Goal: Task Accomplishment & Management: Use online tool/utility

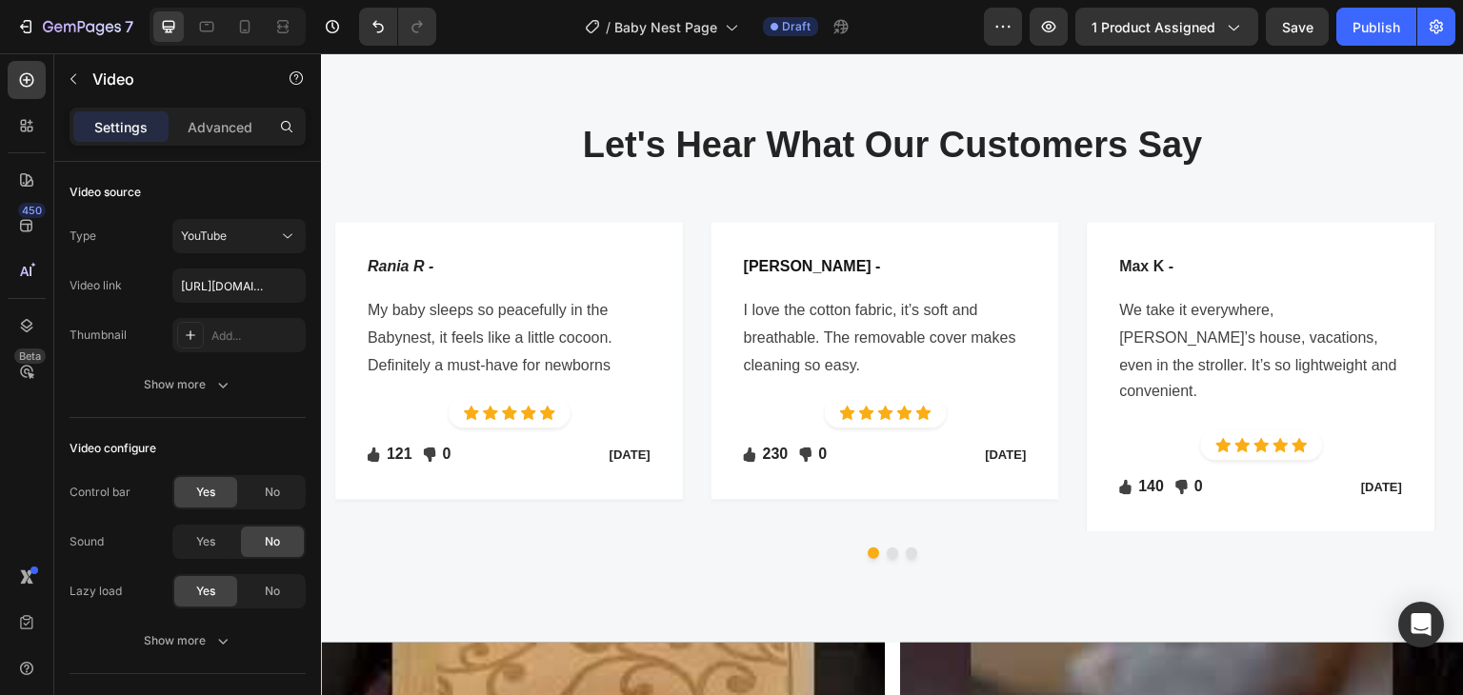
scroll to position [3619, 0]
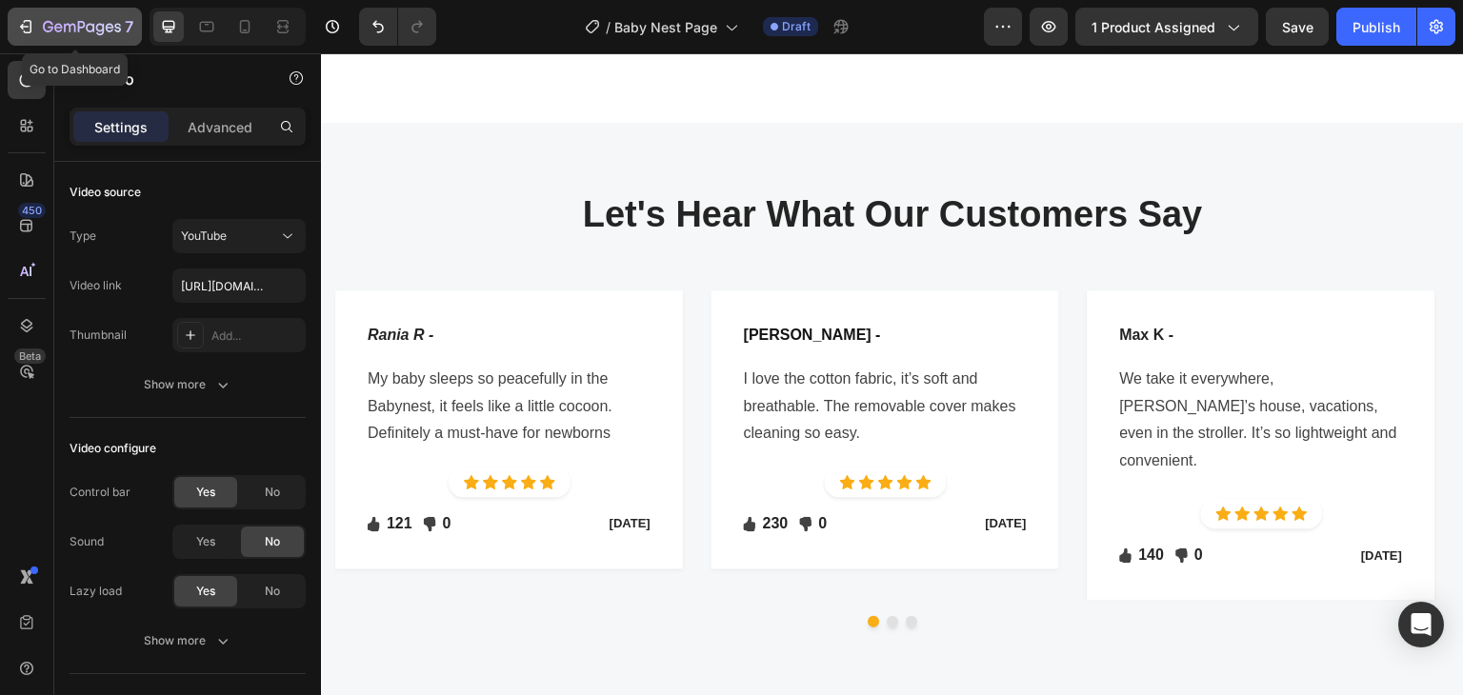
click at [60, 23] on icon "button" at bounding box center [82, 28] width 78 height 16
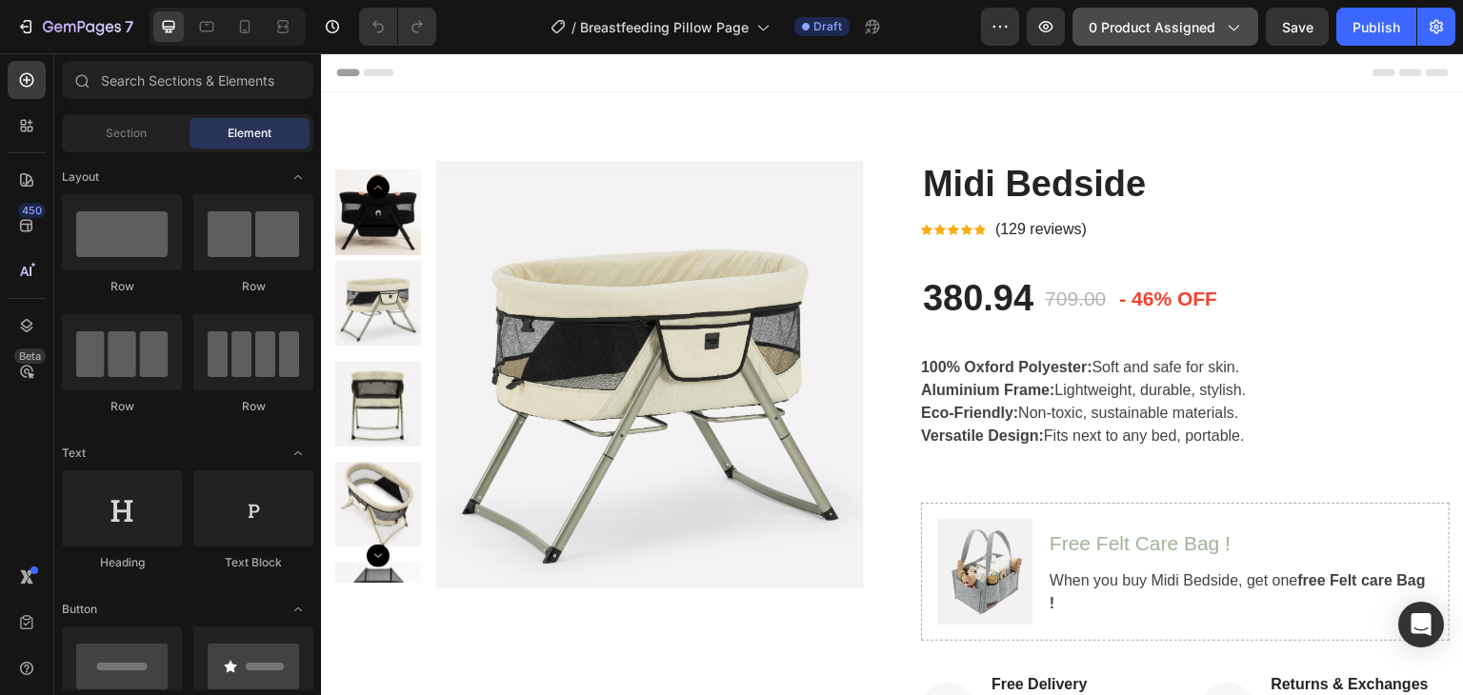
click at [1194, 20] on span "0 product assigned" at bounding box center [1152, 27] width 127 height 20
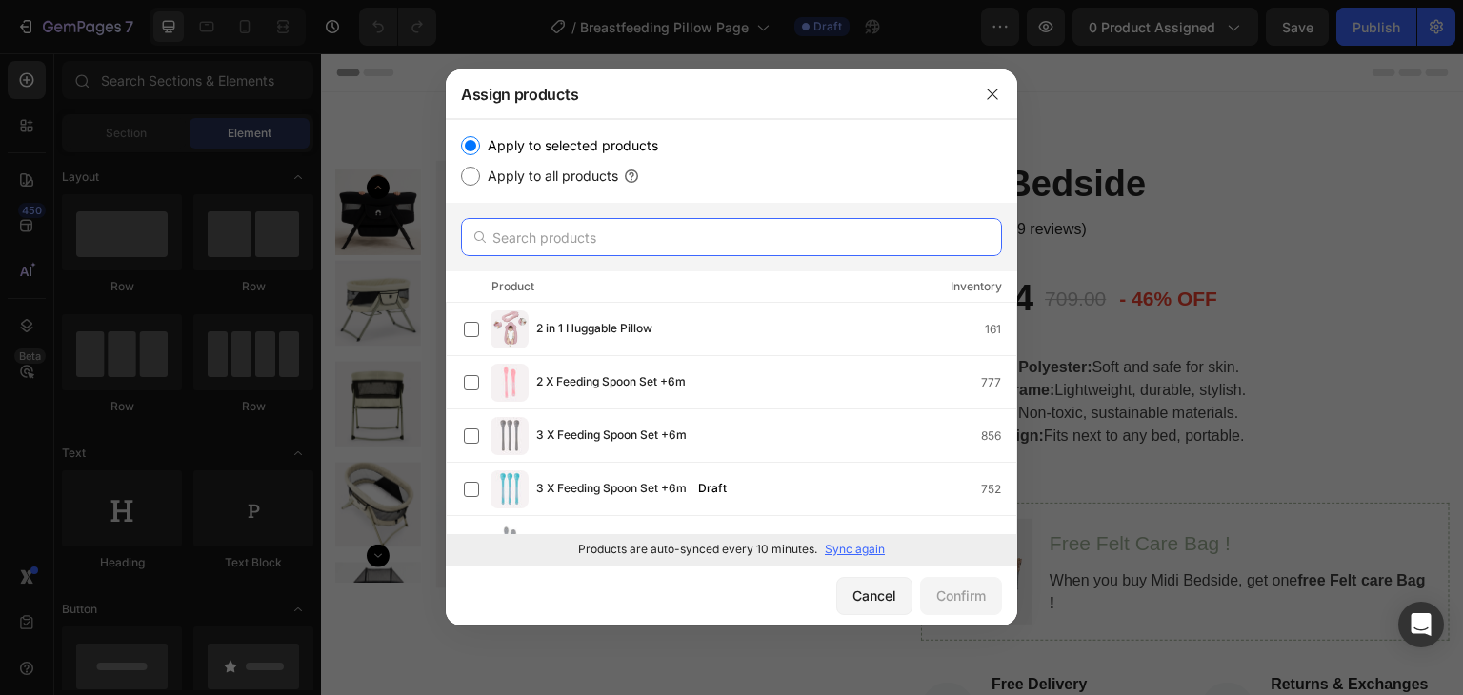
click at [561, 231] on input "text" at bounding box center [731, 237] width 541 height 38
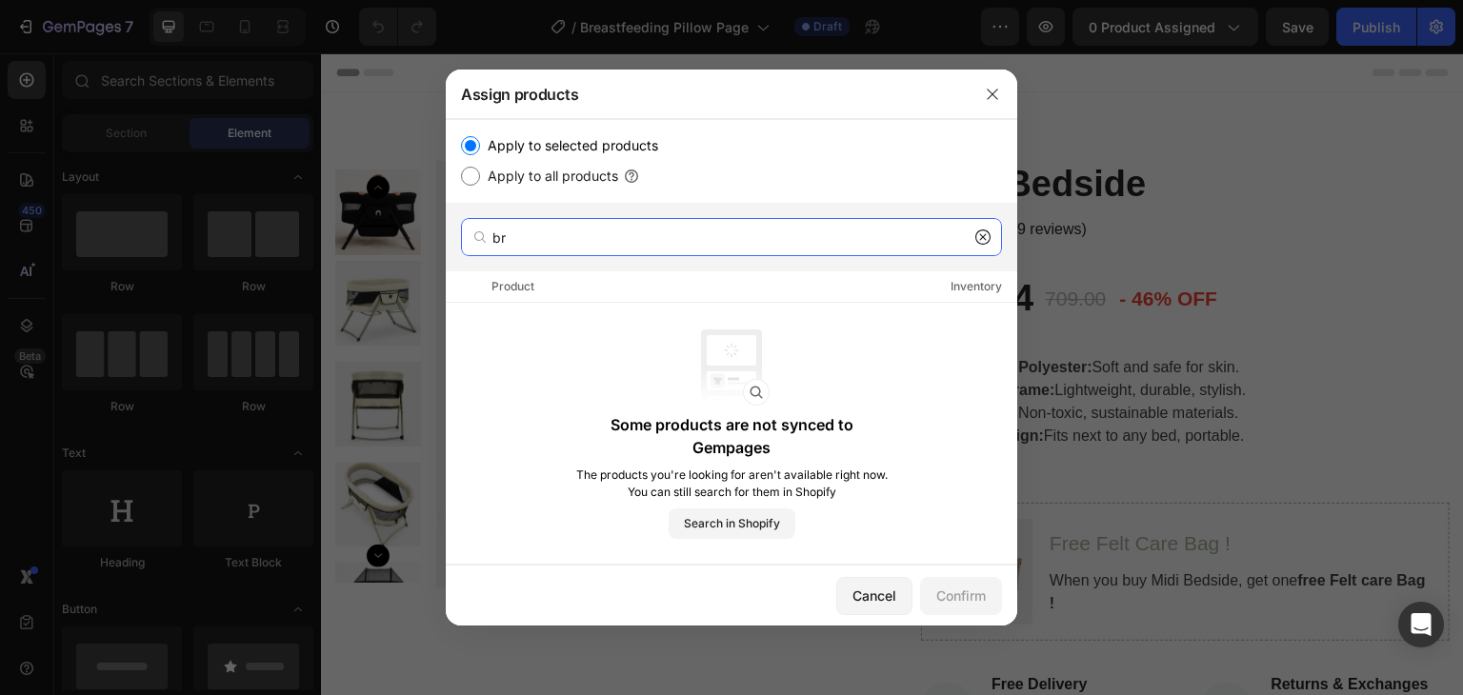
type input "b"
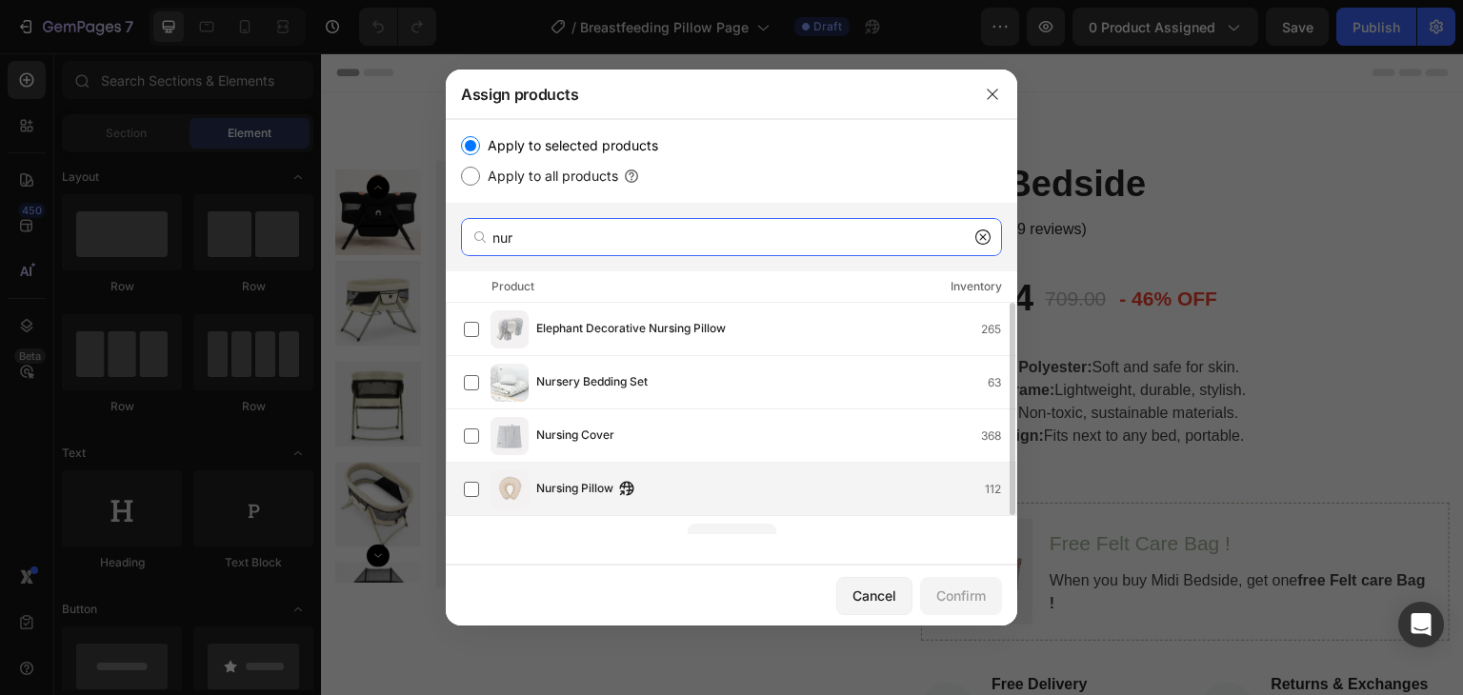
type input "nur"
click at [566, 472] on div "Nursing Pillow 112" at bounding box center [740, 490] width 552 height 38
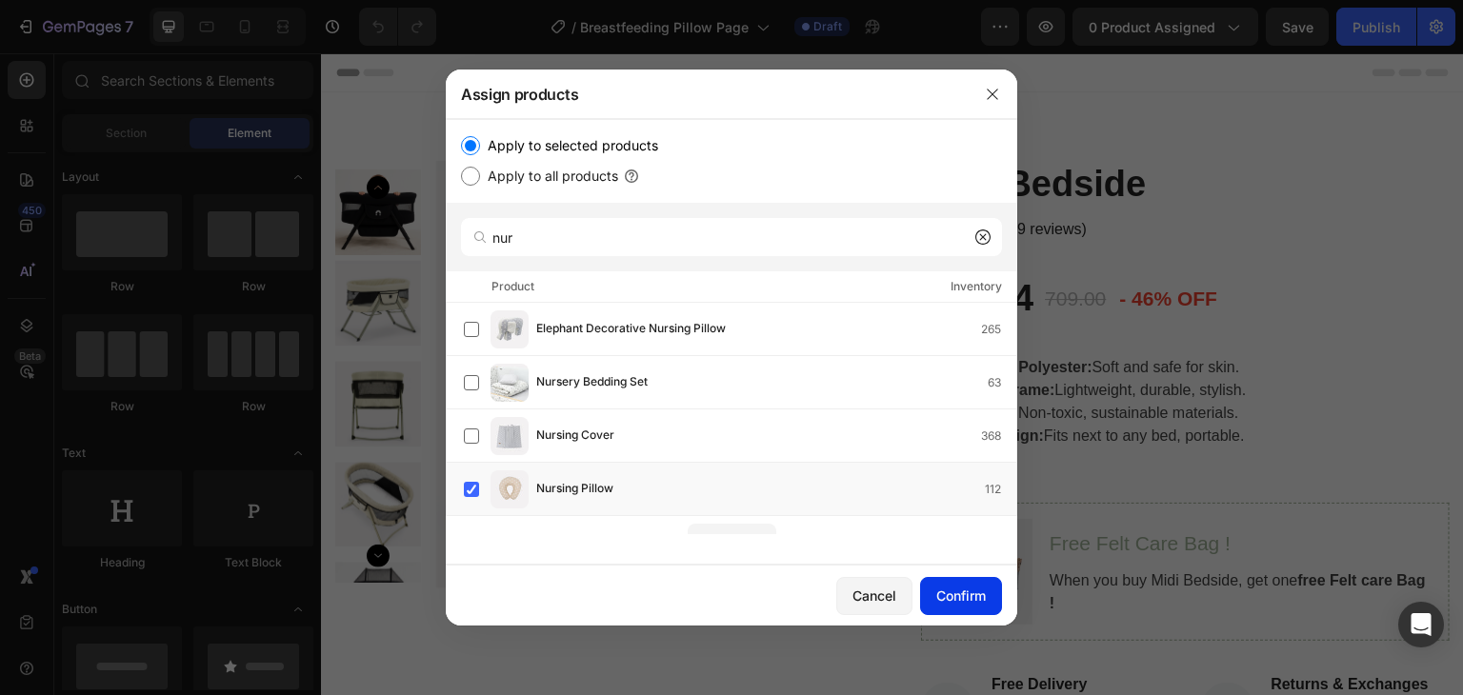
click at [954, 594] on div "Confirm" at bounding box center [961, 596] width 50 height 20
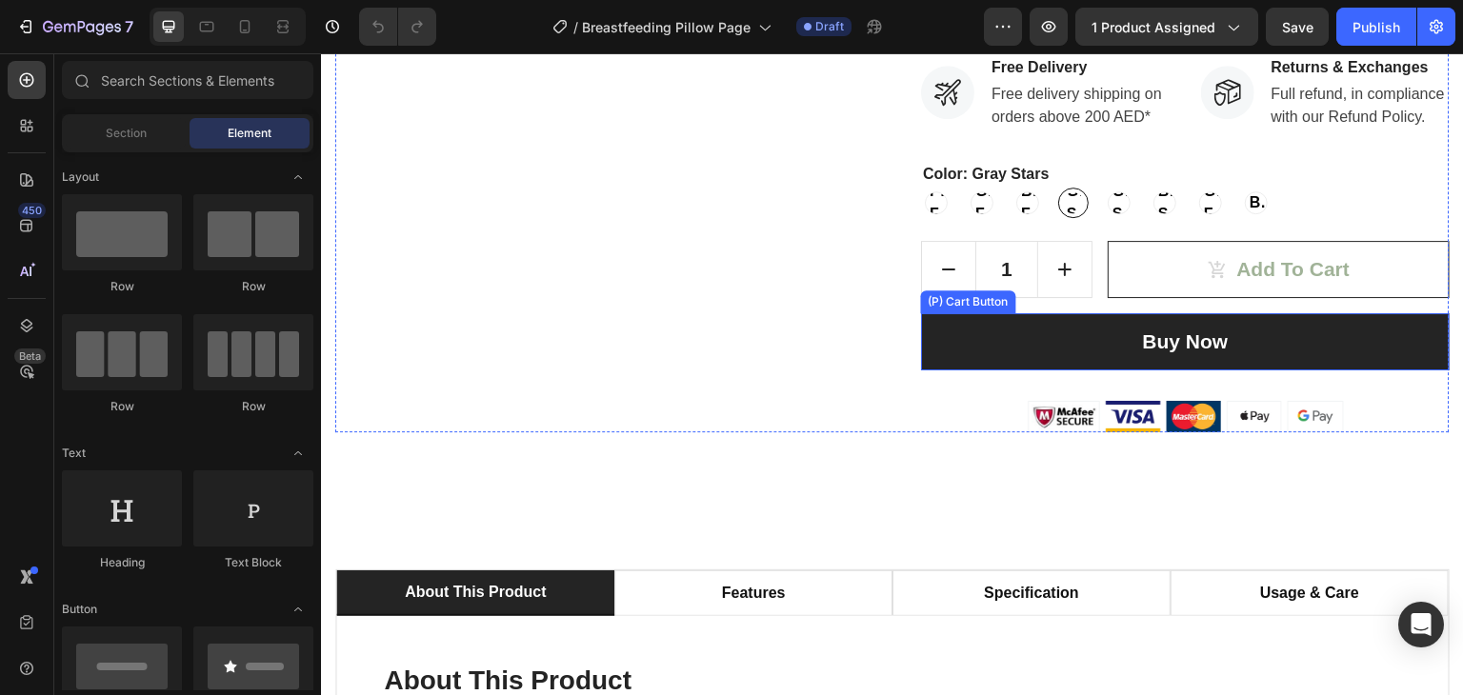
scroll to position [571, 0]
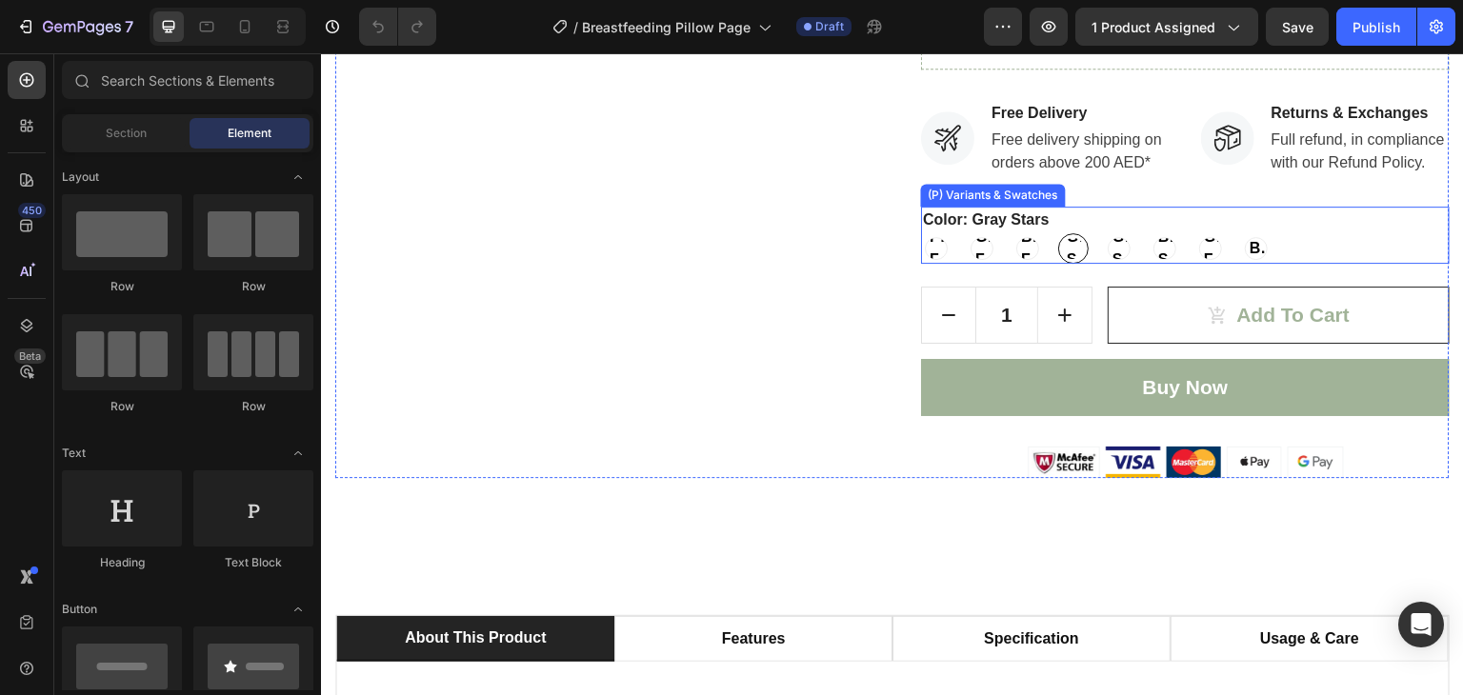
drag, startPoint x: 1292, startPoint y: 253, endPoint x: 1265, endPoint y: 263, distance: 28.3
click at [1292, 253] on div "Color: Gray Stars Powder Flower Powder Flower Powder Flower Green Flower Green …" at bounding box center [1185, 235] width 529 height 57
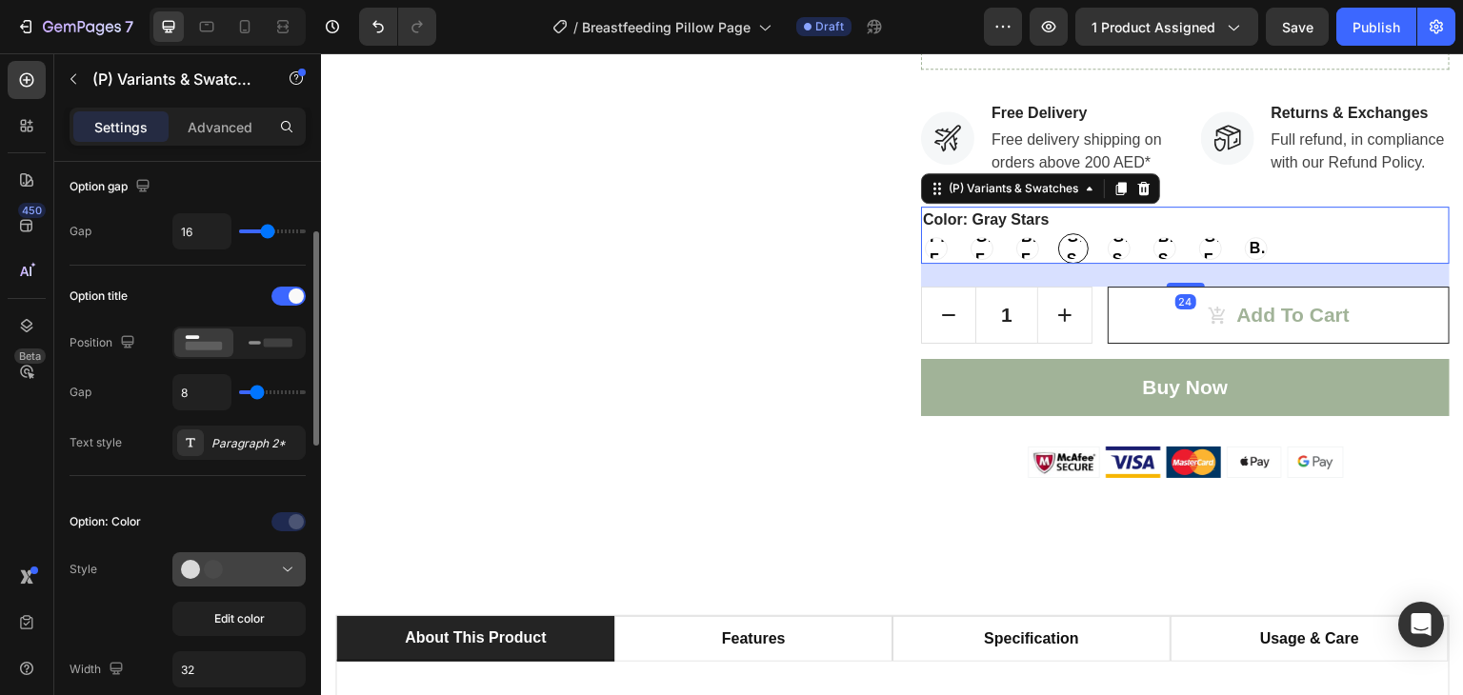
scroll to position [381, 0]
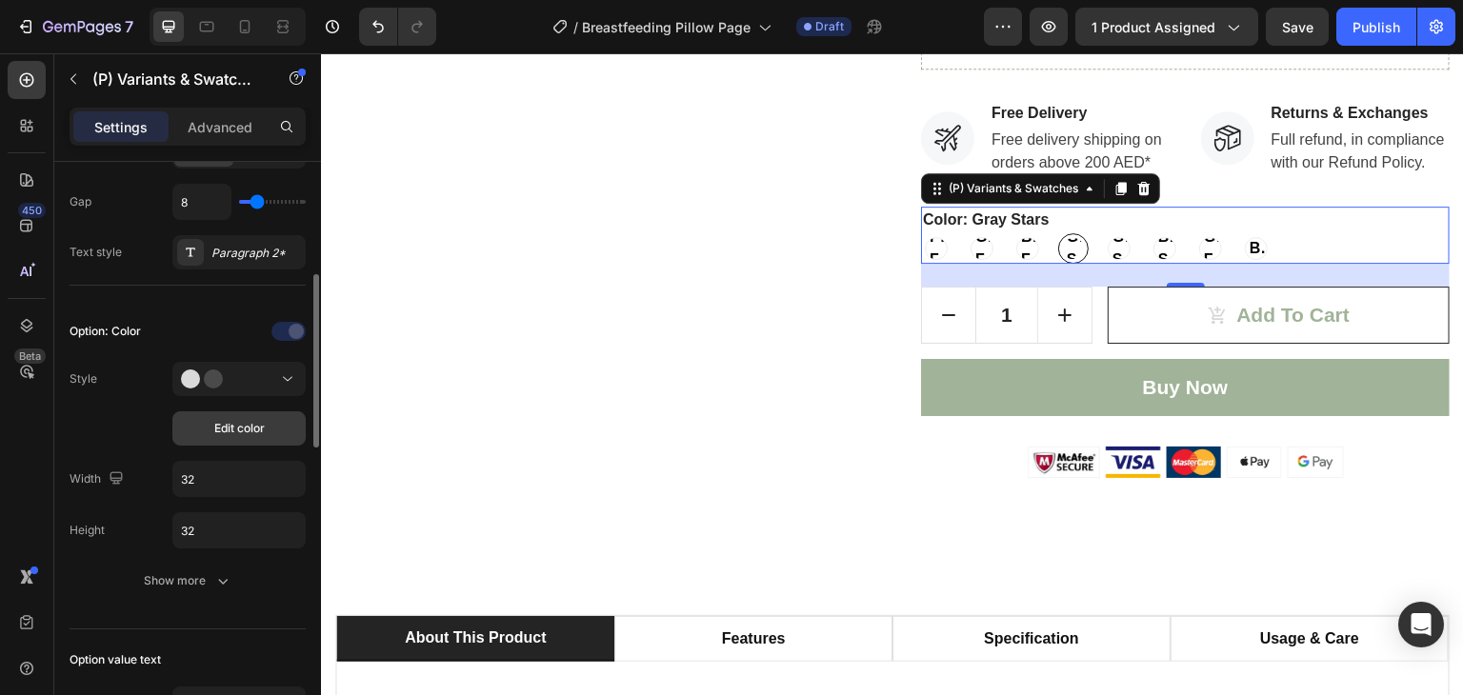
click at [250, 423] on span "Edit color" at bounding box center [239, 428] width 50 height 17
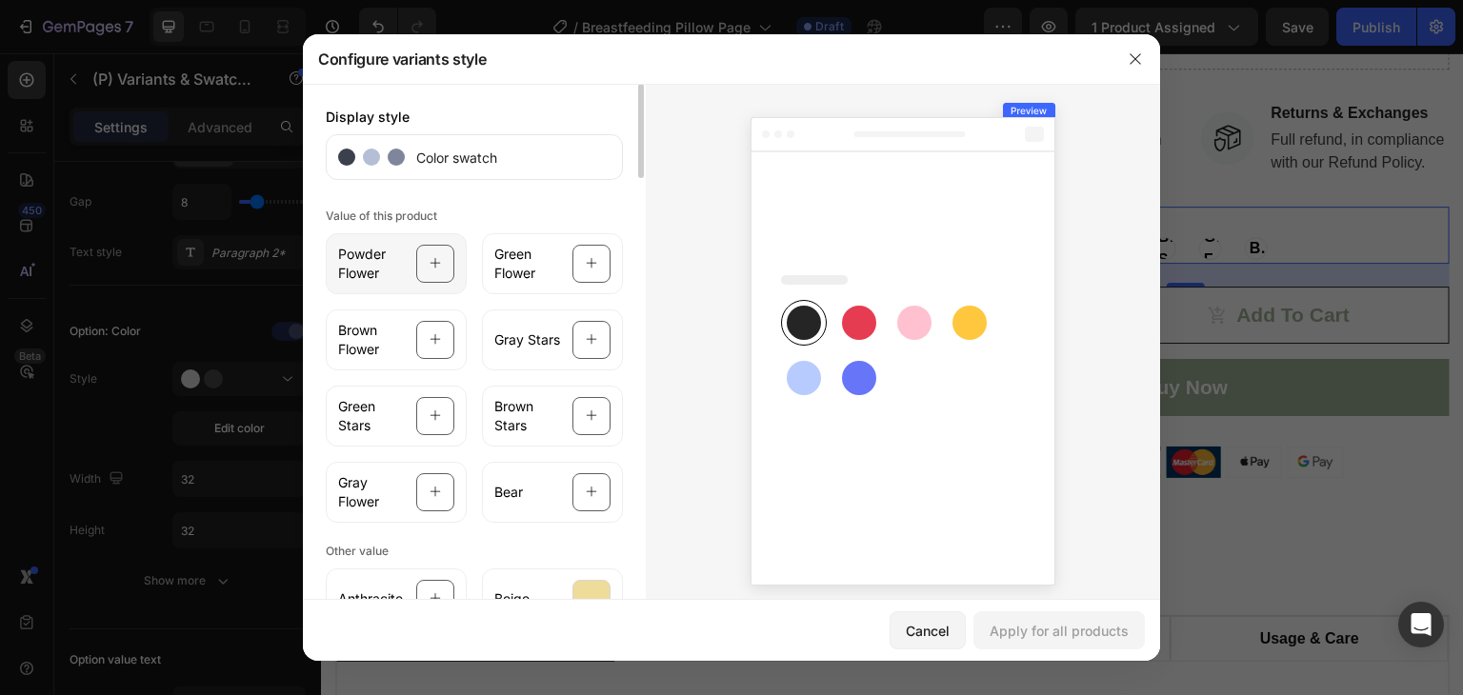
click at [431, 260] on icon at bounding box center [436, 264] width 12 height 36
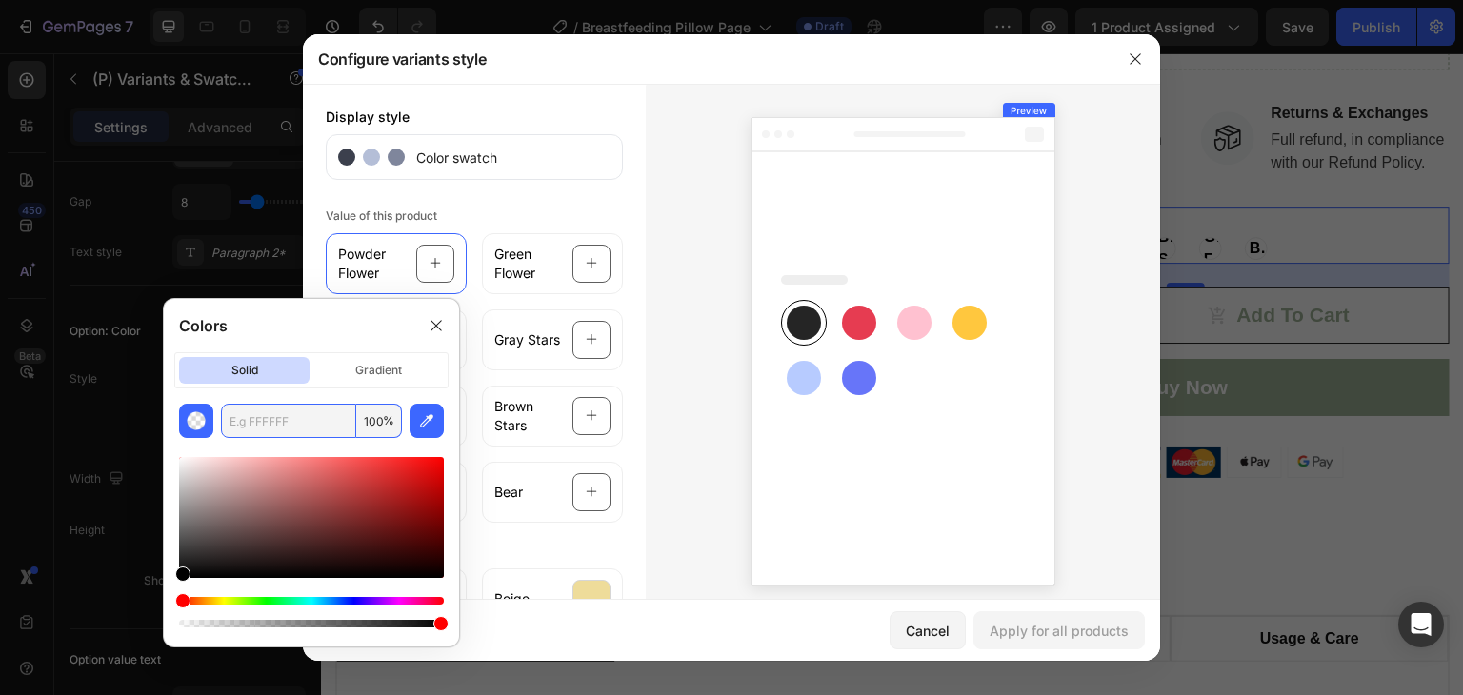
click at [305, 407] on input "text" at bounding box center [288, 421] width 135 height 34
paste input "F6B8B8"
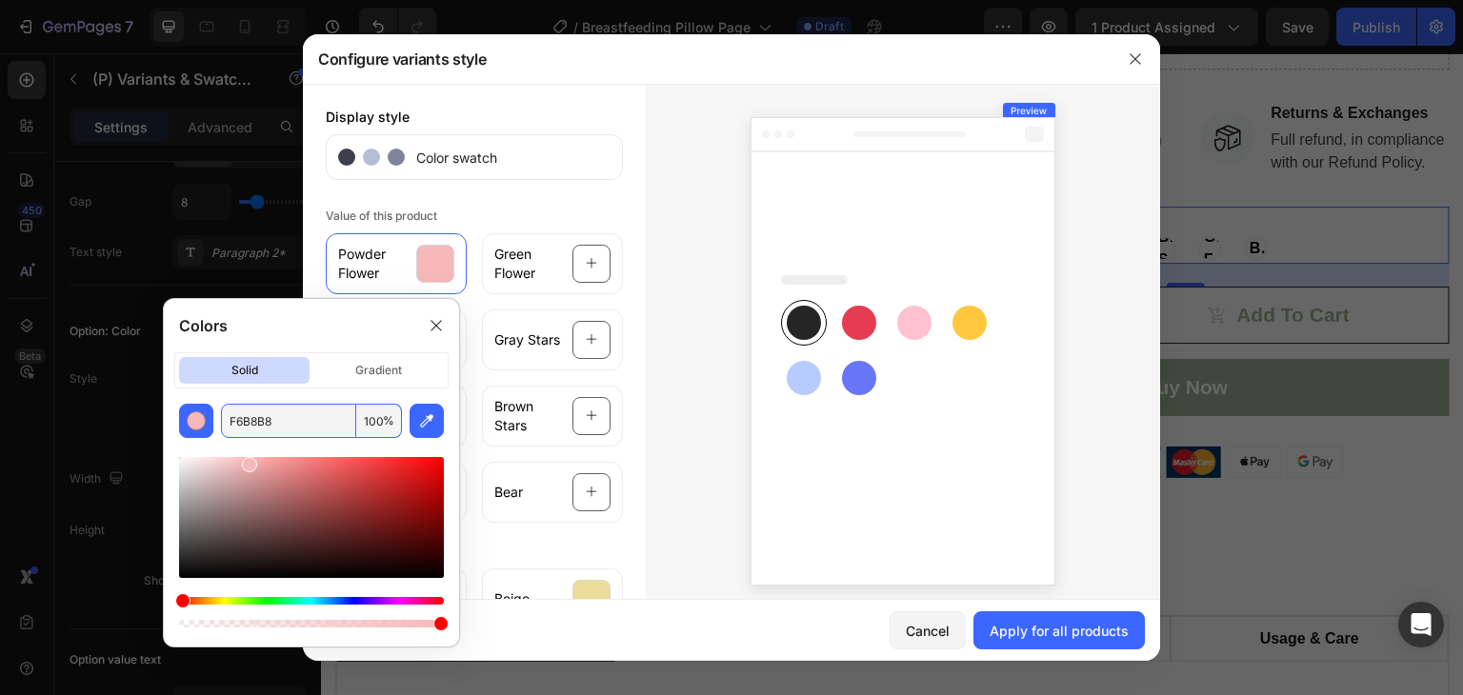
type input "F6B8B8"
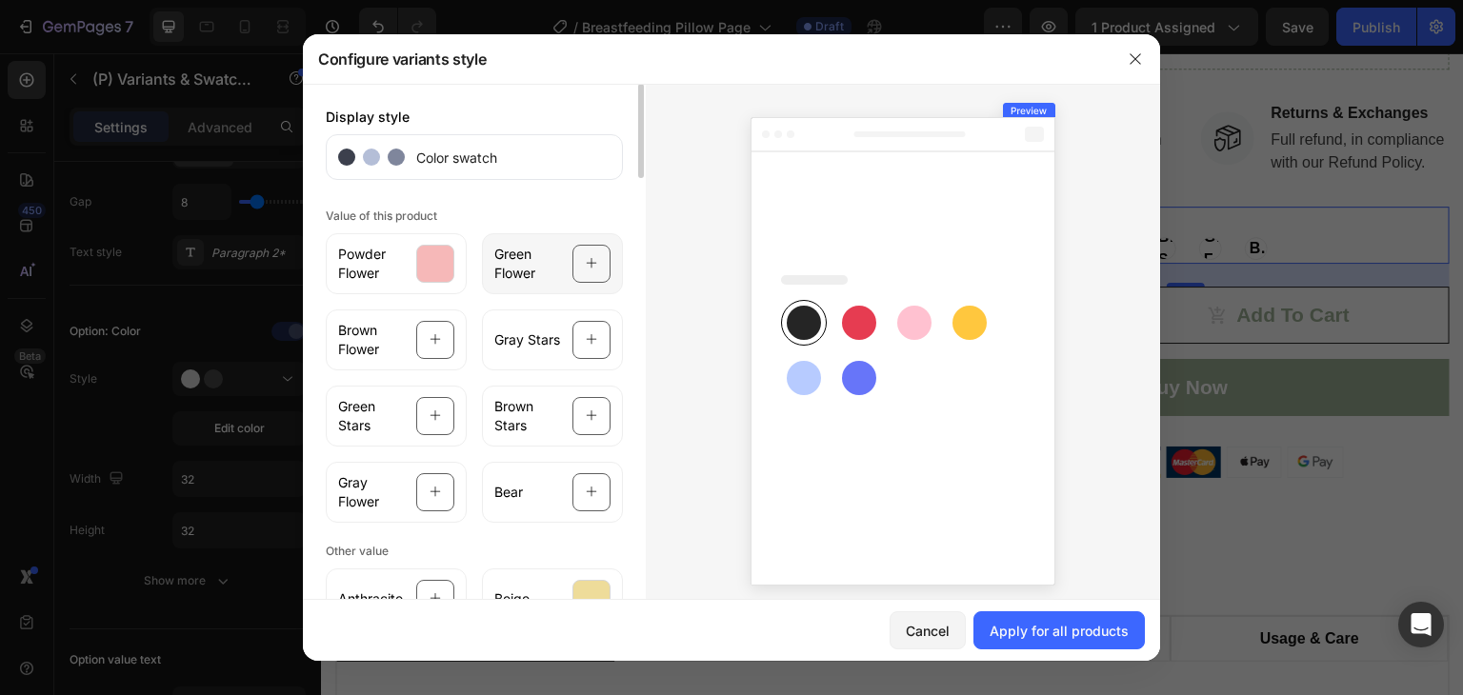
click at [586, 255] on icon at bounding box center [592, 264] width 12 height 36
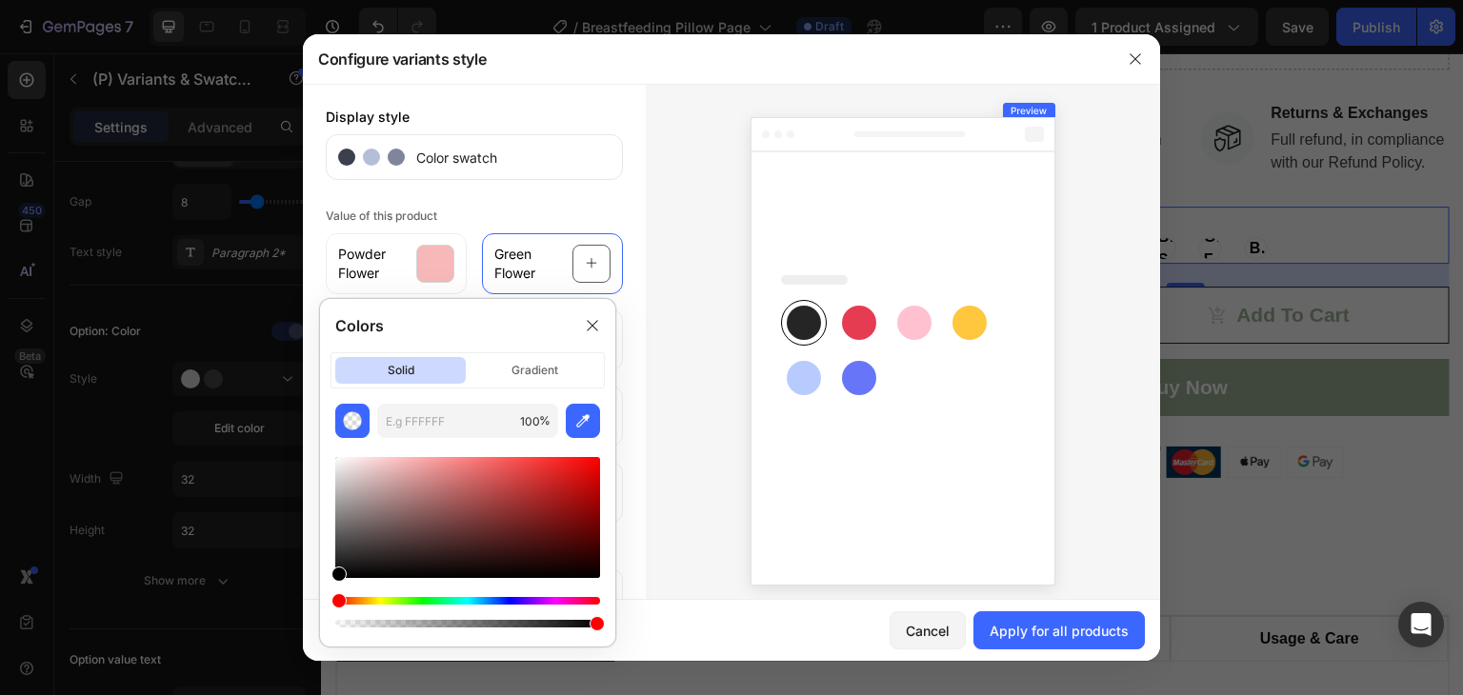
click at [657, 272] on div at bounding box center [903, 348] width 514 height 528
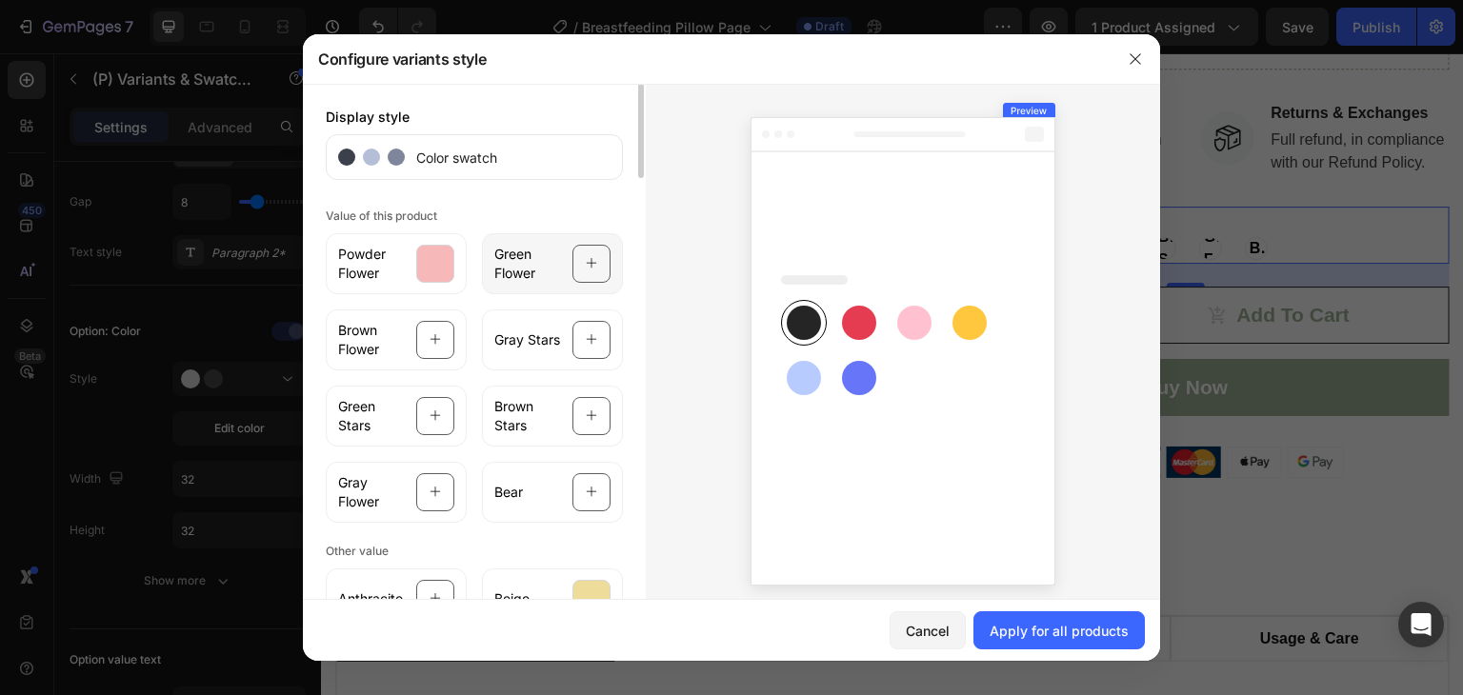
click at [586, 275] on icon at bounding box center [592, 264] width 12 height 36
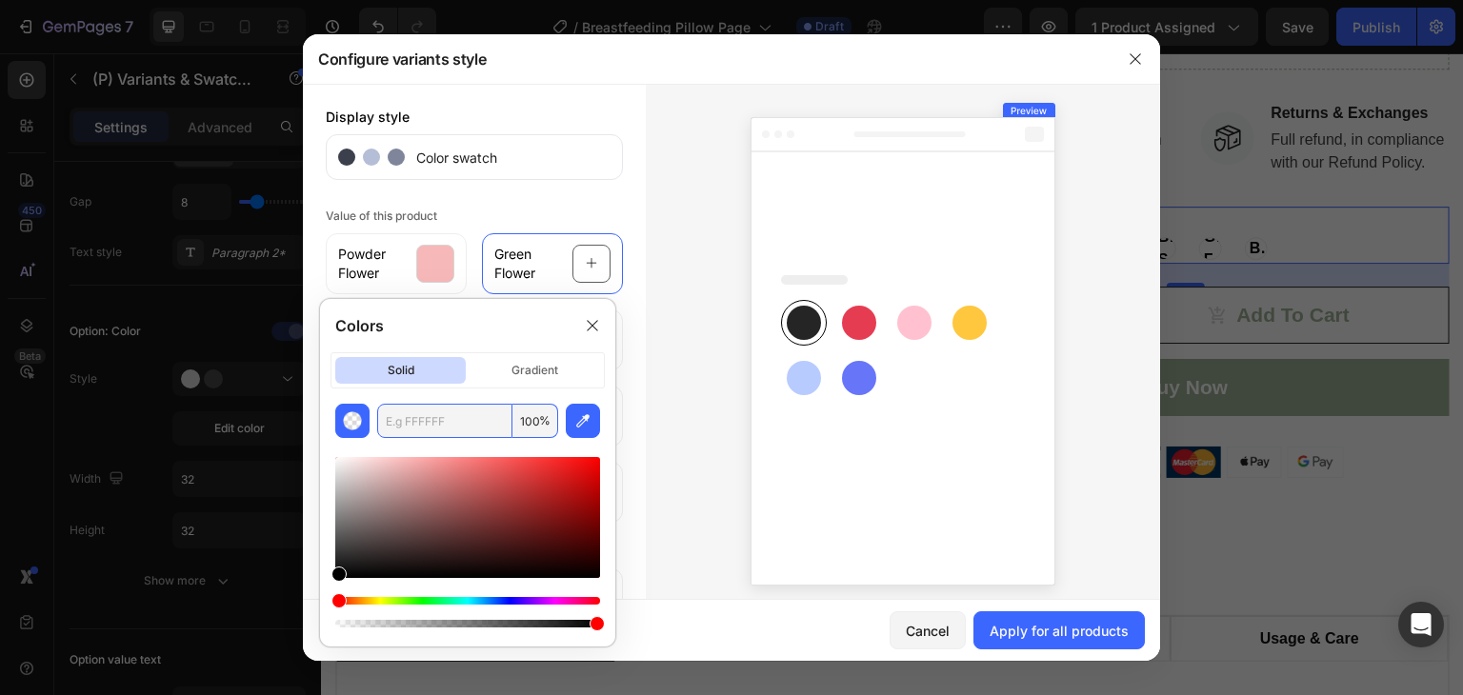
click at [476, 405] on input "text" at bounding box center [444, 421] width 135 height 34
paste input "3EB489"
type input "3EB489"
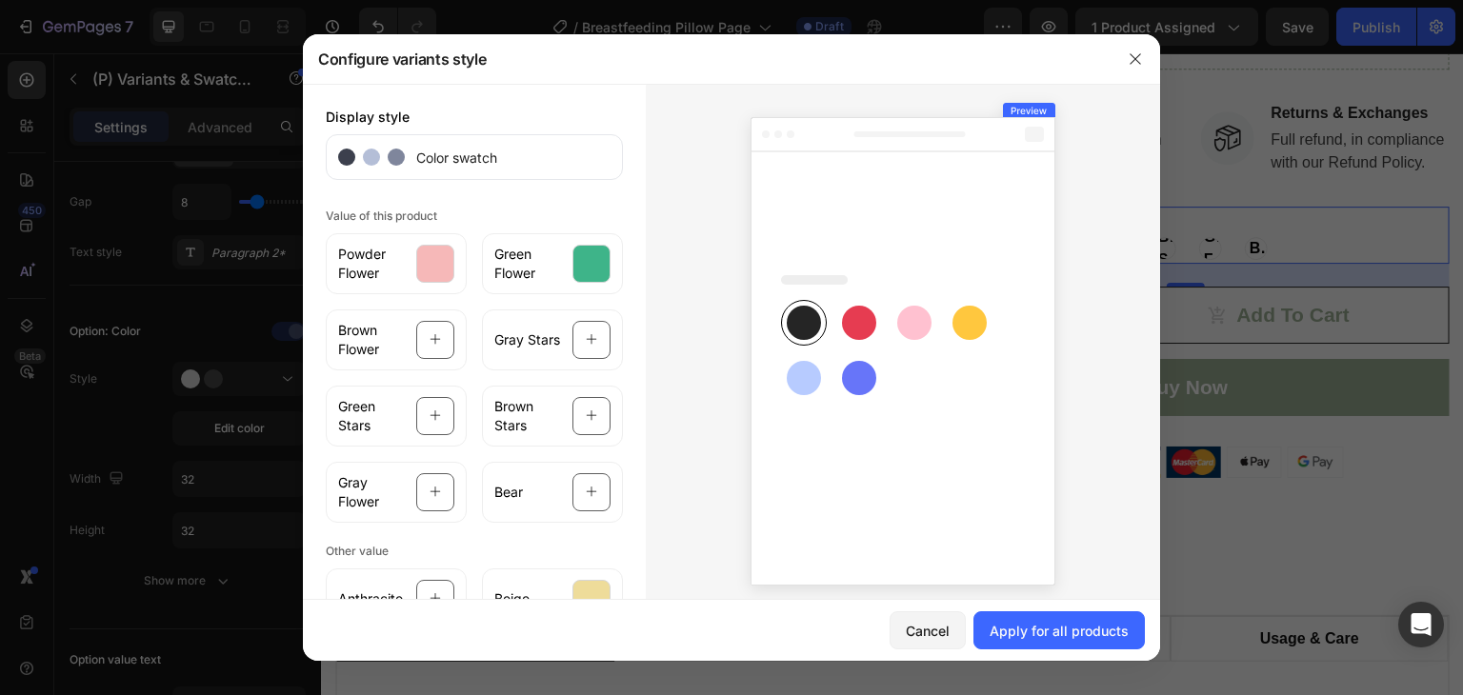
click at [648, 347] on div at bounding box center [903, 348] width 514 height 528
click at [430, 424] on icon at bounding box center [436, 416] width 12 height 36
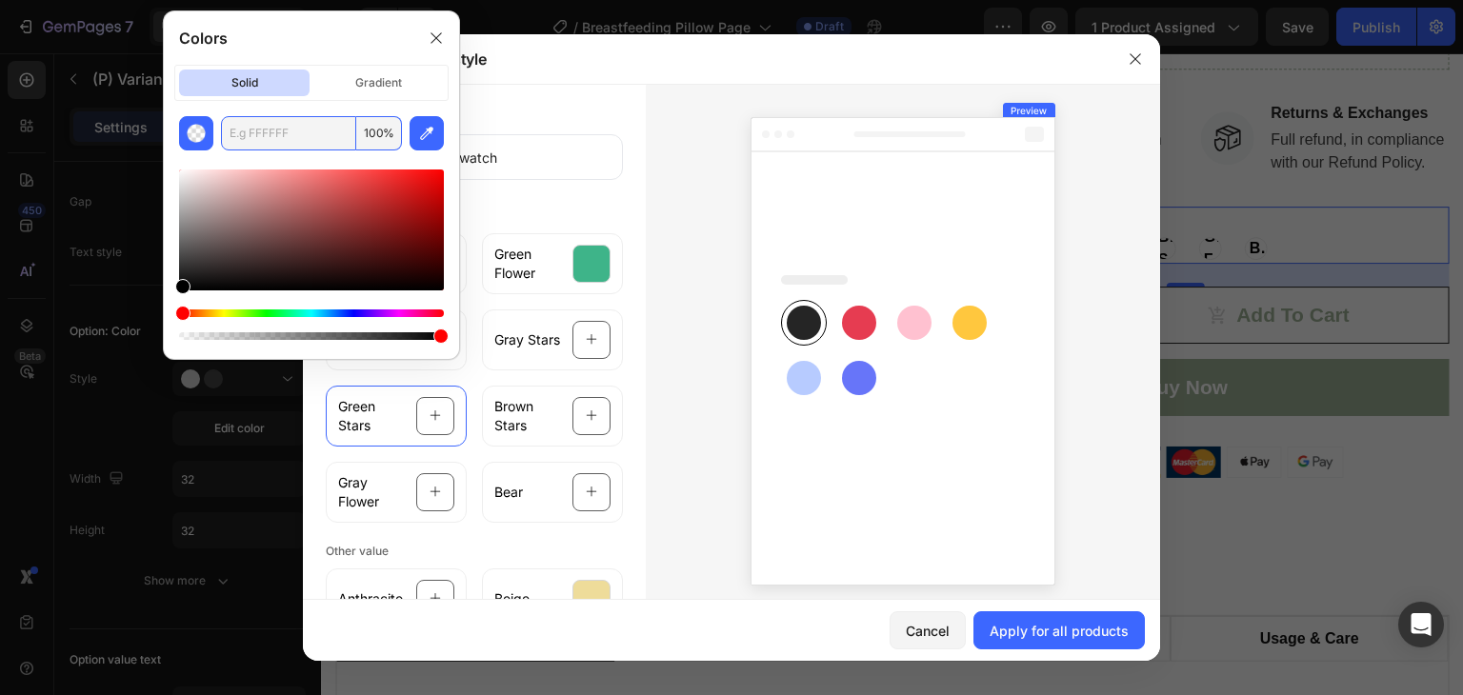
click at [294, 142] on input "text" at bounding box center [288, 133] width 135 height 34
paste input "3EB489"
type input "3EB489"
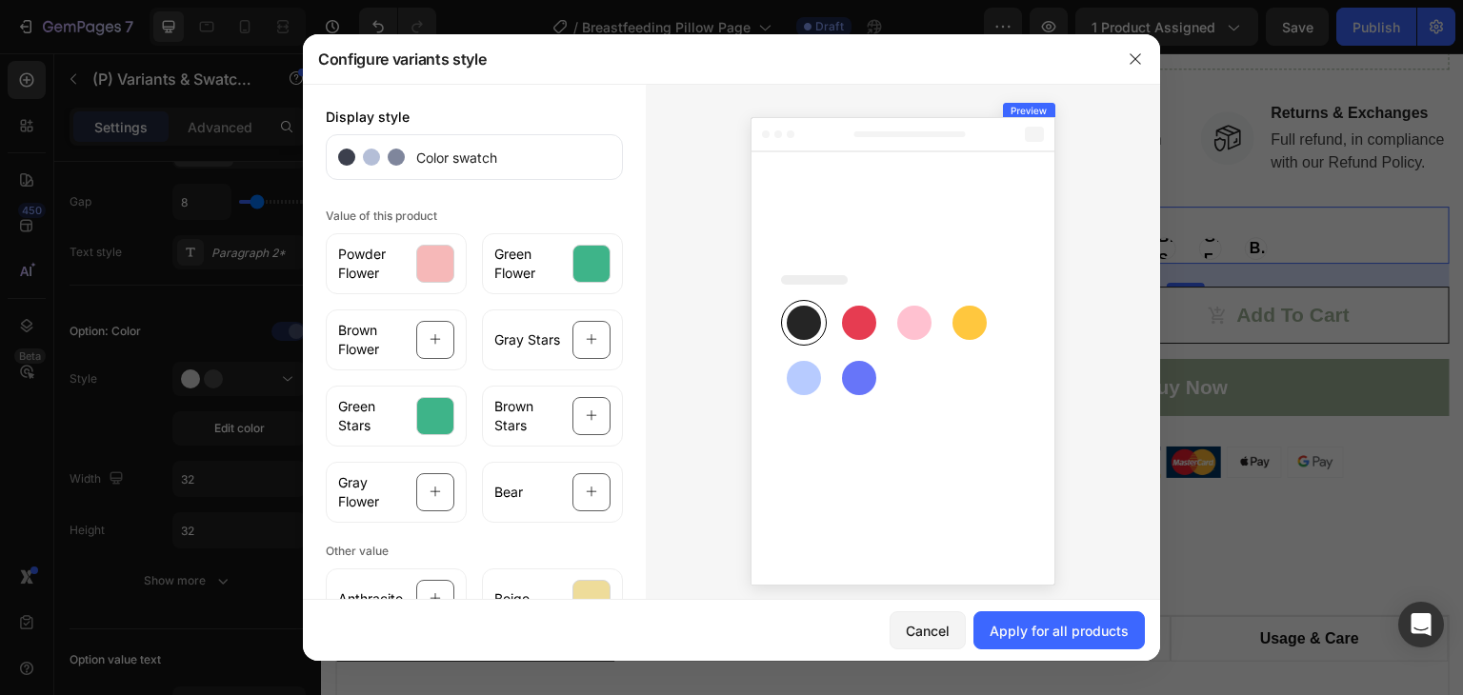
click at [661, 341] on div at bounding box center [903, 348] width 514 height 528
click at [591, 485] on div at bounding box center [591, 492] width 38 height 38
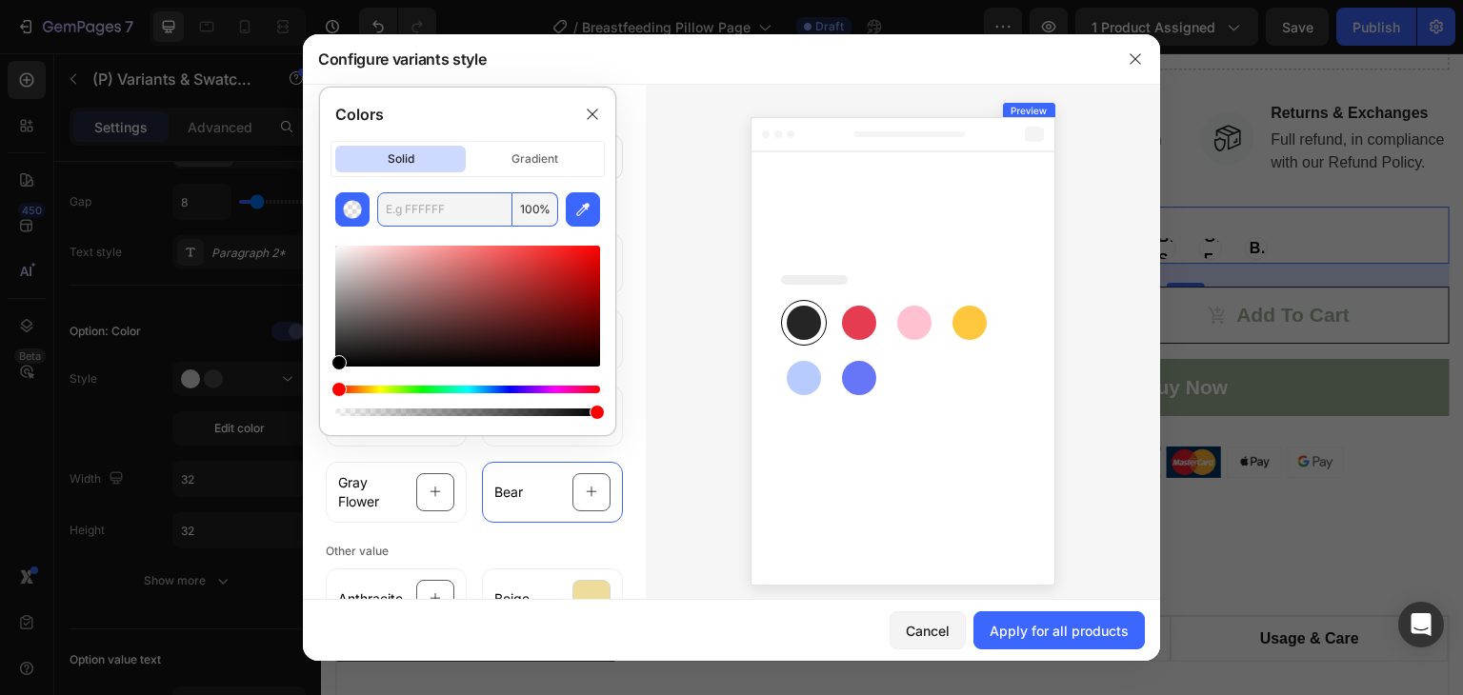
click at [431, 216] on input "text" at bounding box center [444, 209] width 135 height 34
paste input "b3632b"
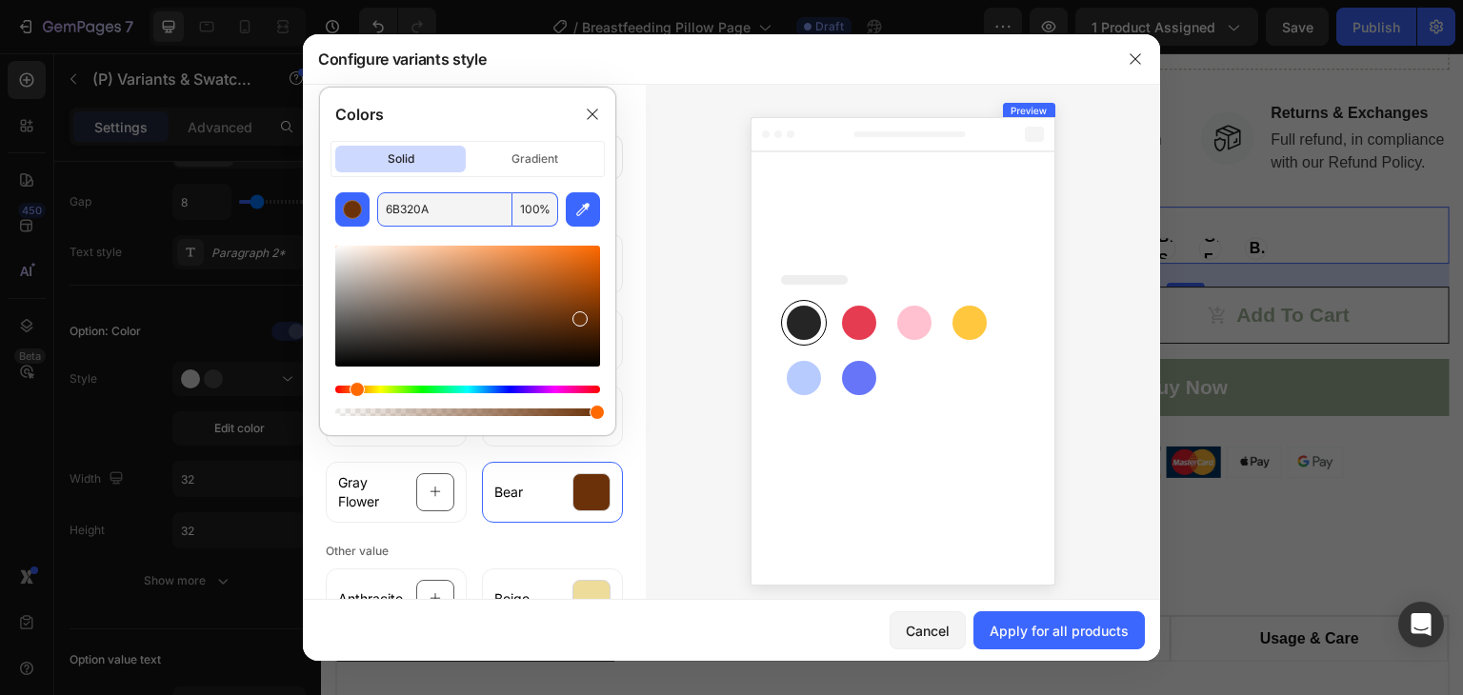
type input "6B3209"
drag, startPoint x: 552, startPoint y: 289, endPoint x: 579, endPoint y: 314, distance: 37.0
click at [579, 314] on div at bounding box center [467, 306] width 265 height 121
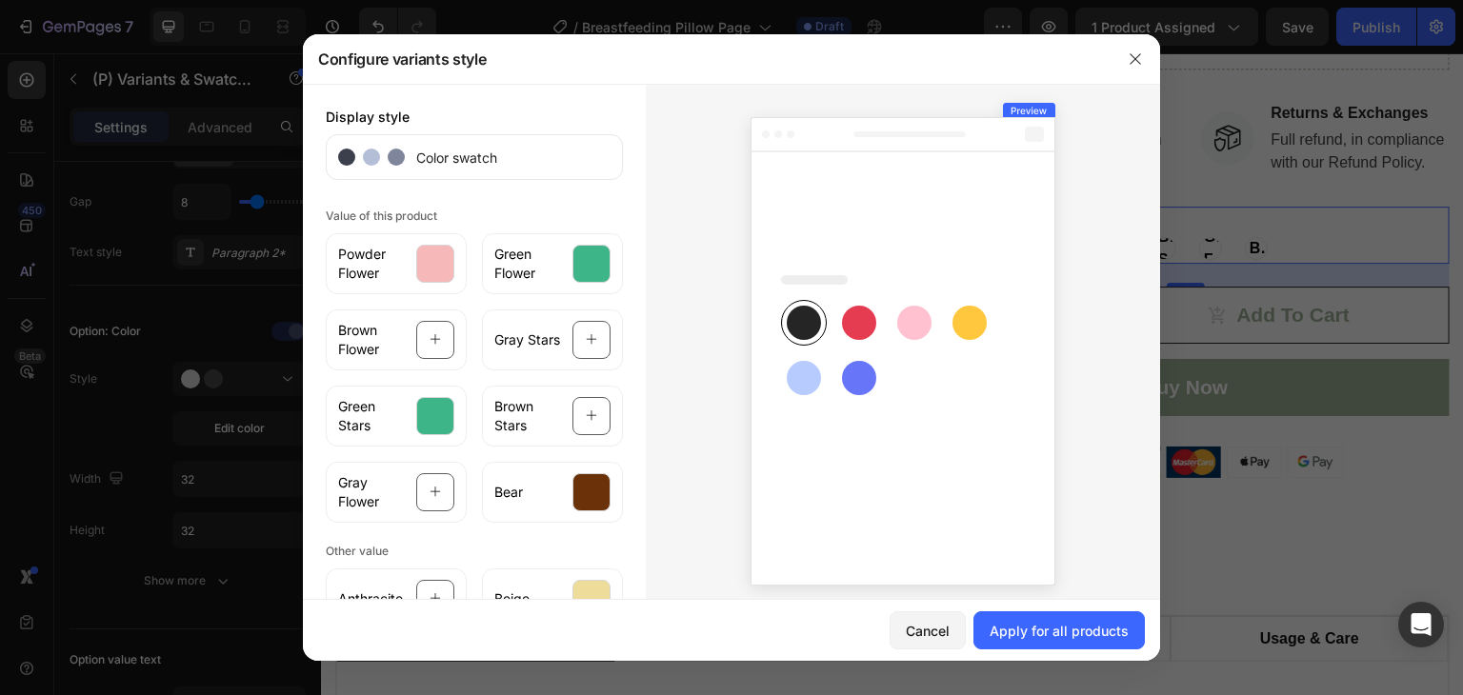
click at [678, 379] on div at bounding box center [903, 348] width 514 height 528
click at [431, 502] on icon at bounding box center [436, 492] width 12 height 36
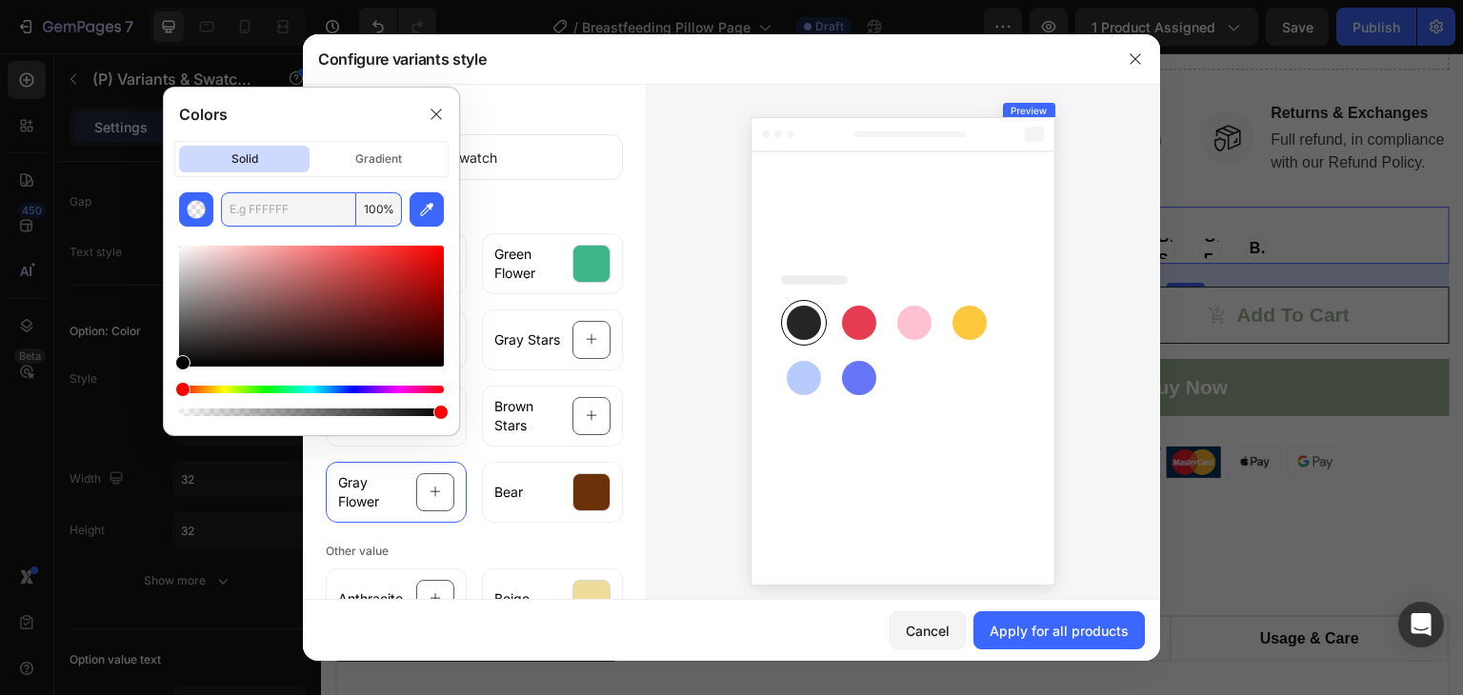
click at [330, 212] on input "text" at bounding box center [288, 209] width 135 height 34
paste input "808080"
type input "808080"
click at [592, 398] on div at bounding box center [591, 416] width 38 height 38
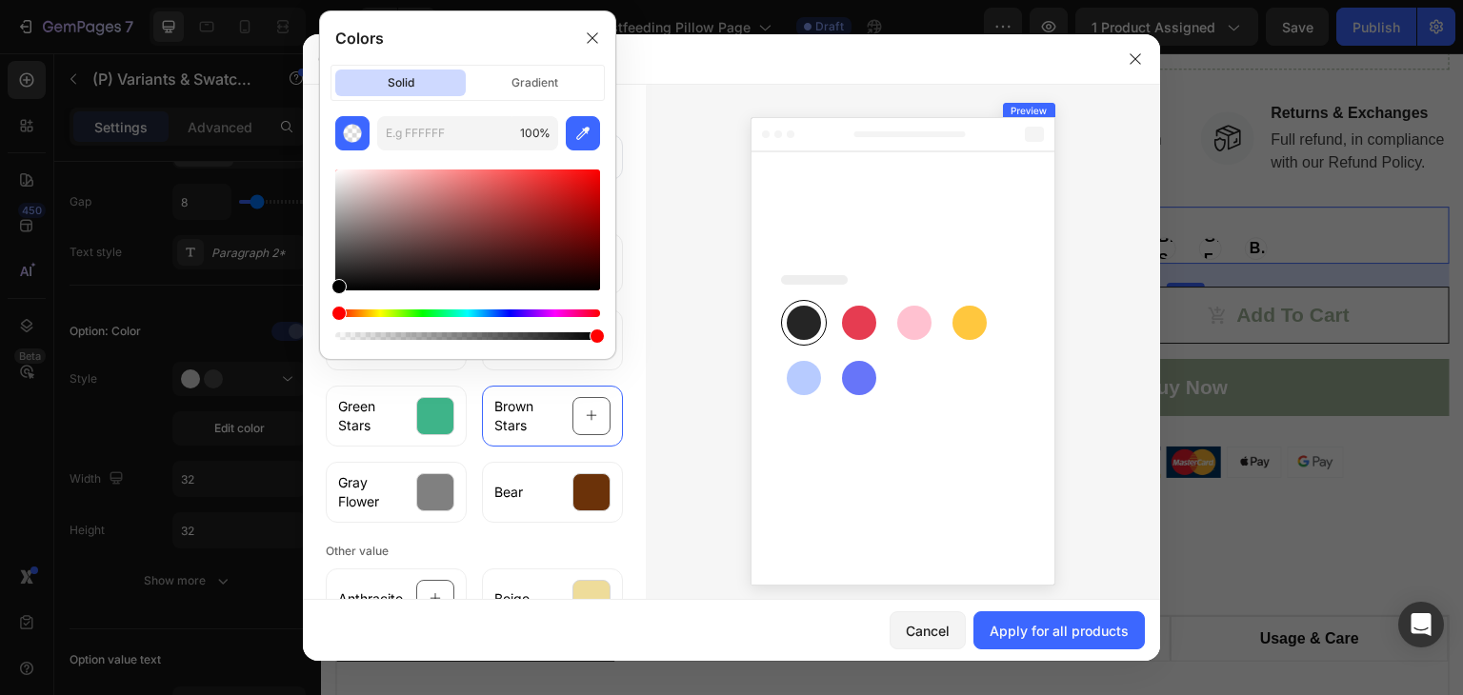
click at [397, 227] on div at bounding box center [467, 230] width 265 height 121
click at [503, 198] on div at bounding box center [467, 230] width 265 height 121
click at [413, 197] on div at bounding box center [467, 230] width 265 height 121
click at [360, 177] on div at bounding box center [467, 230] width 265 height 121
click at [436, 173] on div at bounding box center [467, 230] width 265 height 121
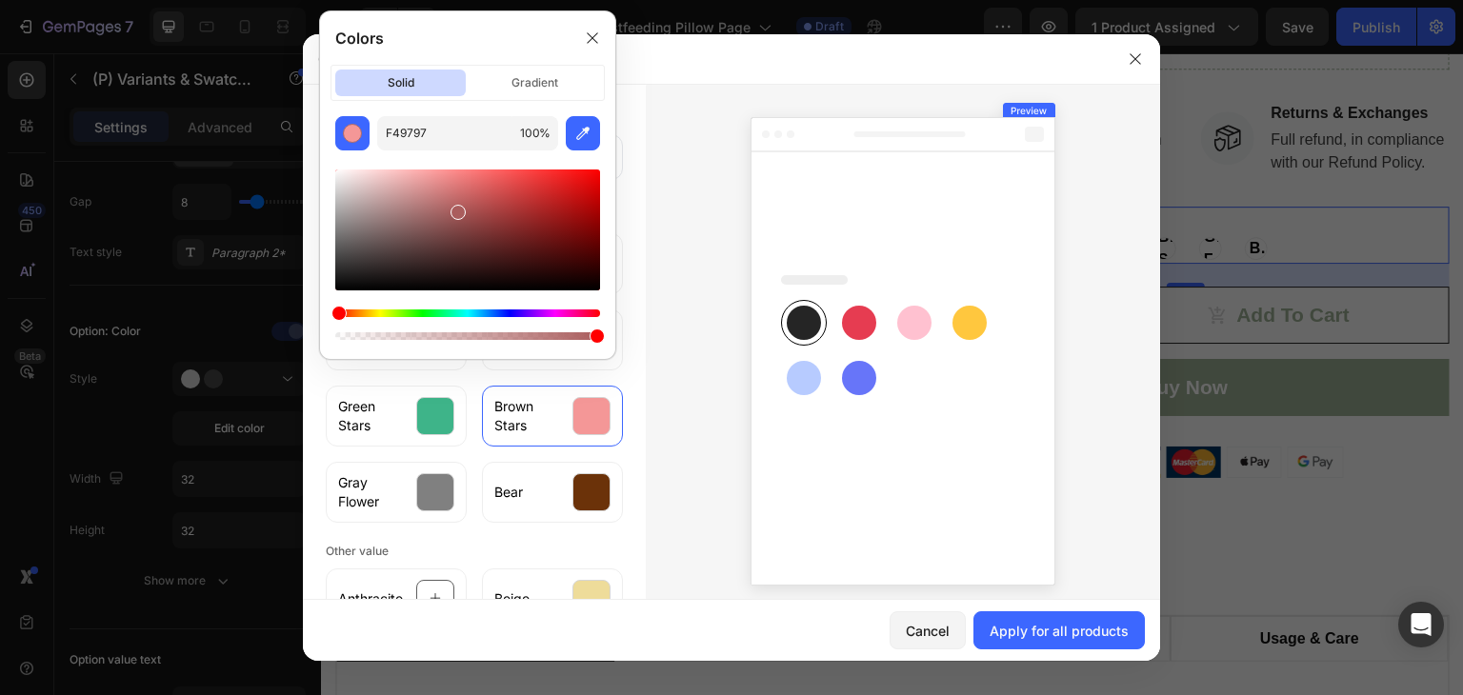
click at [457, 209] on div at bounding box center [467, 230] width 265 height 121
click at [496, 182] on div at bounding box center [467, 230] width 265 height 121
drag, startPoint x: 340, startPoint y: 311, endPoint x: 315, endPoint y: 314, distance: 24.9
click at [315, 314] on div "Colors solid gradient E15959 100 %" at bounding box center [467, 185] width 312 height 365
drag, startPoint x: 494, startPoint y: 189, endPoint x: 395, endPoint y: 244, distance: 113.4
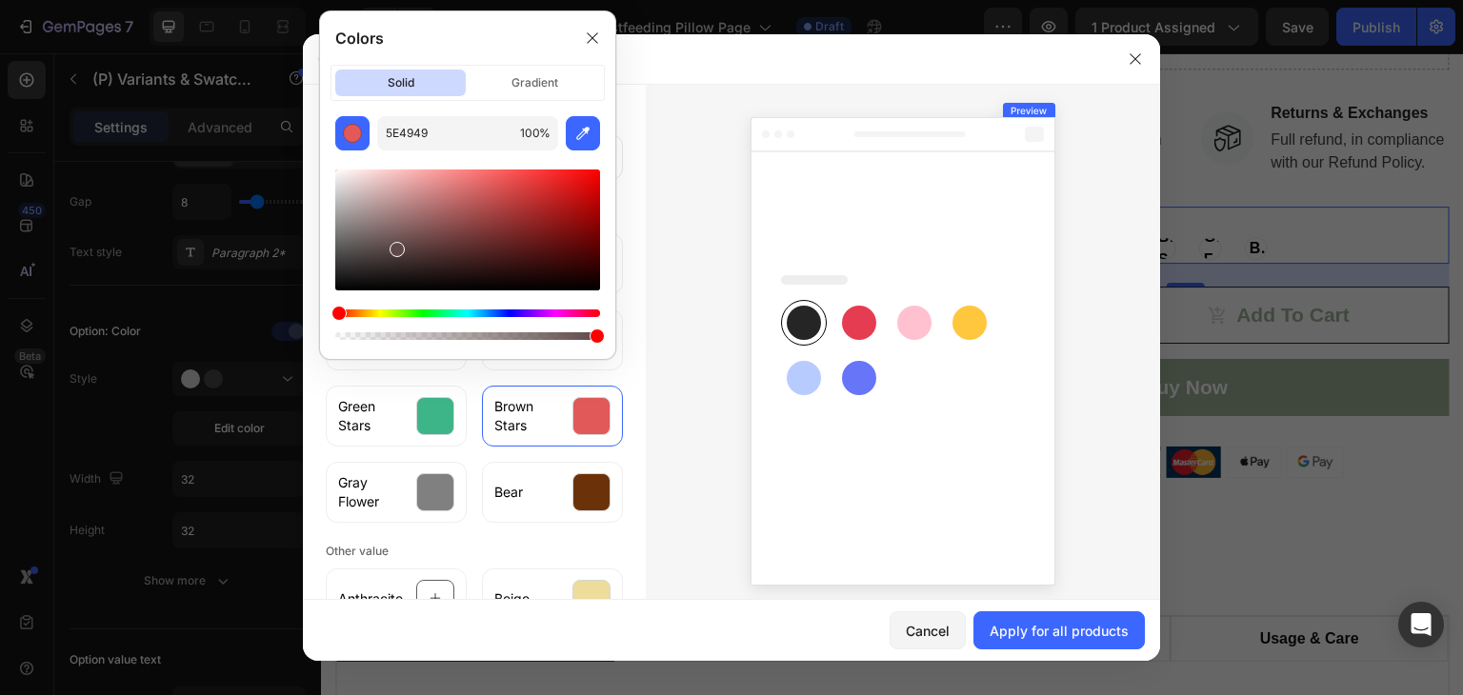
click at [395, 244] on div at bounding box center [397, 249] width 15 height 15
drag, startPoint x: 398, startPoint y: 242, endPoint x: 398, endPoint y: 222, distance: 20.0
click at [398, 222] on div at bounding box center [399, 227] width 15 height 15
click at [425, 232] on div at bounding box center [467, 230] width 265 height 121
click at [411, 206] on div at bounding box center [467, 230] width 265 height 121
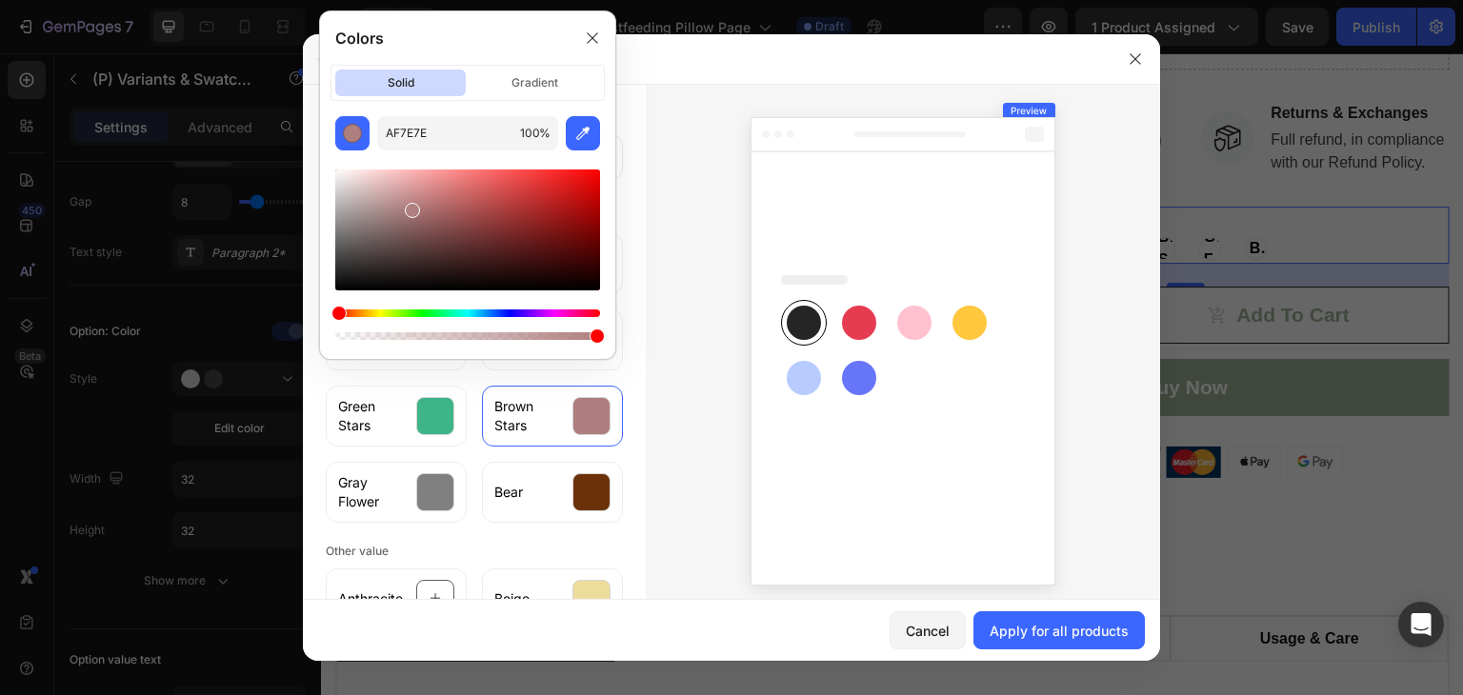
click at [396, 235] on div at bounding box center [467, 230] width 265 height 121
click at [420, 241] on div at bounding box center [467, 230] width 265 height 121
click at [404, 223] on div at bounding box center [467, 230] width 265 height 121
click at [411, 237] on div at bounding box center [467, 230] width 265 height 121
type input "6D4E4E"
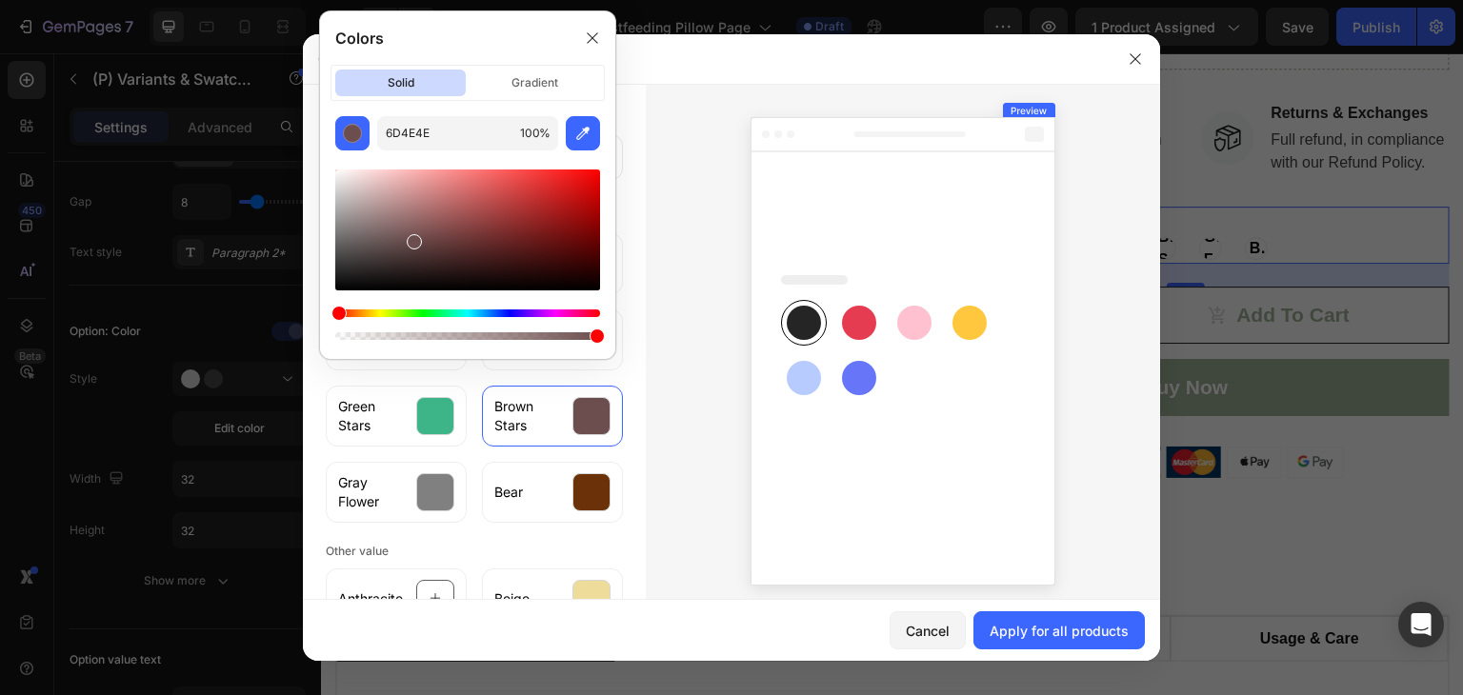
click at [653, 358] on div at bounding box center [903, 348] width 514 height 528
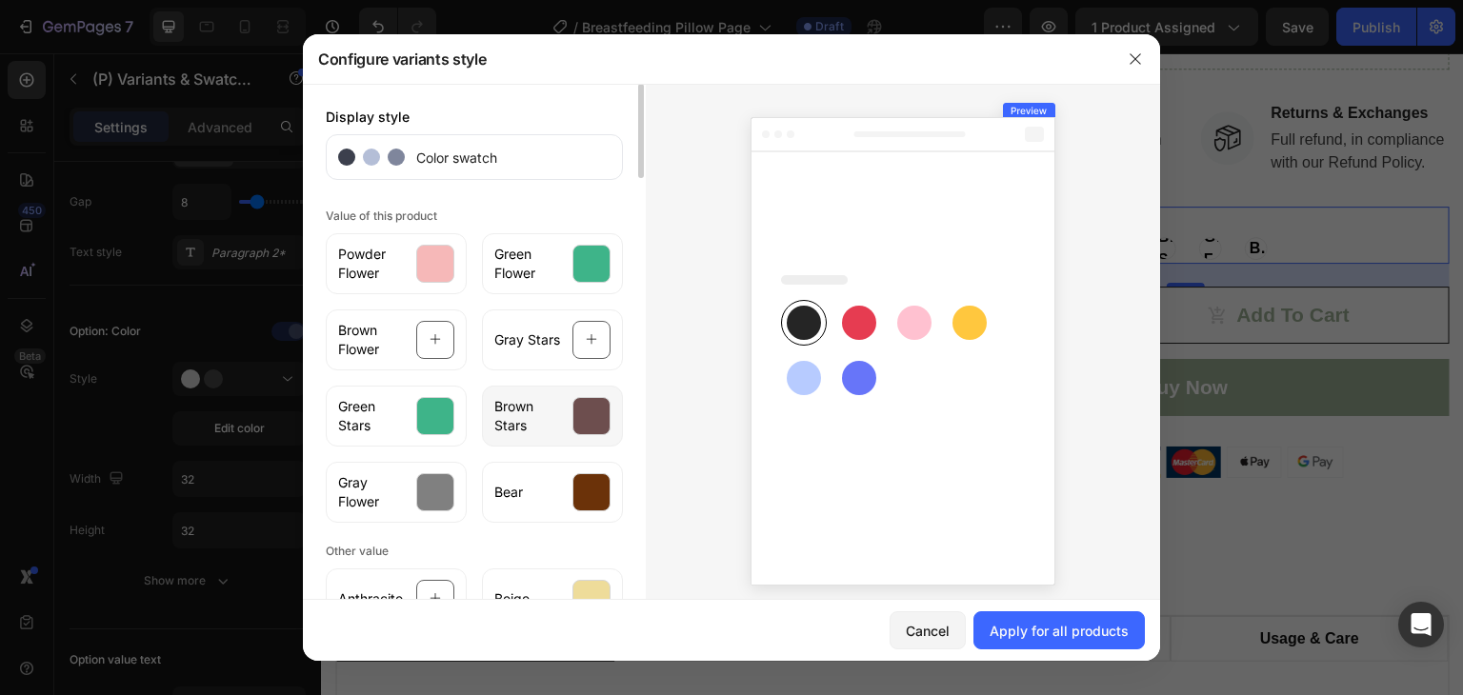
click at [583, 416] on div at bounding box center [591, 416] width 38 height 38
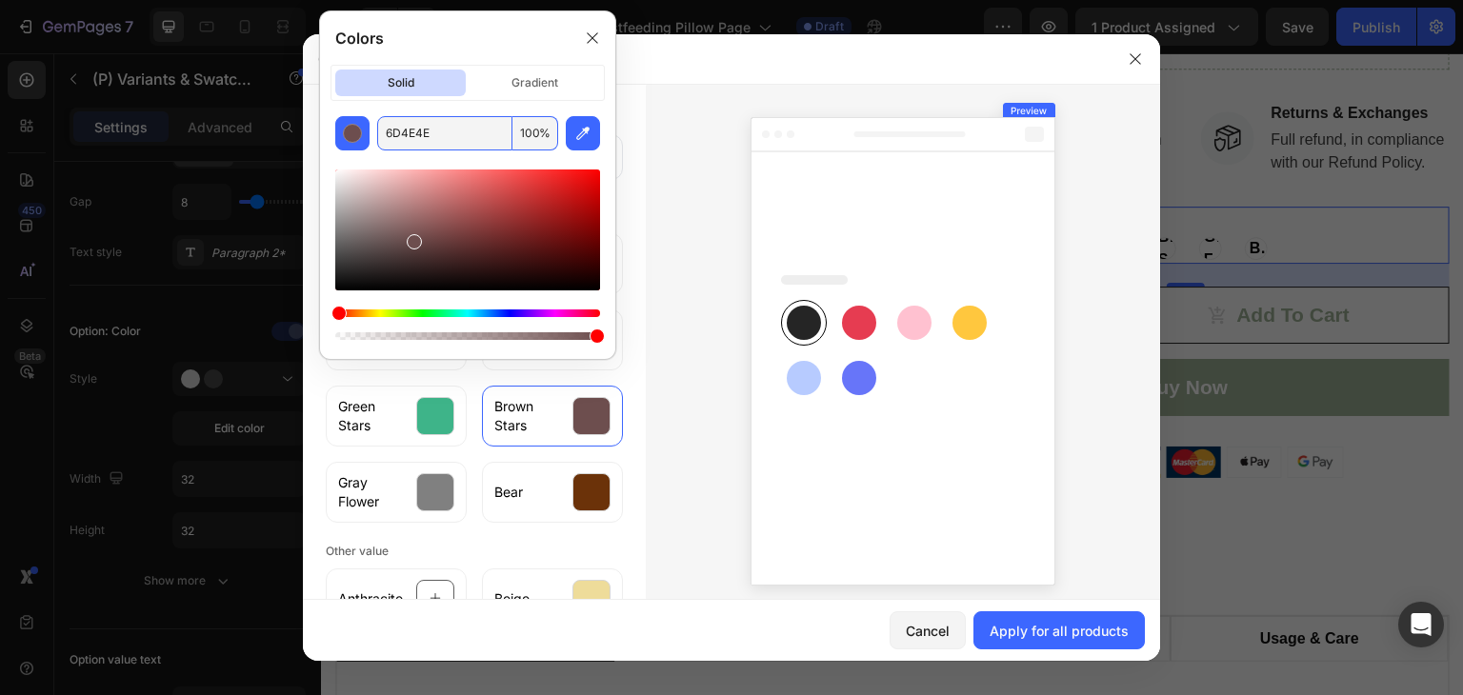
click at [455, 143] on input "6D4E4E" at bounding box center [444, 133] width 135 height 34
click at [648, 329] on div at bounding box center [903, 348] width 514 height 528
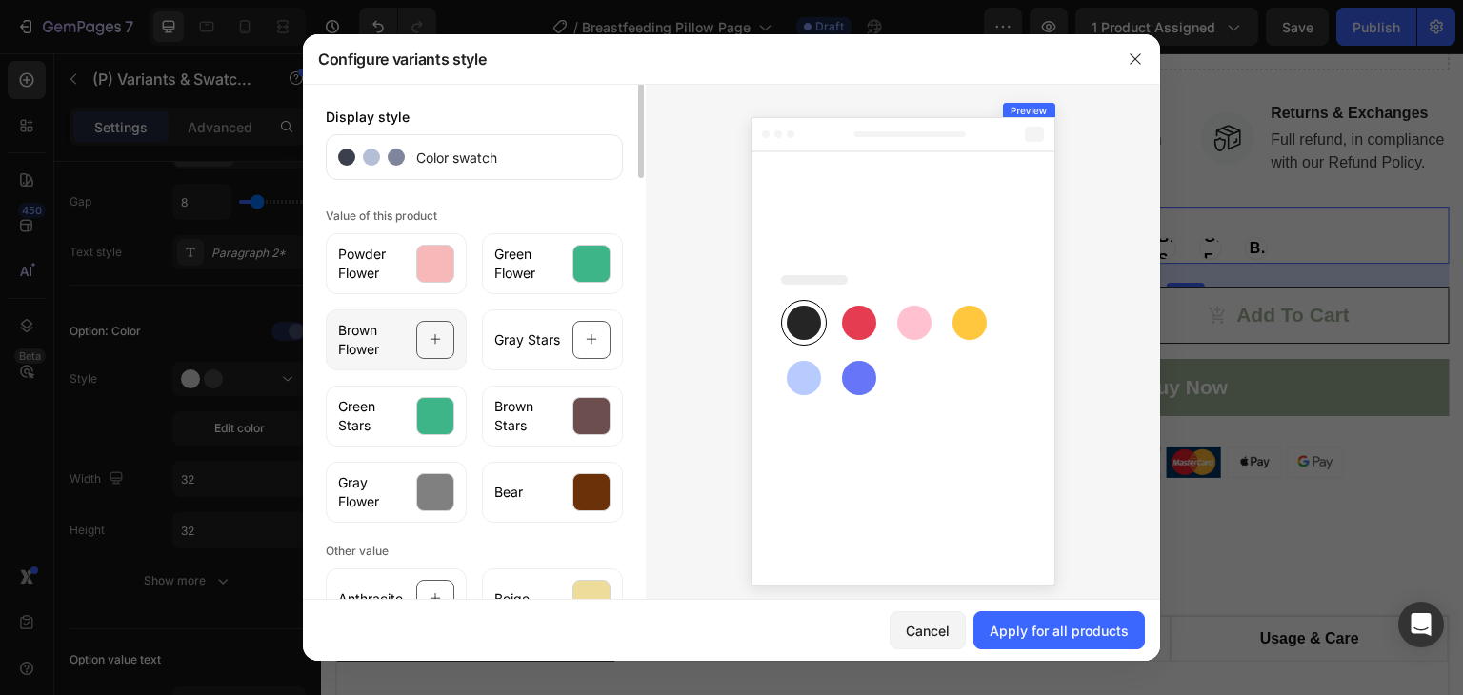
click at [430, 343] on icon at bounding box center [436, 340] width 12 height 36
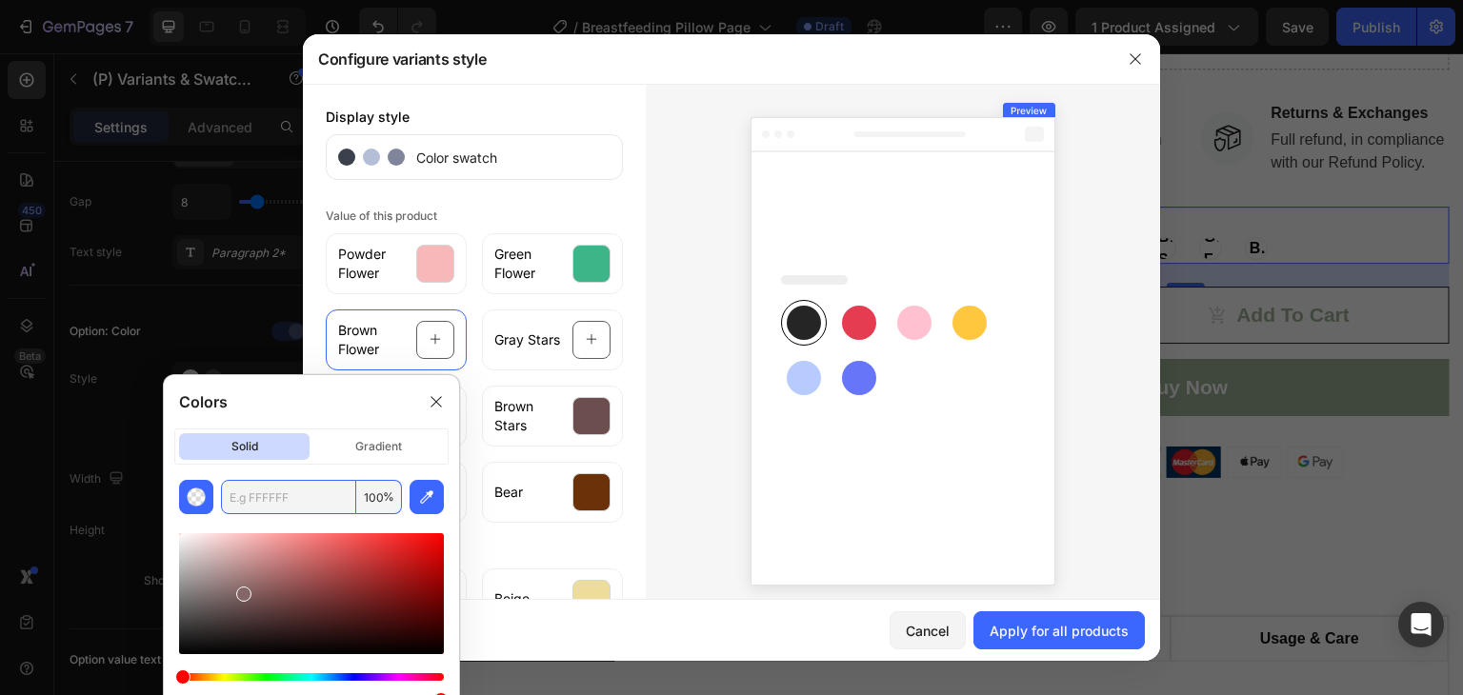
click at [305, 506] on input "text" at bounding box center [288, 497] width 135 height 34
paste input "6D4E4E"
type input "6D4E4E"
click at [369, 451] on p "gradient" at bounding box center [378, 446] width 130 height 27
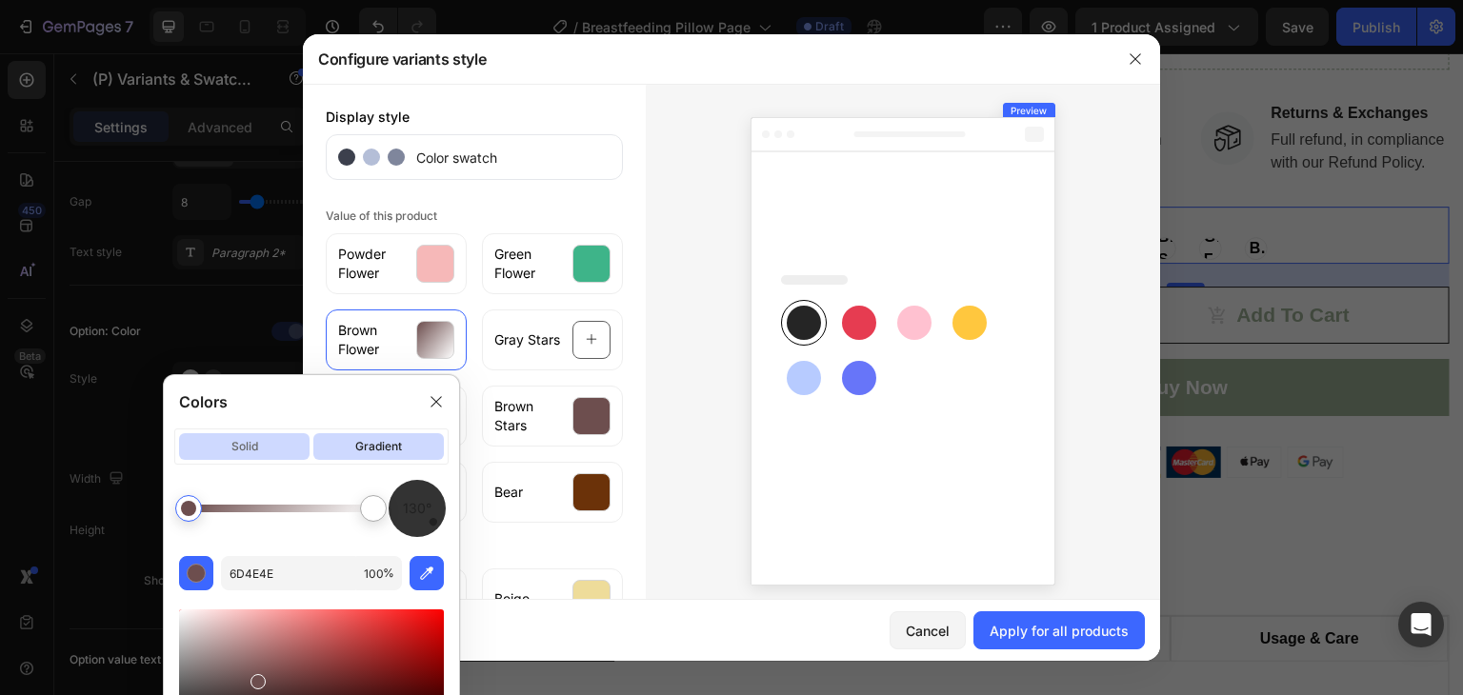
click at [254, 451] on p "solid" at bounding box center [244, 446] width 130 height 27
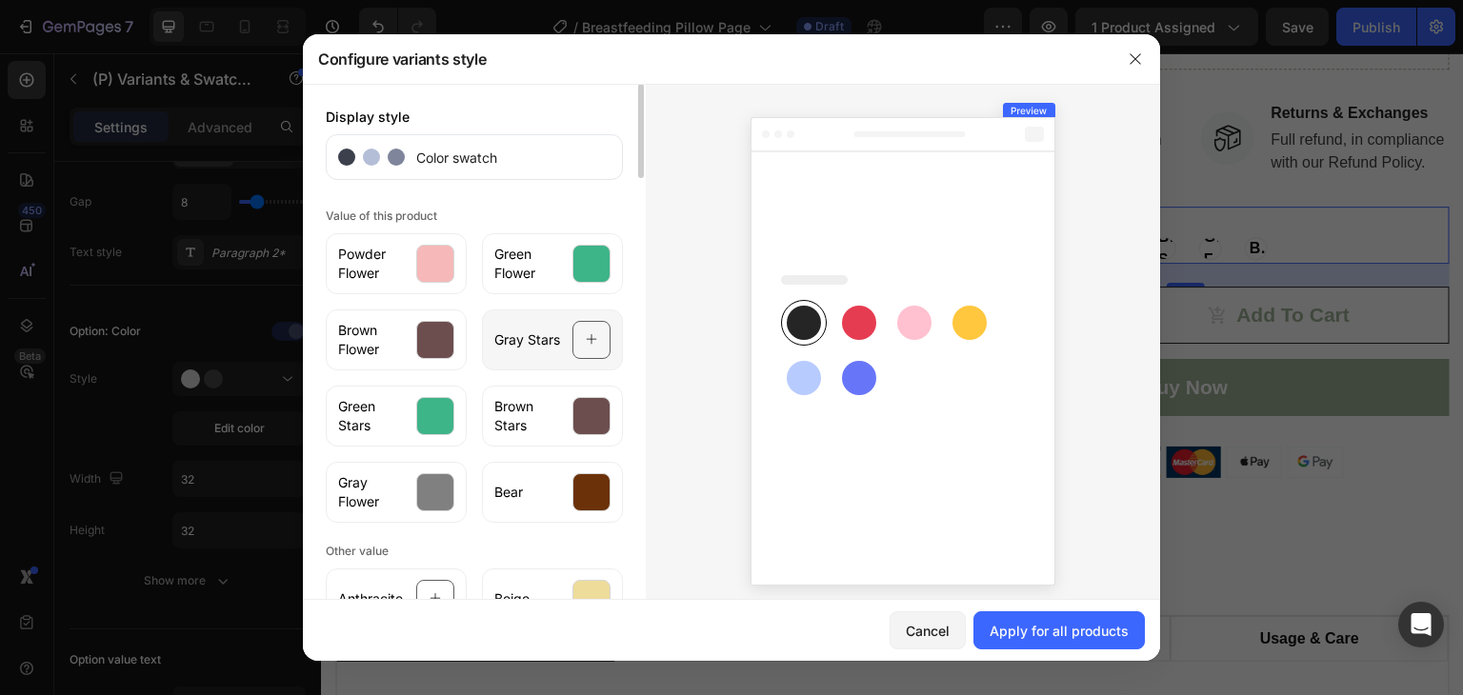
click at [586, 351] on icon at bounding box center [592, 340] width 12 height 36
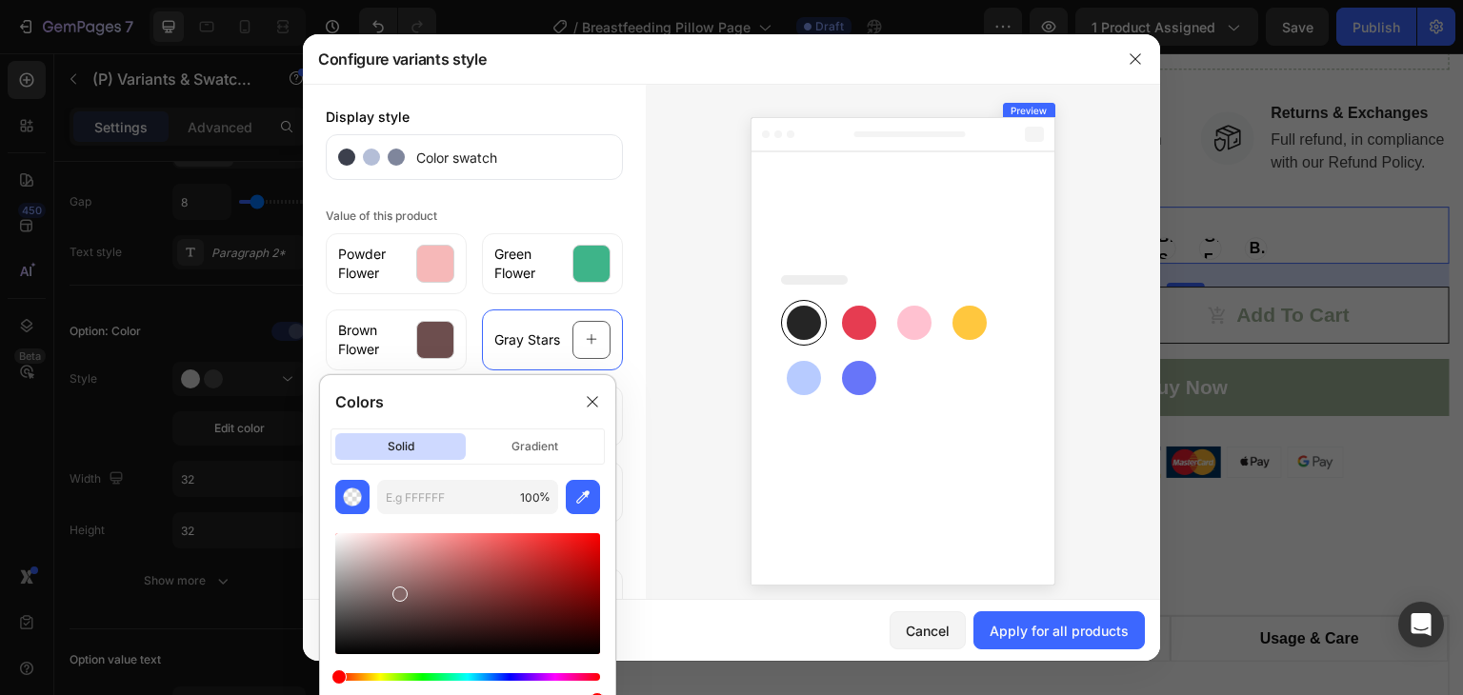
click at [662, 401] on div at bounding box center [903, 348] width 514 height 528
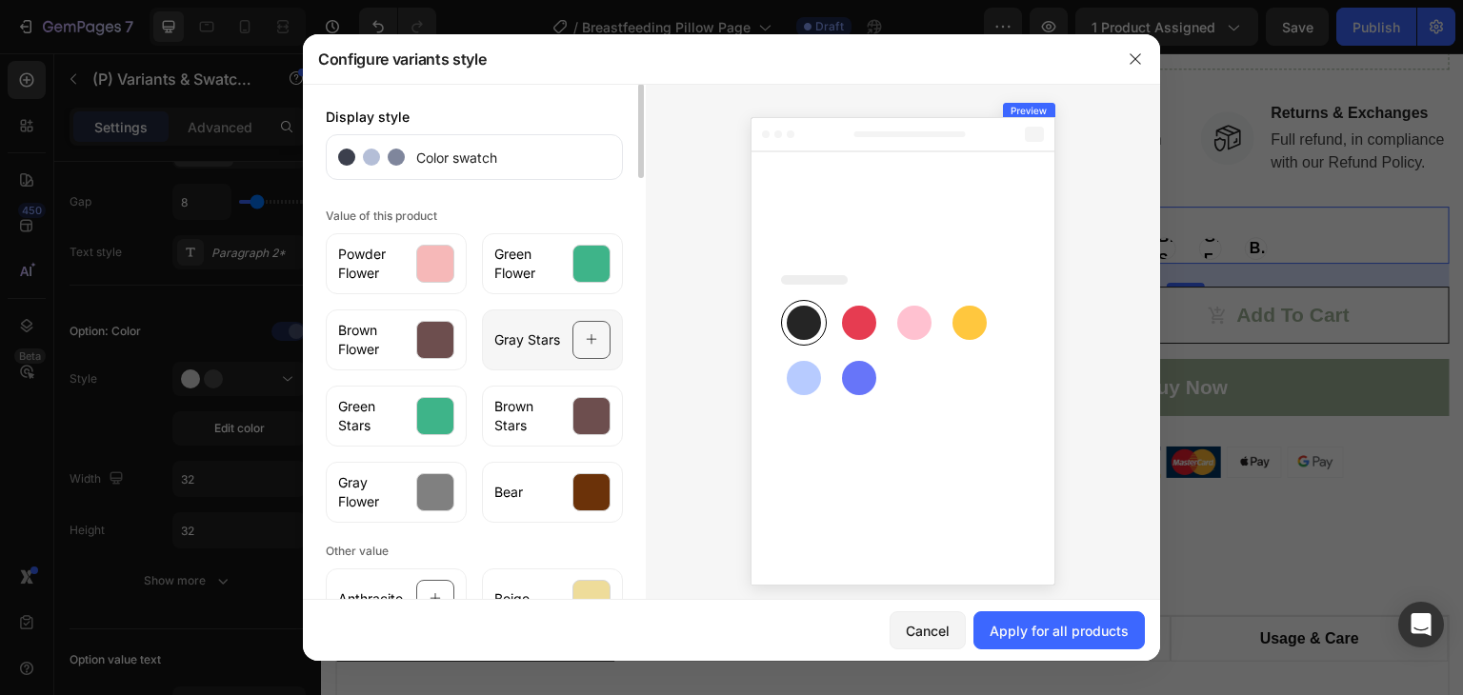
click at [600, 330] on div at bounding box center [591, 340] width 38 height 38
click at [646, 351] on div at bounding box center [903, 348] width 514 height 528
click at [441, 486] on div at bounding box center [435, 492] width 38 height 38
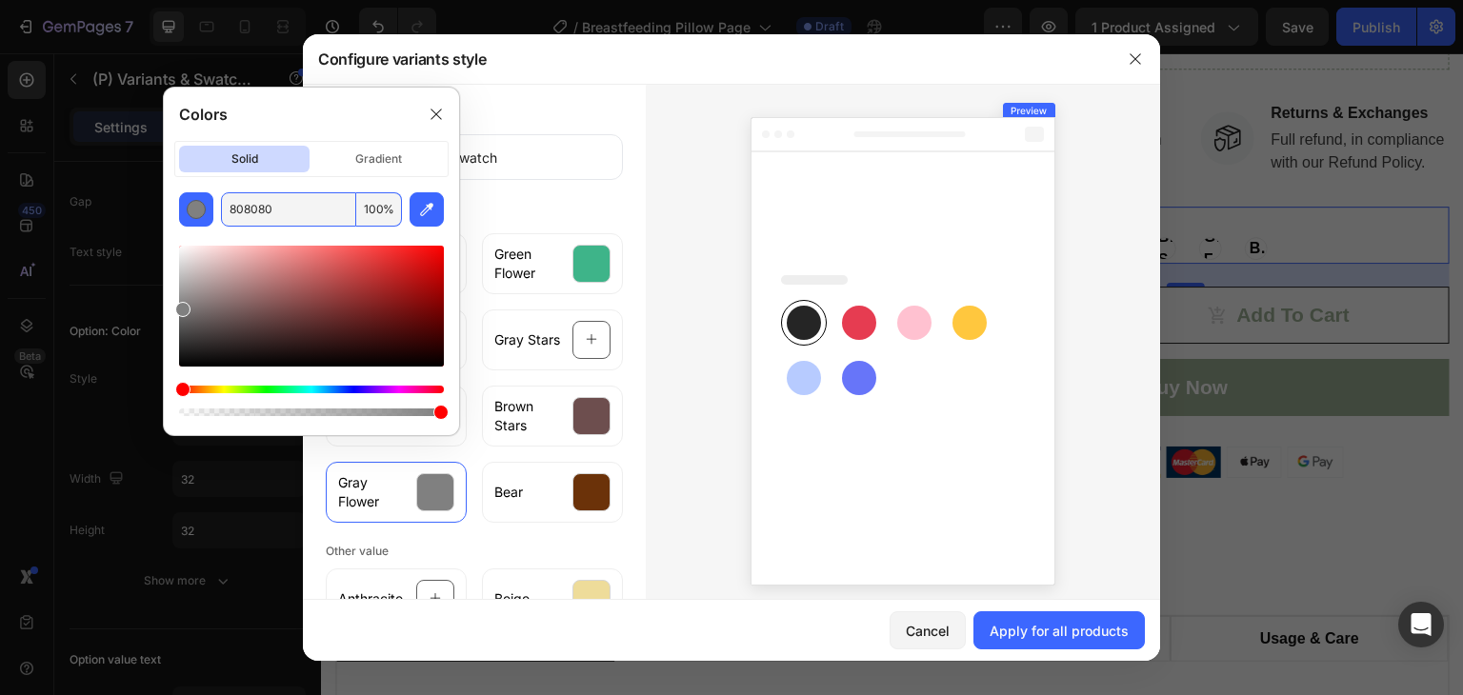
click at [312, 212] on input "808080" at bounding box center [288, 209] width 135 height 34
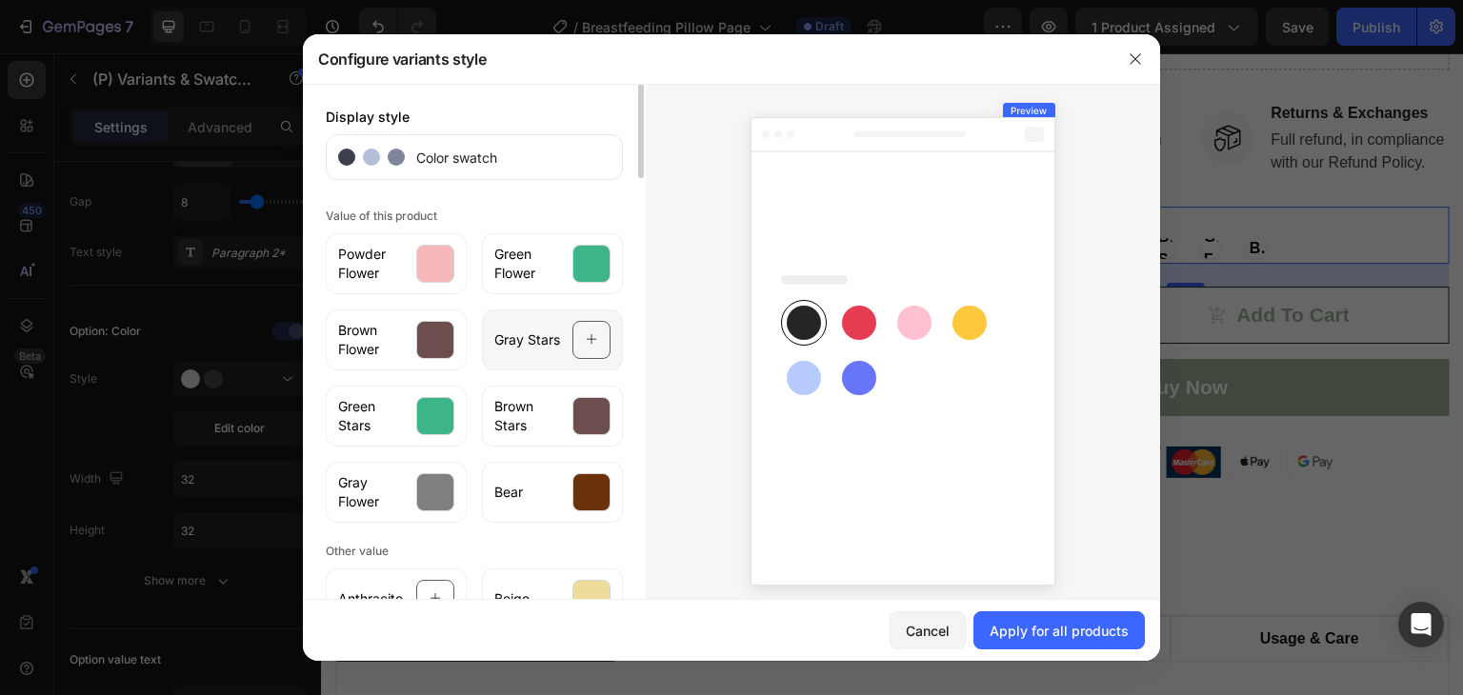
click at [591, 342] on div at bounding box center [591, 340] width 38 height 38
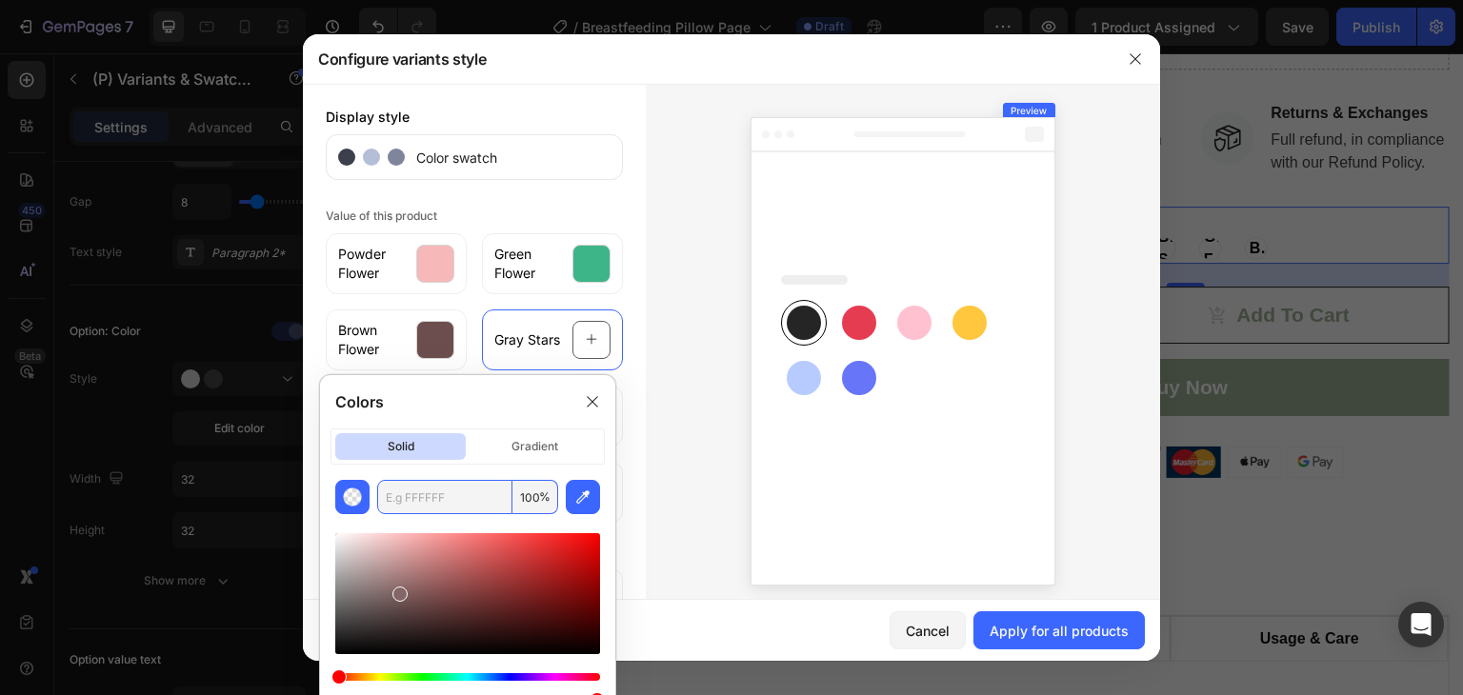
click at [427, 509] on input "text" at bounding box center [444, 497] width 135 height 34
paste input "808080"
type input "808080"
click at [659, 398] on div at bounding box center [903, 348] width 514 height 528
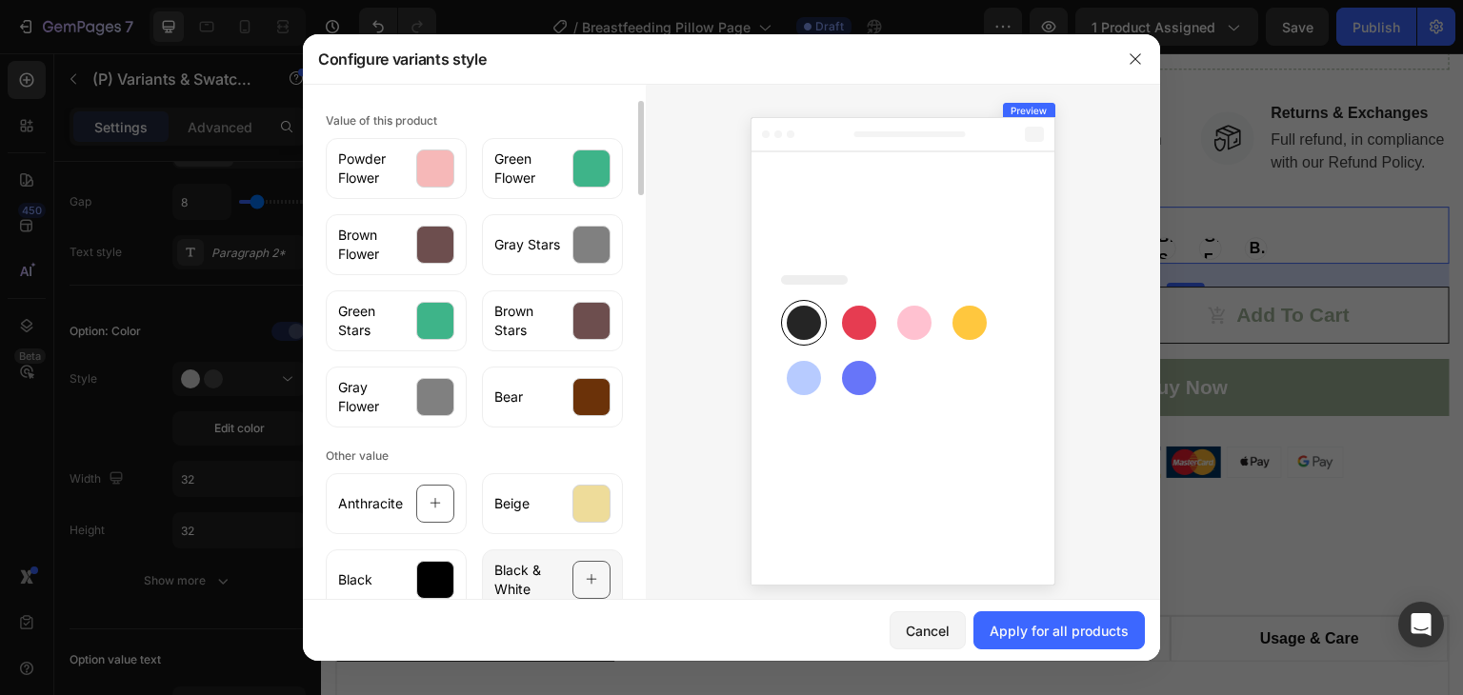
scroll to position [190, 0]
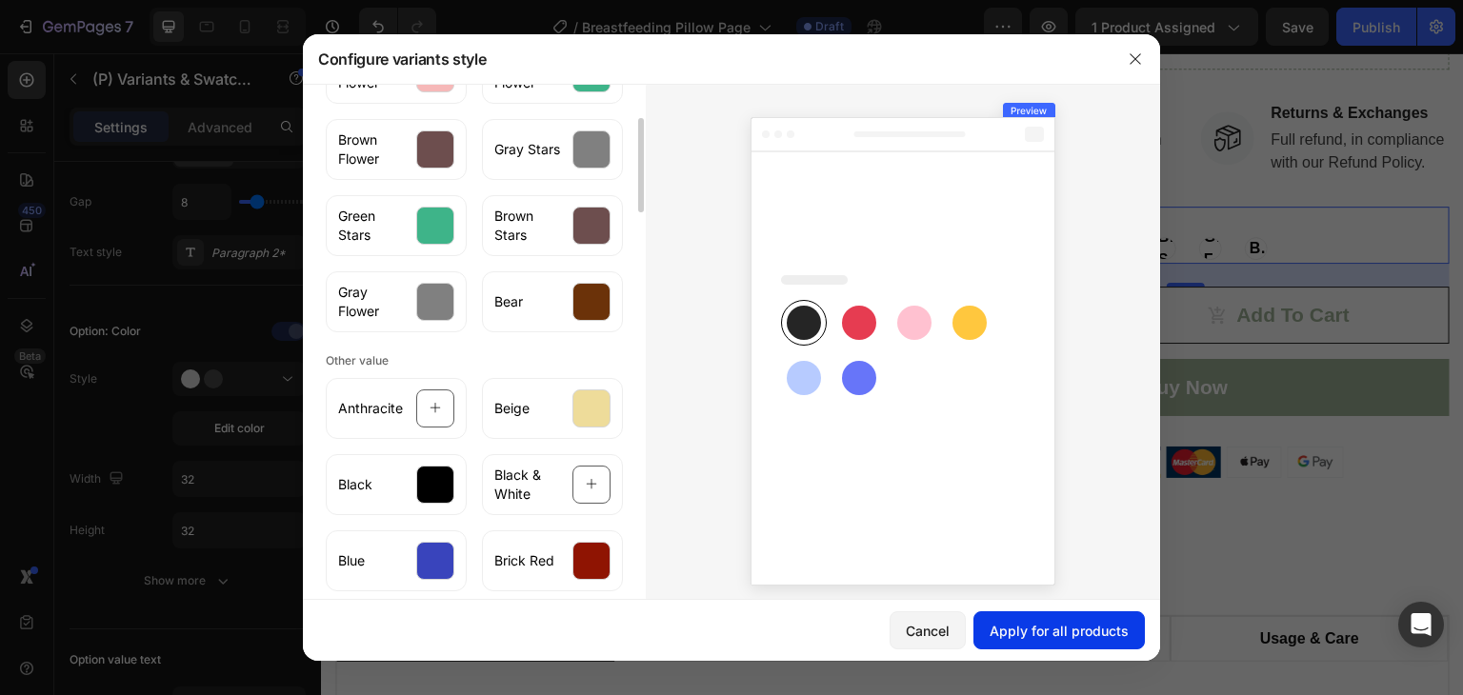
click at [1065, 621] on div "Apply for all products" at bounding box center [1059, 631] width 139 height 20
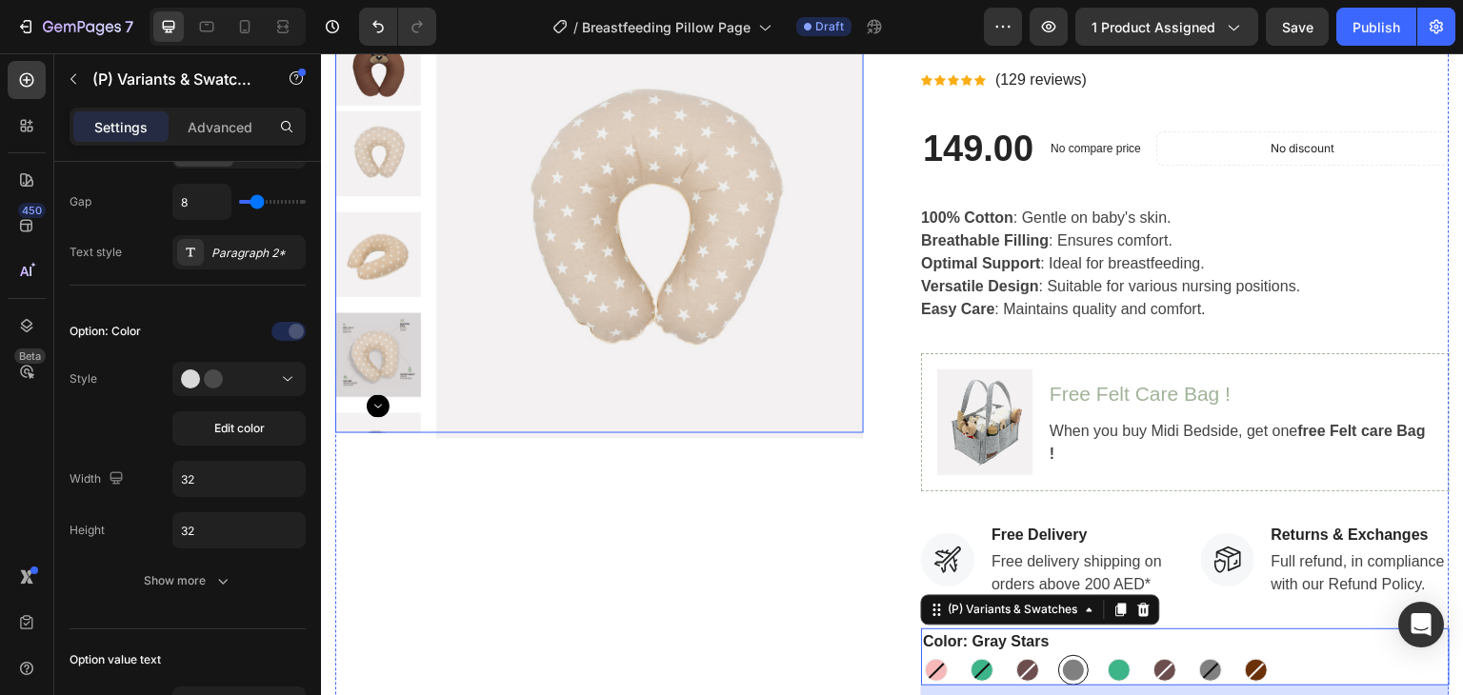
scroll to position [286, 0]
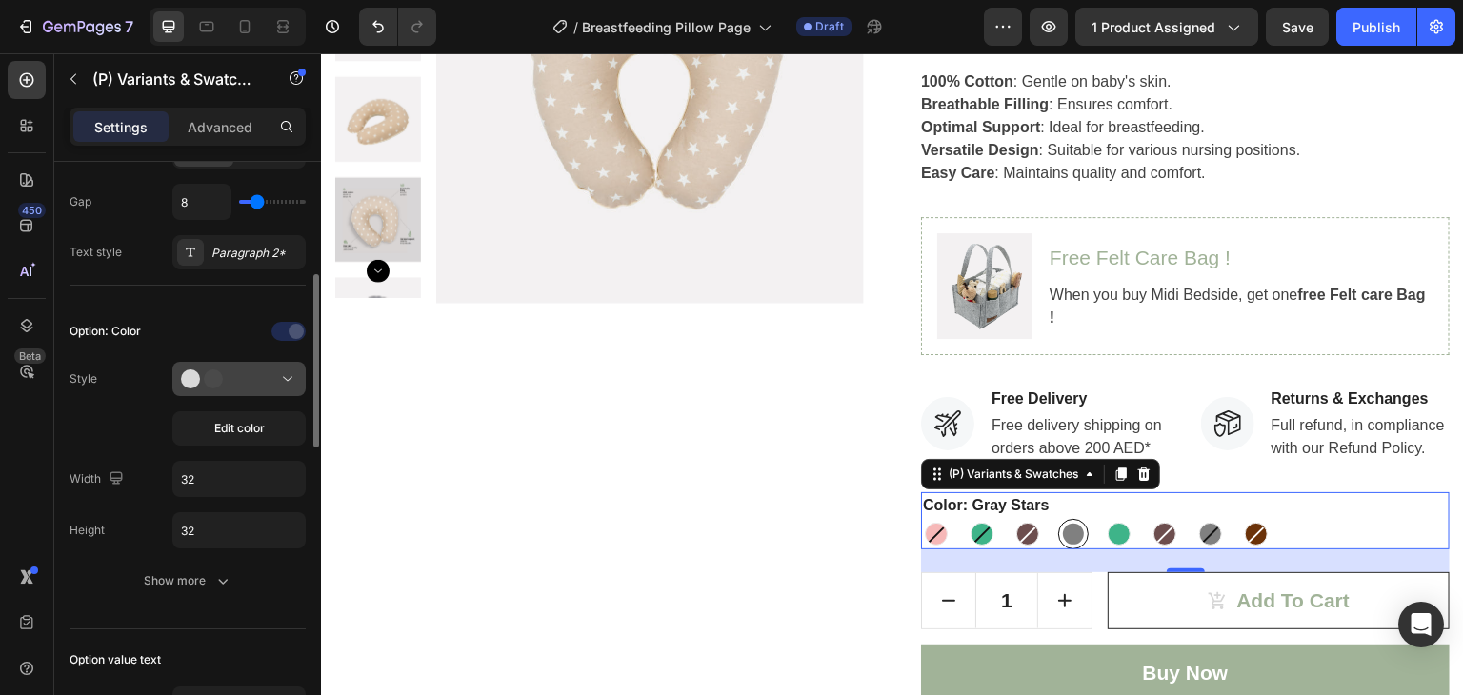
click at [279, 382] on icon at bounding box center [287, 379] width 19 height 19
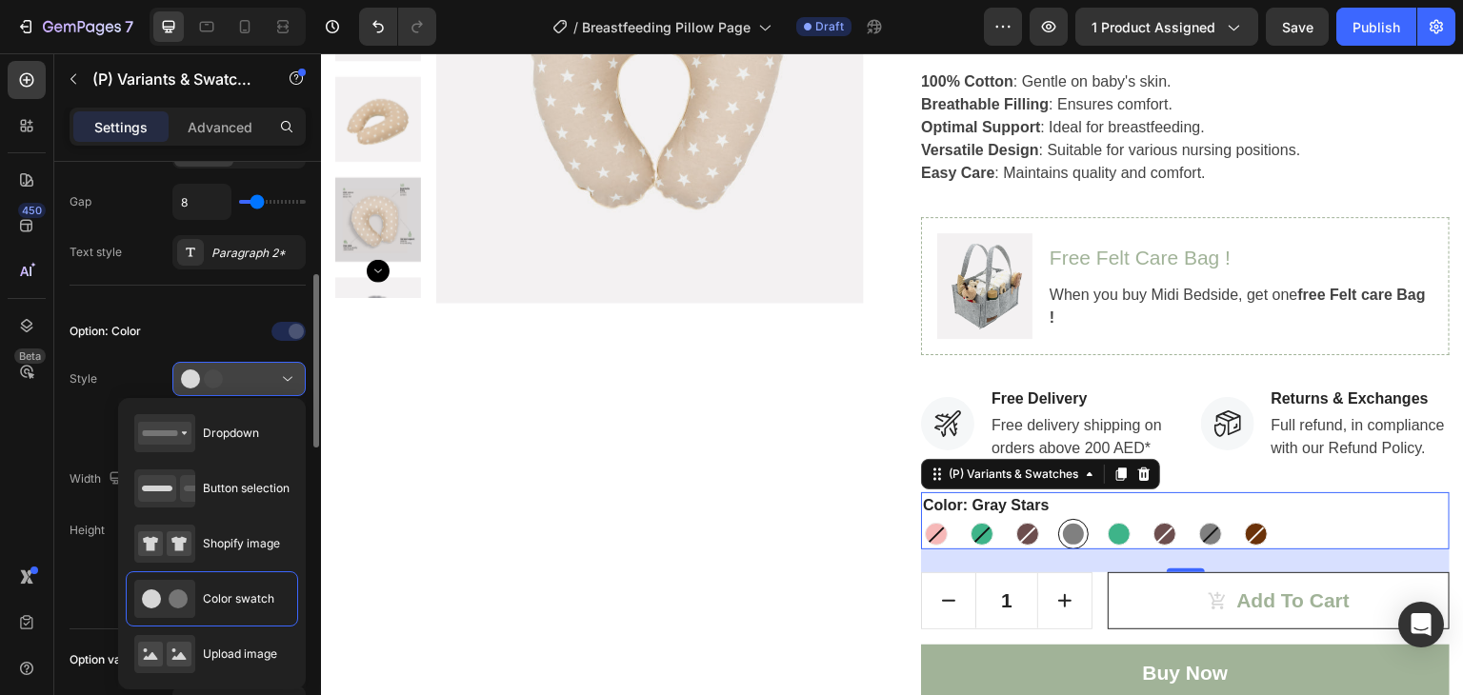
click at [279, 382] on icon at bounding box center [287, 379] width 19 height 19
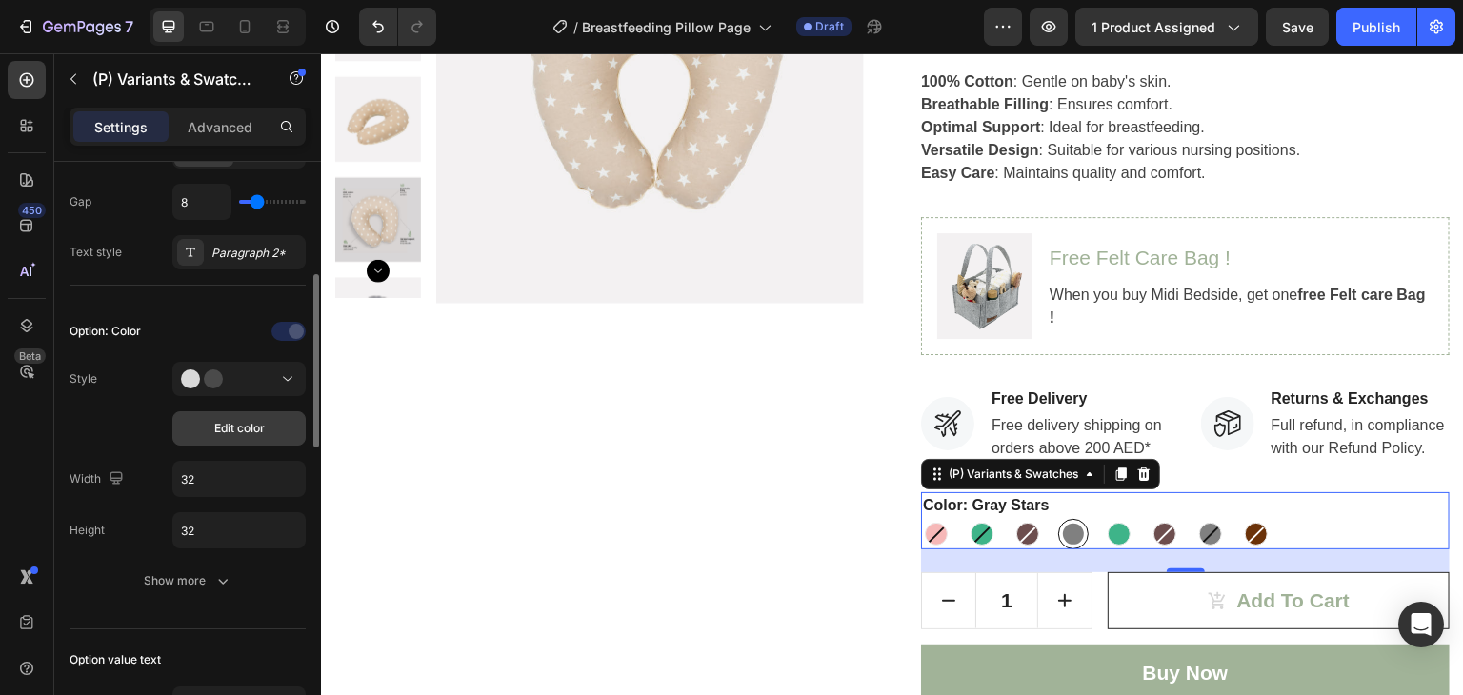
click at [267, 440] on button "Edit color" at bounding box center [238, 428] width 133 height 34
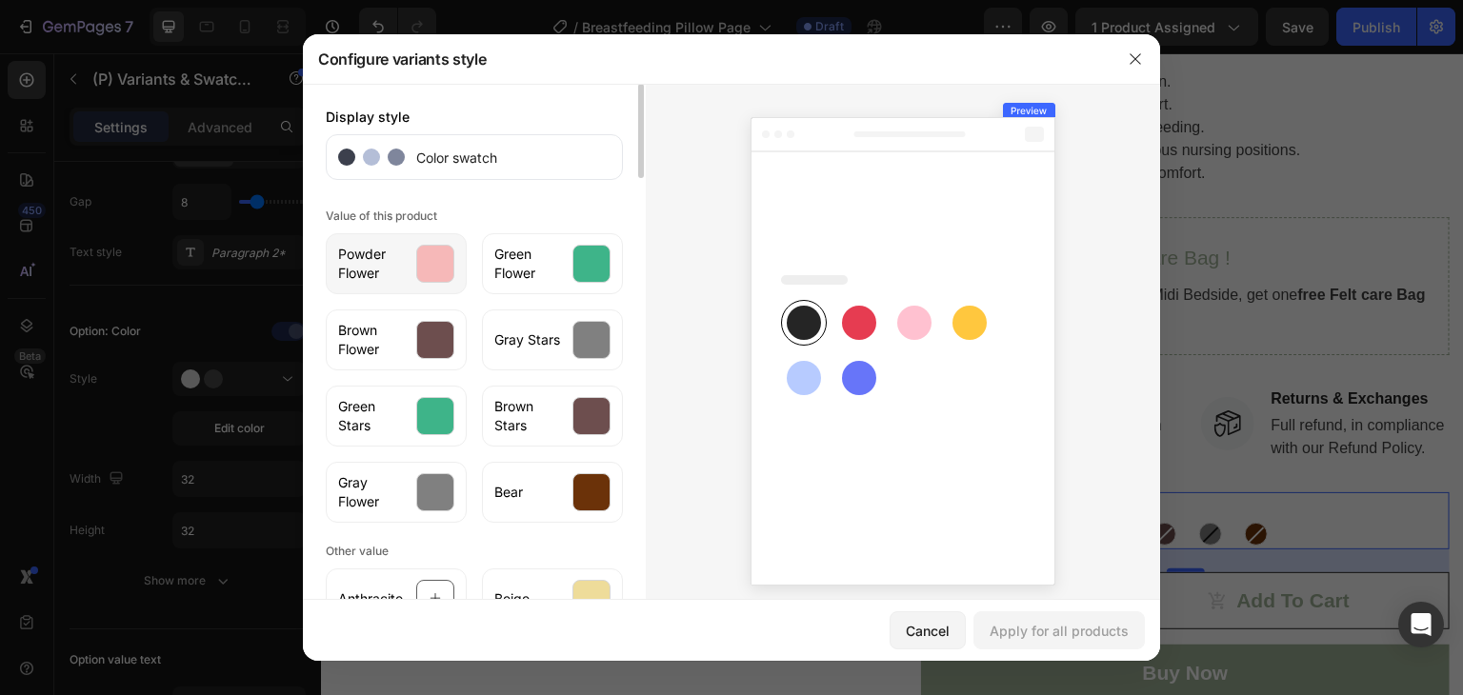
click at [423, 271] on div at bounding box center [435, 264] width 38 height 38
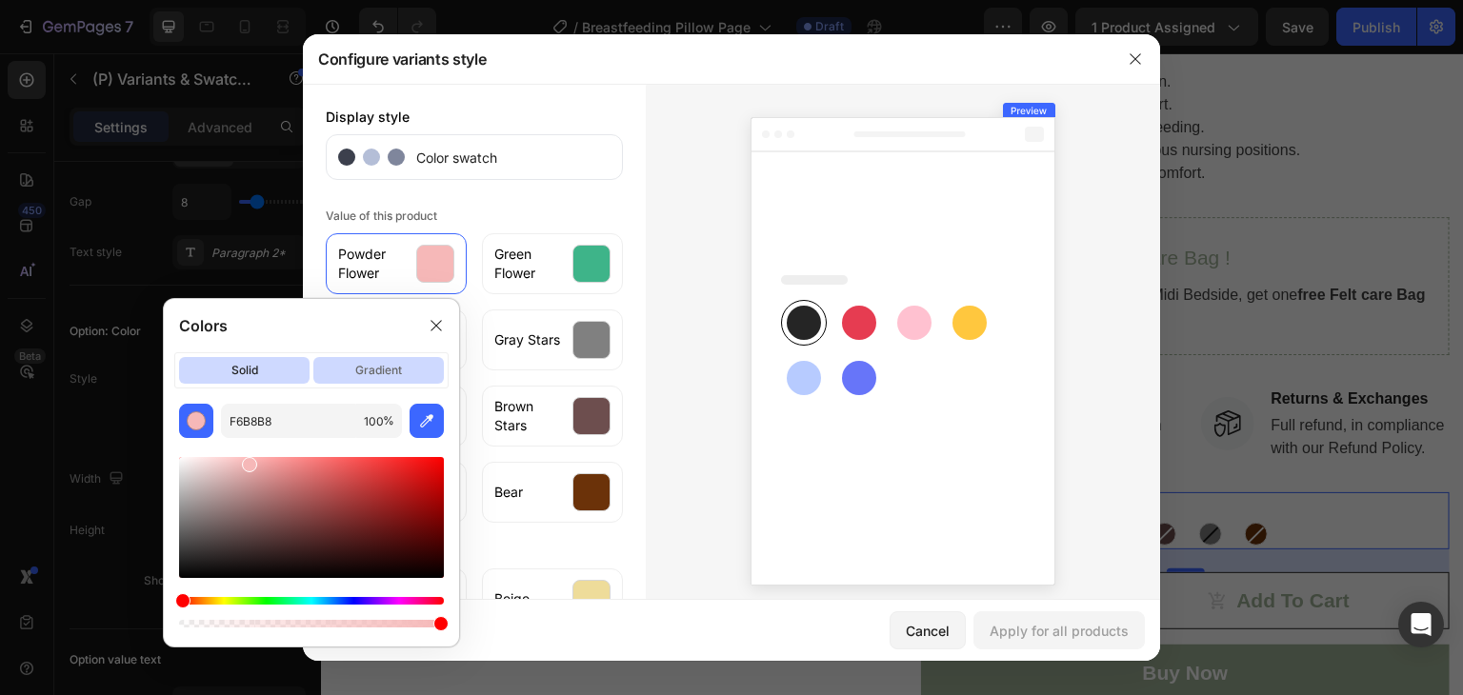
click at [370, 373] on p "gradient" at bounding box center [378, 370] width 130 height 27
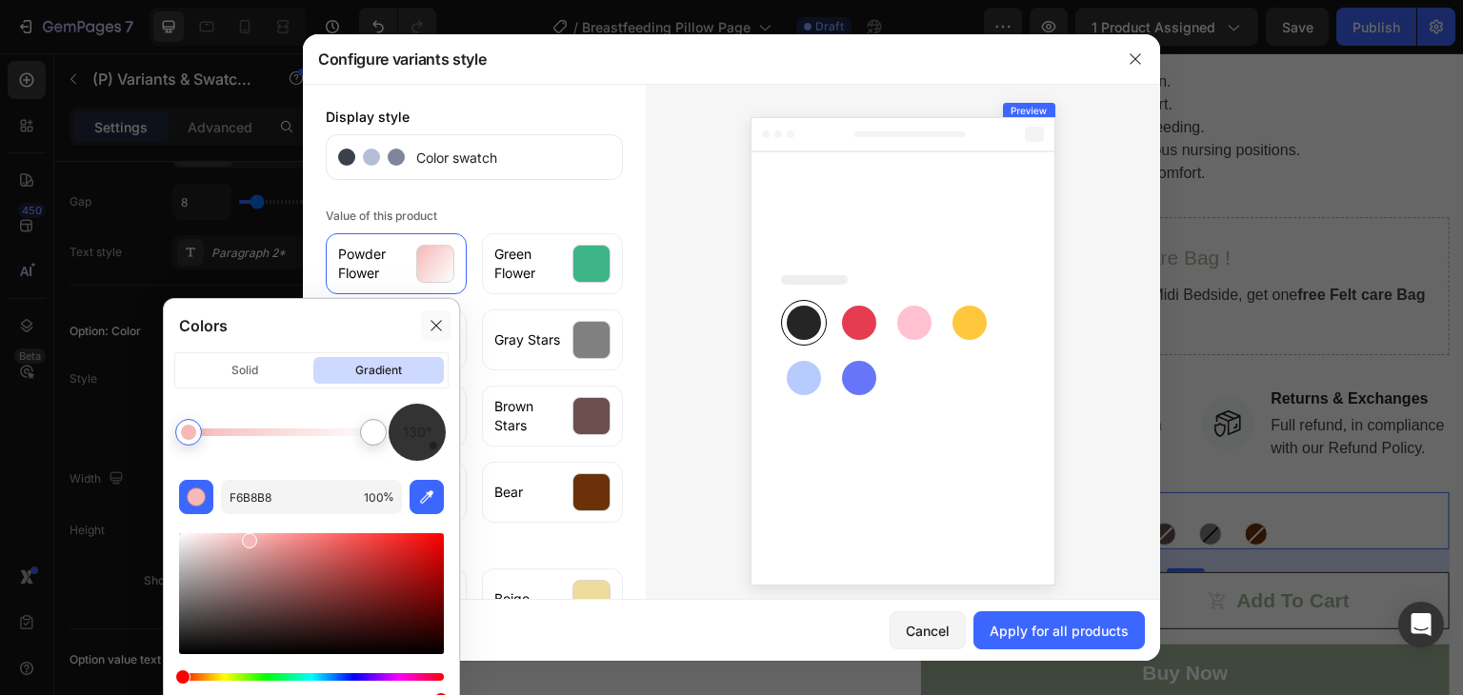
click at [444, 325] on icon at bounding box center [436, 325] width 15 height 15
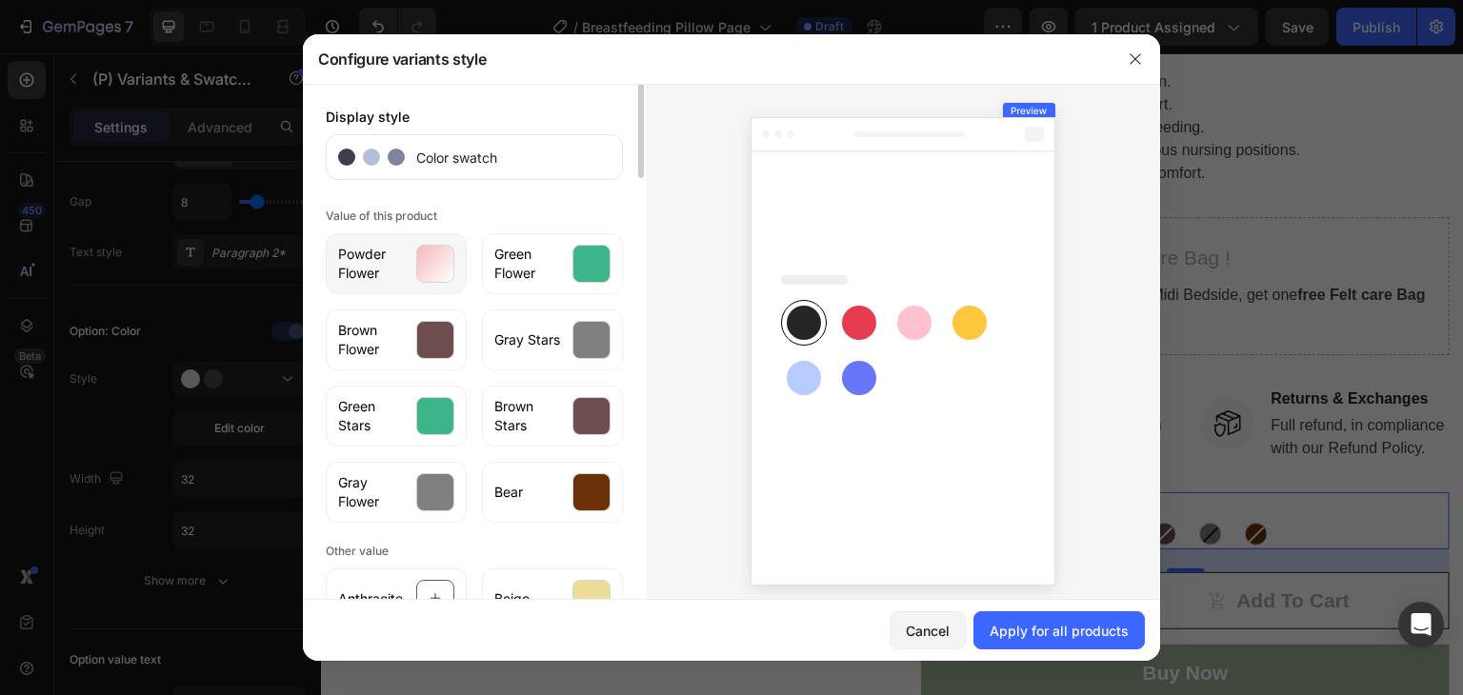
click at [431, 261] on div at bounding box center [435, 264] width 38 height 38
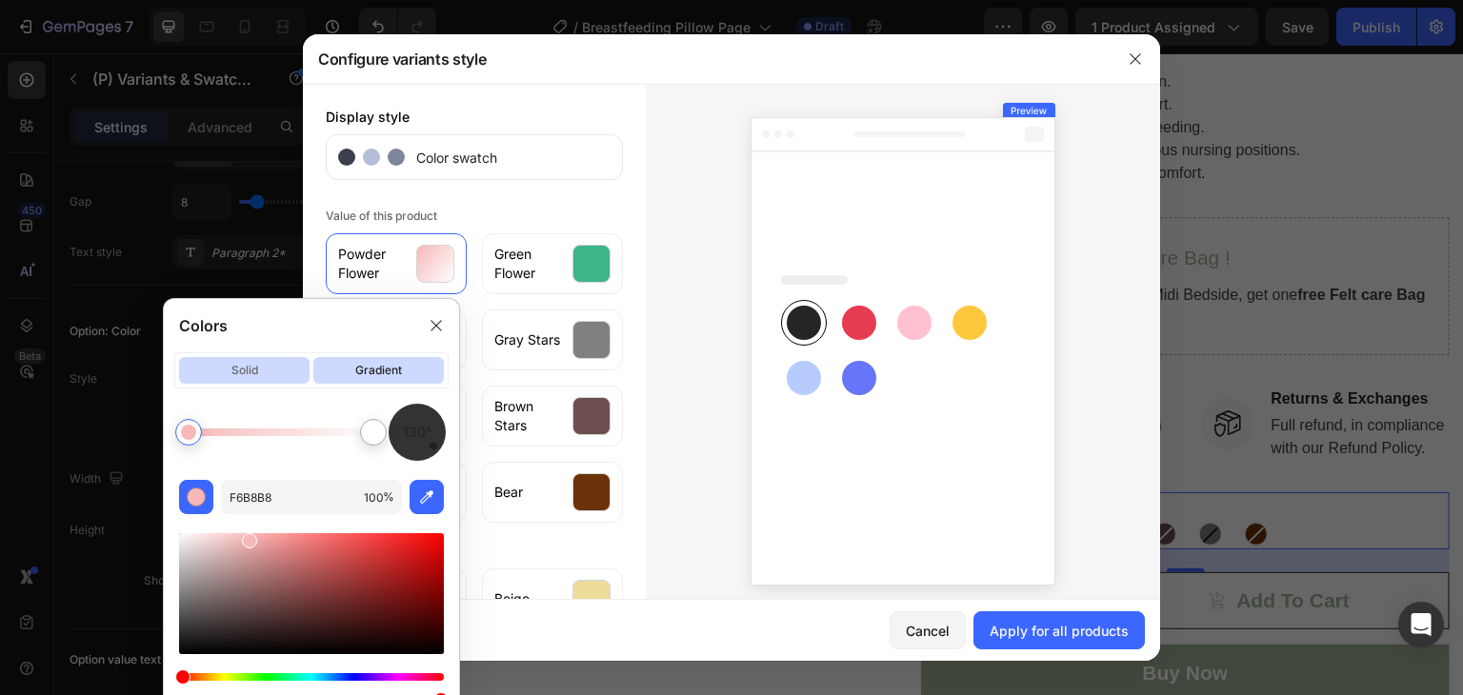
click at [268, 368] on p "solid" at bounding box center [244, 370] width 130 height 27
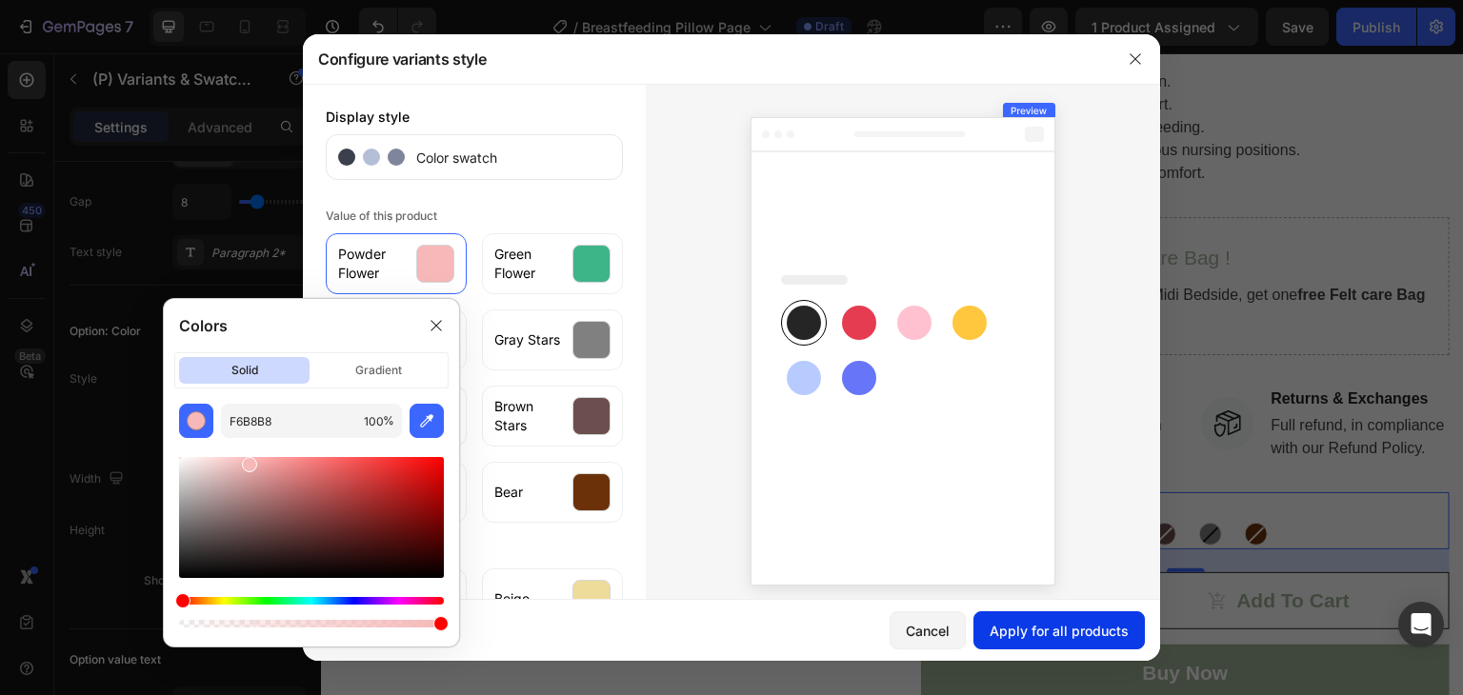
click at [1071, 622] on div "Apply for all products" at bounding box center [1059, 631] width 139 height 20
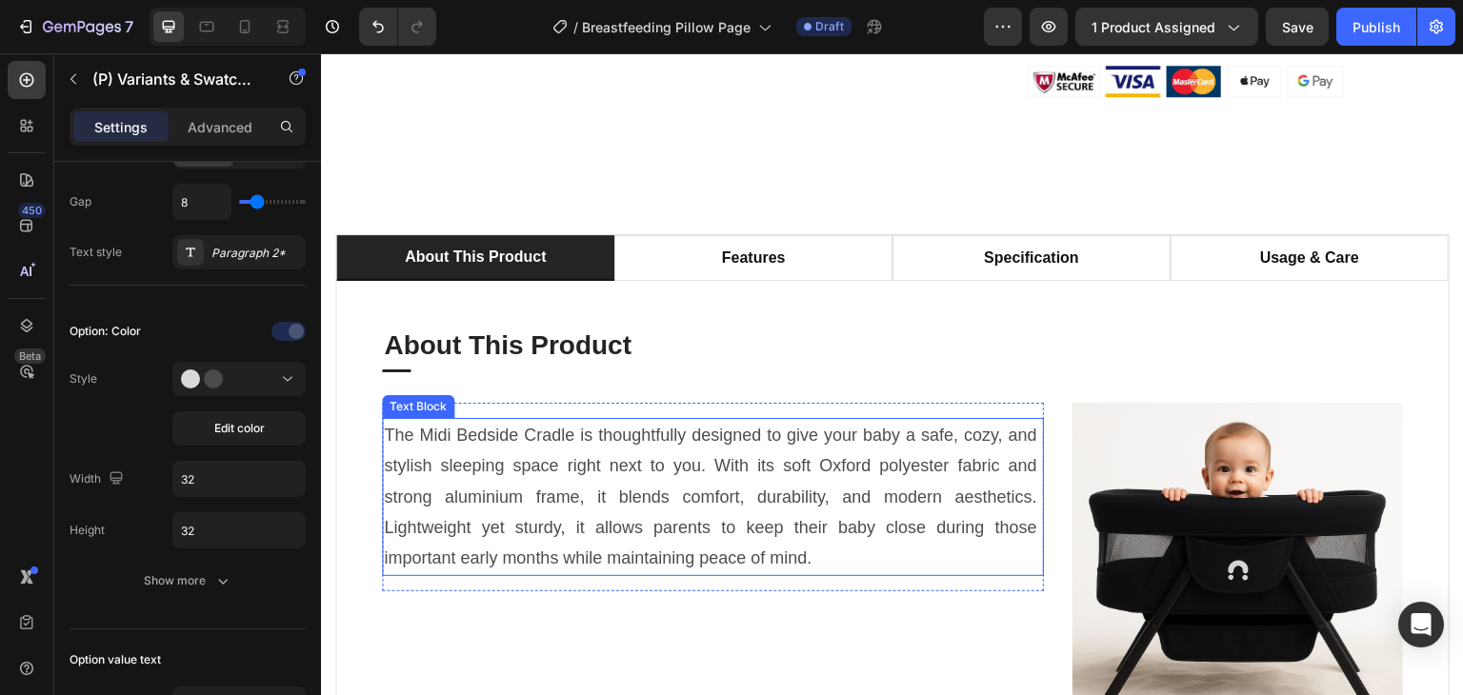
scroll to position [1048, 0]
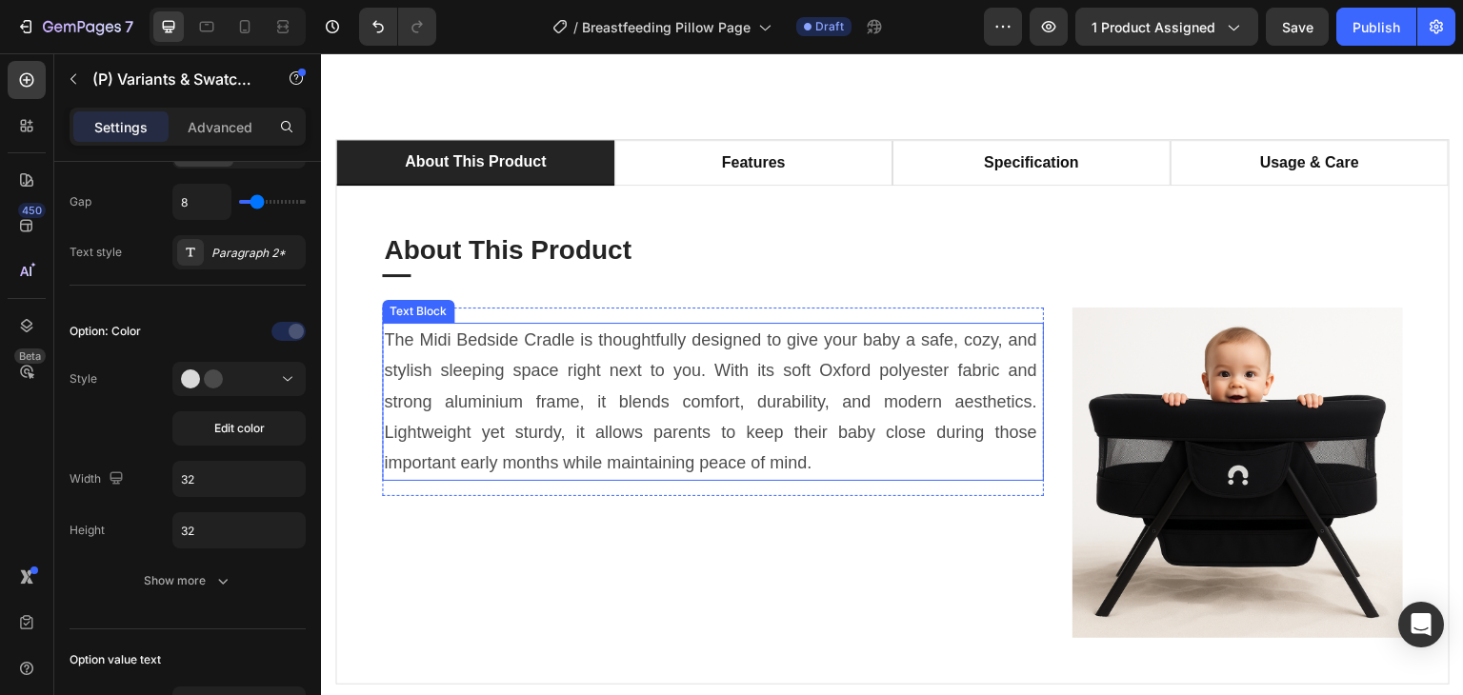
click at [682, 414] on p "The Midi Bedside Cradle is thoughtfully designed to give your baby a safe, cozy…" at bounding box center [713, 402] width 658 height 154
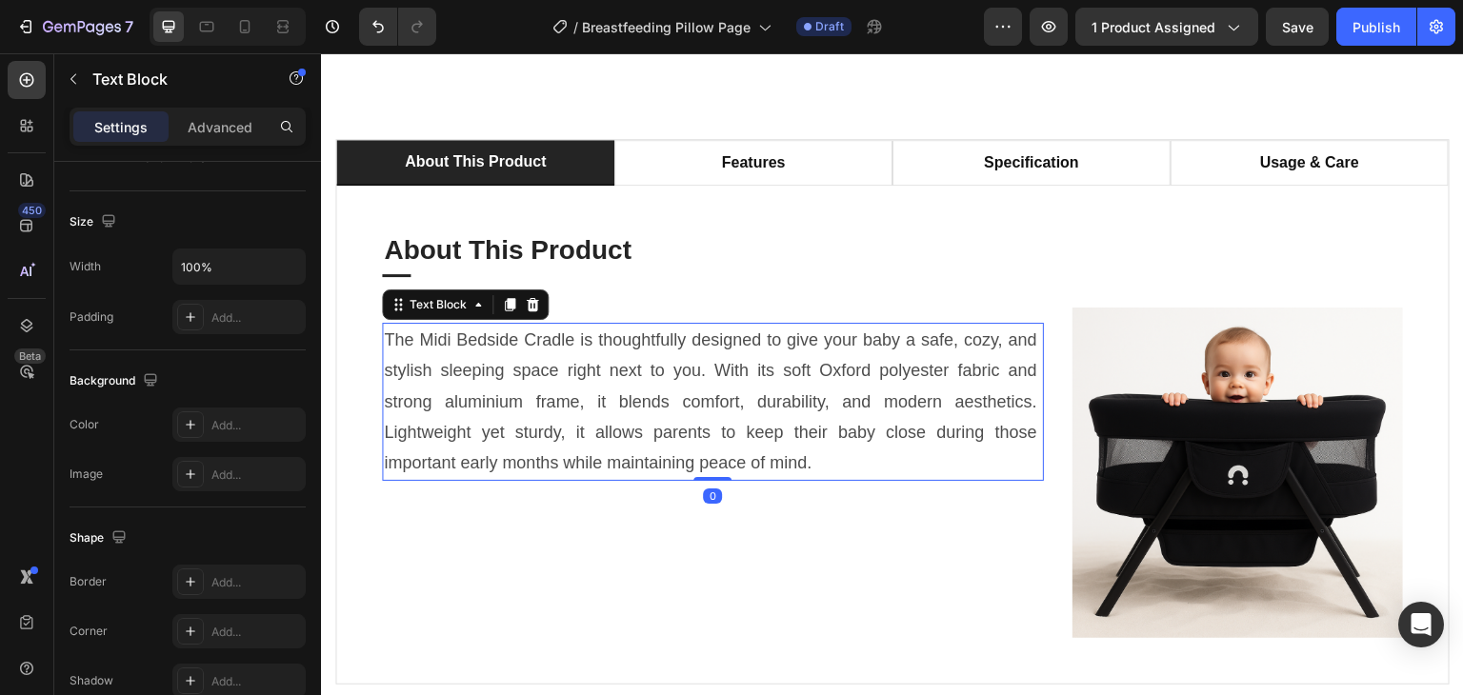
click at [682, 414] on p "The Midi Bedside Cradle is thoughtfully designed to give your baby a safe, cozy…" at bounding box center [713, 402] width 658 height 154
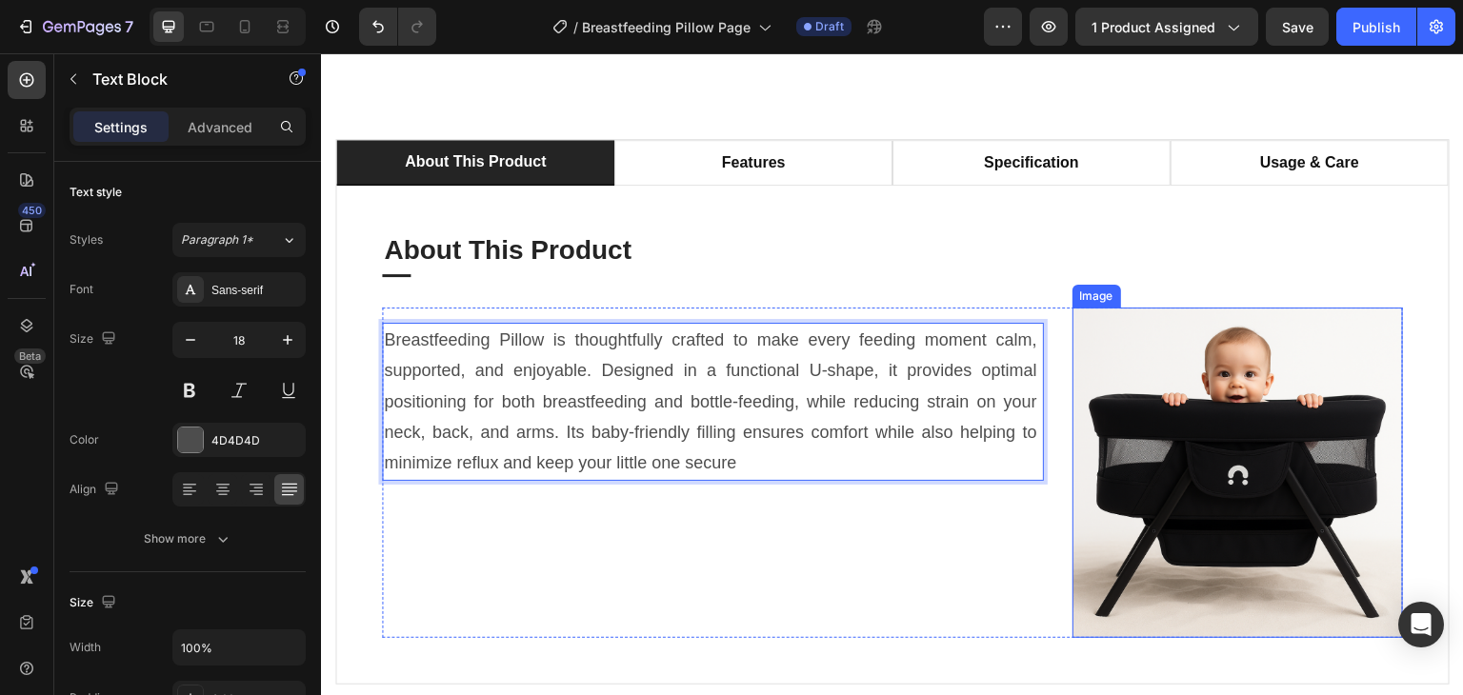
click at [1312, 485] on img at bounding box center [1237, 473] width 330 height 330
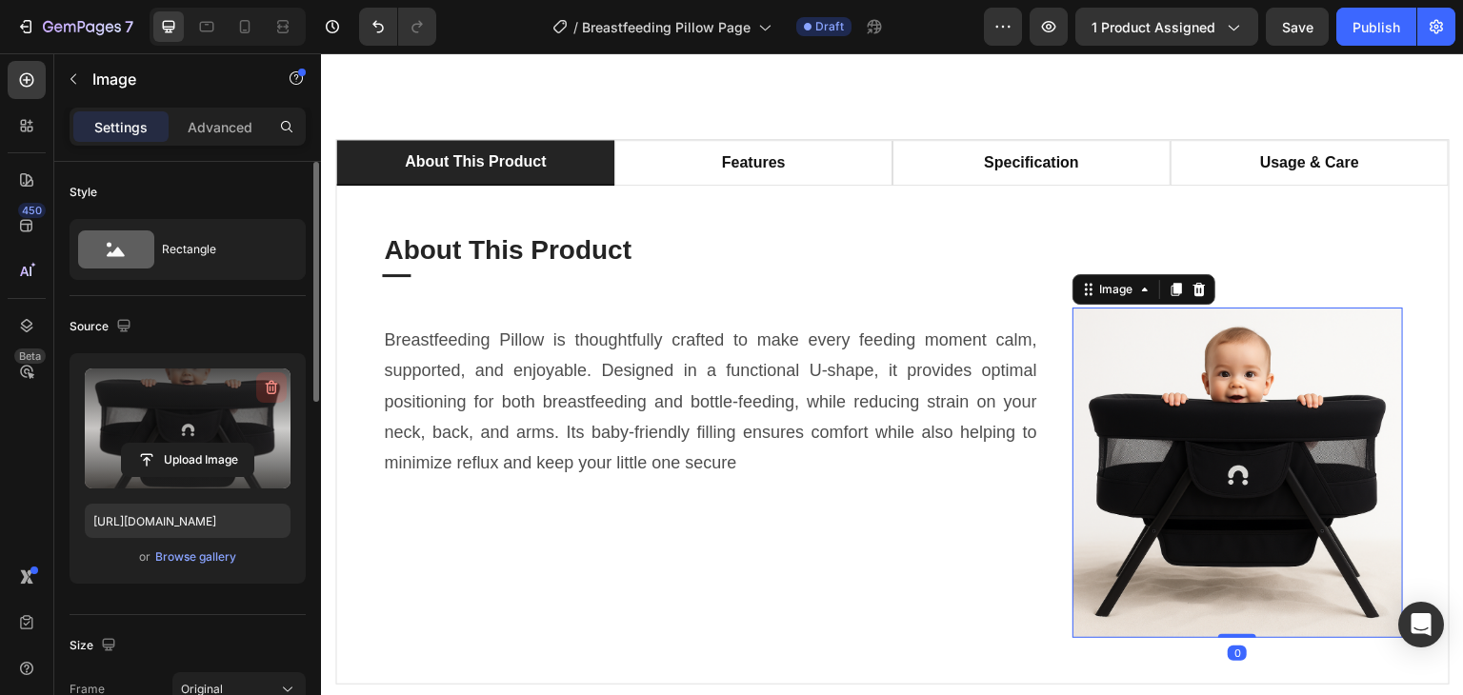
click at [269, 392] on icon "button" at bounding box center [272, 388] width 12 height 14
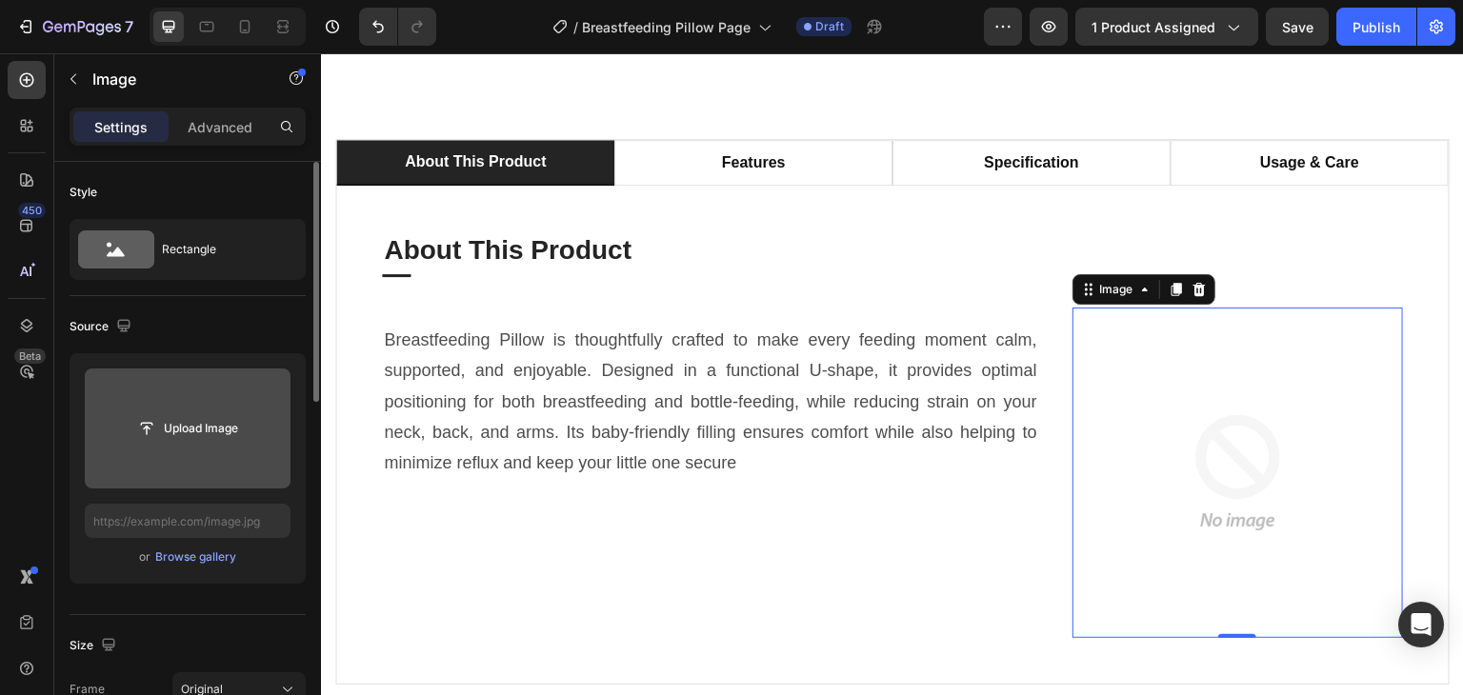
click at [176, 435] on input "file" at bounding box center [187, 428] width 131 height 32
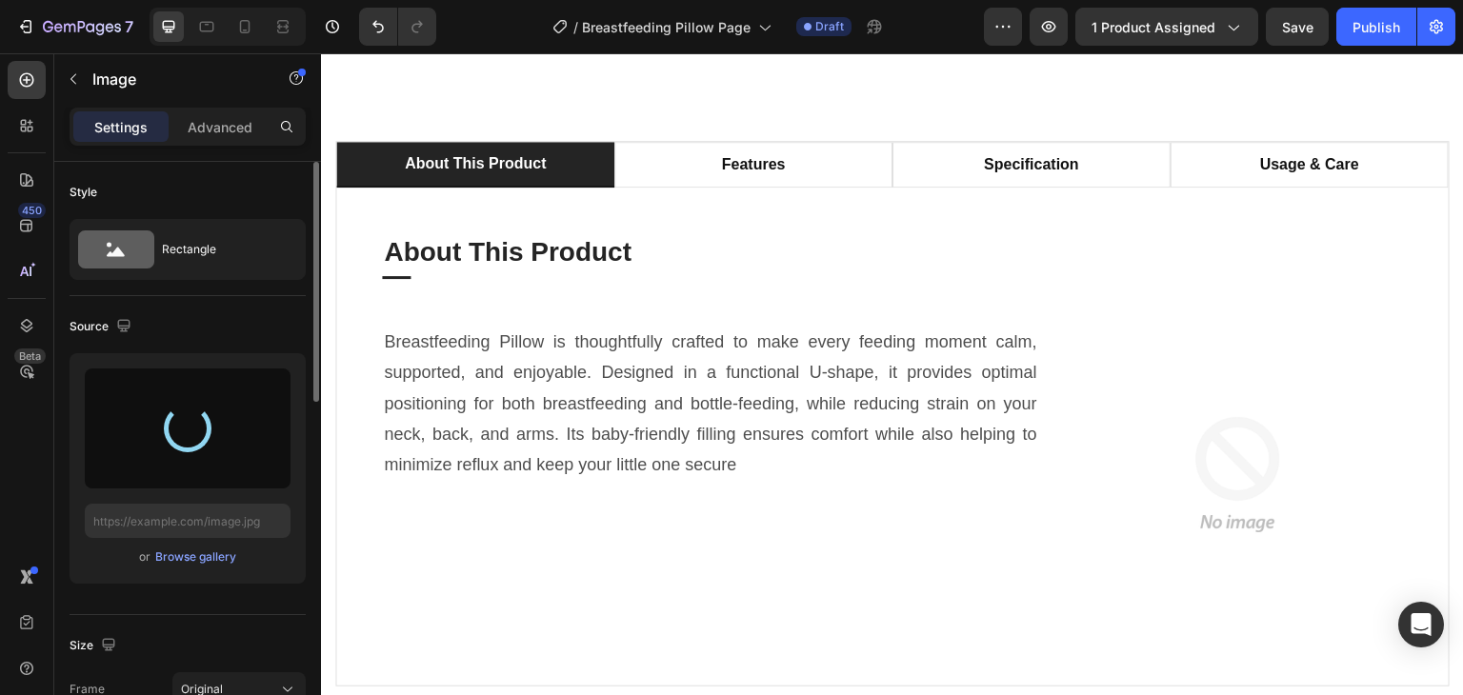
scroll to position [1048, 0]
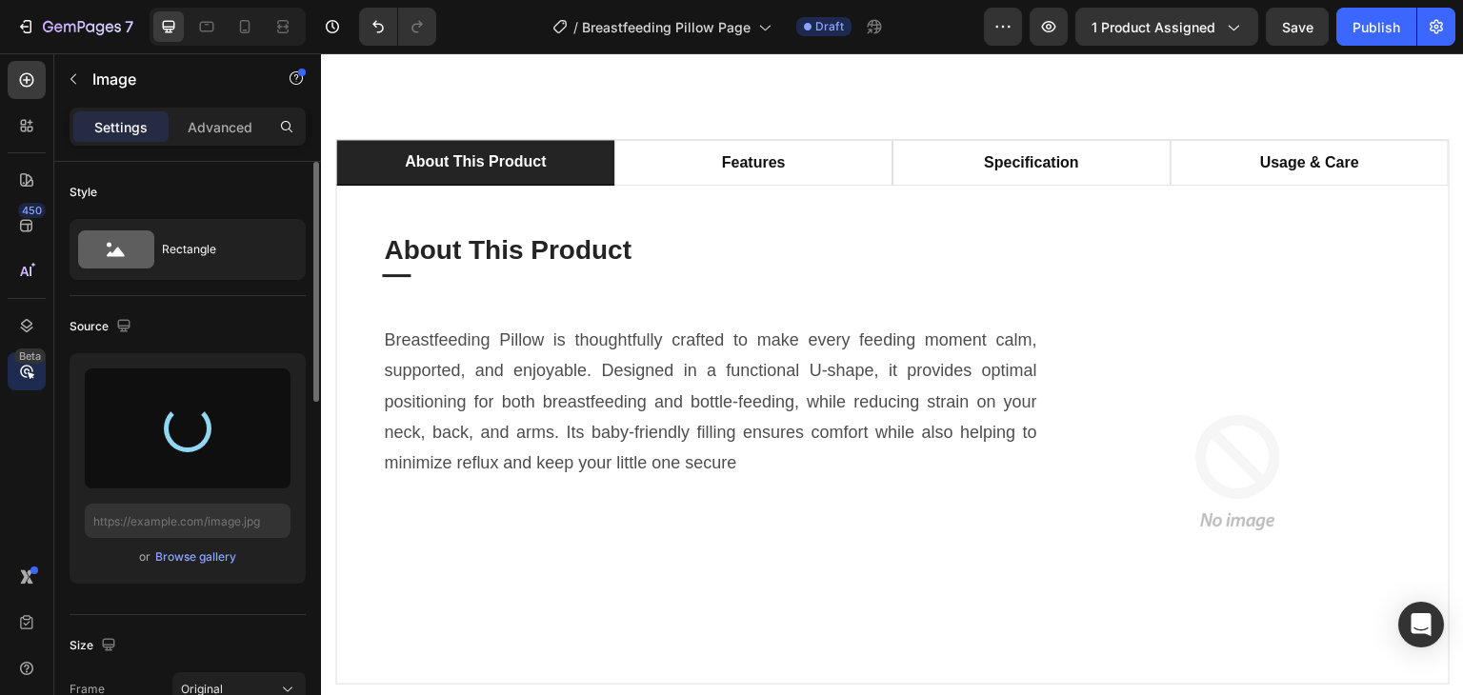
type input "[URL][DOMAIN_NAME]"
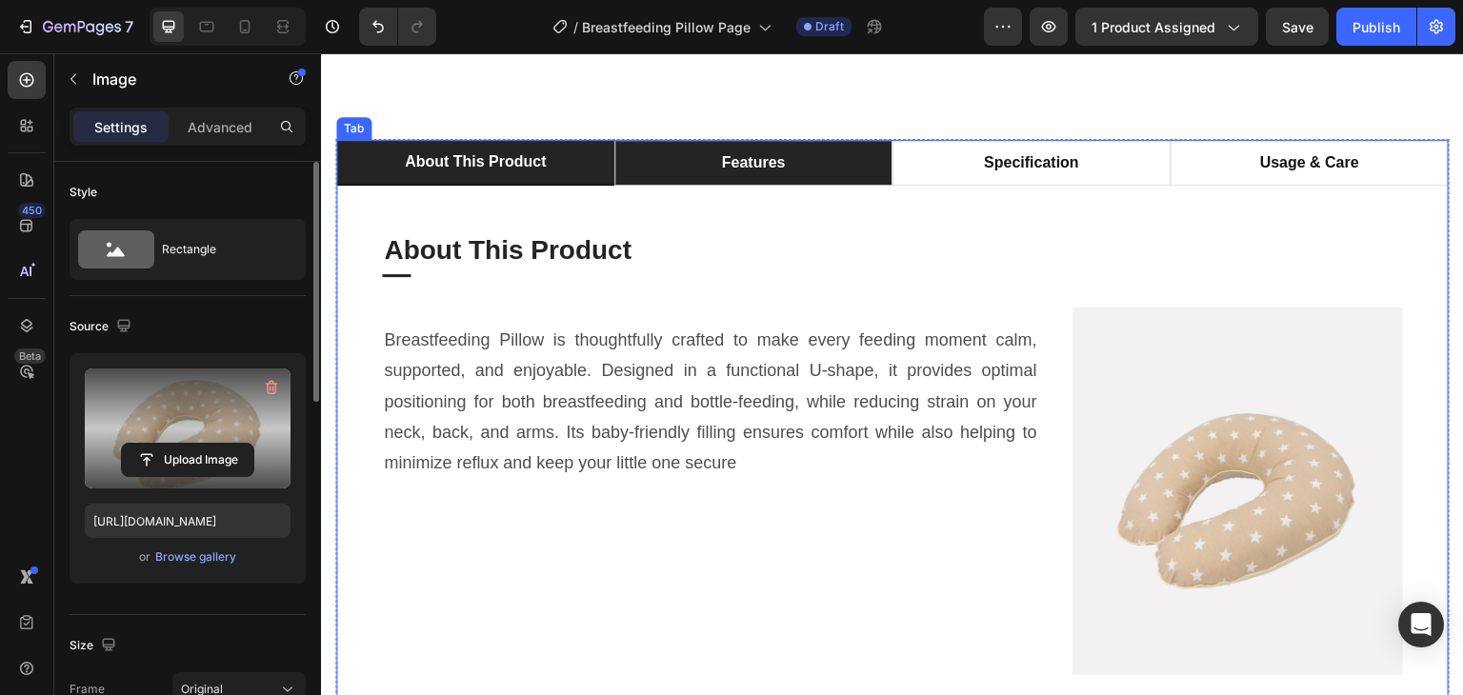
click at [841, 186] on li "features" at bounding box center [753, 163] width 278 height 46
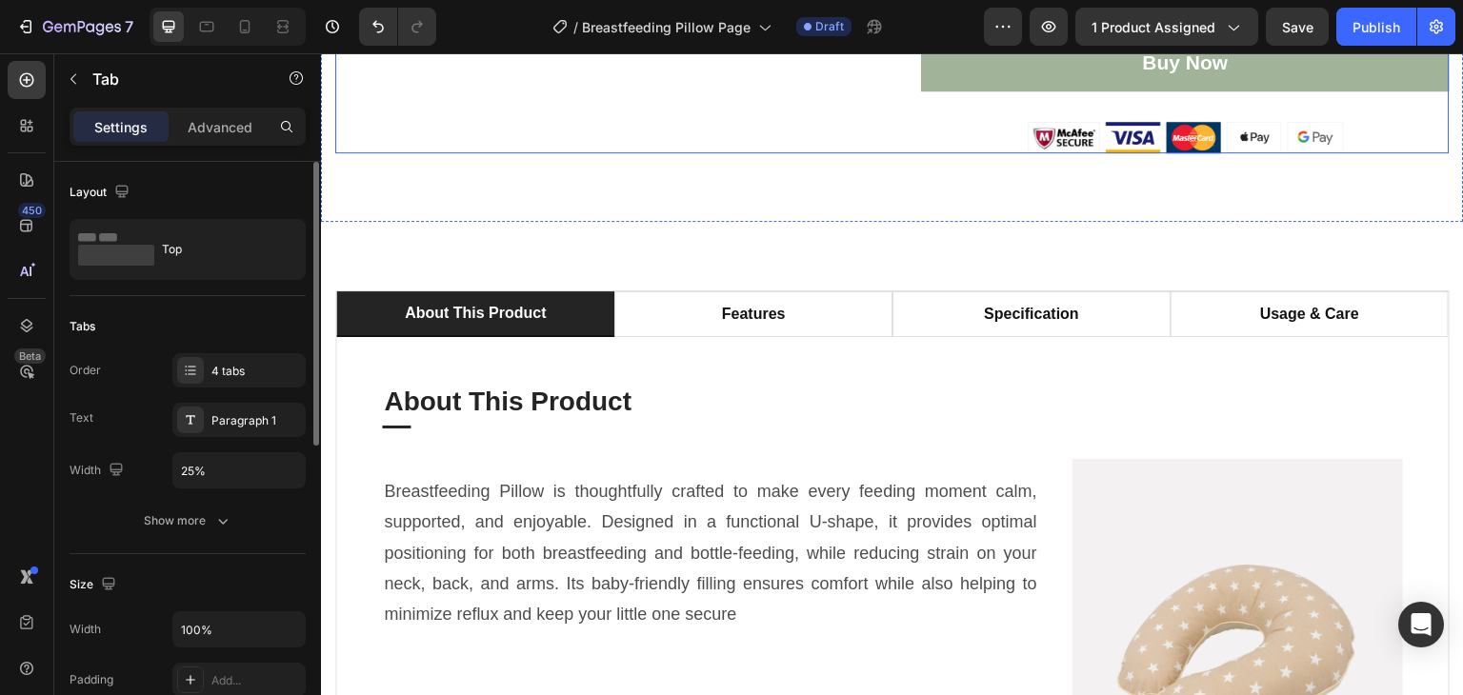
scroll to position [1143, 0]
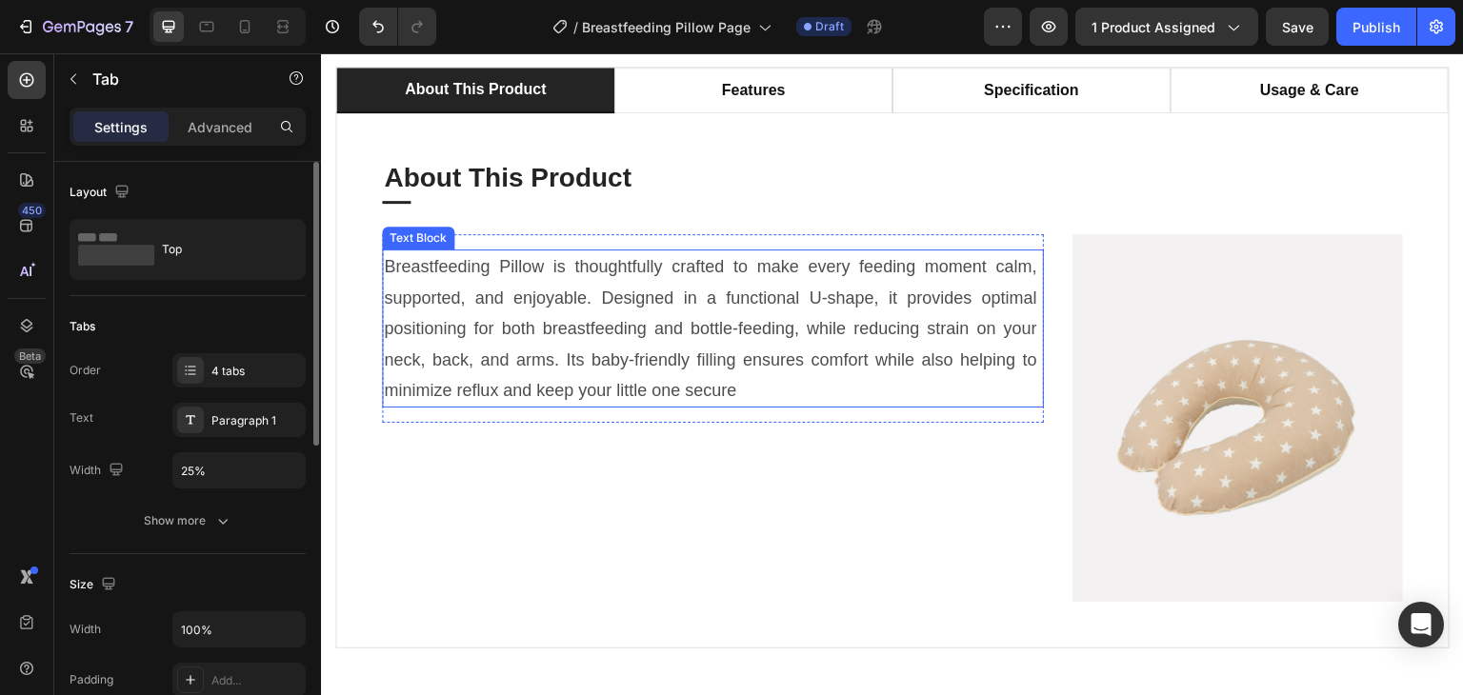
click at [705, 346] on p "Breastfeeding Pillow is thoughtfully crafted to make every feeding moment calm,…" at bounding box center [713, 328] width 658 height 154
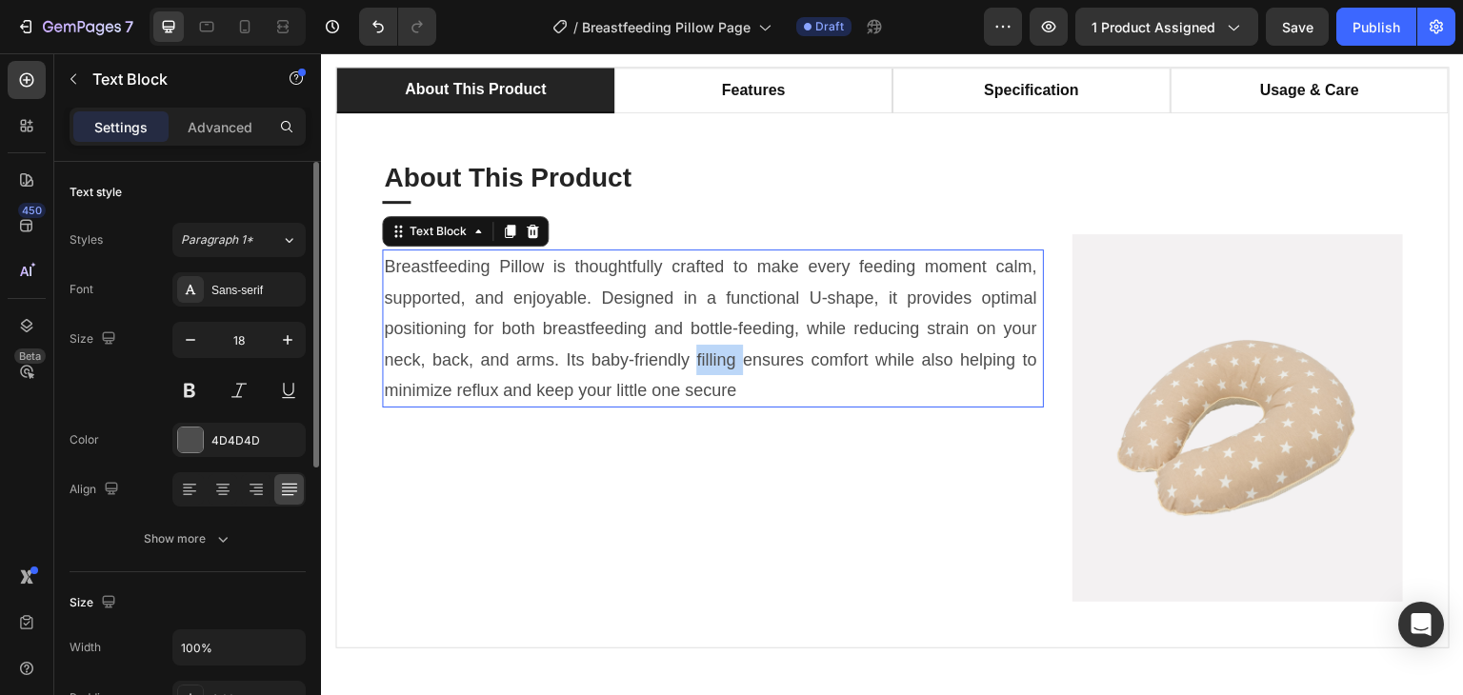
click at [705, 346] on p "Breastfeeding Pillow is thoughtfully crafted to make every feeding moment calm,…" at bounding box center [713, 328] width 658 height 154
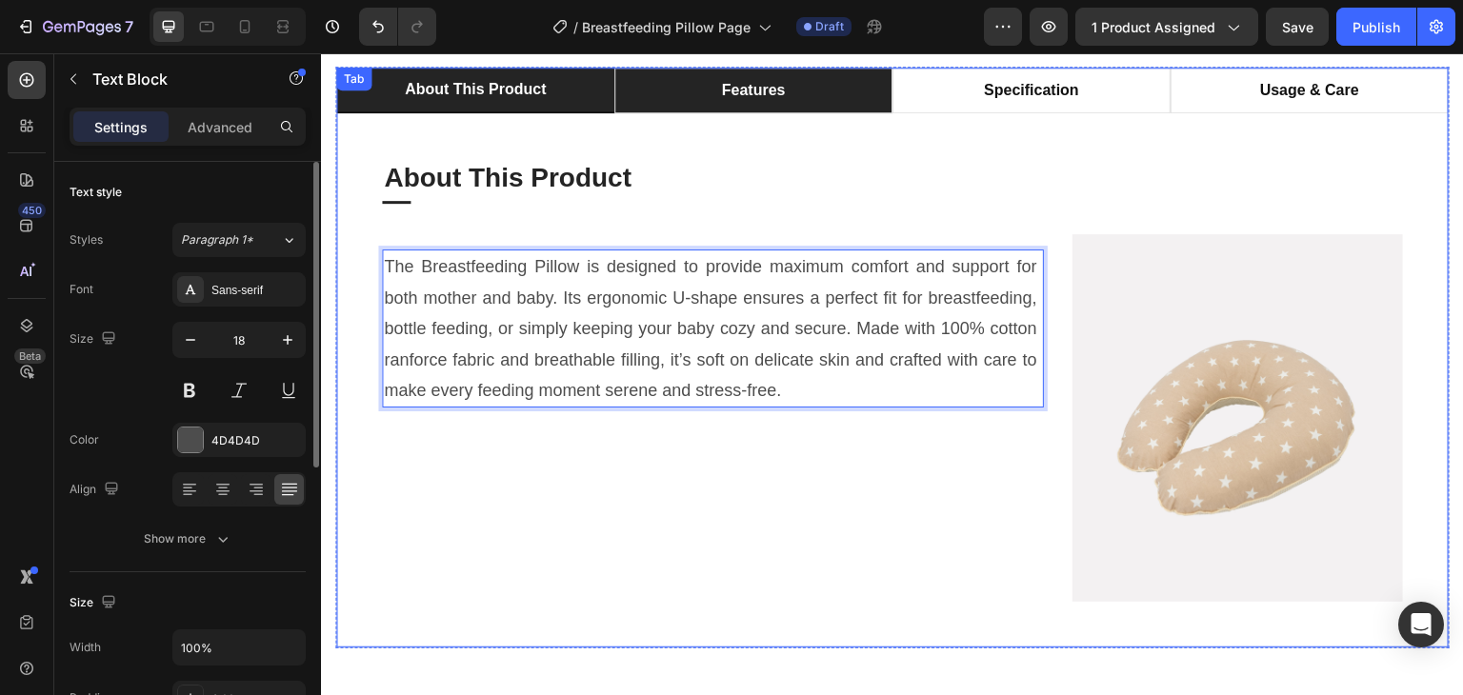
click at [744, 95] on p "features" at bounding box center [754, 90] width 64 height 23
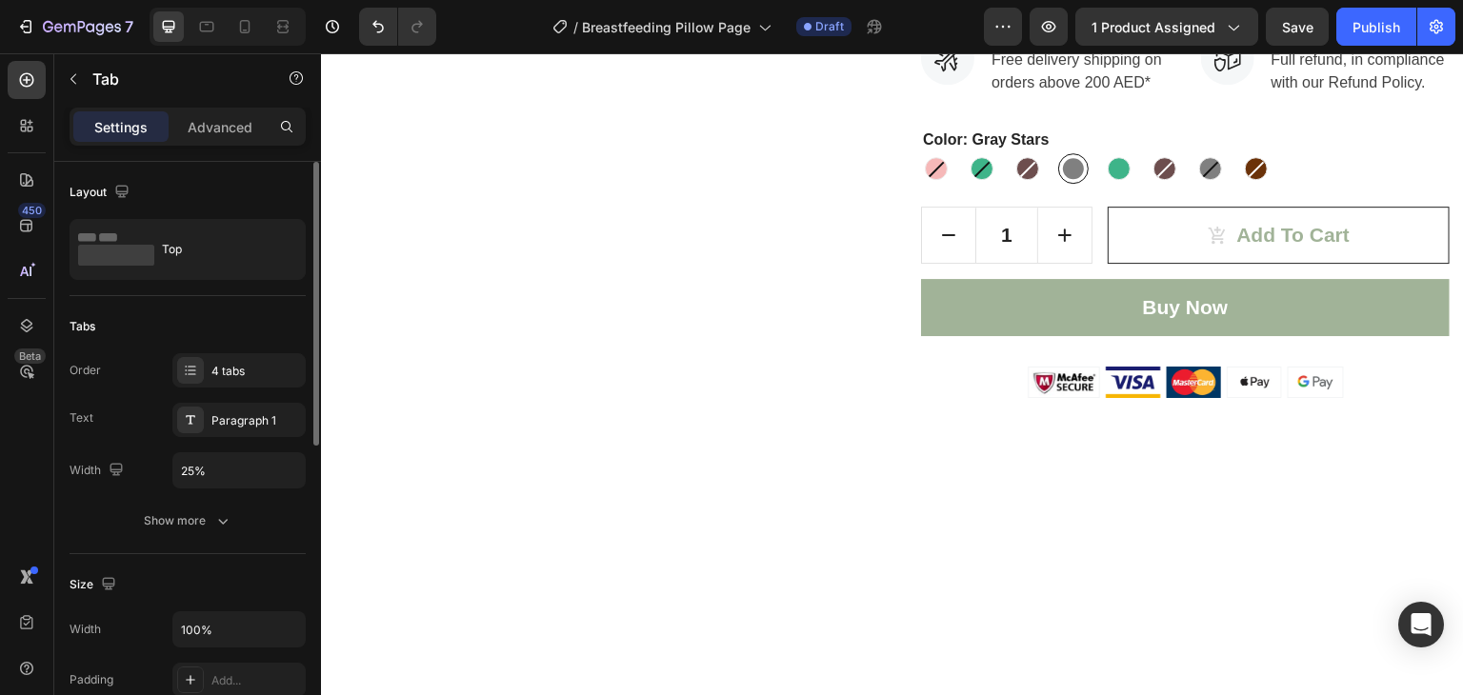
scroll to position [0, 0]
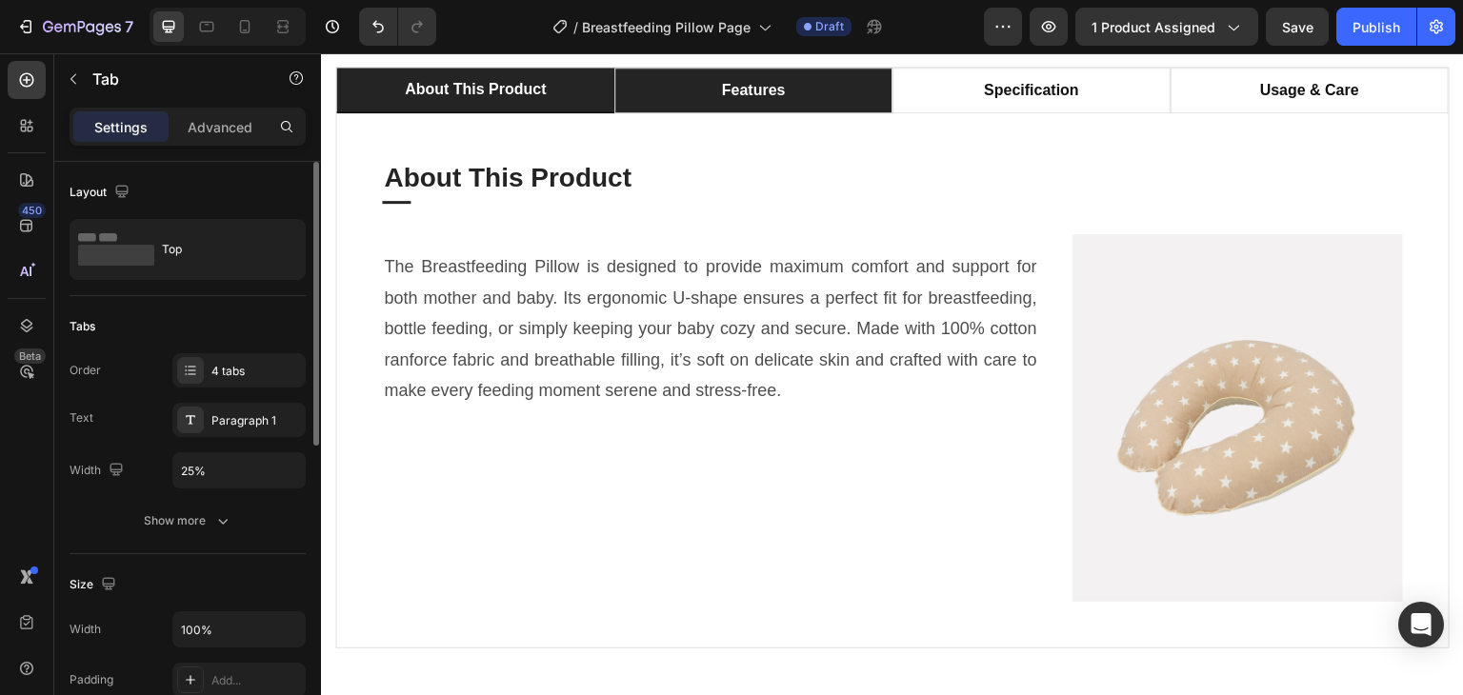
click at [770, 92] on p "features" at bounding box center [754, 90] width 64 height 23
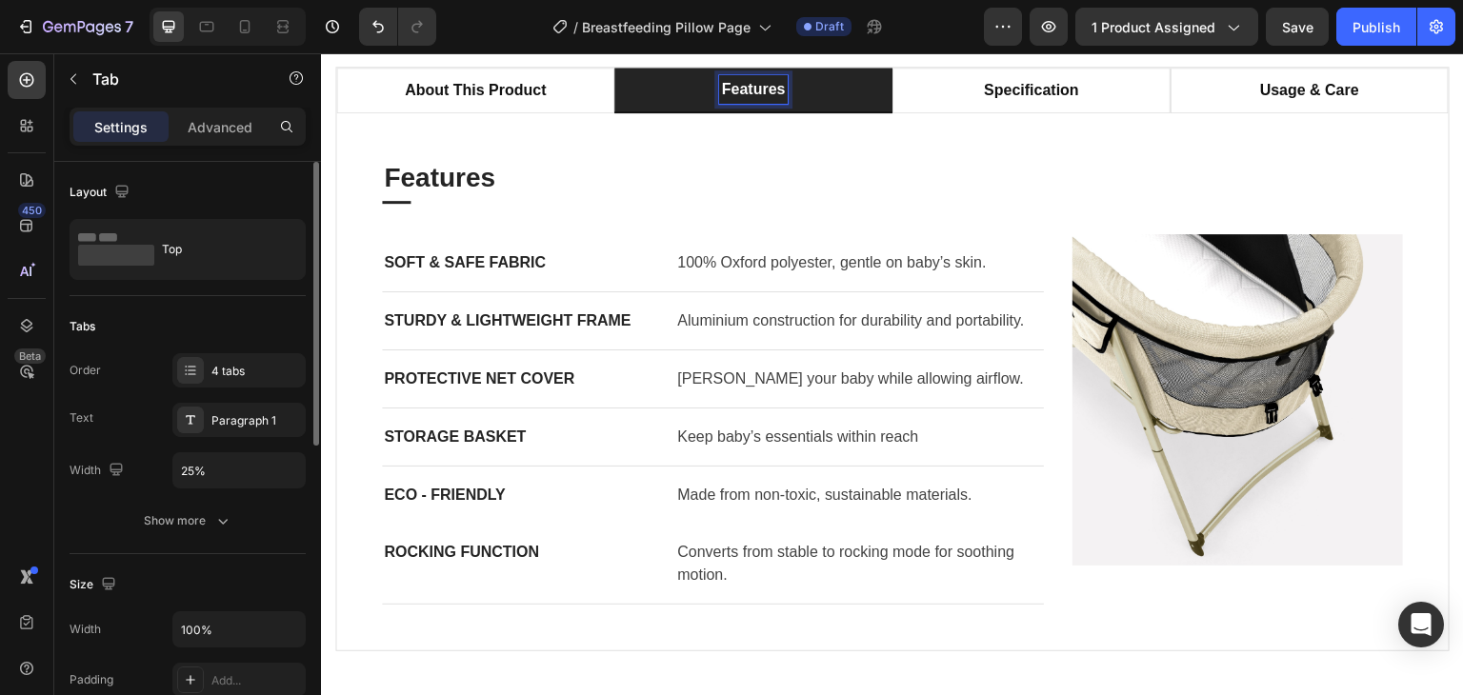
scroll to position [1142, 0]
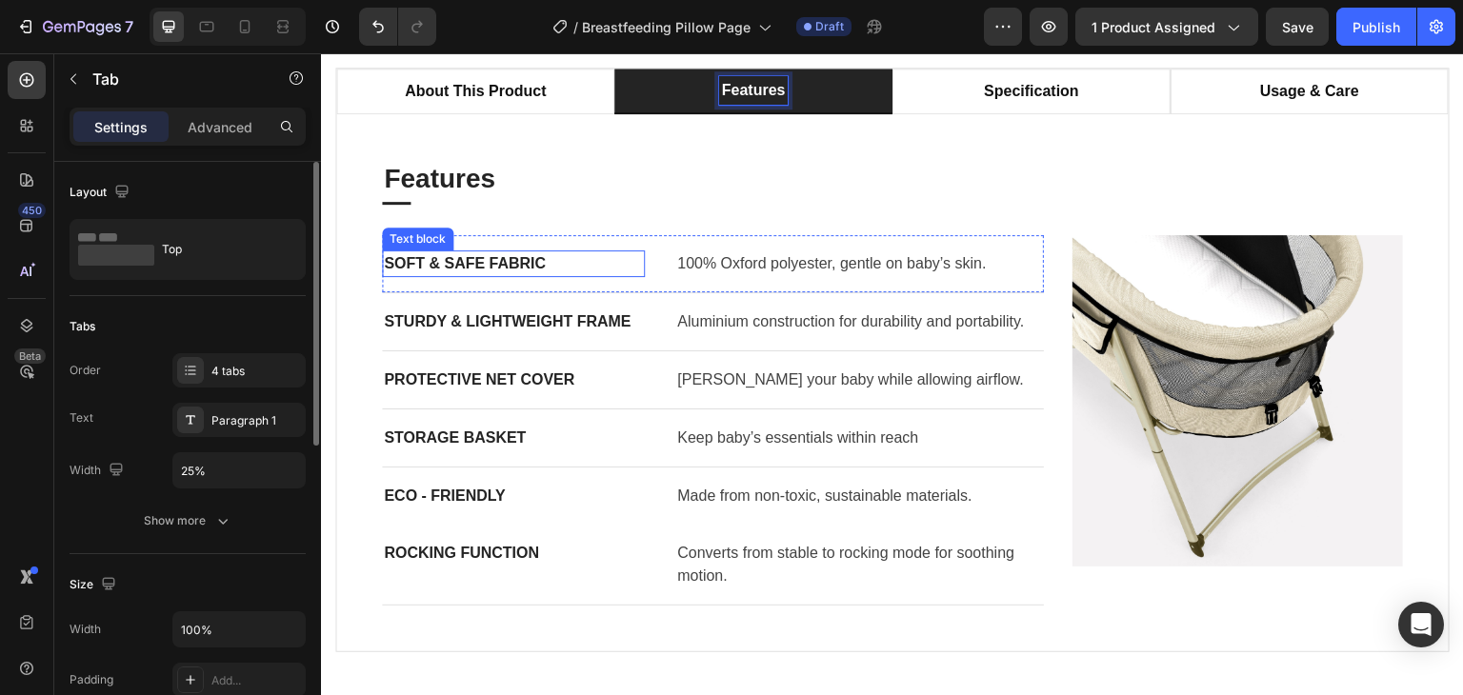
click at [499, 268] on p "SOFT & SAFE FABRIC" at bounding box center [513, 263] width 259 height 23
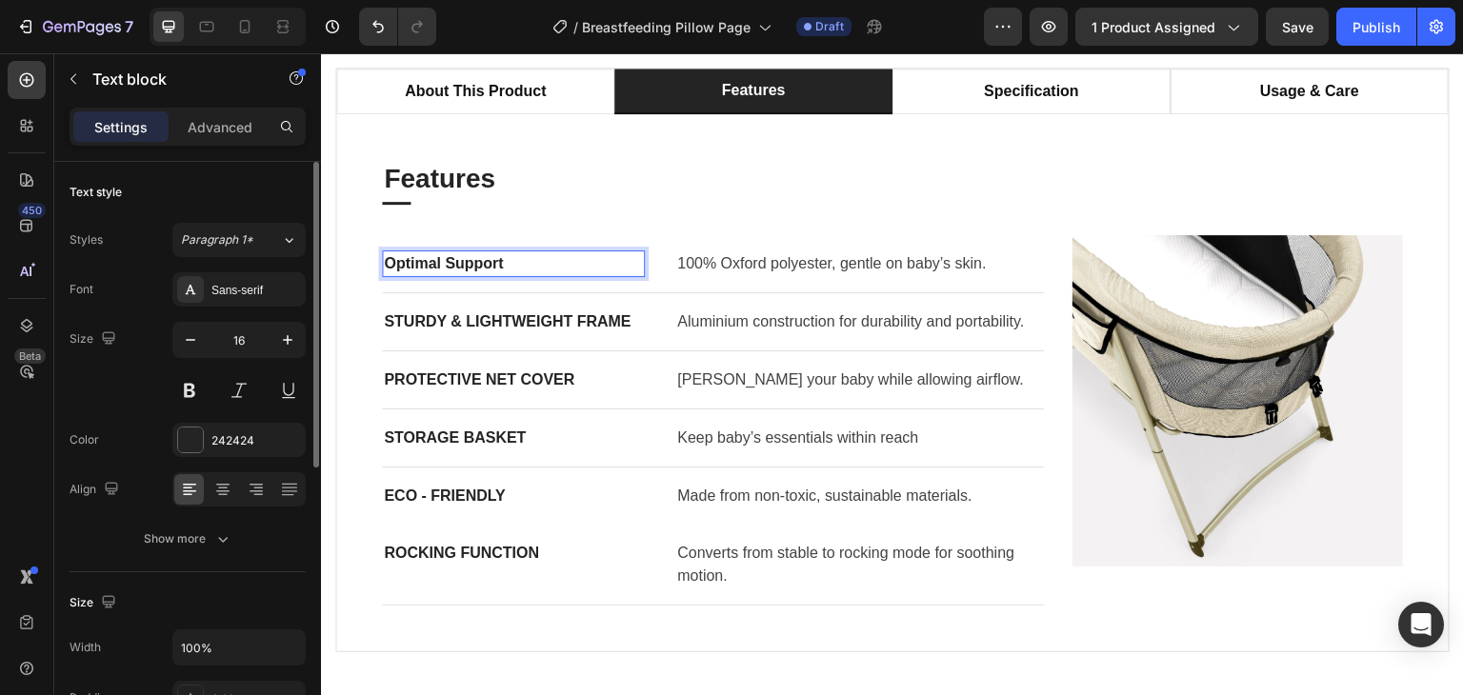
click at [464, 259] on p "Optimal Support" at bounding box center [513, 263] width 259 height 23
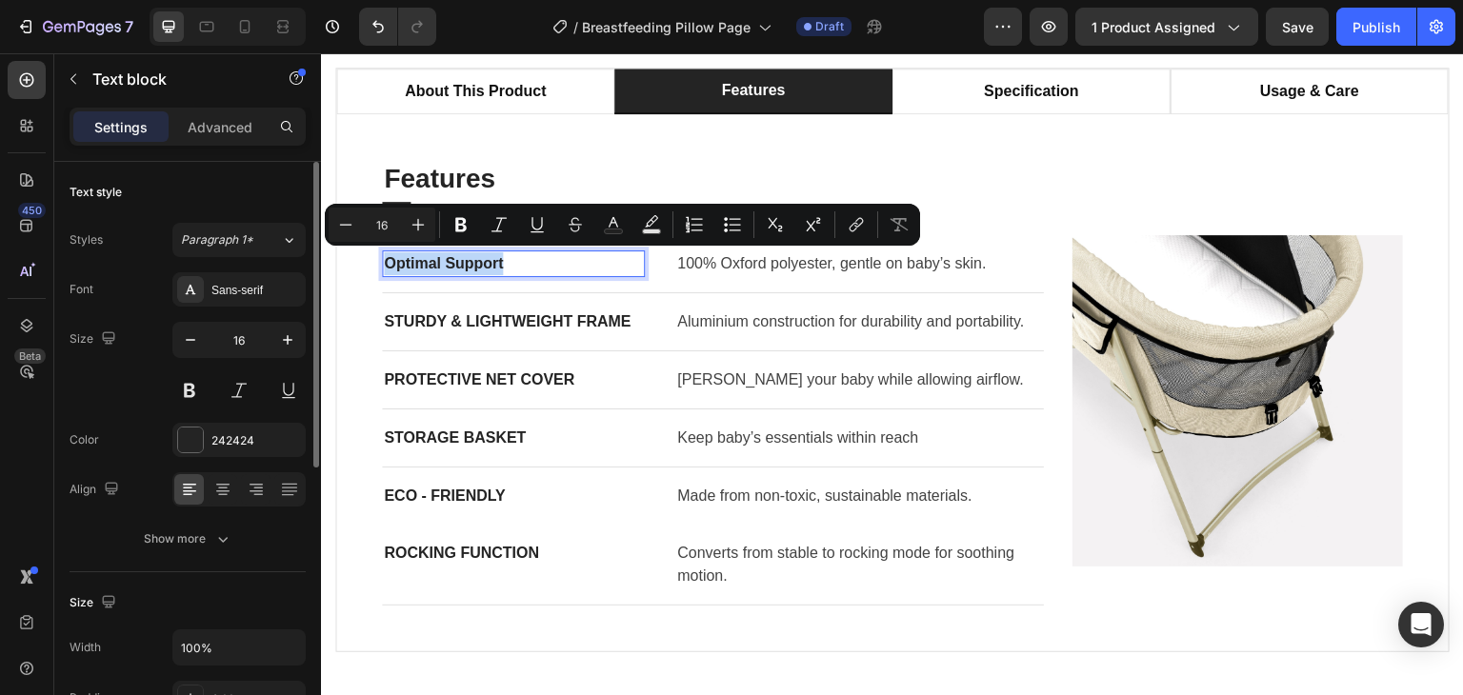
click at [464, 259] on p "Optimal Support" at bounding box center [513, 263] width 259 height 23
click at [206, 539] on div "Show more" at bounding box center [188, 539] width 89 height 19
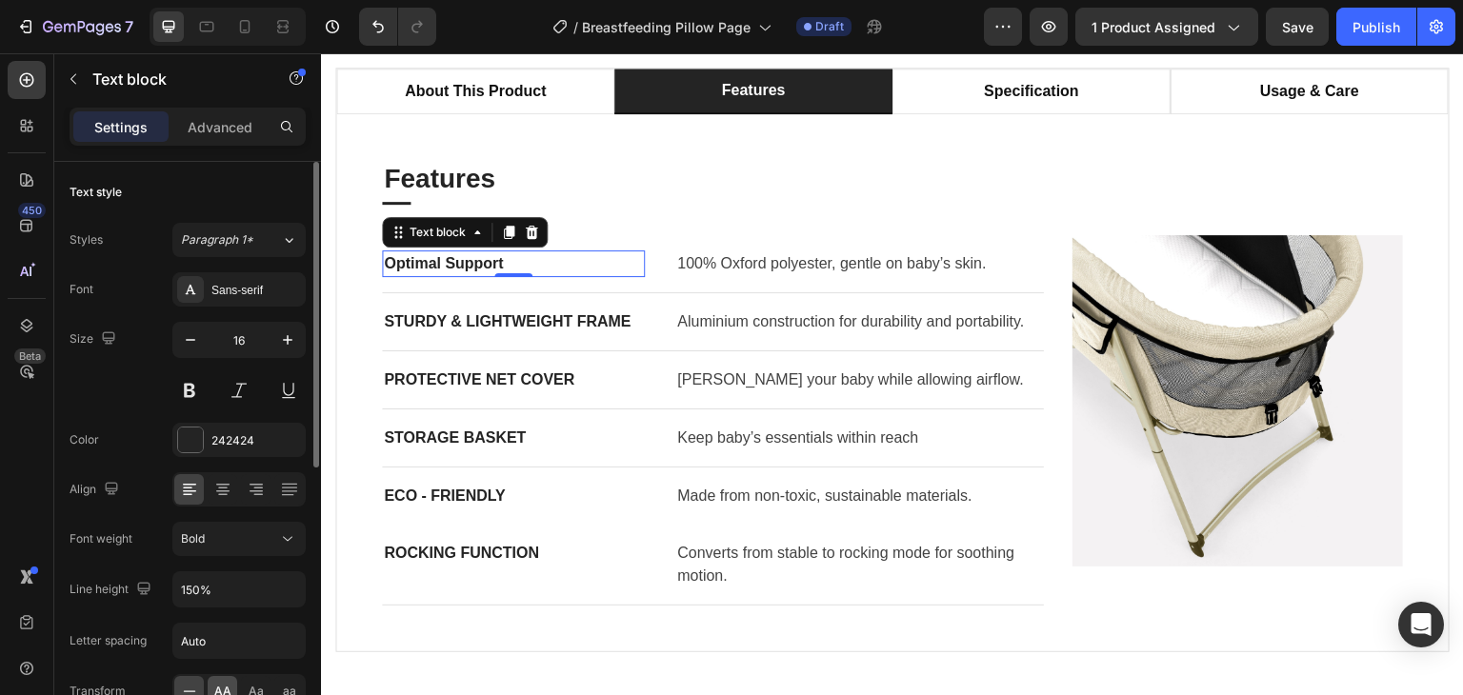
click at [220, 691] on span "AA" at bounding box center [222, 691] width 17 height 17
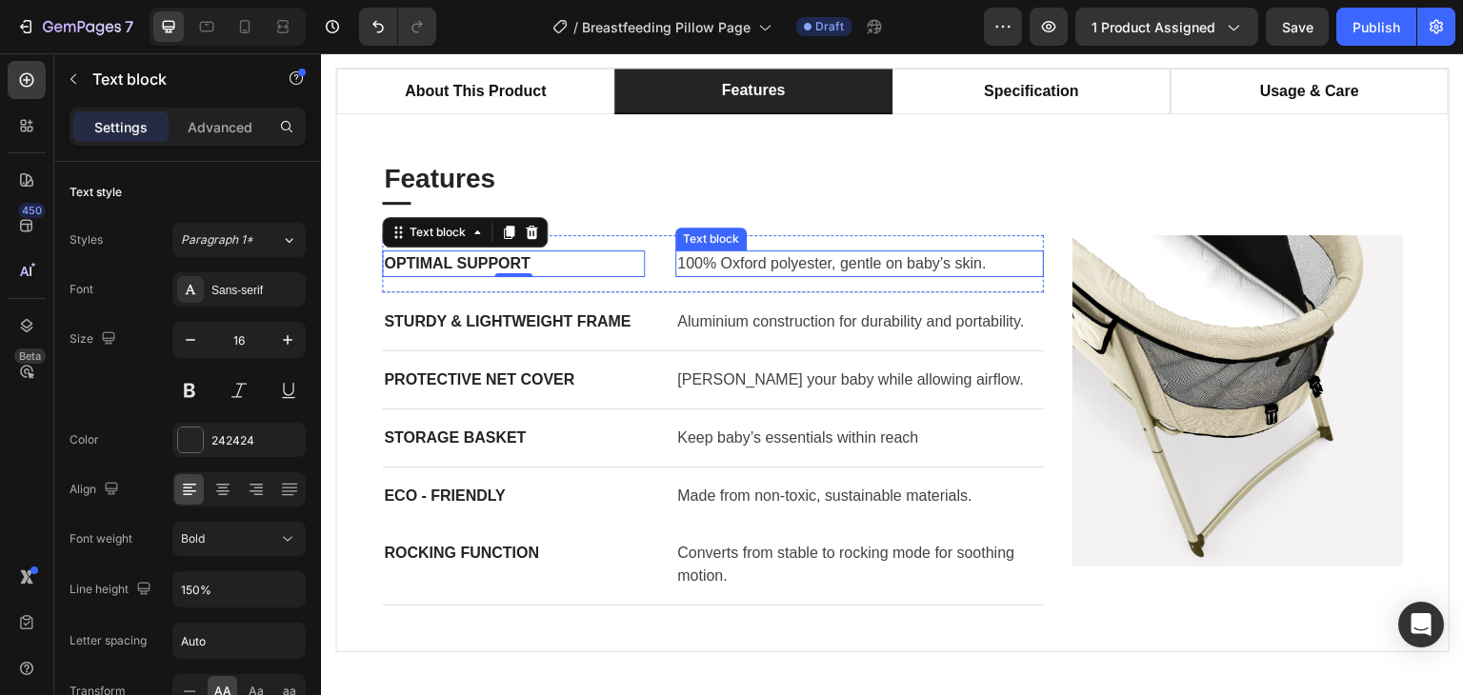
click at [838, 266] on p "100% Oxford polyester, gentle on baby’s skin." at bounding box center [859, 263] width 365 height 23
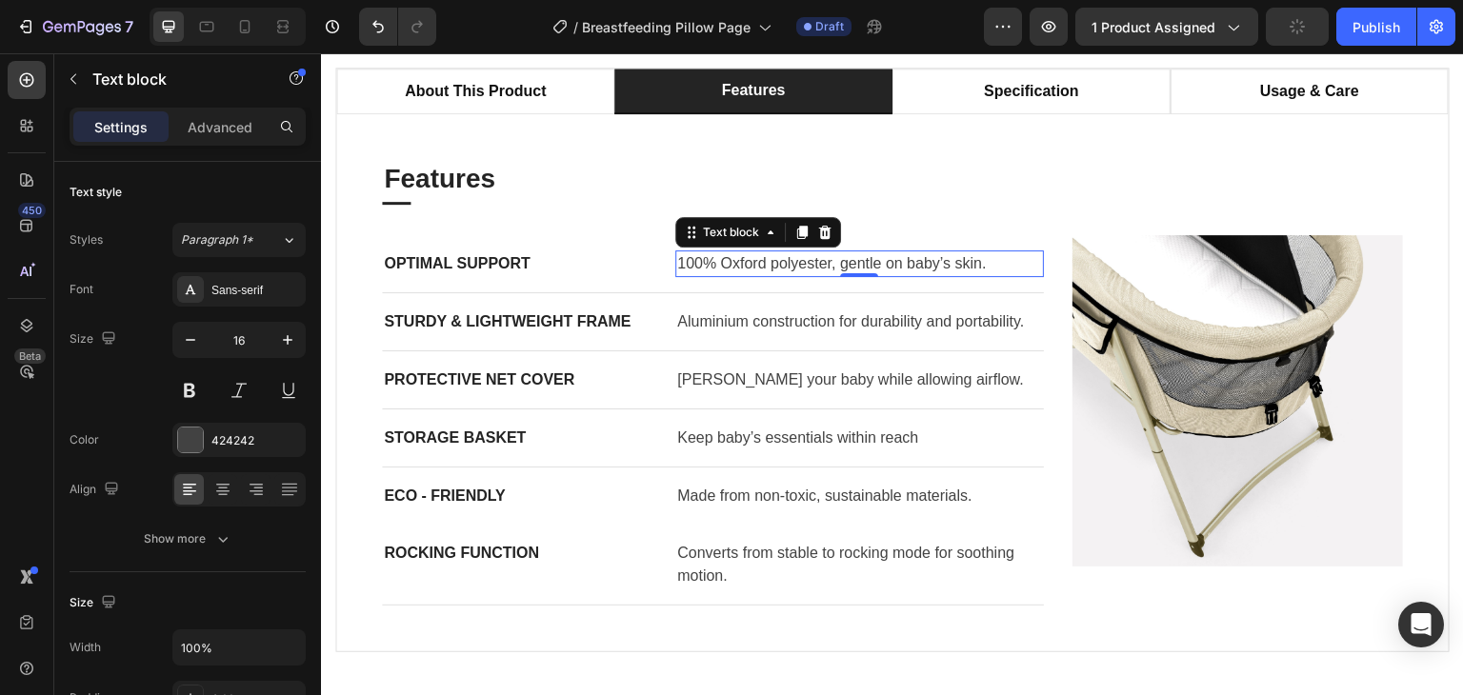
click at [866, 264] on p "100% Oxford polyester, gentle on baby’s skin." at bounding box center [859, 263] width 365 height 23
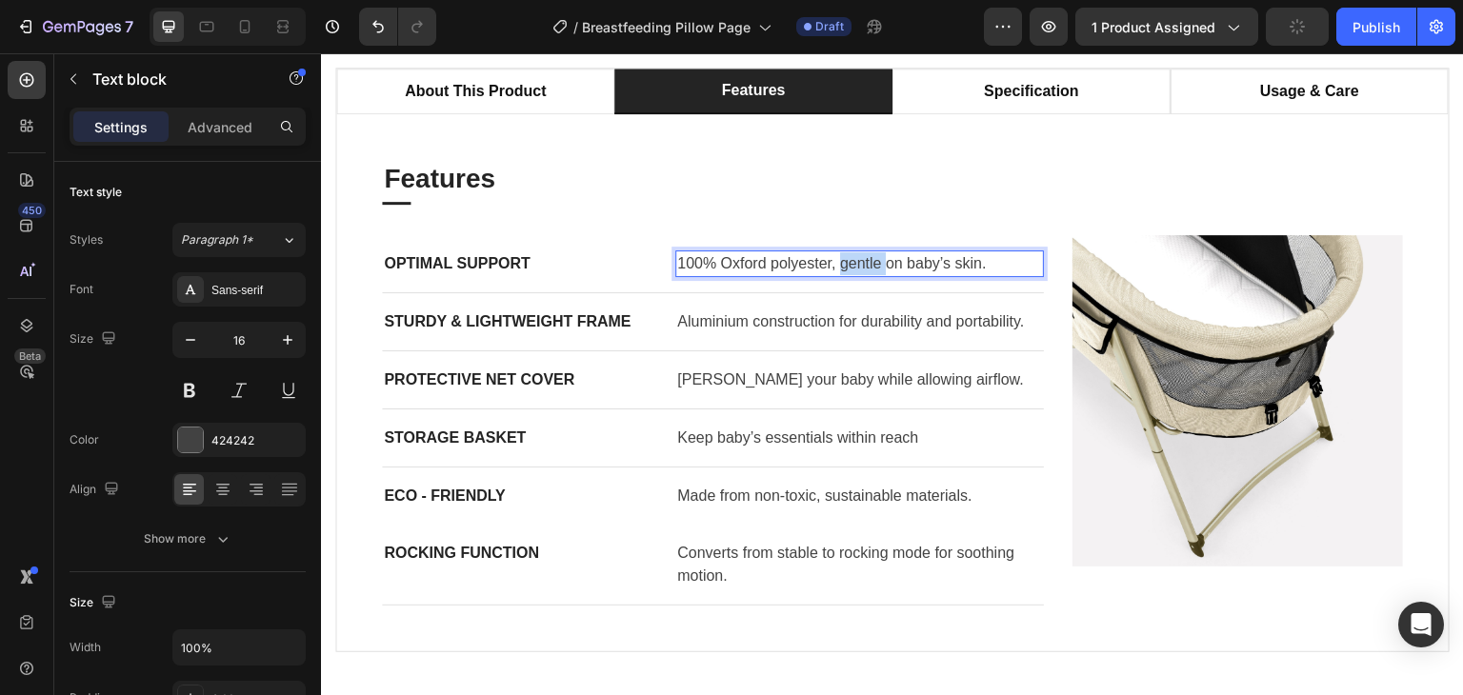
click at [866, 264] on p "100% Oxford polyester, gentle on baby’s skin." at bounding box center [859, 263] width 365 height 23
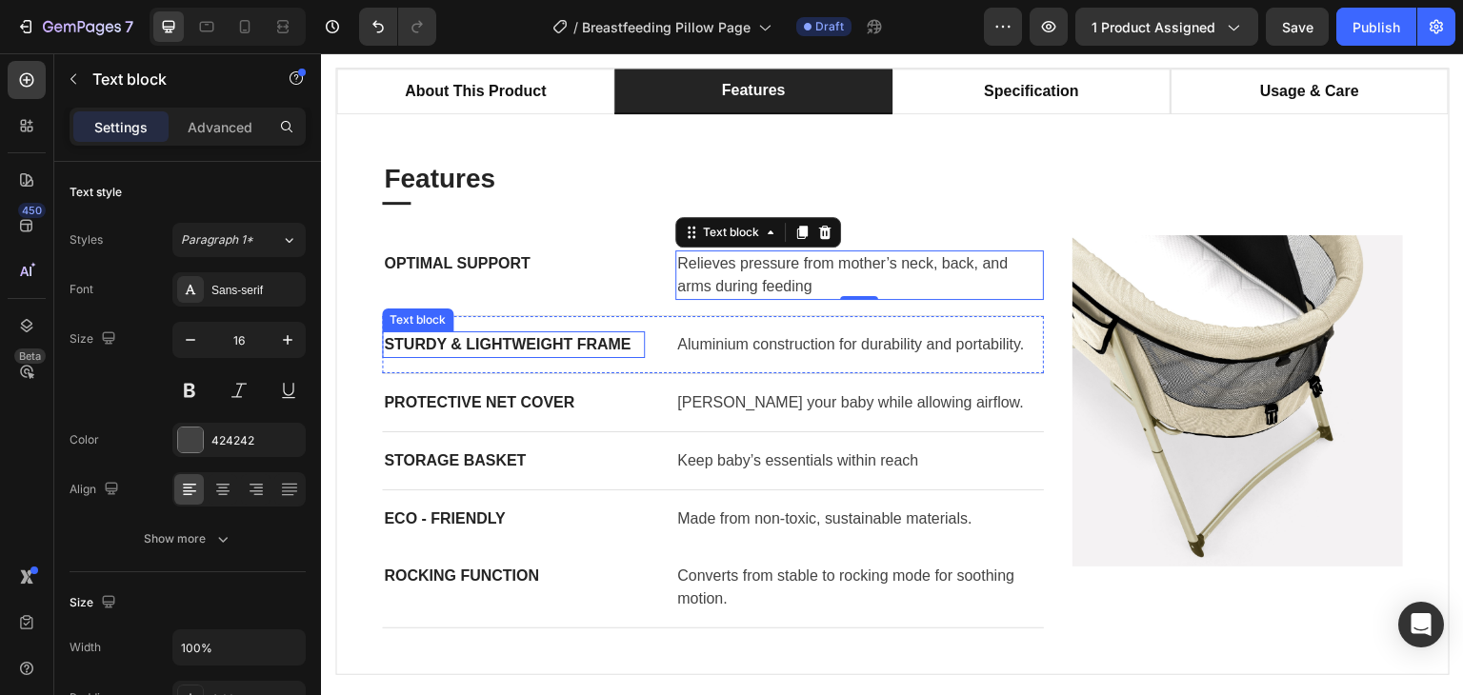
click at [580, 337] on p "STURDY & LIGHTWEIGHT FRAME" at bounding box center [513, 344] width 259 height 23
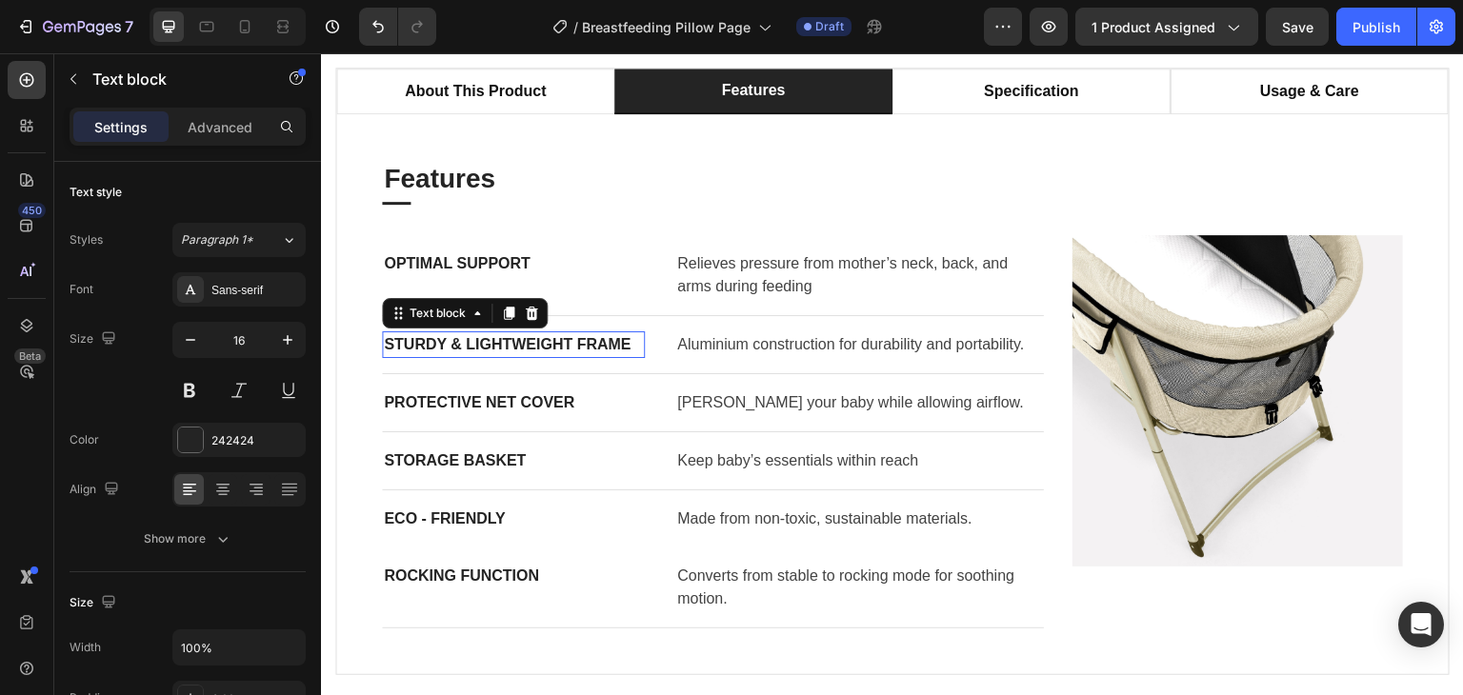
click at [580, 337] on p "STURDY & LIGHTWEIGHT FRAME" at bounding box center [513, 344] width 259 height 23
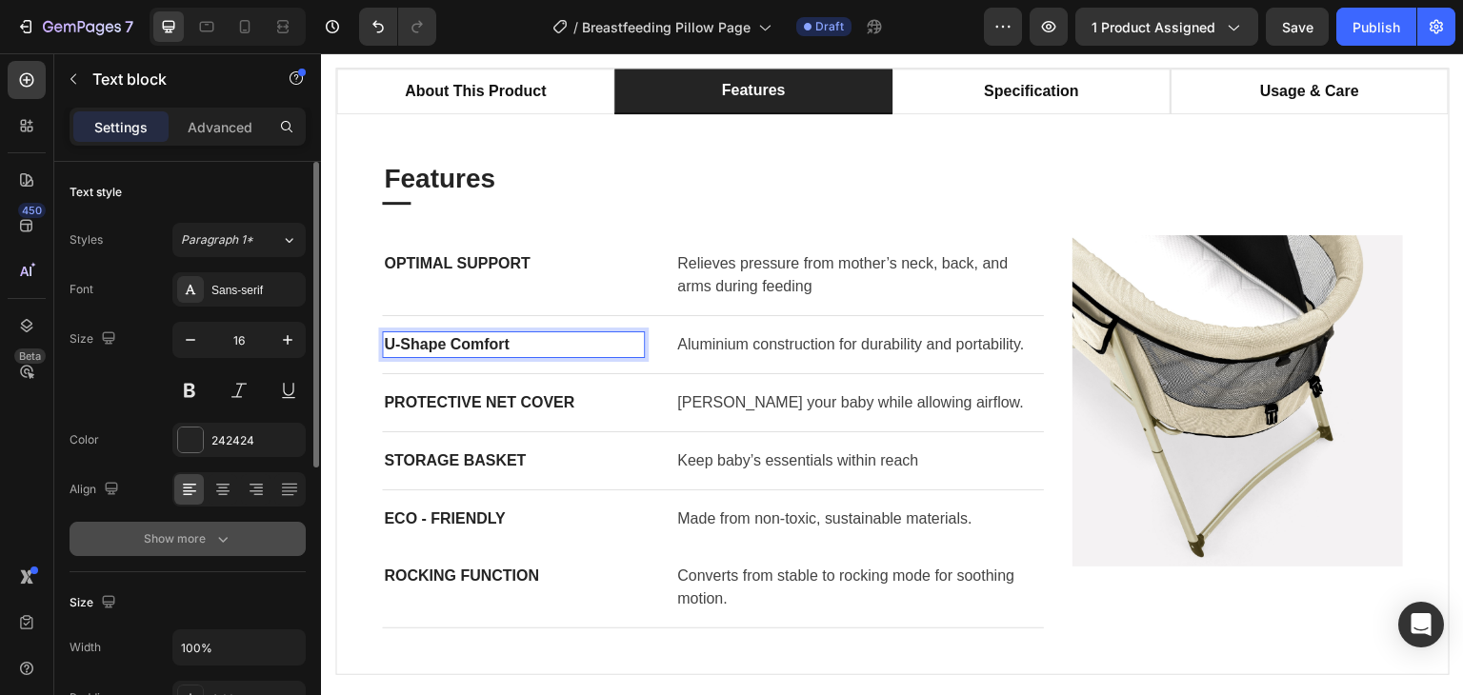
click at [219, 546] on icon "button" at bounding box center [222, 539] width 19 height 19
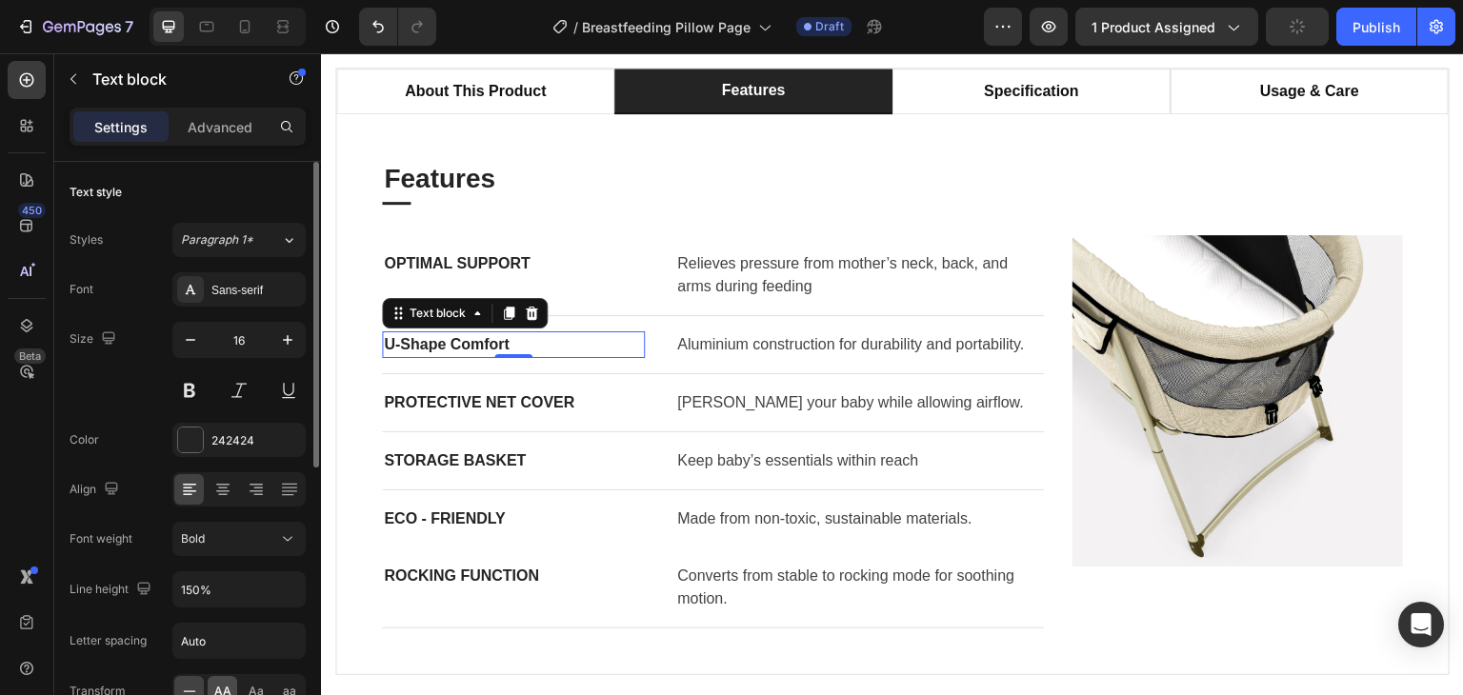
click at [210, 687] on div "AA" at bounding box center [223, 691] width 30 height 30
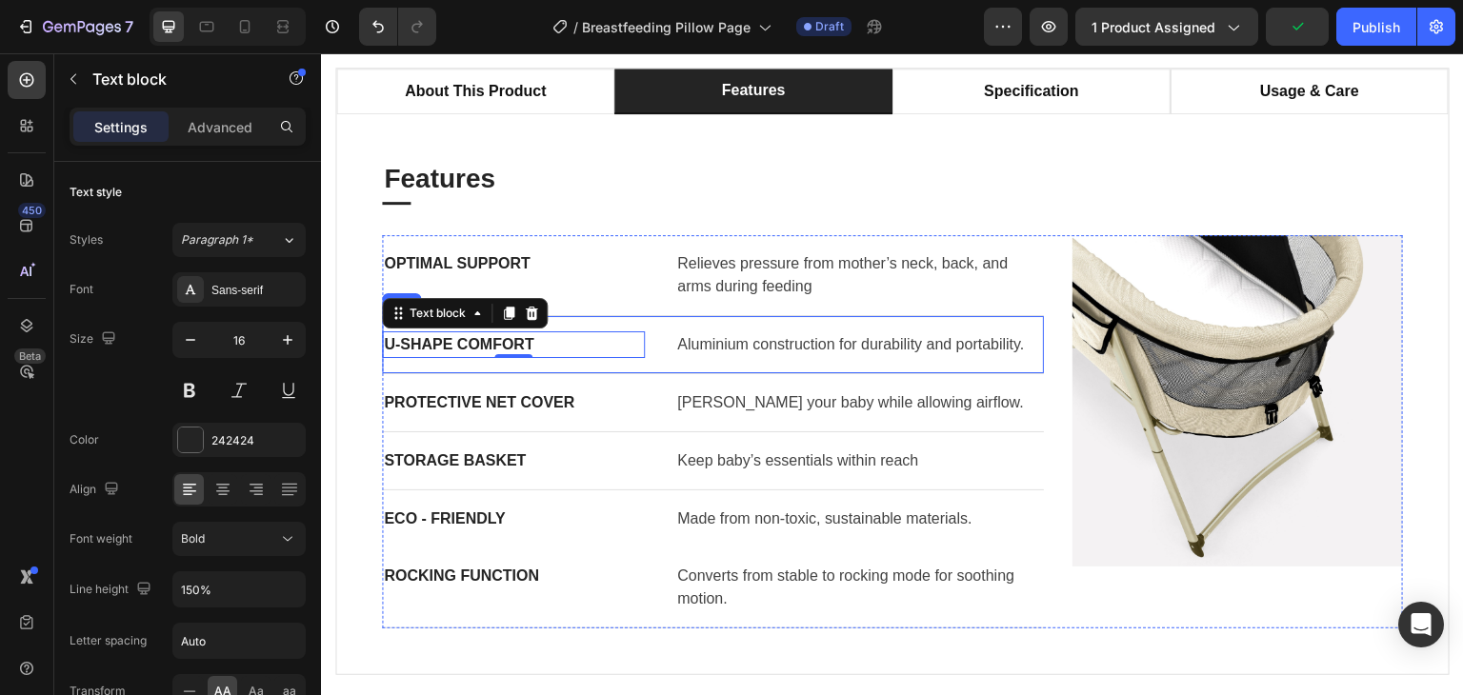
click at [801, 346] on p "Aluminium construction for durability and portability." at bounding box center [859, 344] width 365 height 23
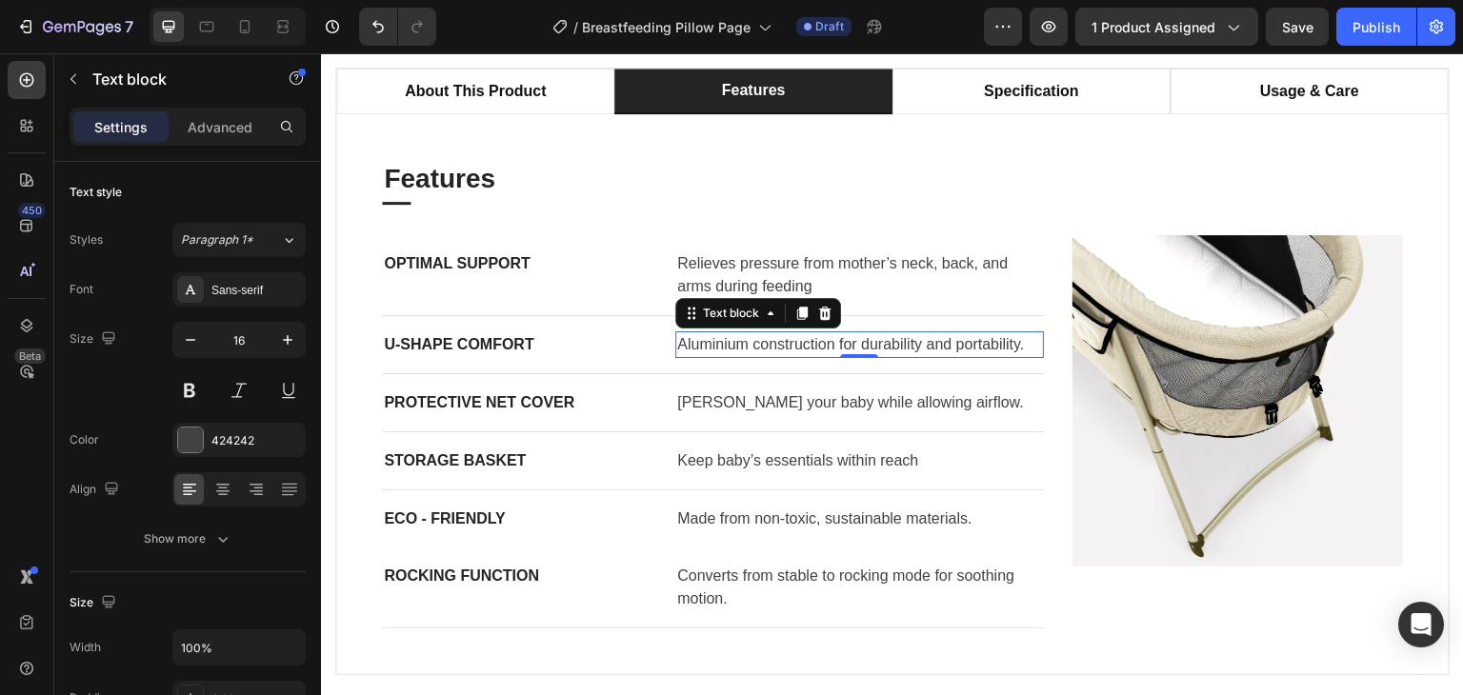
click at [751, 344] on p "Aluminium construction for durability and portability." at bounding box center [859, 344] width 365 height 23
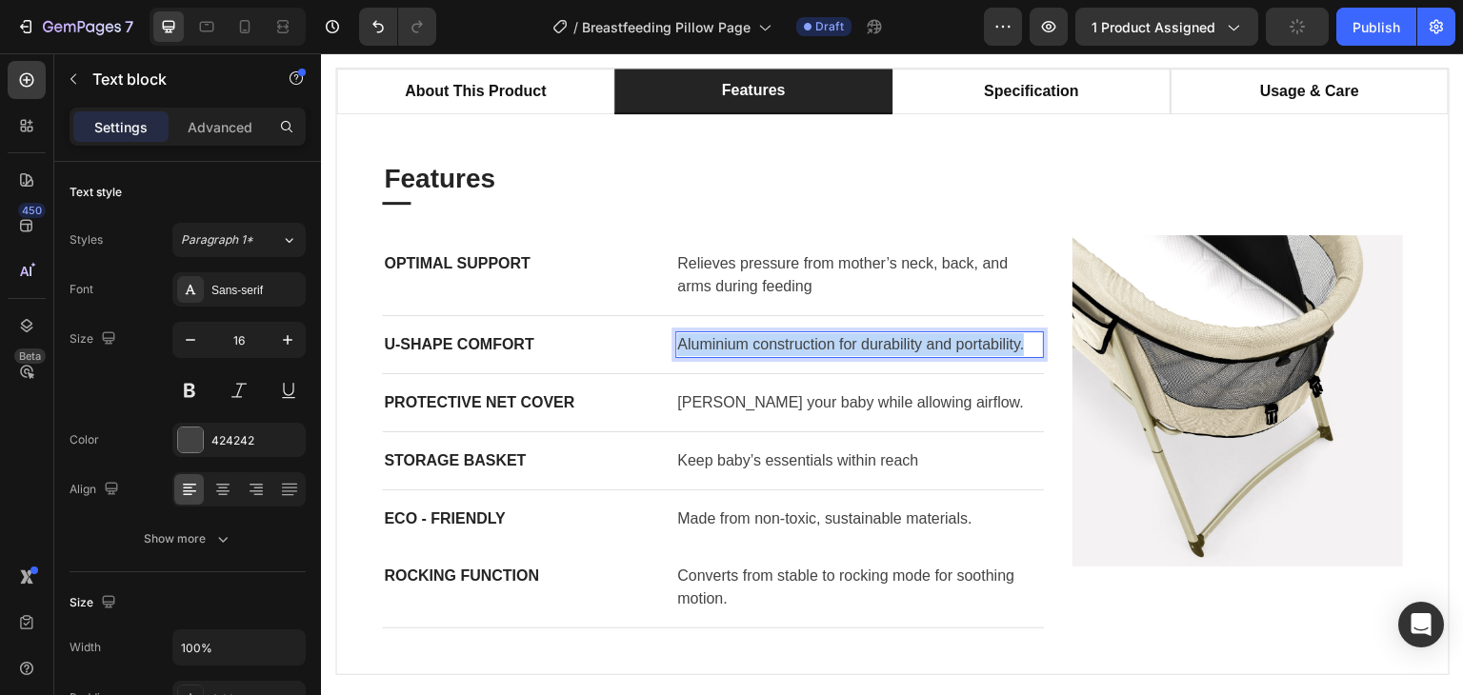
click at [751, 344] on p "Aluminium construction for durability and portability." at bounding box center [859, 344] width 365 height 23
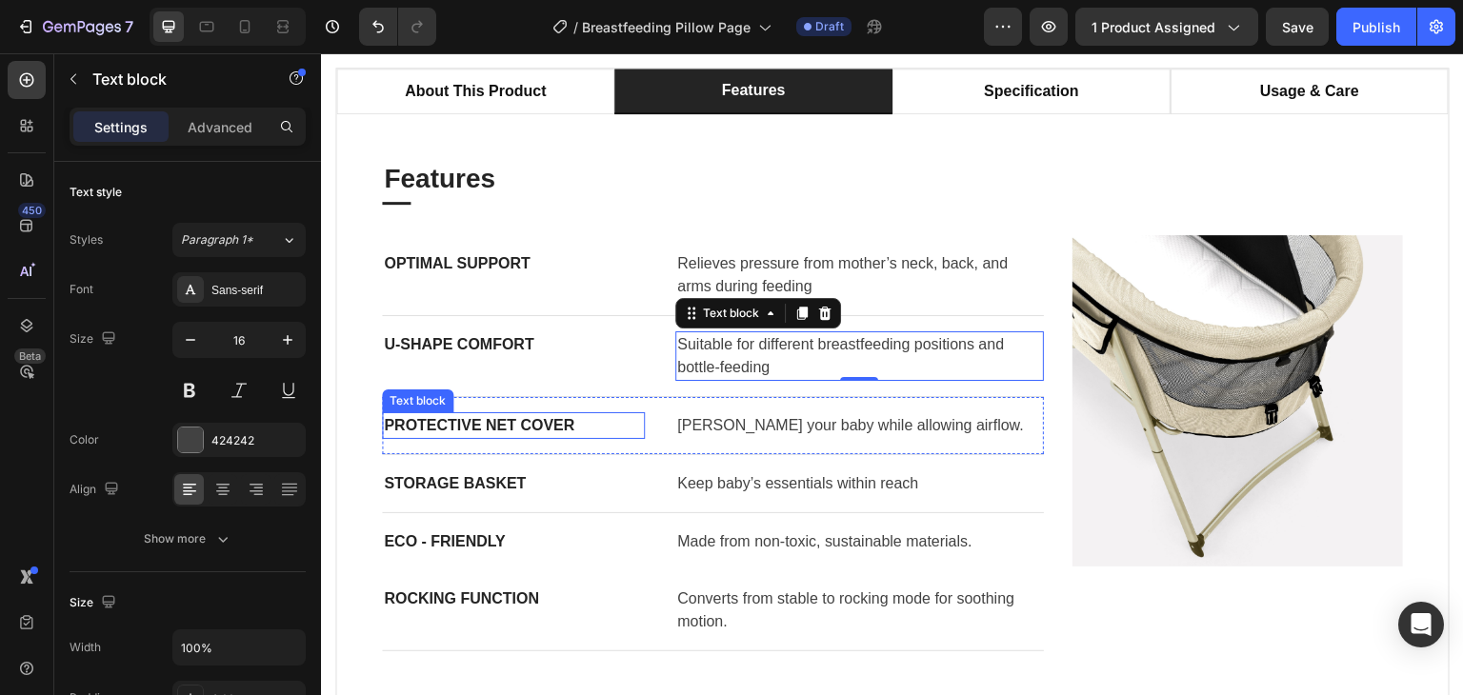
click at [468, 418] on p "PROTECTIVE NET COVER" at bounding box center [513, 425] width 259 height 23
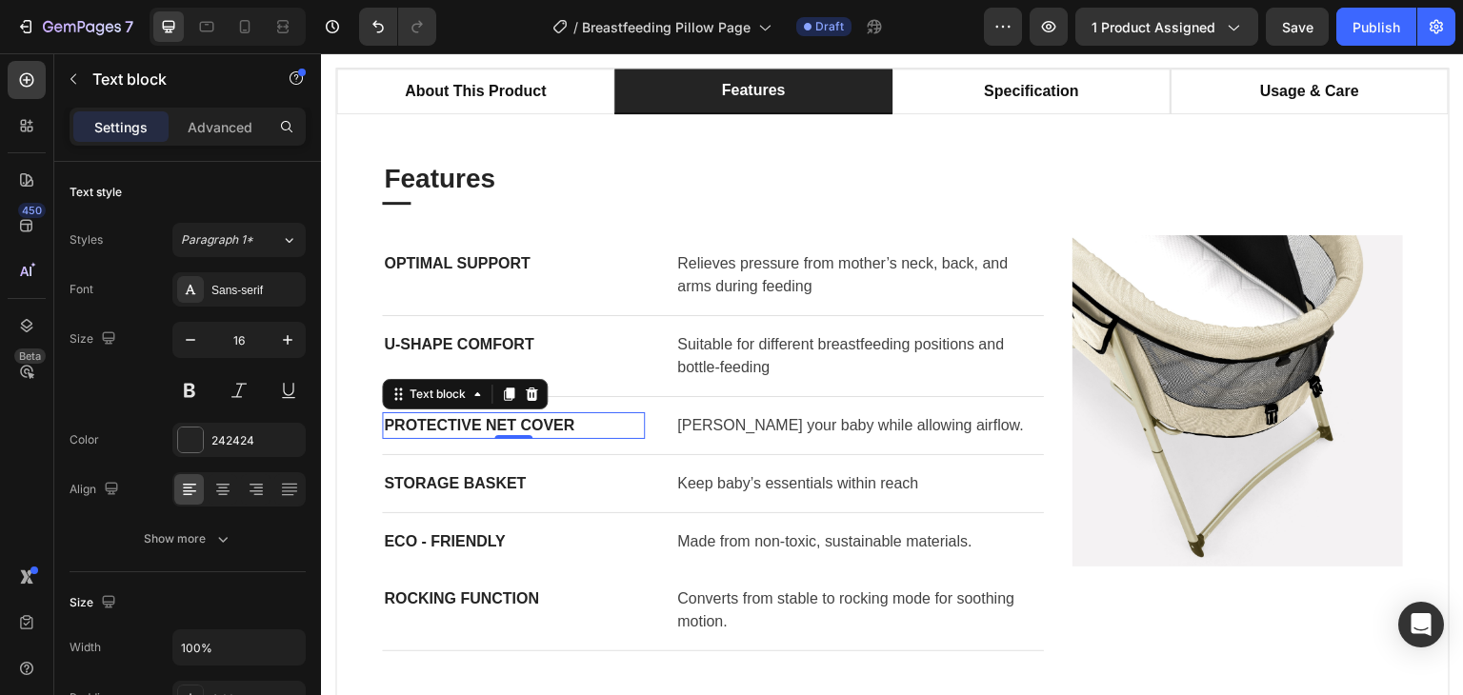
click at [468, 418] on p "PROTECTIVE NET COVER" at bounding box center [513, 425] width 259 height 23
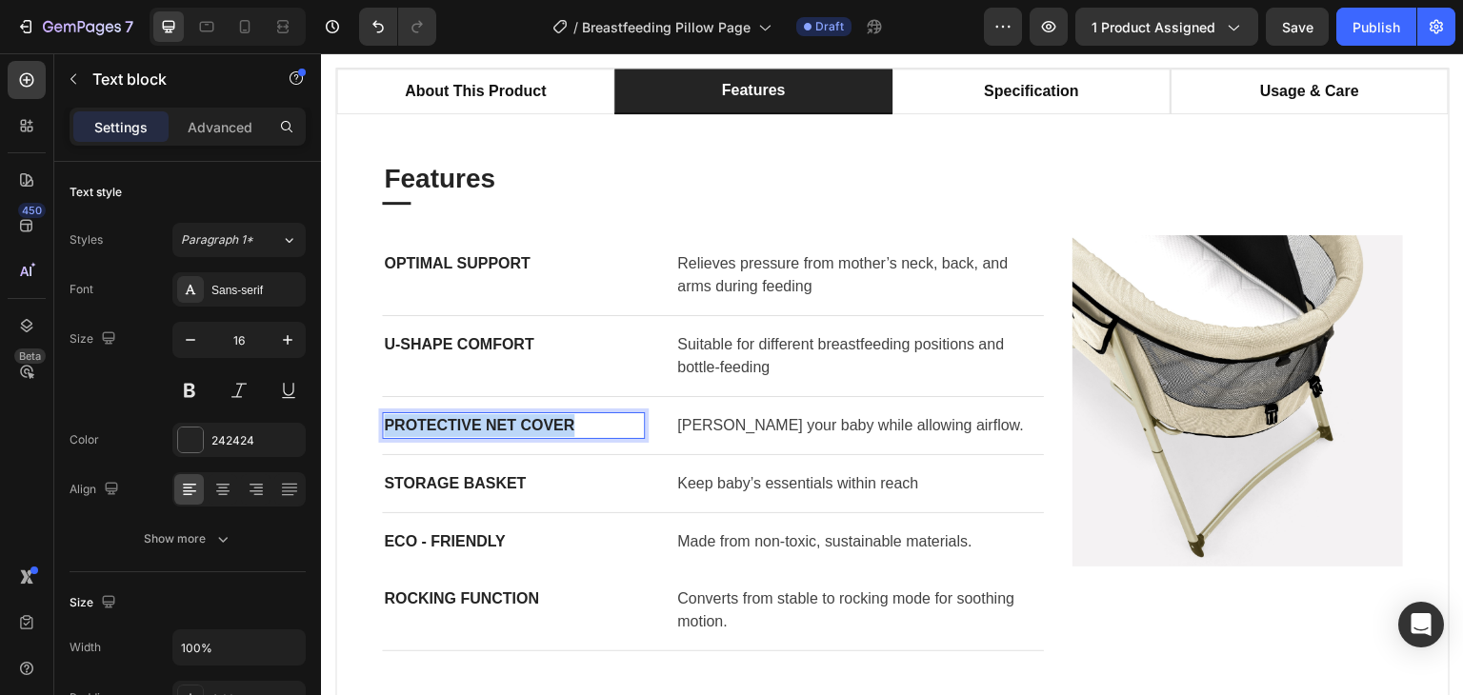
click at [468, 418] on p "PROTECTIVE NET COVER" at bounding box center [513, 425] width 259 height 23
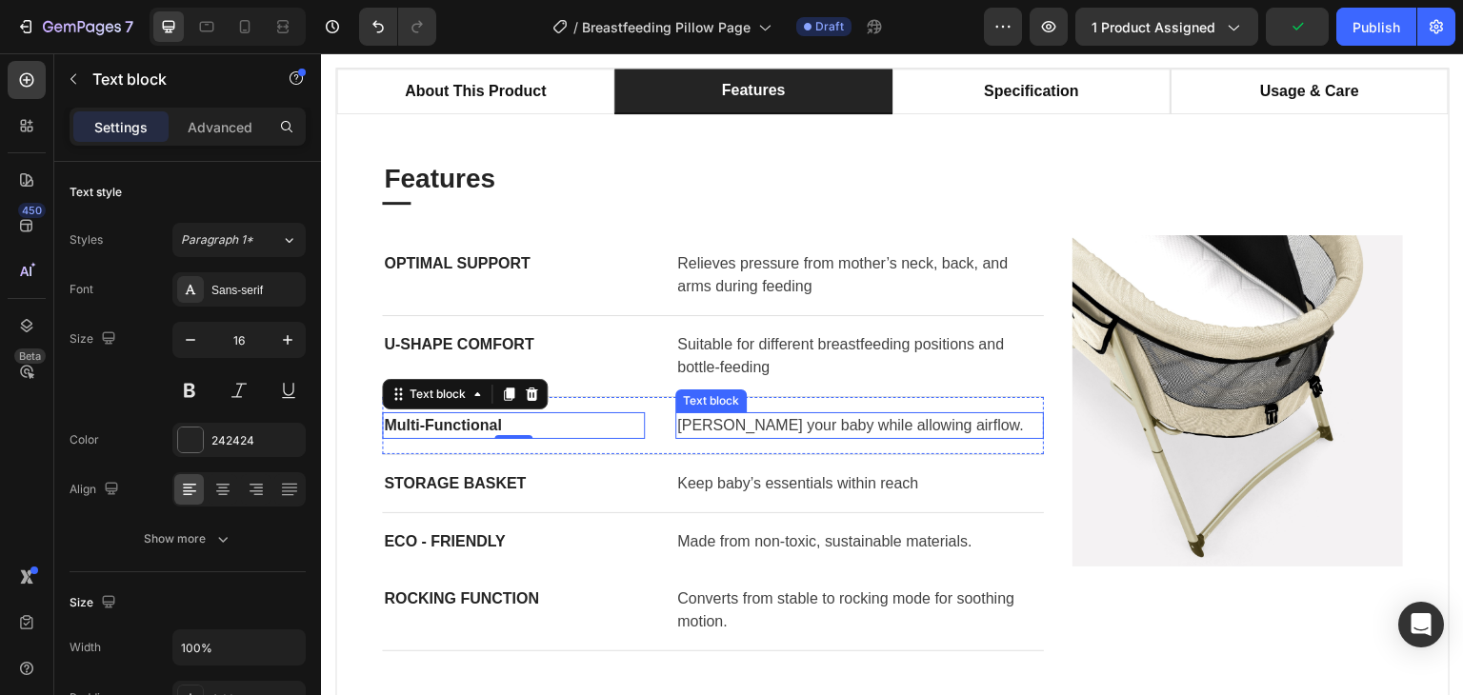
click at [808, 427] on p "[PERSON_NAME] your baby while allowing airflow." at bounding box center [859, 425] width 365 height 23
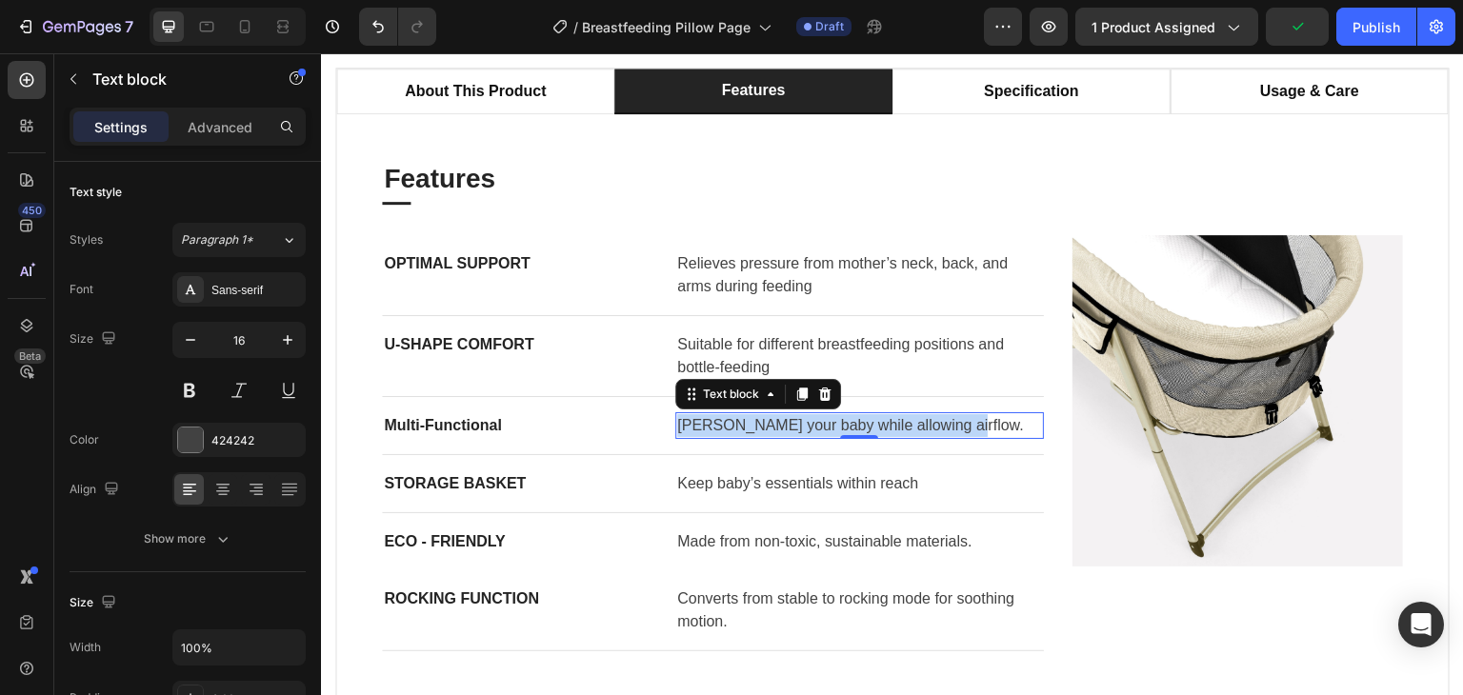
click at [808, 427] on p "[PERSON_NAME] your baby while allowing airflow." at bounding box center [859, 425] width 365 height 23
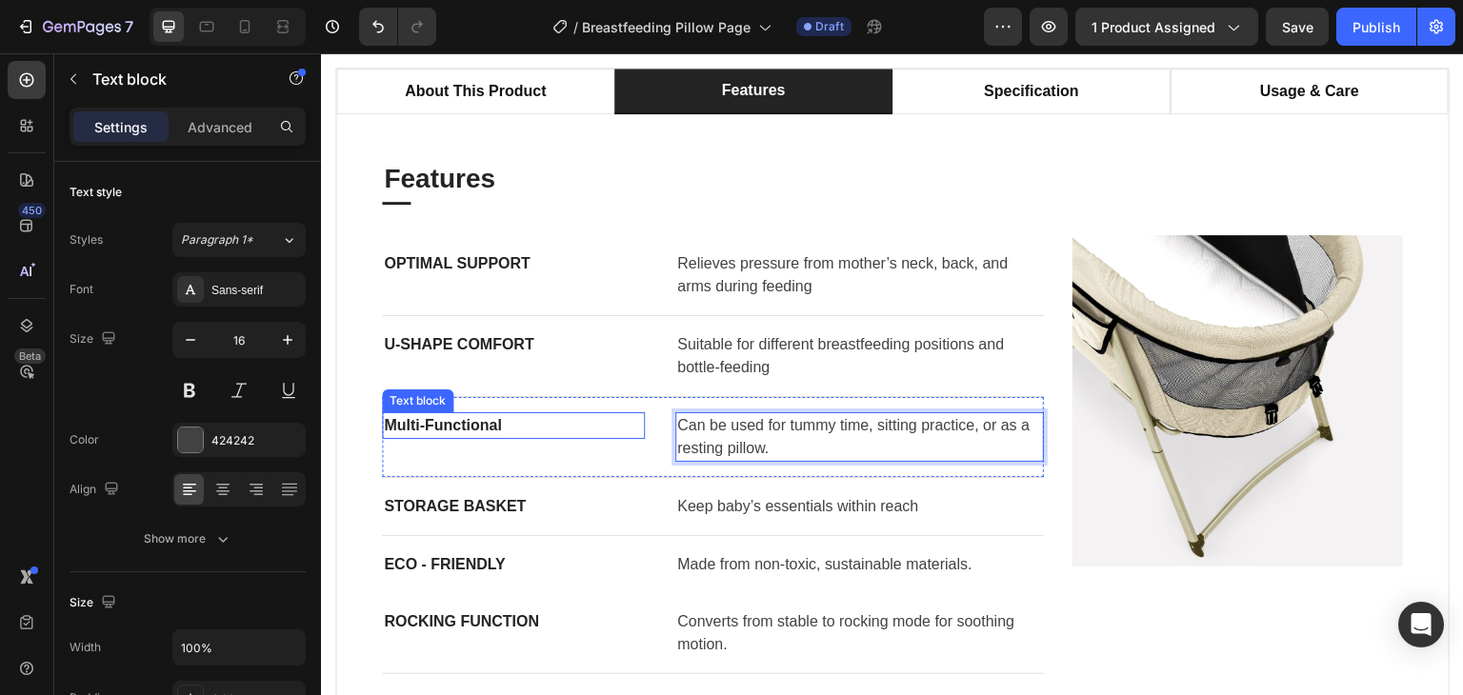
click at [465, 426] on p "Multi-Functional" at bounding box center [513, 425] width 259 height 23
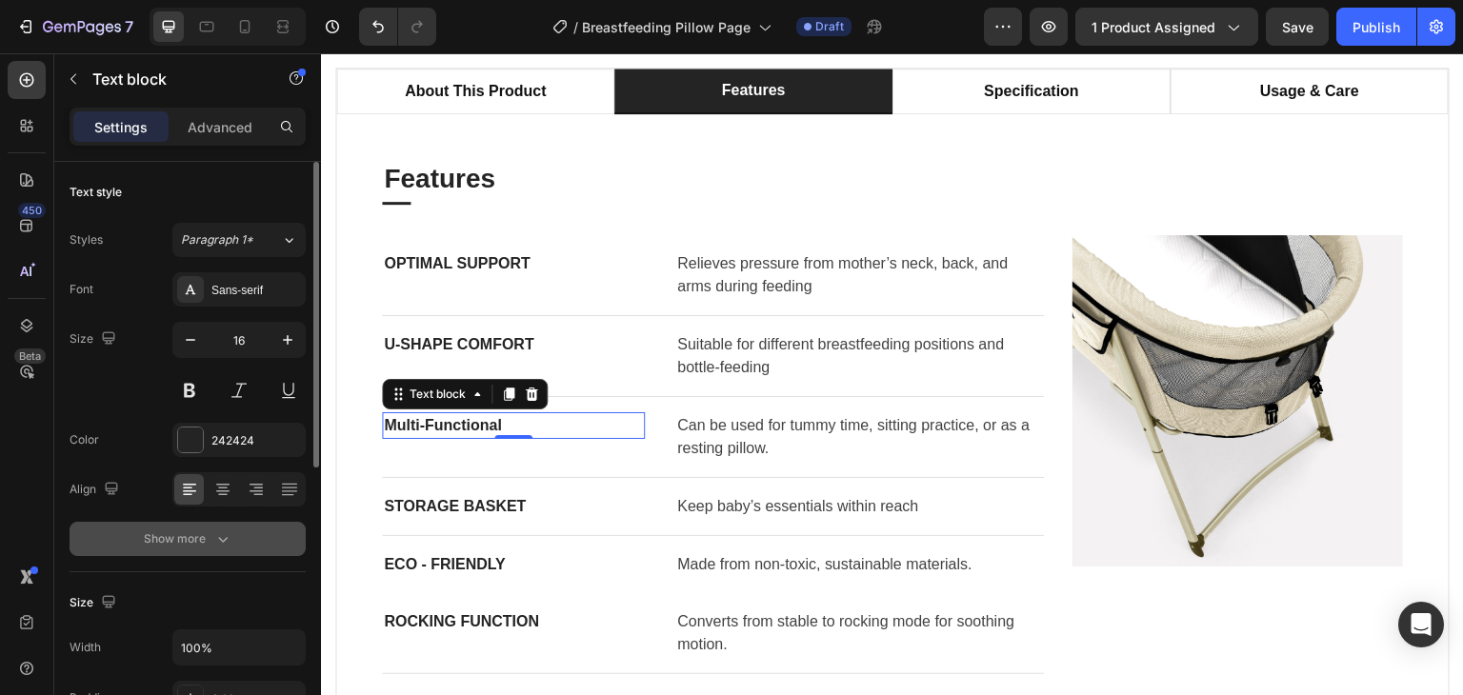
click at [228, 531] on icon "button" at bounding box center [222, 539] width 19 height 19
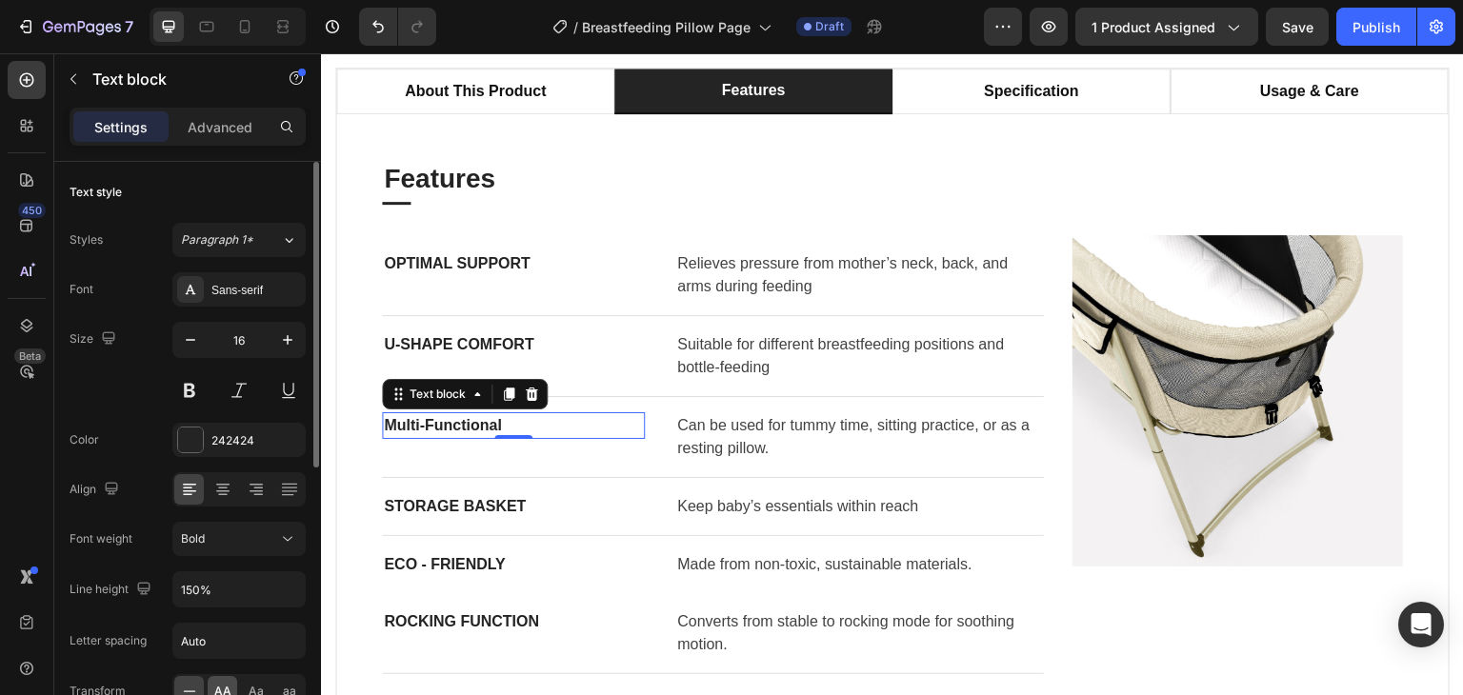
click at [215, 687] on span "AA" at bounding box center [222, 691] width 17 height 17
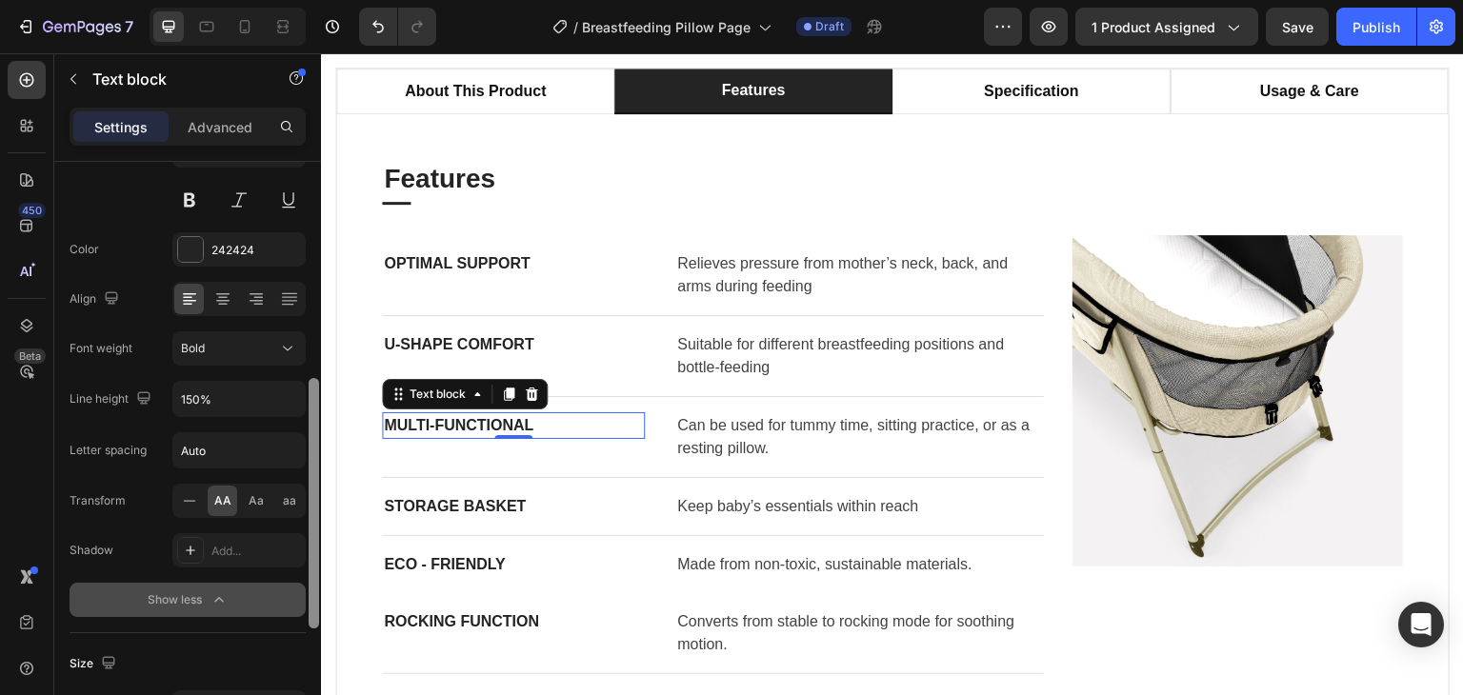
scroll to position [286, 0]
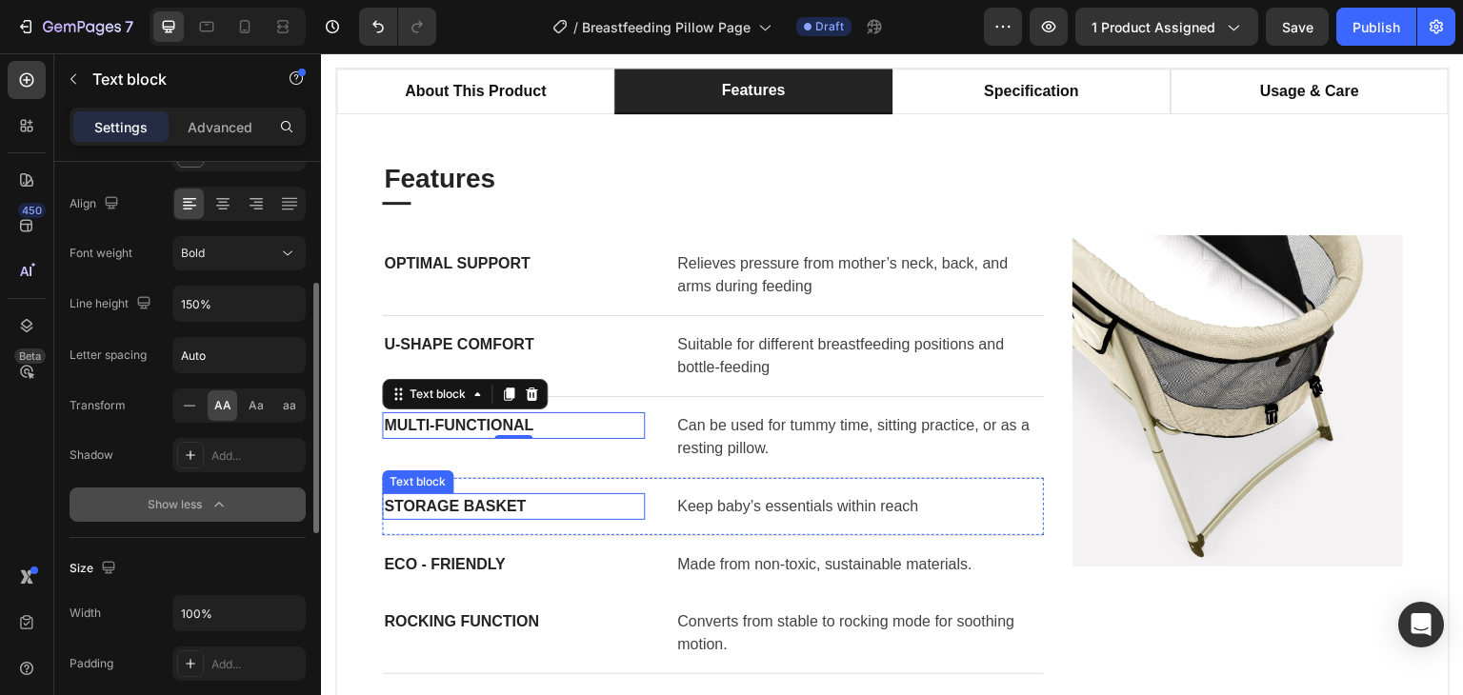
click at [432, 509] on p "STORAGE BASKET" at bounding box center [513, 506] width 259 height 23
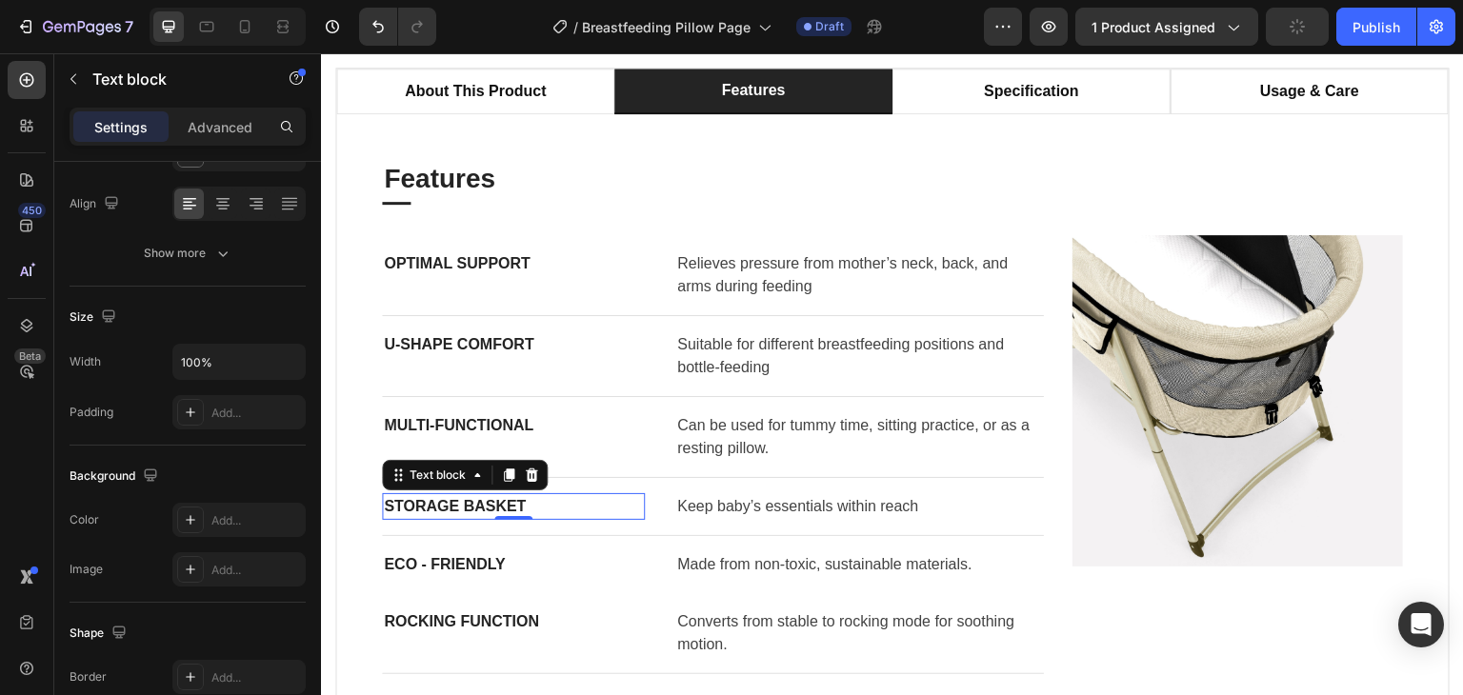
click at [444, 505] on p "STORAGE BASKET" at bounding box center [513, 506] width 259 height 23
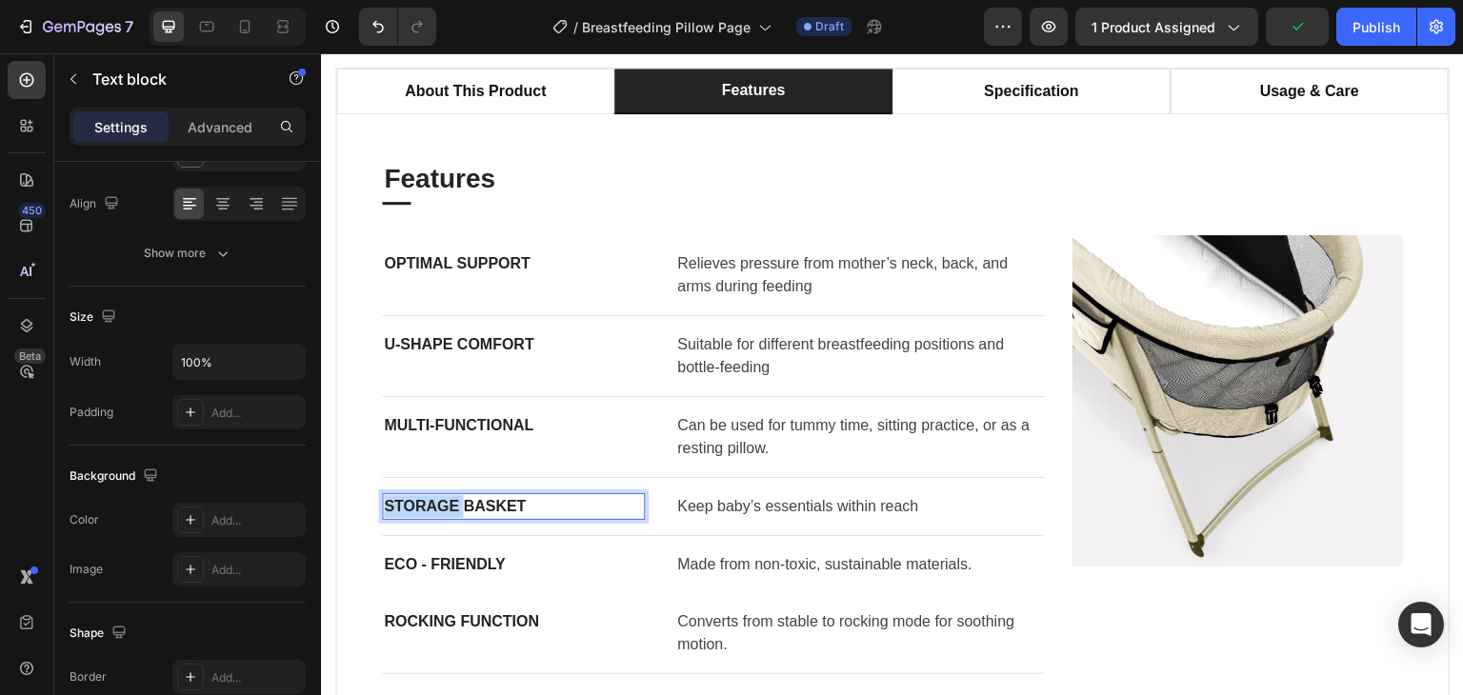
click at [444, 505] on p "STORAGE BASKET" at bounding box center [513, 506] width 259 height 23
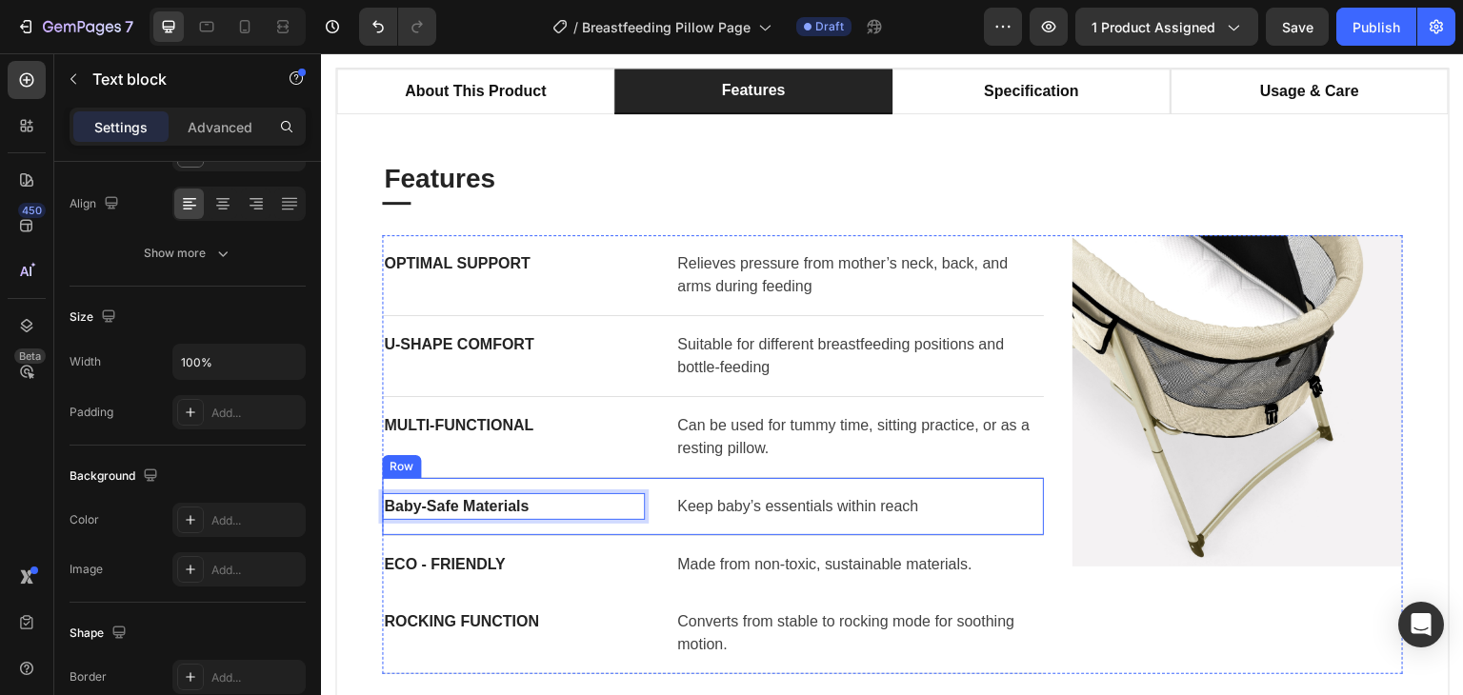
click at [693, 509] on p "Keep baby’s essentials within reach" at bounding box center [859, 506] width 365 height 23
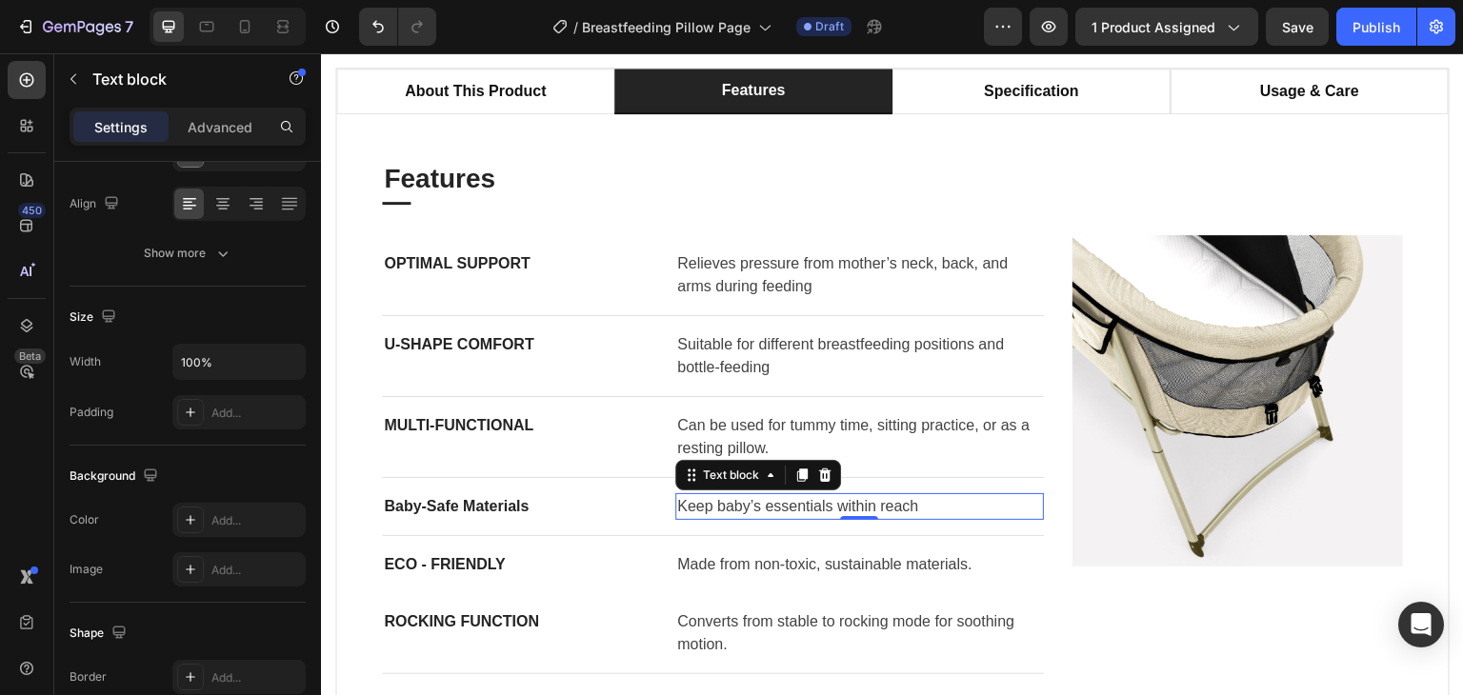
click at [779, 510] on p "Keep baby’s essentials within reach" at bounding box center [859, 506] width 365 height 23
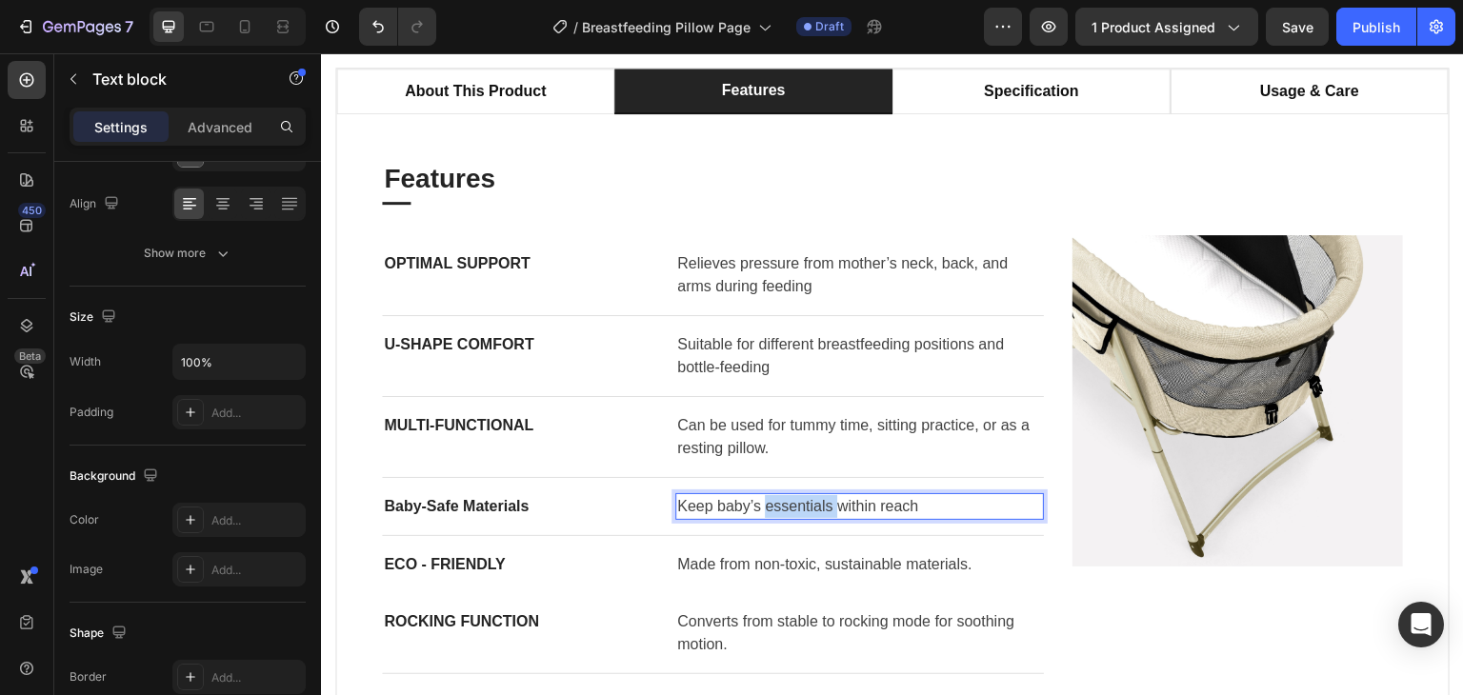
click at [779, 510] on p "Keep baby’s essentials within reach" at bounding box center [859, 506] width 365 height 23
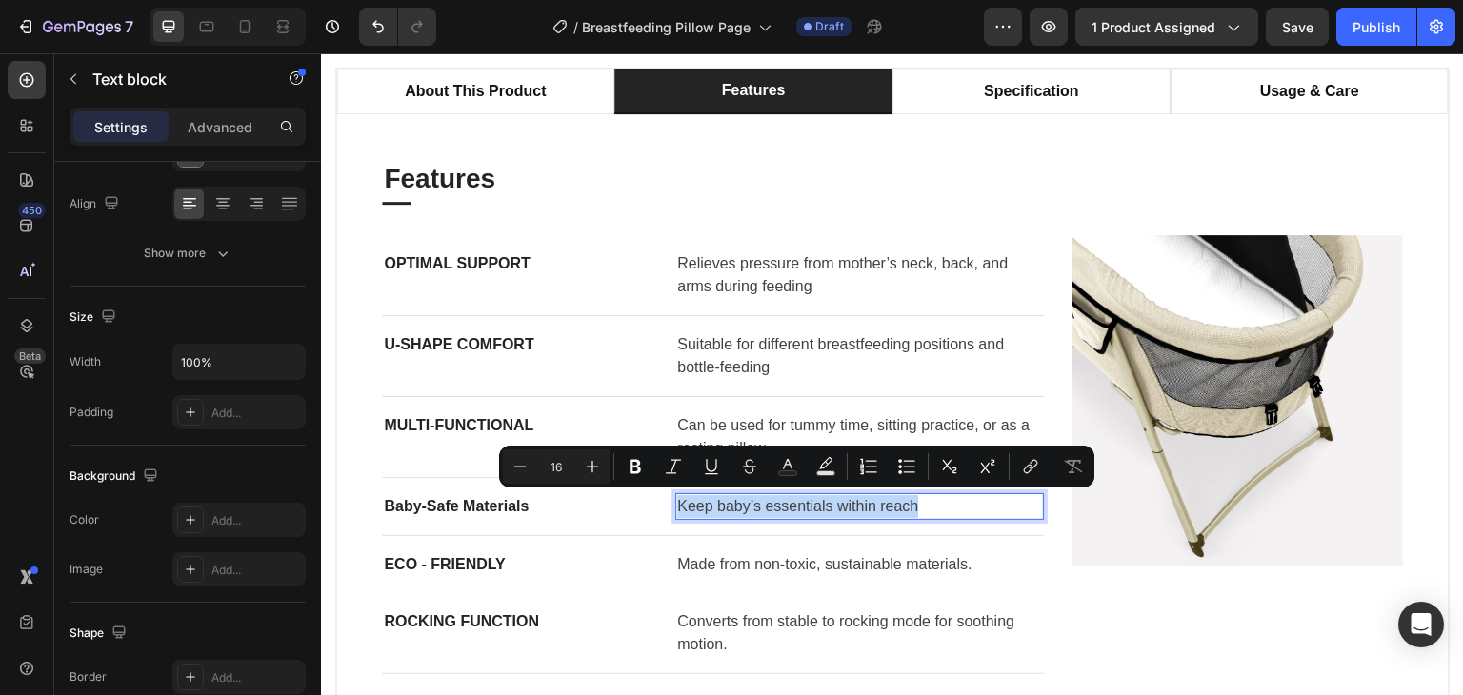
click at [779, 510] on p "Keep baby’s essentials within reach" at bounding box center [859, 506] width 365 height 23
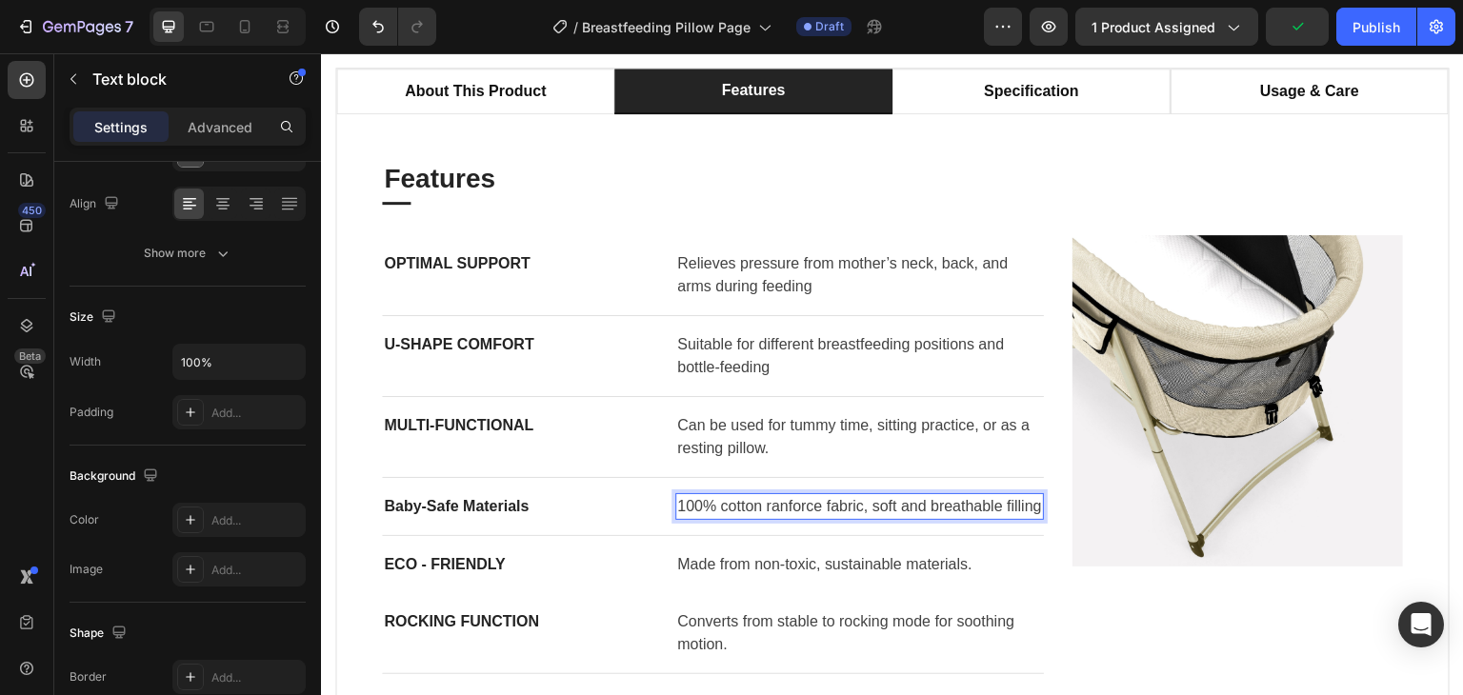
click at [781, 501] on p "100% cotton ranforce fabric, soft and breathable filling" at bounding box center [859, 506] width 365 height 23
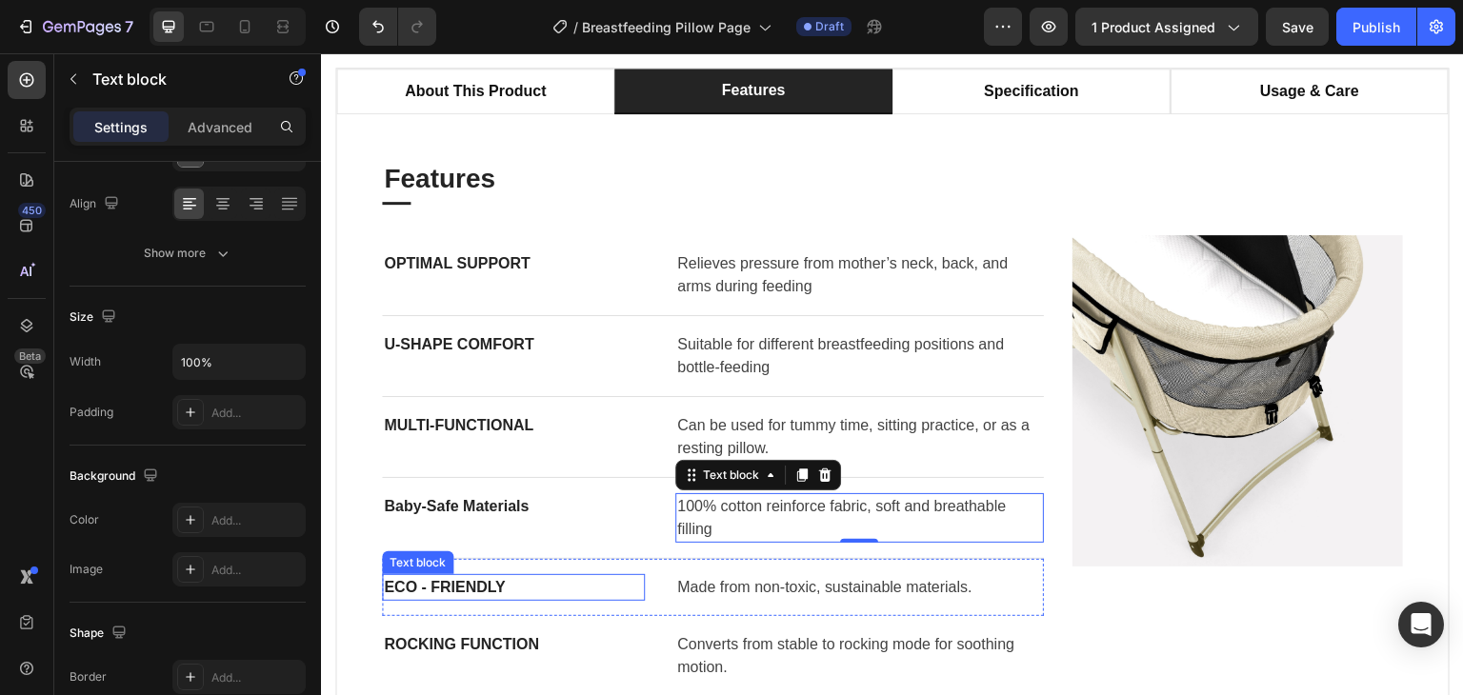
click at [446, 586] on p "ECO - FRIENDLY" at bounding box center [513, 587] width 259 height 23
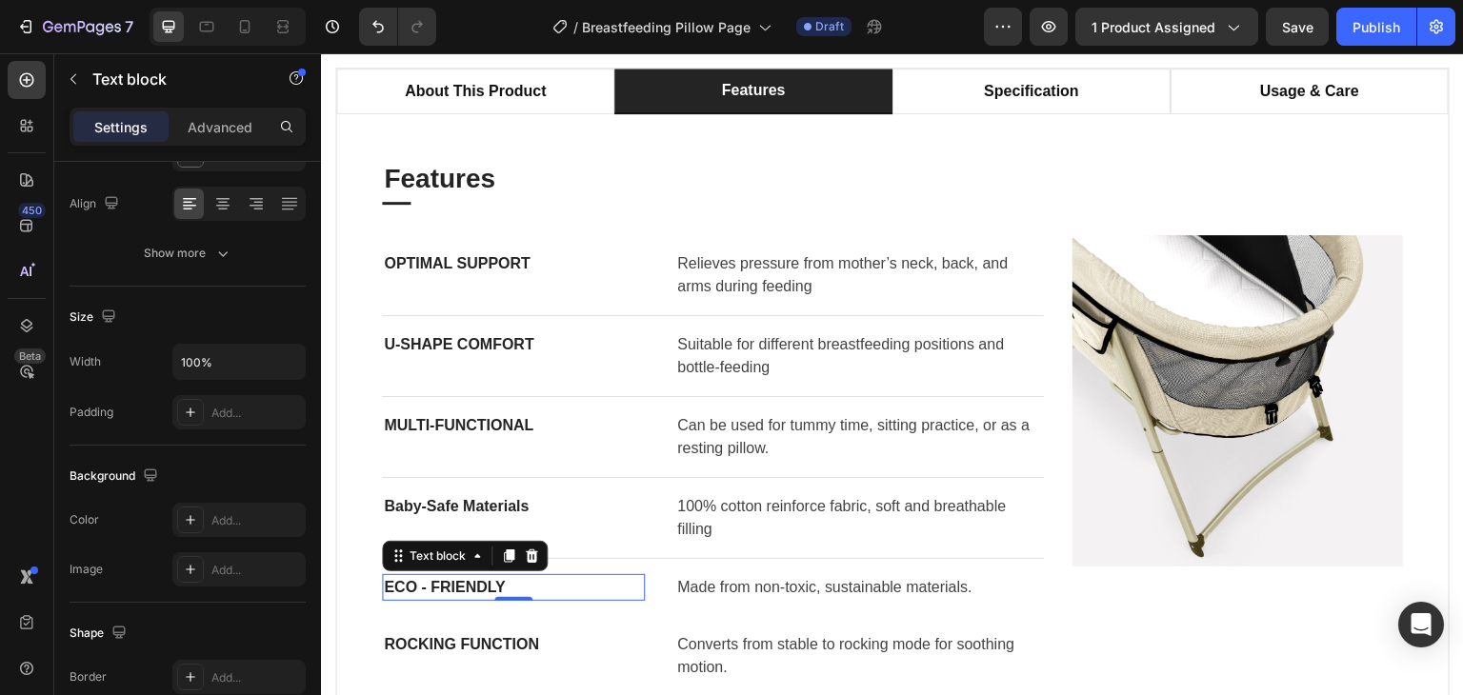
click at [446, 586] on p "ECO - FRIENDLY" at bounding box center [513, 587] width 259 height 23
click at [618, 595] on p "Lightweight & Portable" at bounding box center [513, 587] width 259 height 23
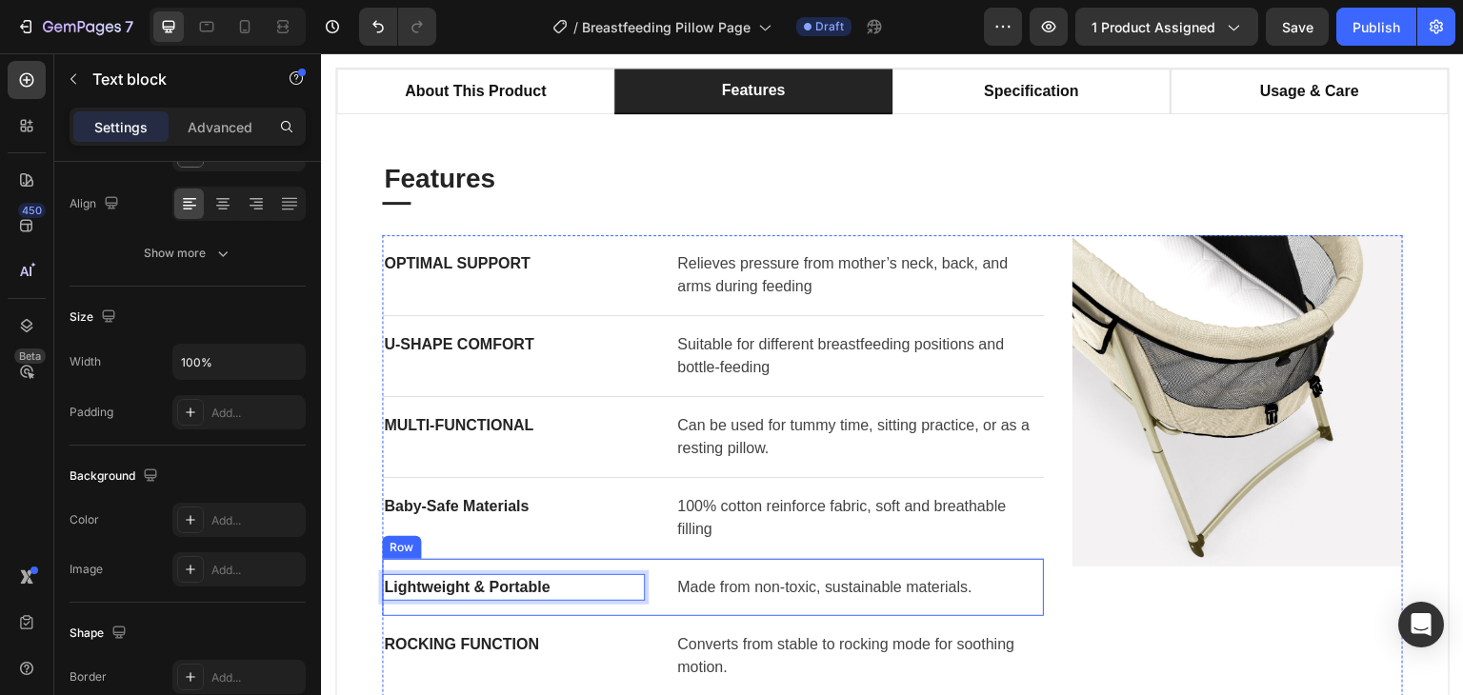
click at [789, 586] on p "Made from non-toxic, sustainable materials." at bounding box center [859, 587] width 365 height 23
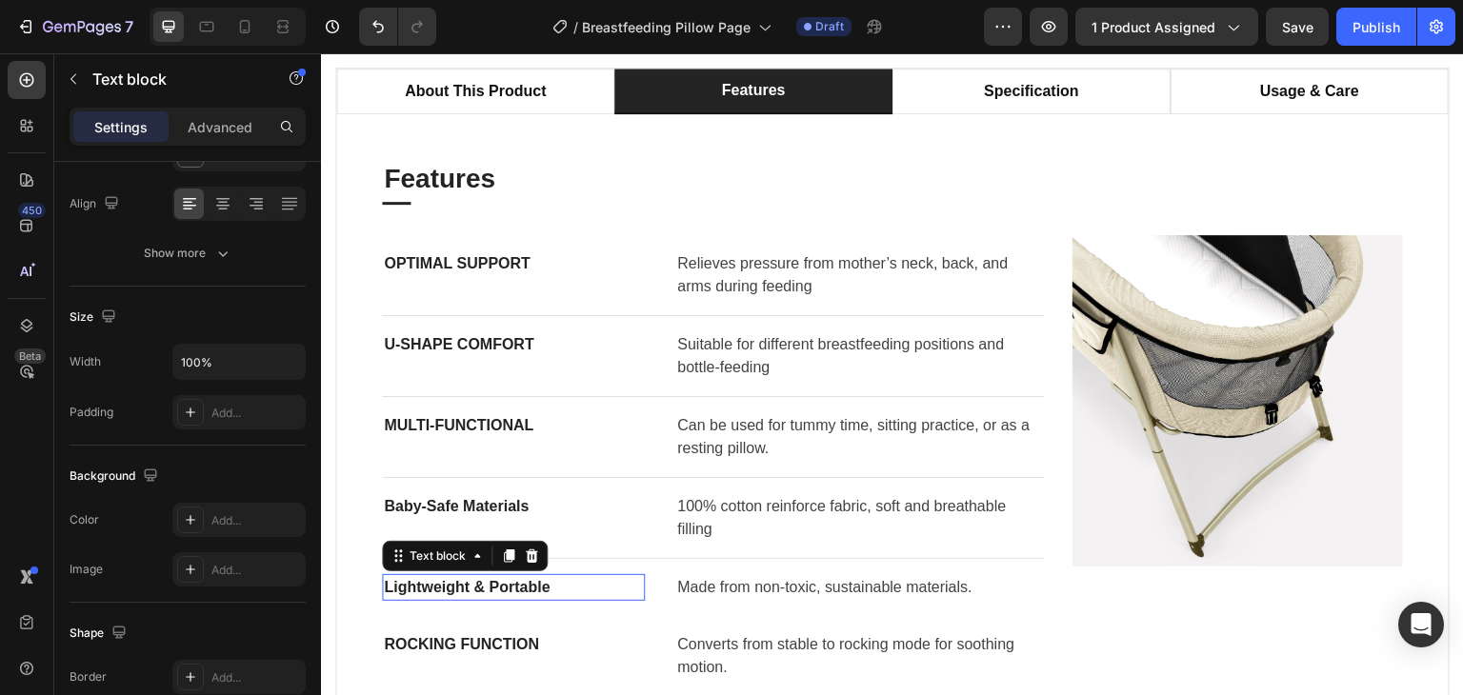
click at [576, 587] on p "Lightweight & Portable" at bounding box center [513, 587] width 259 height 23
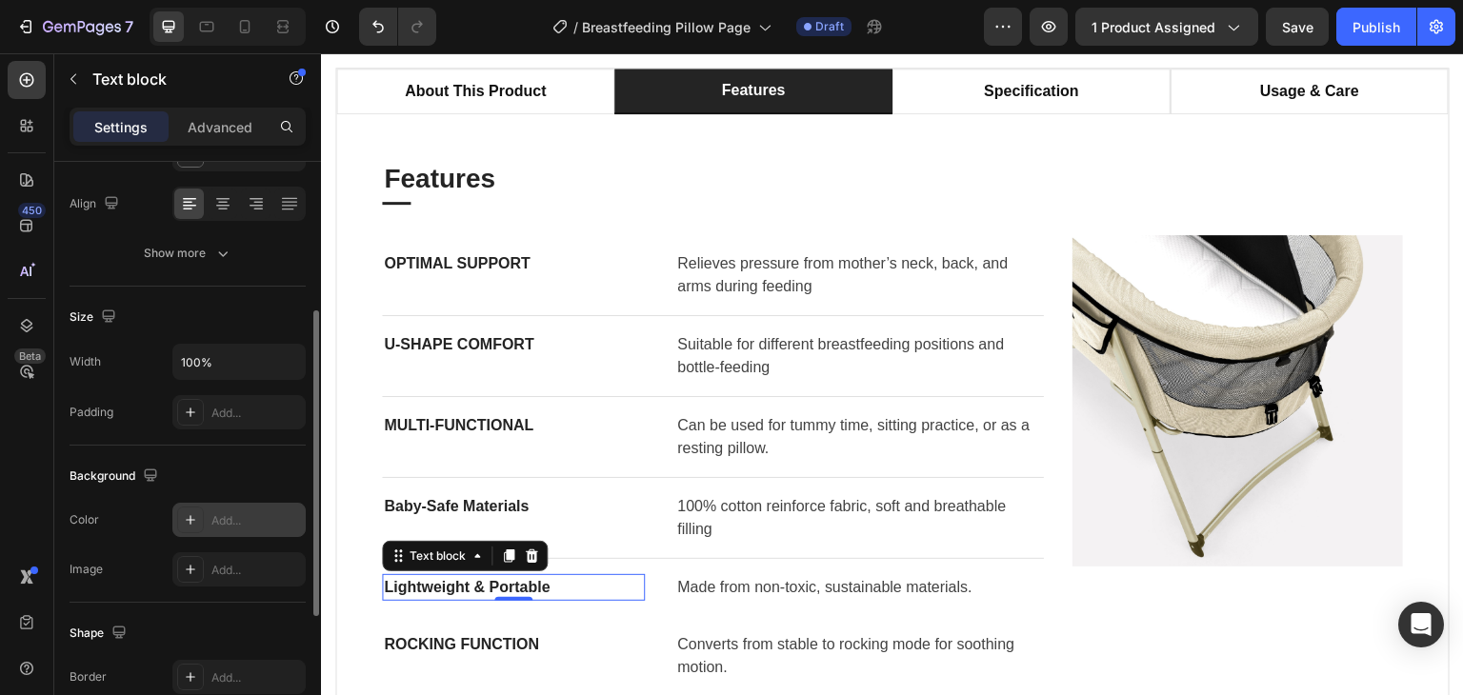
scroll to position [0, 0]
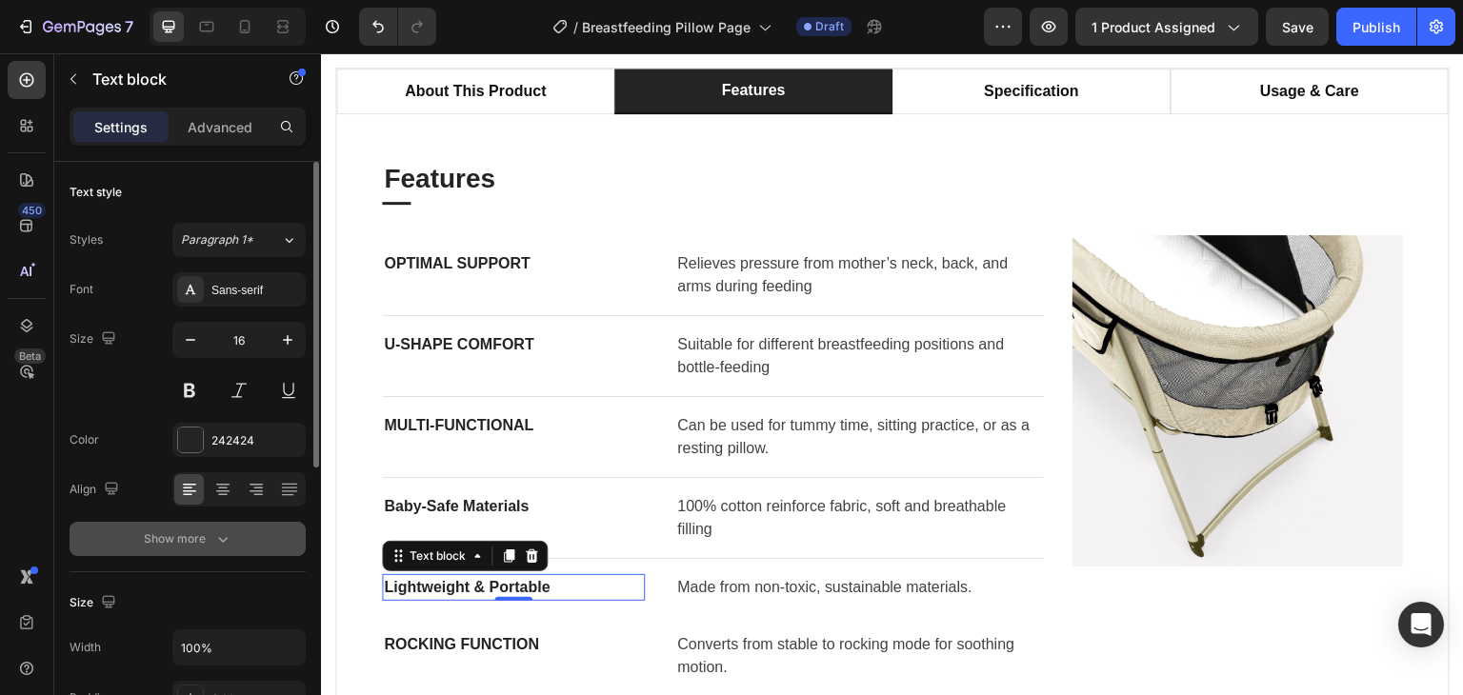
click at [203, 546] on div "Show more" at bounding box center [188, 539] width 89 height 19
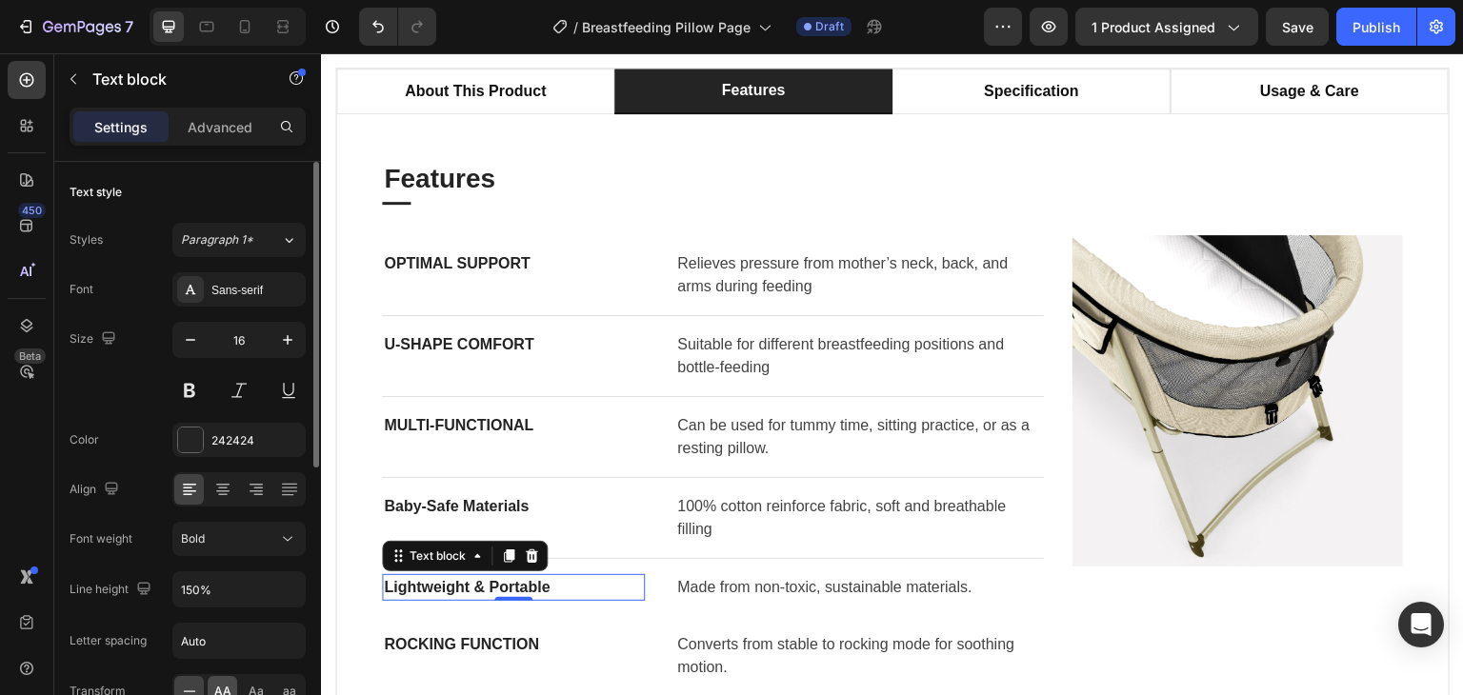
click at [222, 678] on div "AA" at bounding box center [223, 691] width 30 height 30
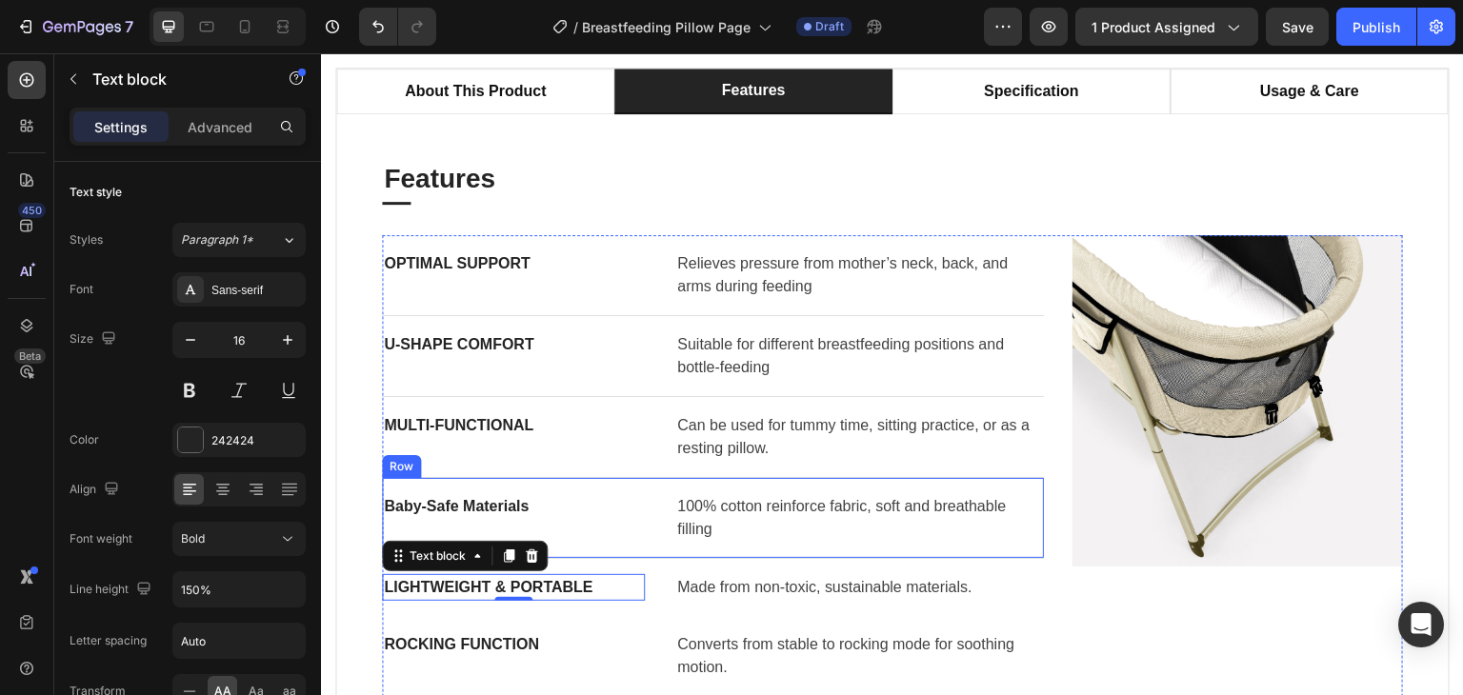
click at [559, 515] on p "Baby-Safe Materials" at bounding box center [513, 506] width 259 height 23
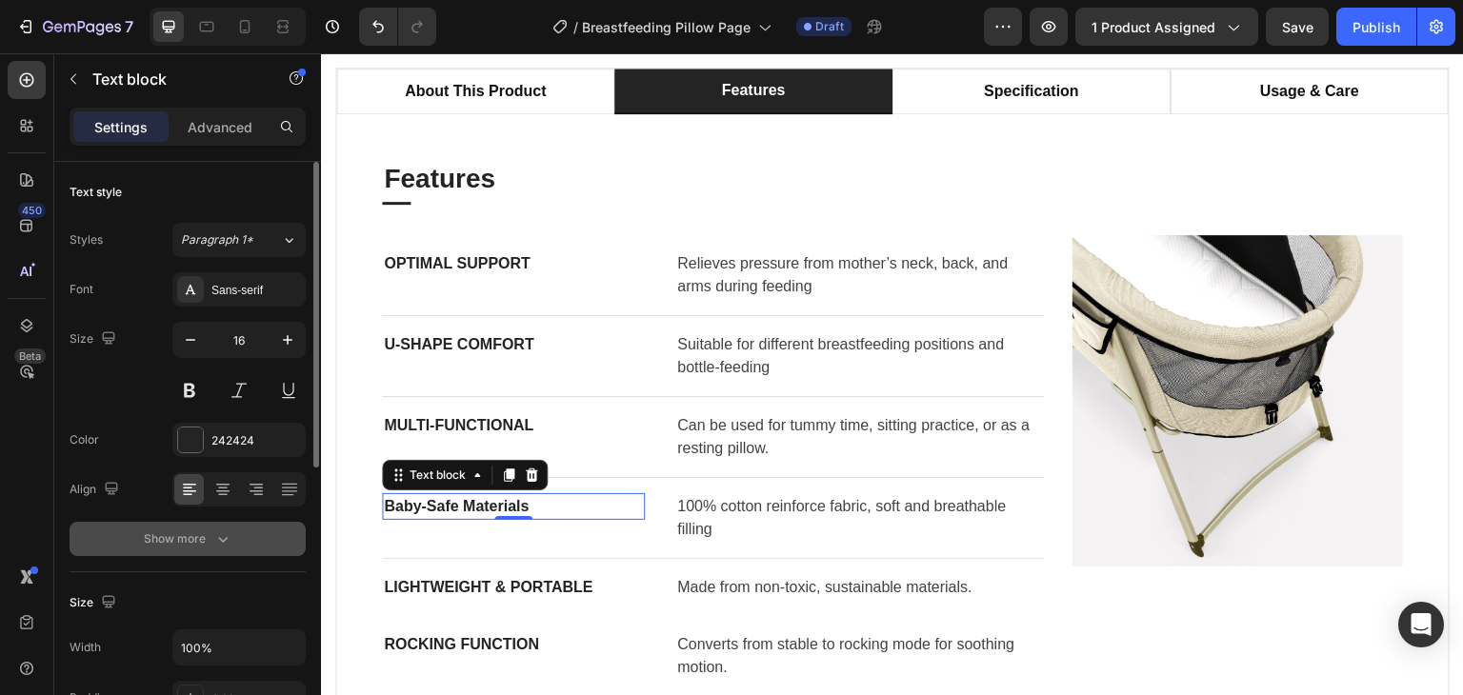
click at [230, 531] on icon "button" at bounding box center [222, 539] width 19 height 19
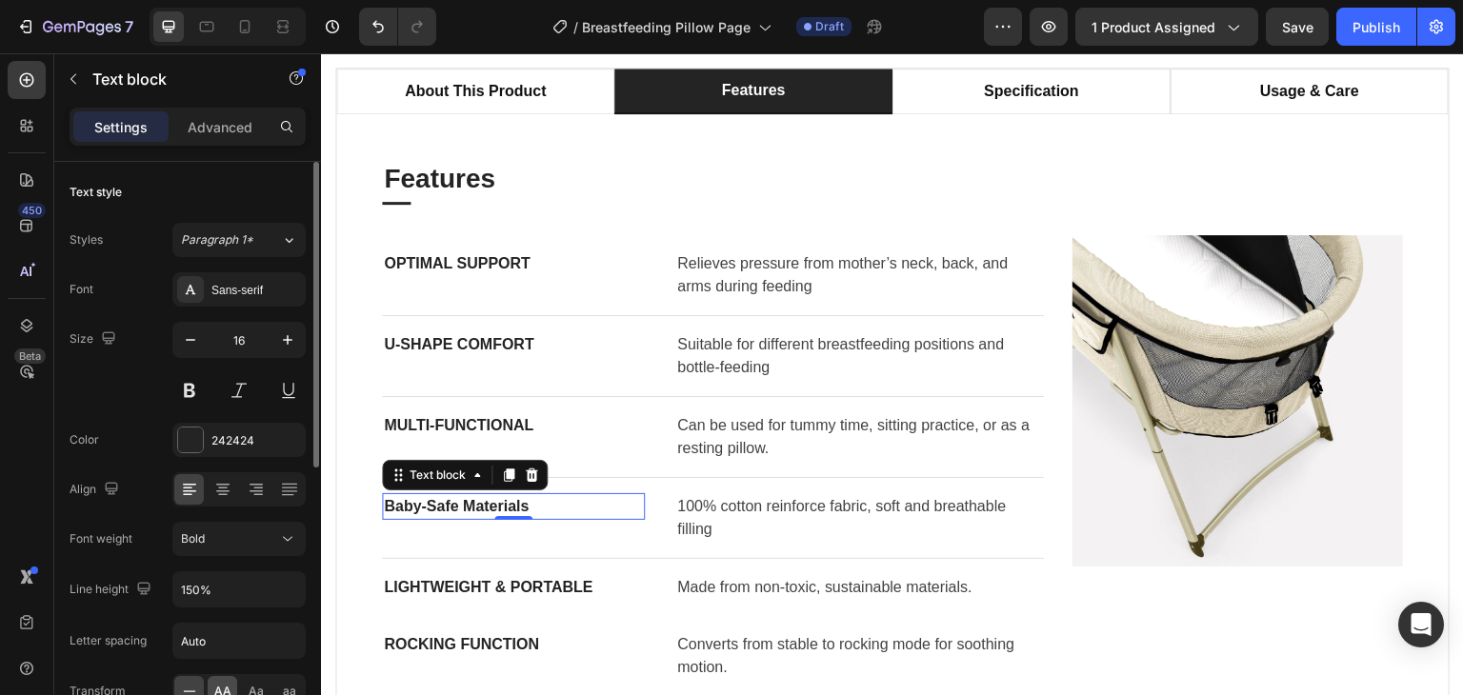
click at [218, 688] on span "AA" at bounding box center [222, 691] width 17 height 17
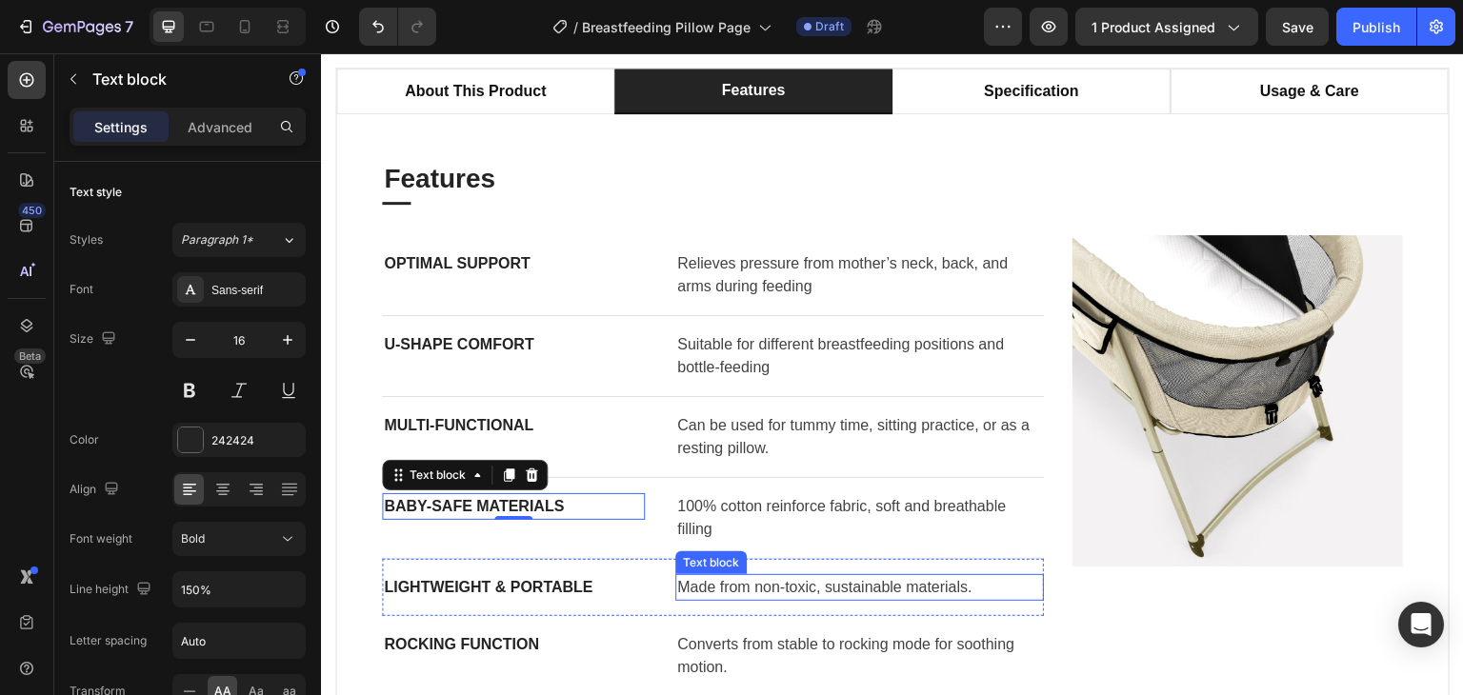
click at [698, 591] on p "Made from non-toxic, sustainable materials." at bounding box center [859, 587] width 365 height 23
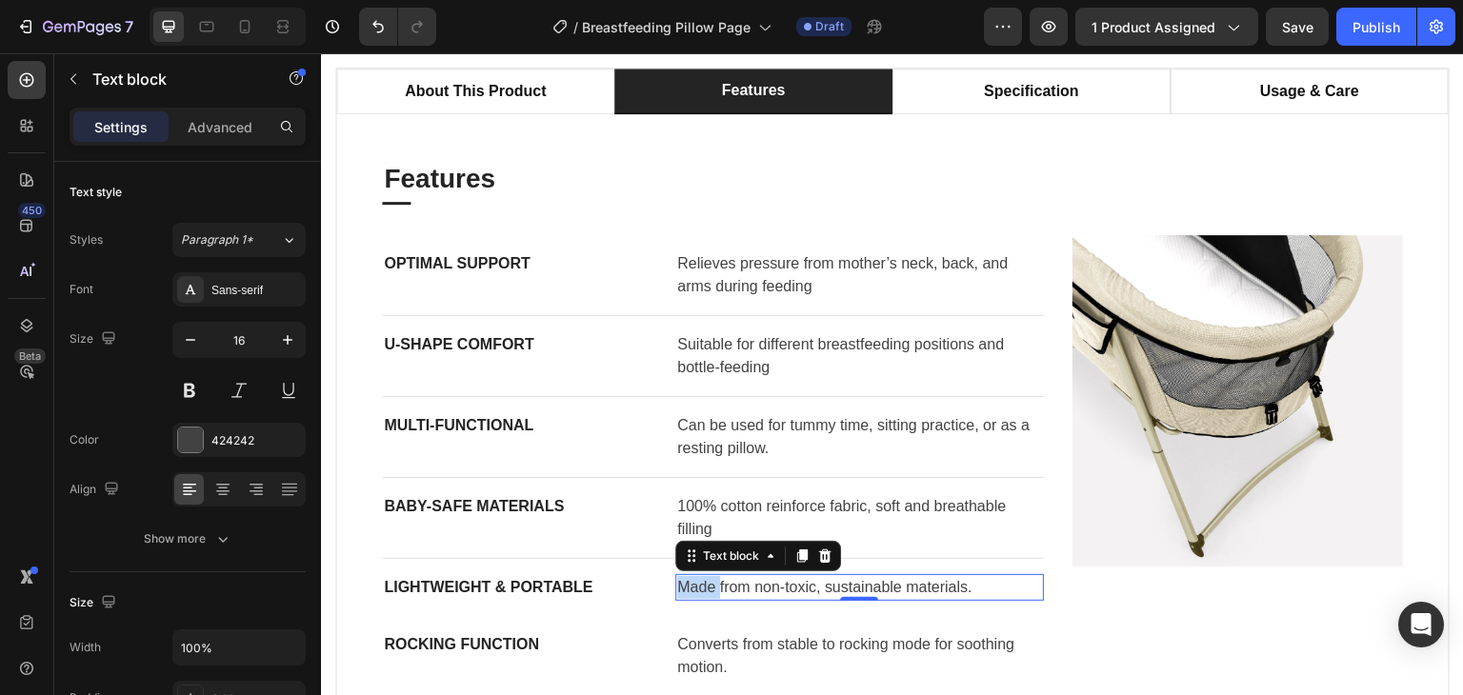
click at [698, 591] on p "Made from non-toxic, sustainable materials." at bounding box center [859, 587] width 365 height 23
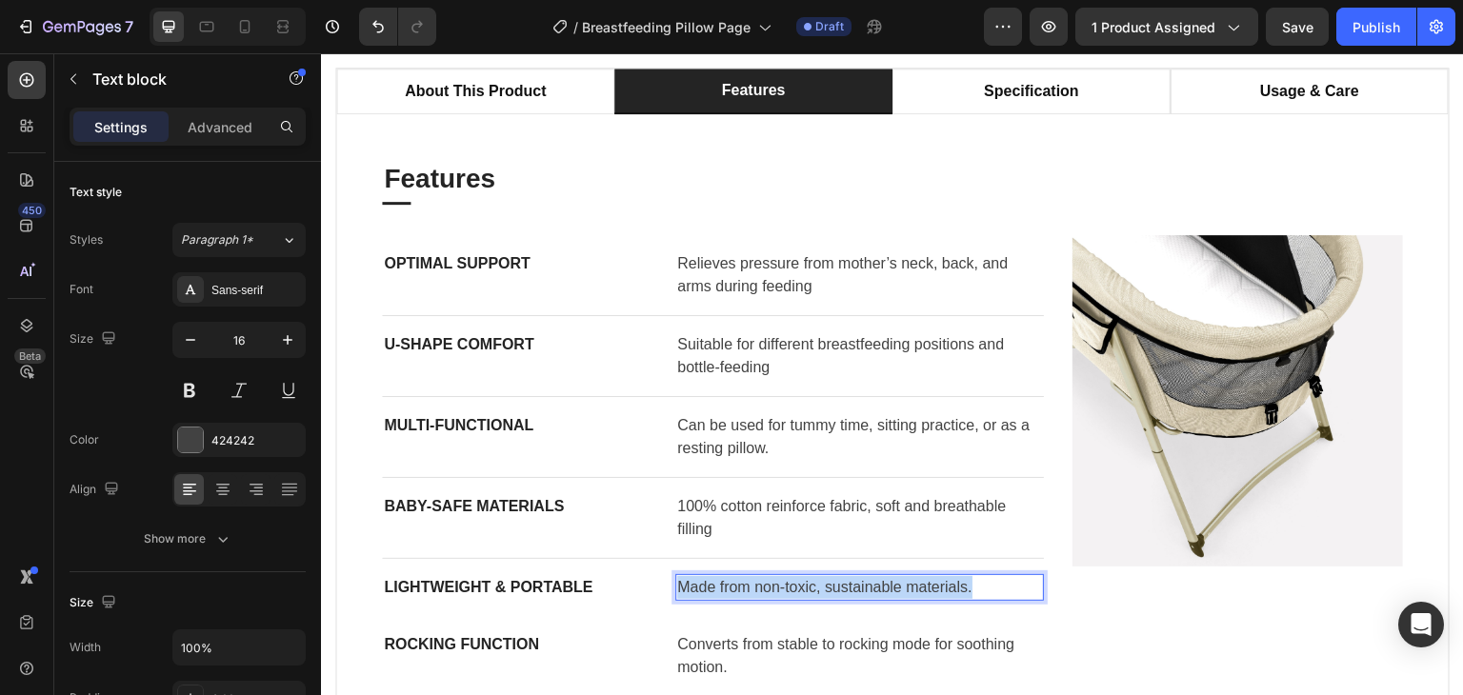
click at [698, 591] on p "Made from non-toxic, sustainable materials." at bounding box center [859, 587] width 365 height 23
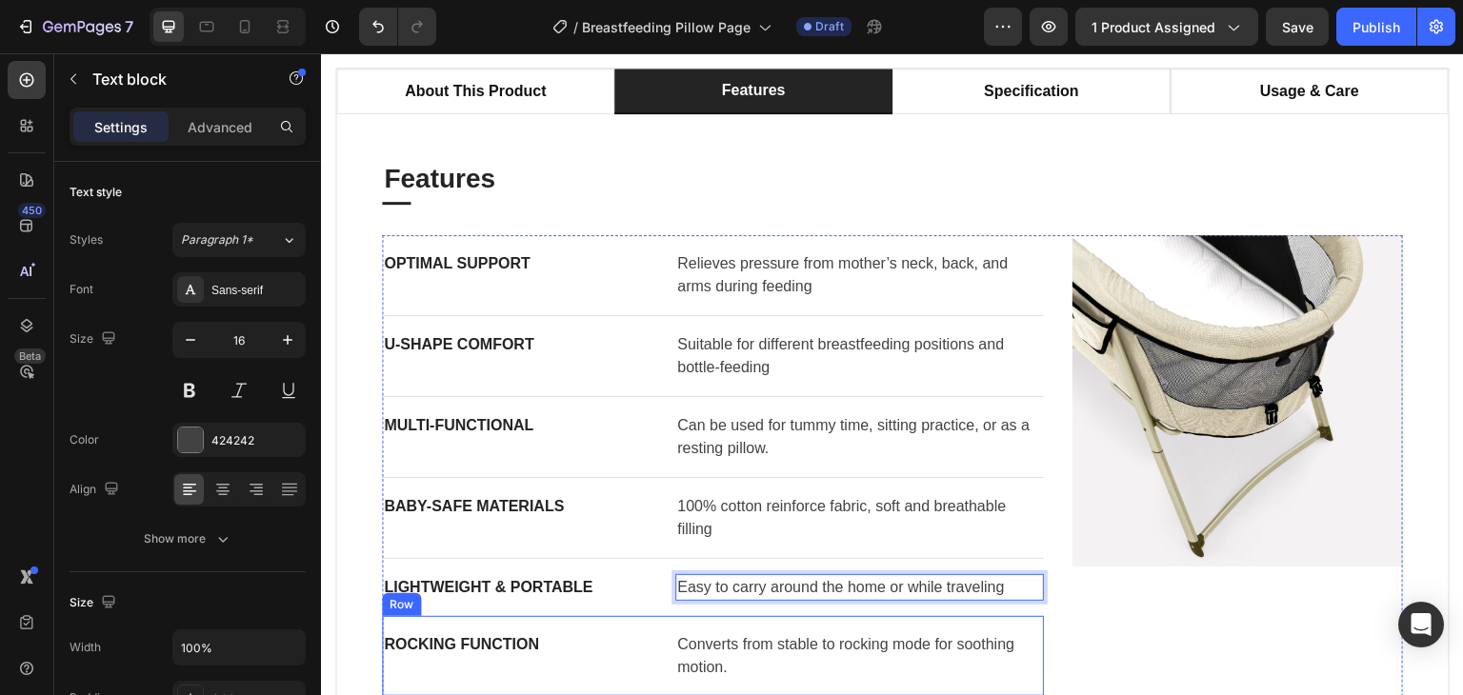
click at [648, 630] on div "ROCKING FUNCTION Text block Converts from stable to rocking mode for soothing m…" at bounding box center [713, 656] width 662 height 81
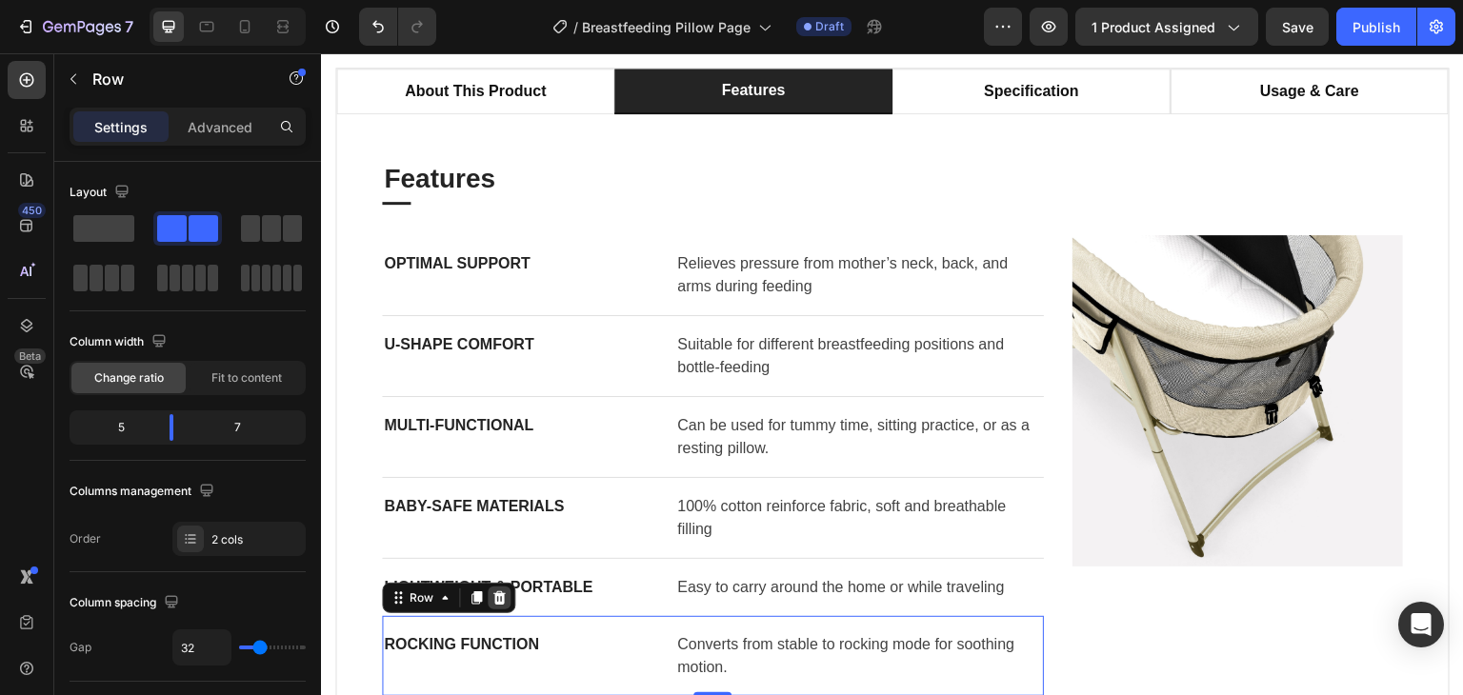
click at [497, 595] on icon at bounding box center [499, 597] width 12 height 13
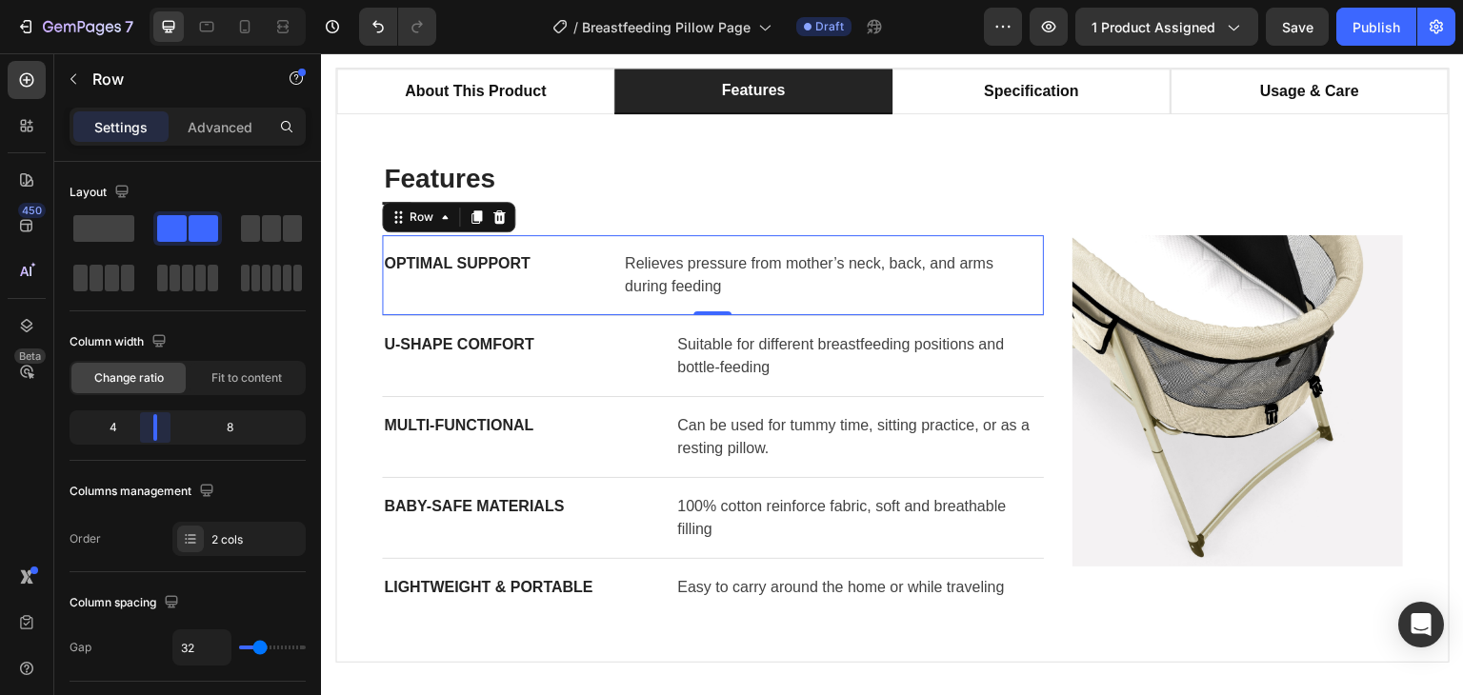
drag, startPoint x: 168, startPoint y: 425, endPoint x: 151, endPoint y: 427, distance: 16.3
click at [151, 0] on body "7 / Breastfeeding Pillow Page Draft Preview 1 product assigned Save Publish 450…" at bounding box center [731, 0] width 1463 height 0
click at [556, 345] on p "U-Shape Comfort" at bounding box center [513, 344] width 259 height 23
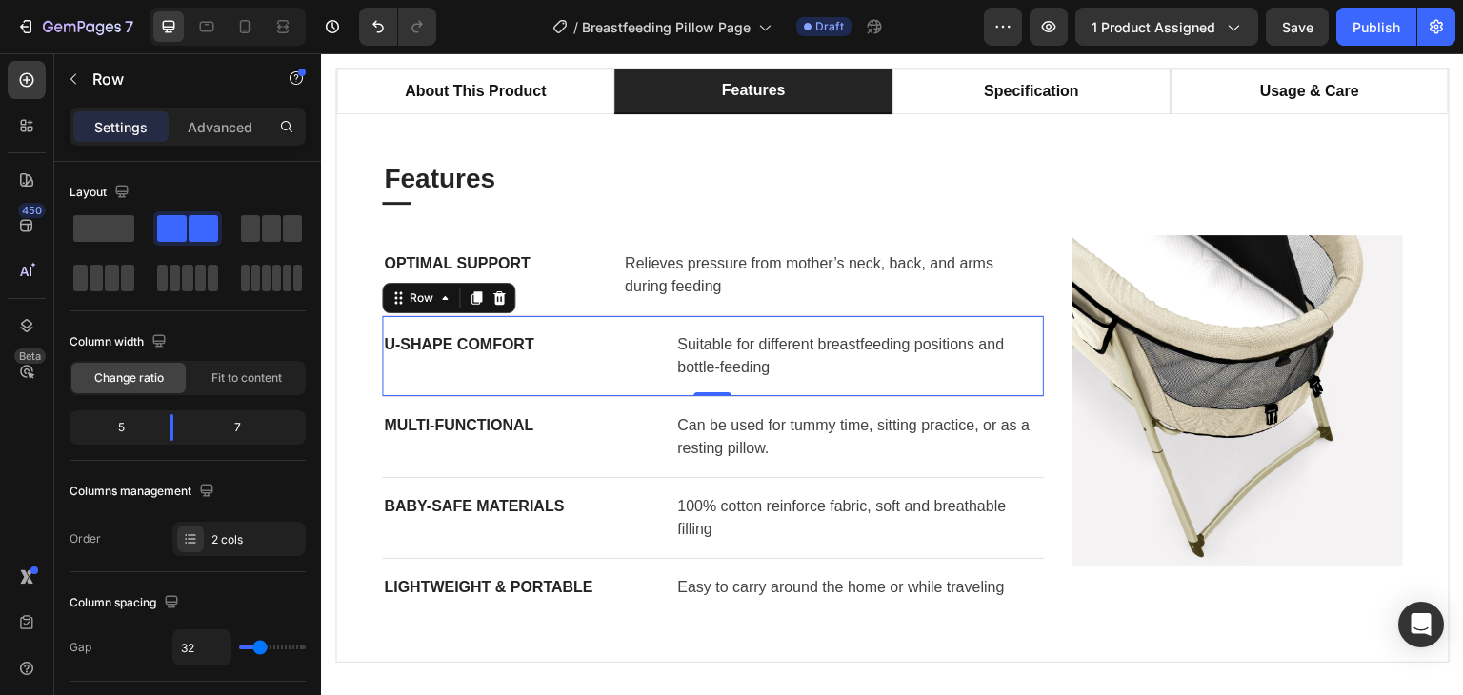
click at [583, 376] on div "U-Shape Comfort Text block" at bounding box center [513, 356] width 263 height 50
drag, startPoint x: 180, startPoint y: 430, endPoint x: 152, endPoint y: 430, distance: 27.6
click at [152, 0] on body "7 / Breastfeeding Pillow Page Draft Preview 1 product assigned Publish 450 Beta…" at bounding box center [731, 0] width 1463 height 0
click at [614, 433] on p "Multi-Functional" at bounding box center [513, 425] width 259 height 23
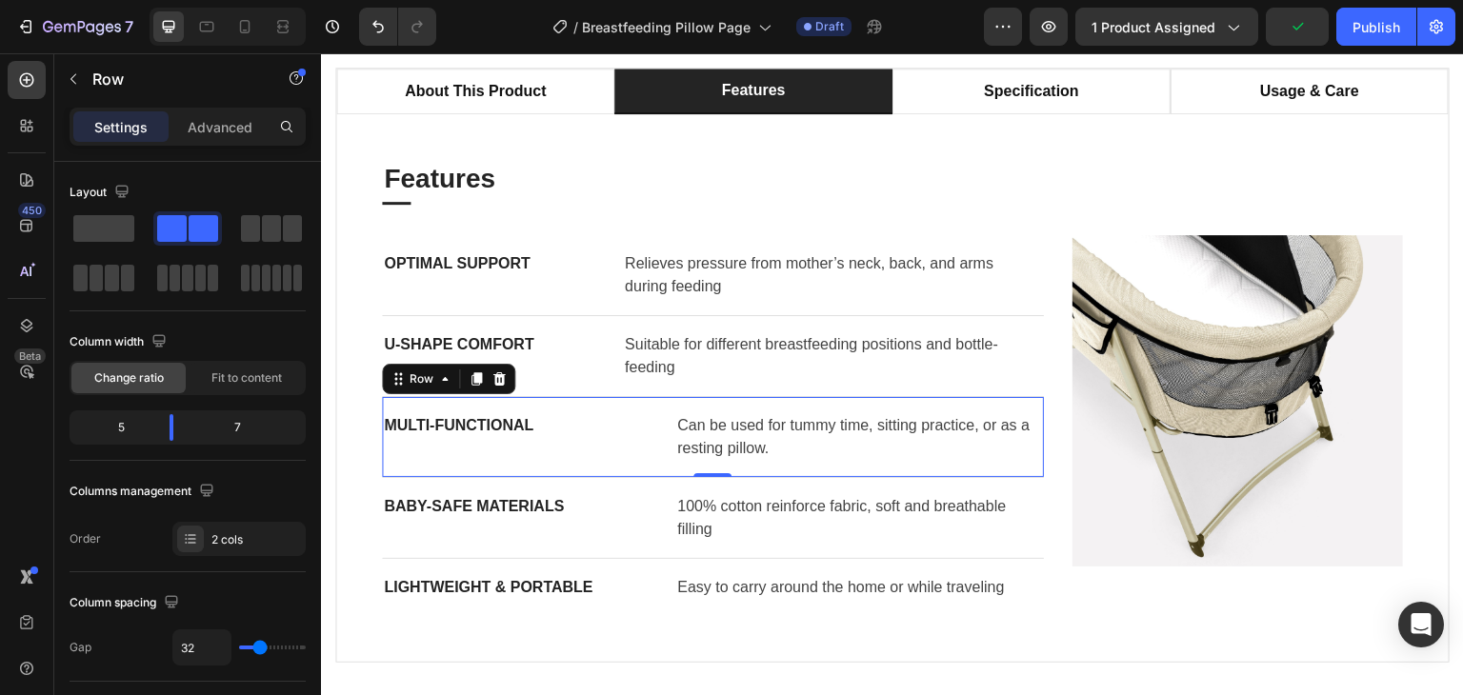
click at [632, 451] on div "Multi-Functional Text block" at bounding box center [513, 437] width 263 height 50
drag, startPoint x: 170, startPoint y: 432, endPoint x: 150, endPoint y: 433, distance: 19.1
click at [150, 0] on body "7 / Breastfeeding Pillow Page Draft Preview 1 product assigned Save Publish 450…" at bounding box center [731, 0] width 1463 height 0
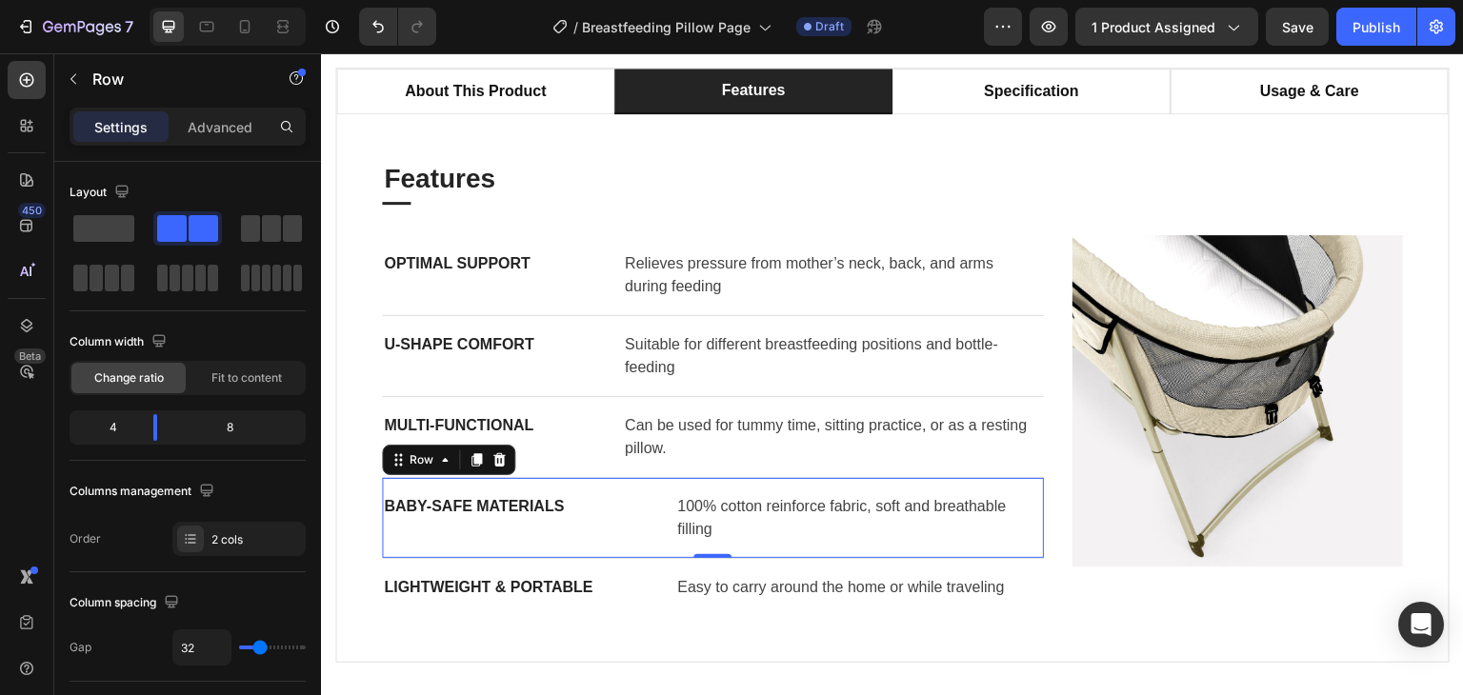
click at [632, 537] on div "Baby-Safe Materials Text block" at bounding box center [513, 518] width 263 height 50
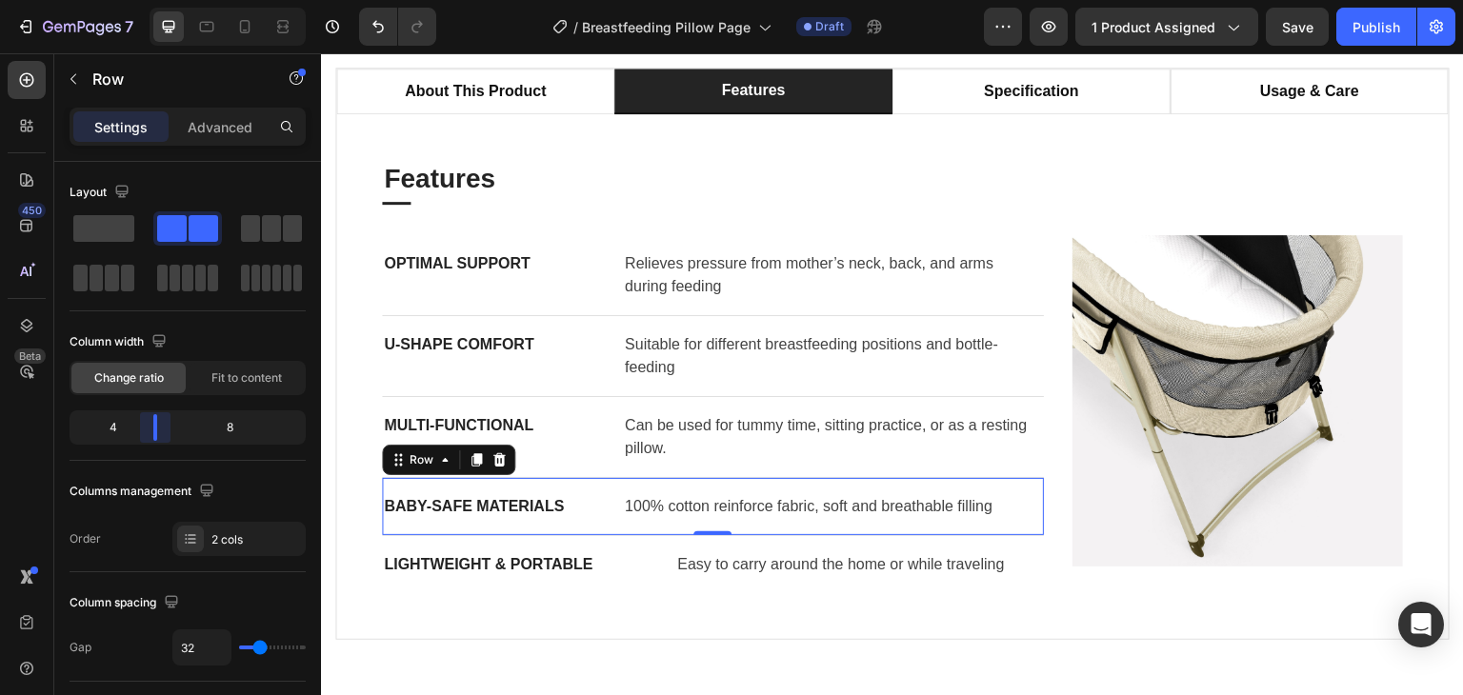
drag, startPoint x: 170, startPoint y: 436, endPoint x: 155, endPoint y: 436, distance: 14.3
click at [155, 0] on body "7 / Breastfeeding Pillow Page Draft Preview 1 product assigned Save Publish 450…" at bounding box center [731, 0] width 1463 height 0
click at [649, 569] on div "Lightweight & Portable Text block Easy to carry around the home or while travel…" at bounding box center [713, 564] width 662 height 57
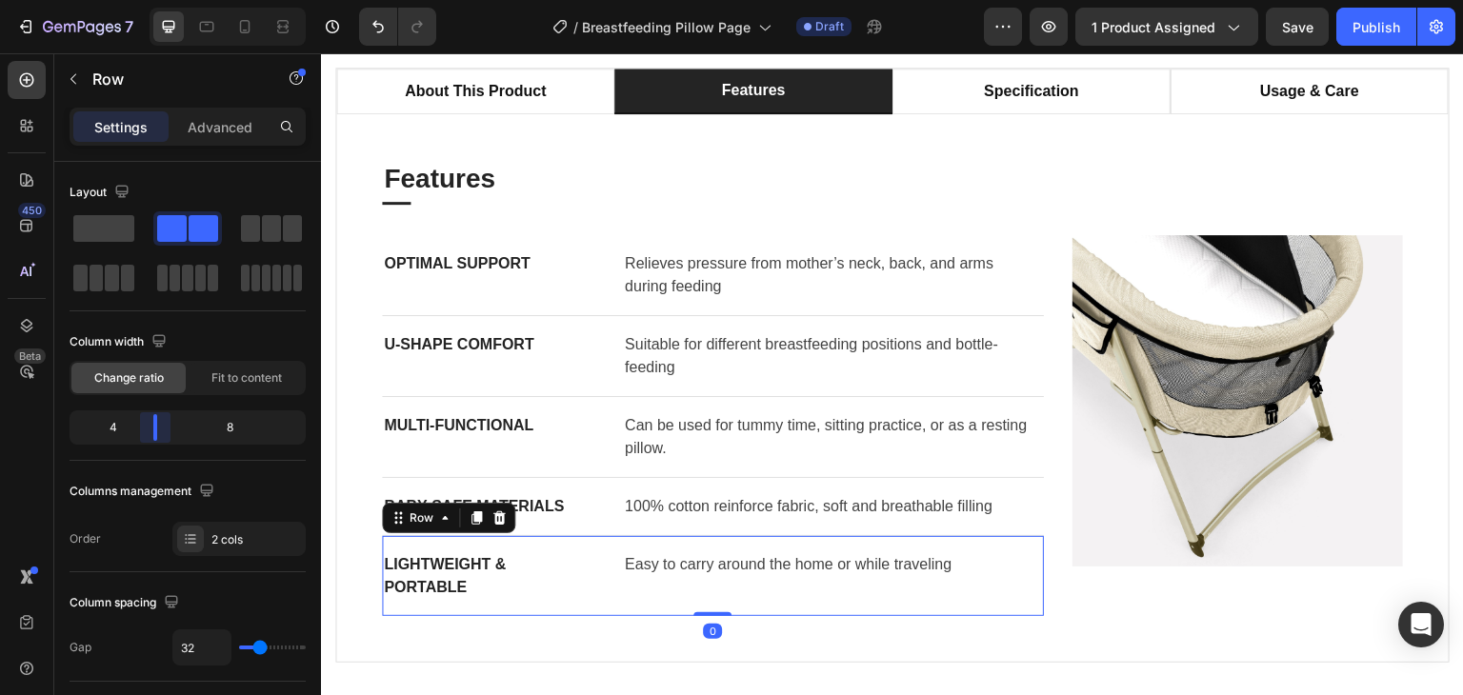
drag, startPoint x: 171, startPoint y: 424, endPoint x: 642, endPoint y: 416, distance: 470.6
click at [150, 0] on body "7 / Breastfeeding Pillow Page Draft Preview 1 product assigned Save Publish 450…" at bounding box center [731, 0] width 1463 height 0
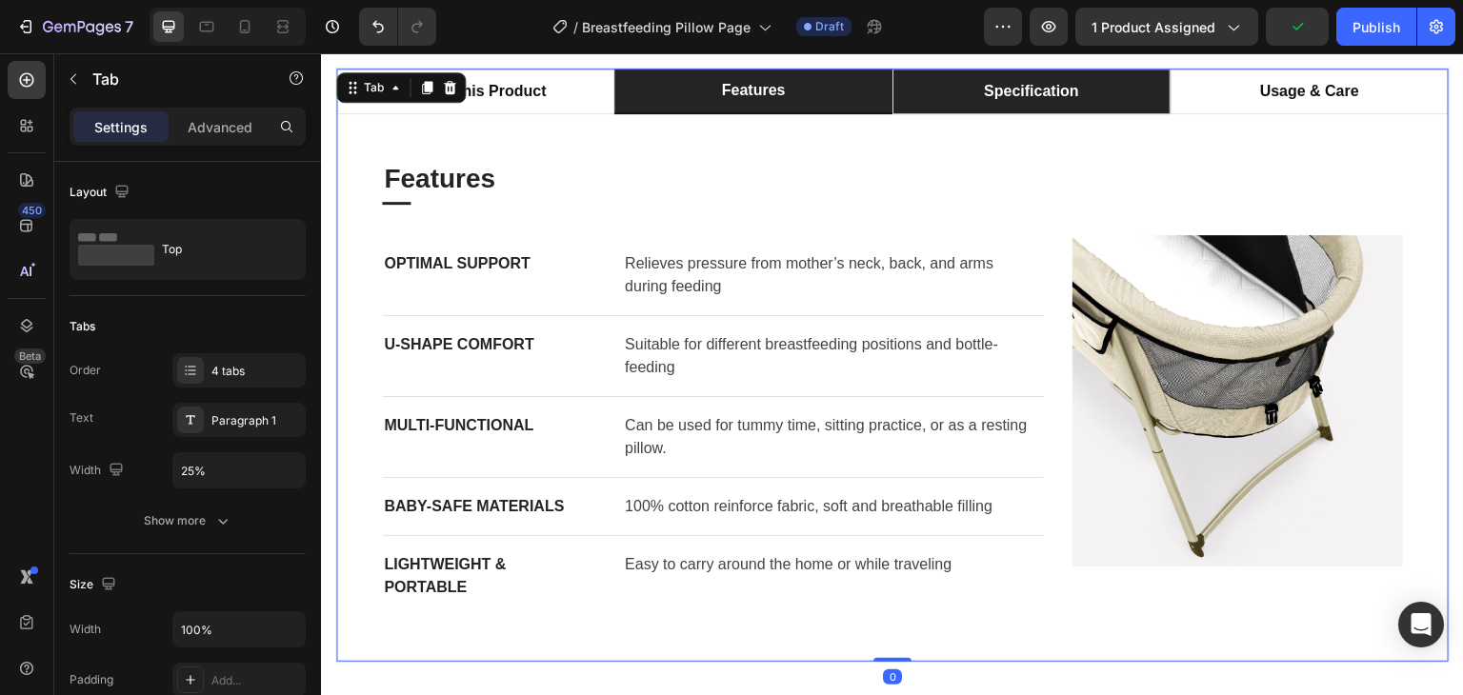
click at [1066, 103] on div "specification" at bounding box center [1031, 91] width 101 height 29
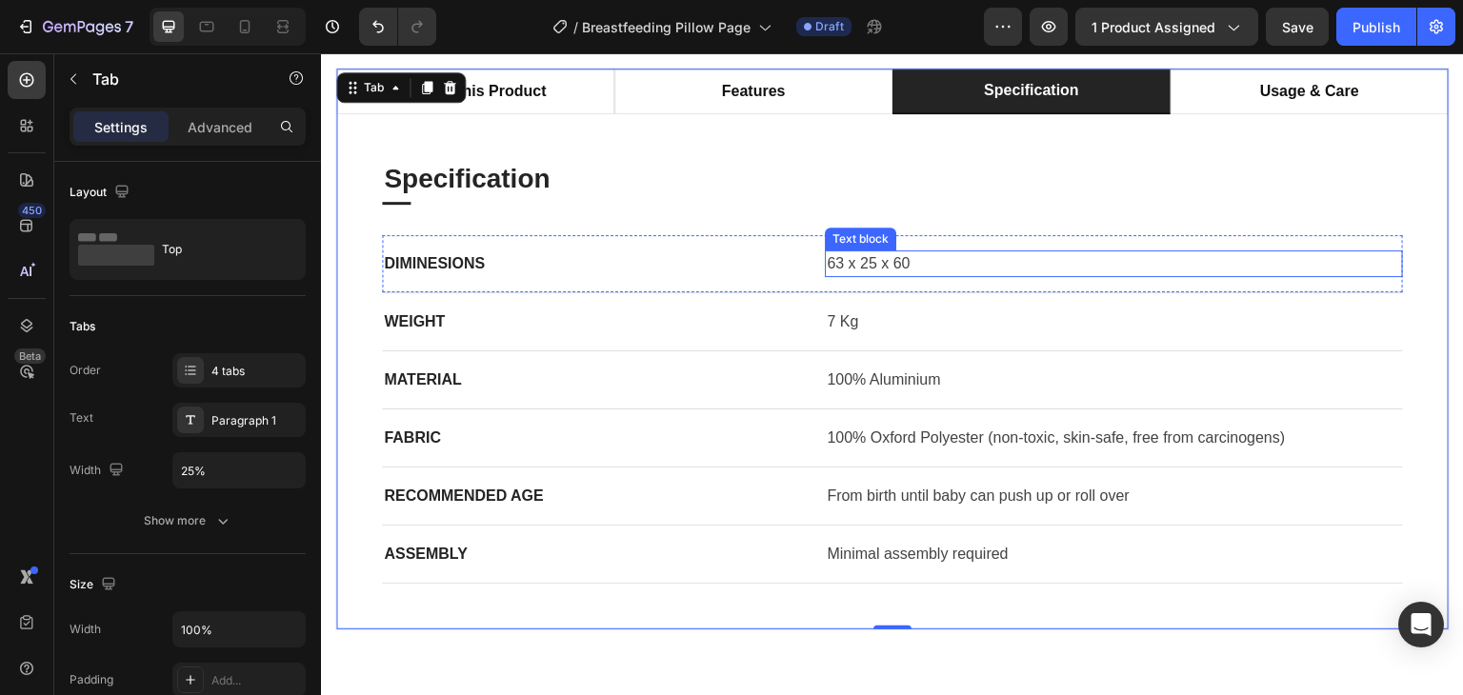
click at [867, 268] on p "63 x 25 x 60" at bounding box center [1114, 263] width 574 height 23
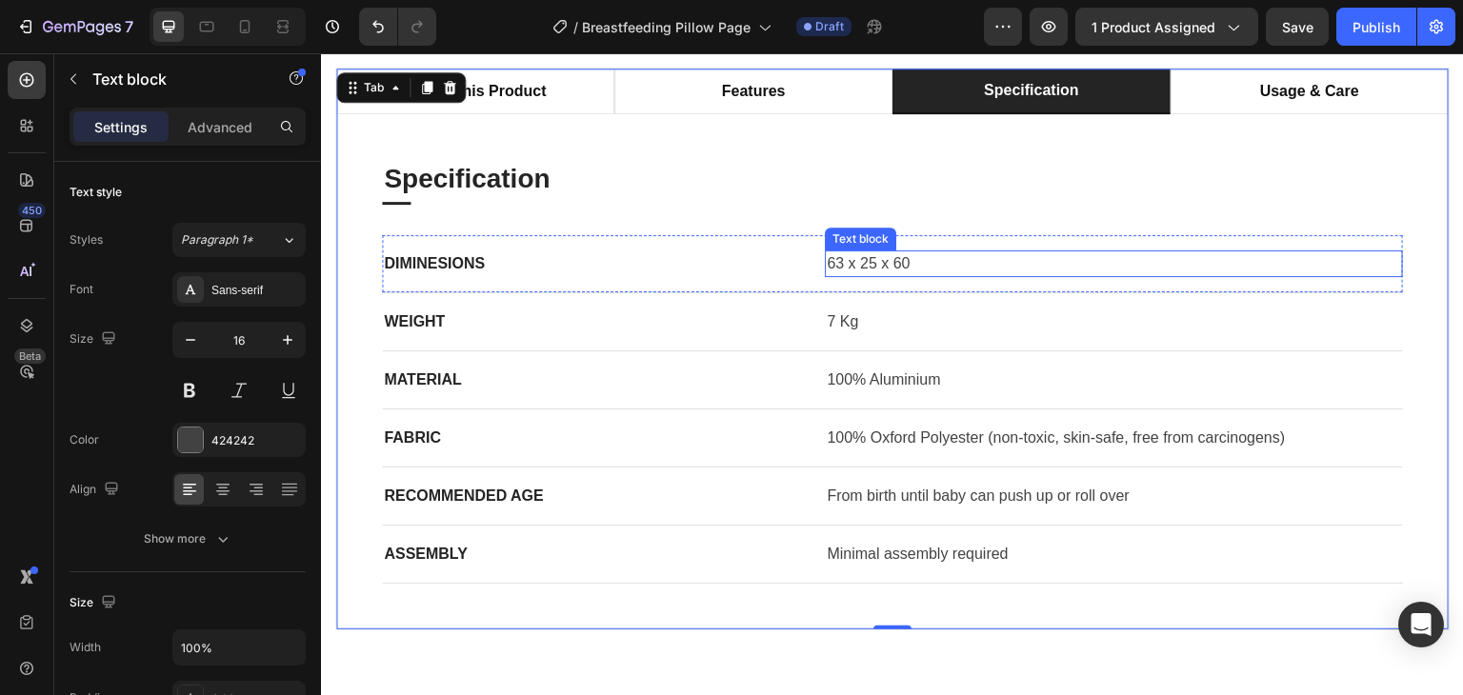
click at [867, 268] on p "63 x 25 x 60" at bounding box center [1114, 263] width 574 height 23
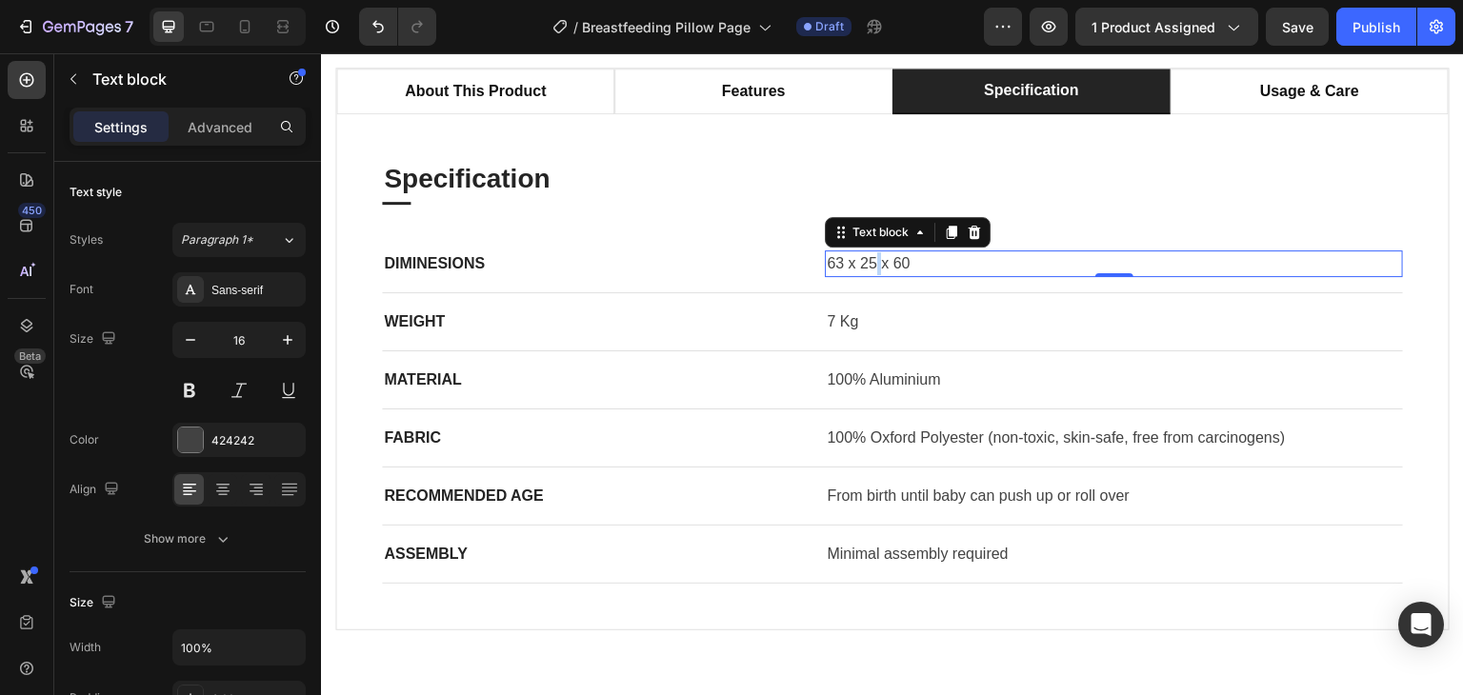
click at [867, 268] on p "63 x 25 x 60" at bounding box center [1114, 263] width 574 height 23
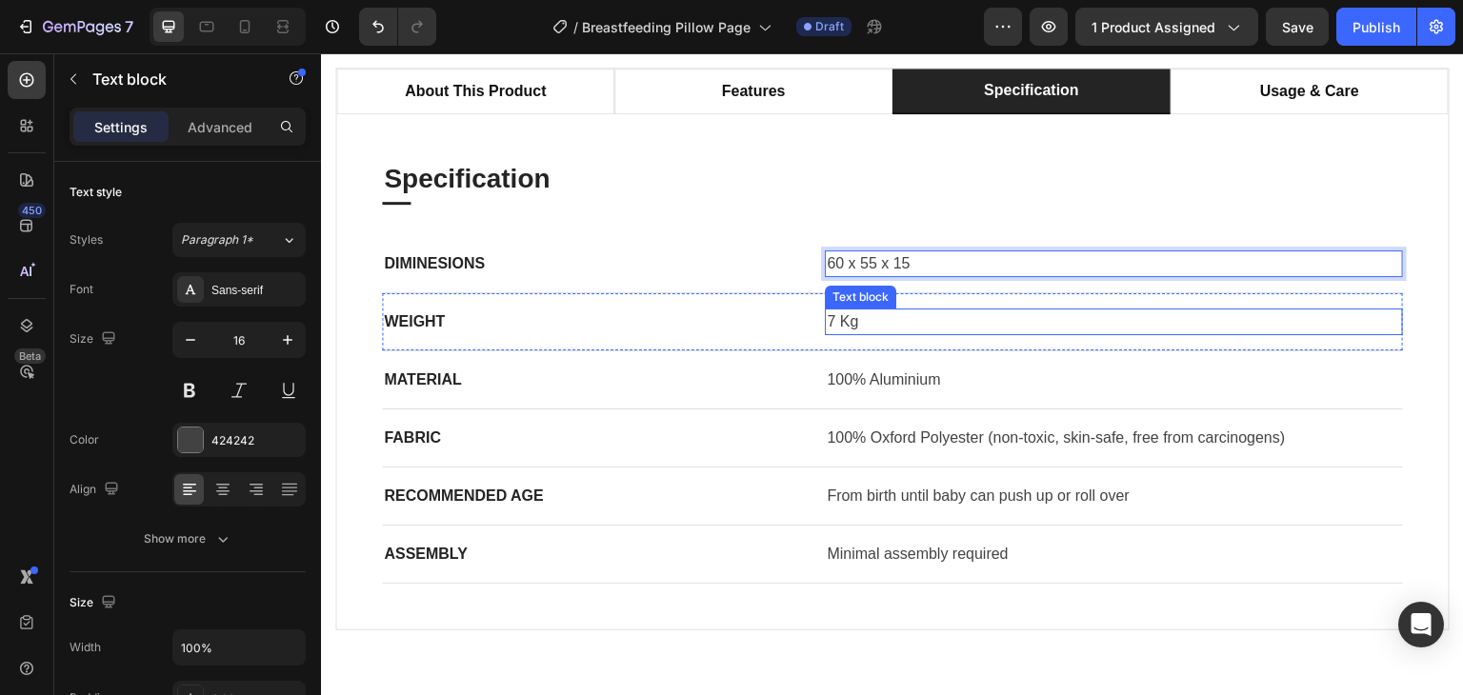
click at [827, 325] on p "7 Kg" at bounding box center [1114, 321] width 574 height 23
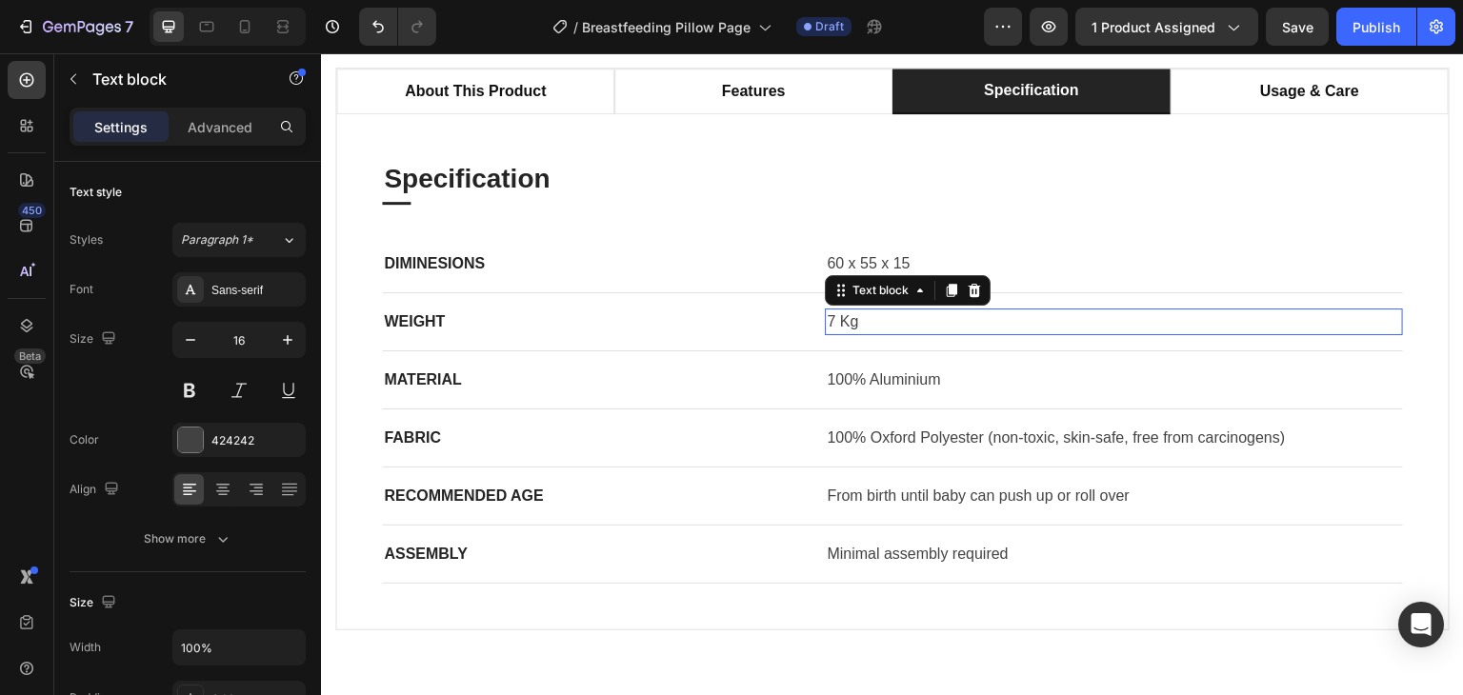
click at [827, 325] on p "7 Kg" at bounding box center [1114, 321] width 574 height 23
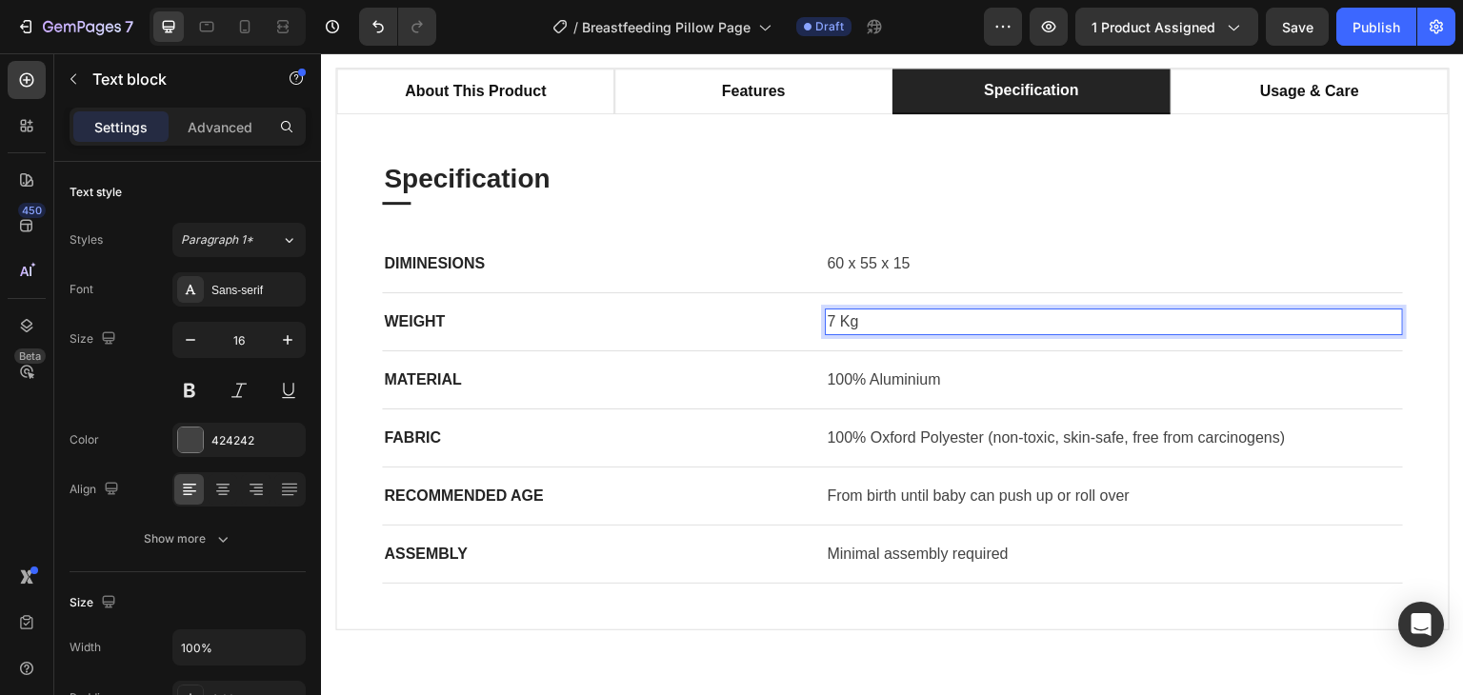
click at [827, 325] on p "7 Kg" at bounding box center [1114, 321] width 574 height 23
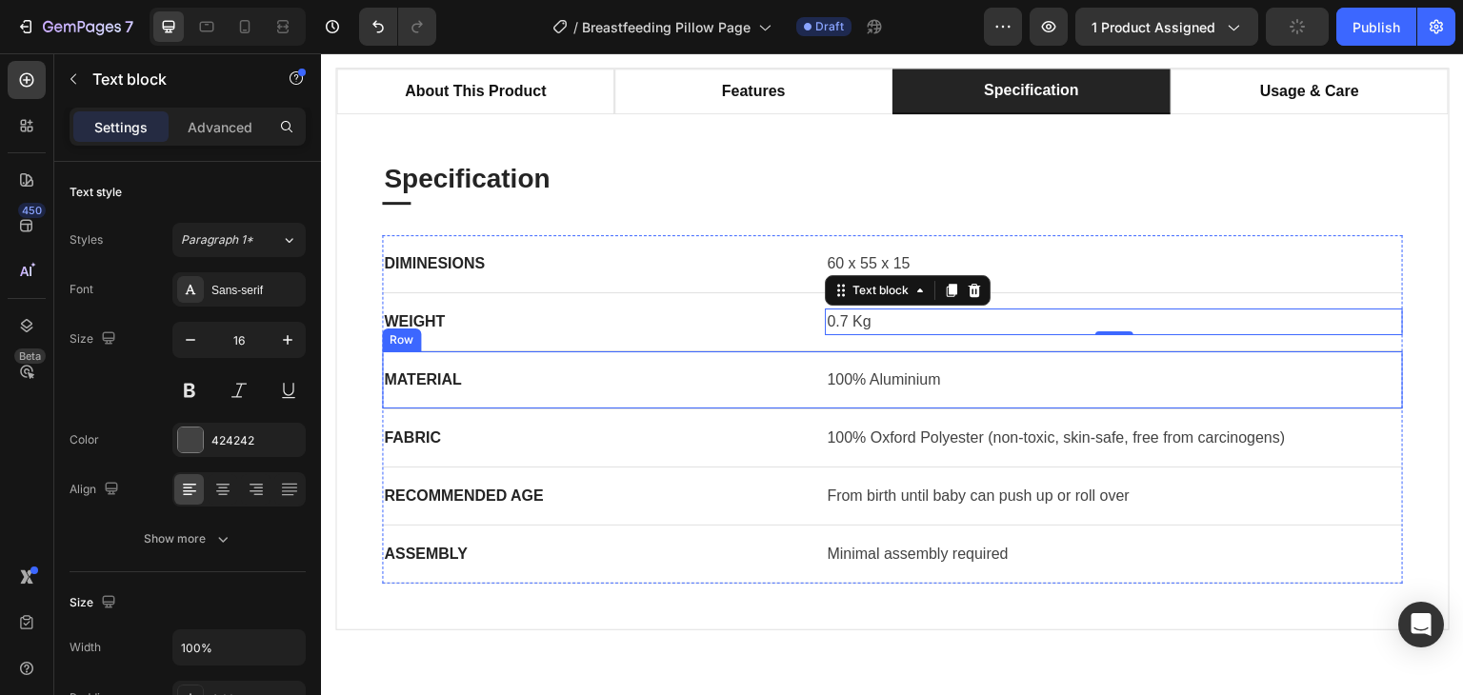
click at [864, 369] on p "100% Aluminium" at bounding box center [1114, 380] width 574 height 23
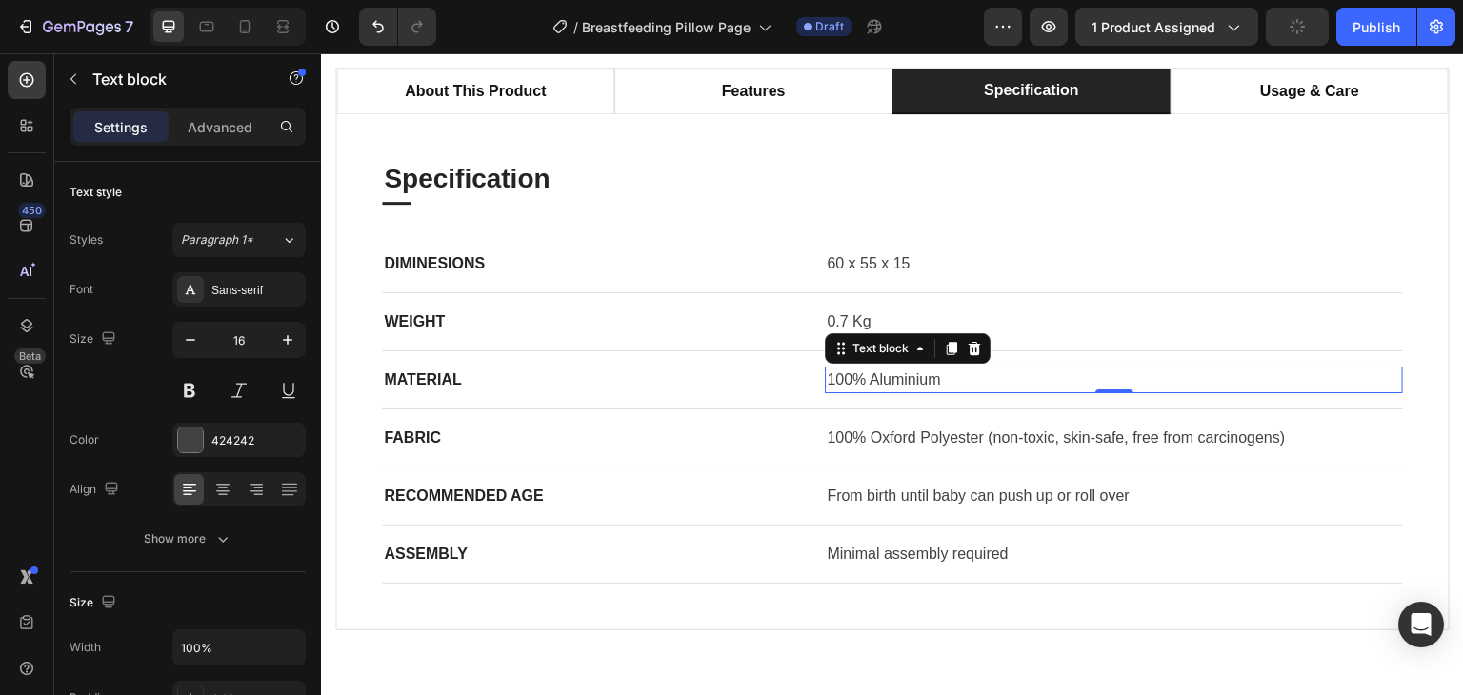
click at [869, 375] on p "100% Aluminium" at bounding box center [1114, 380] width 574 height 23
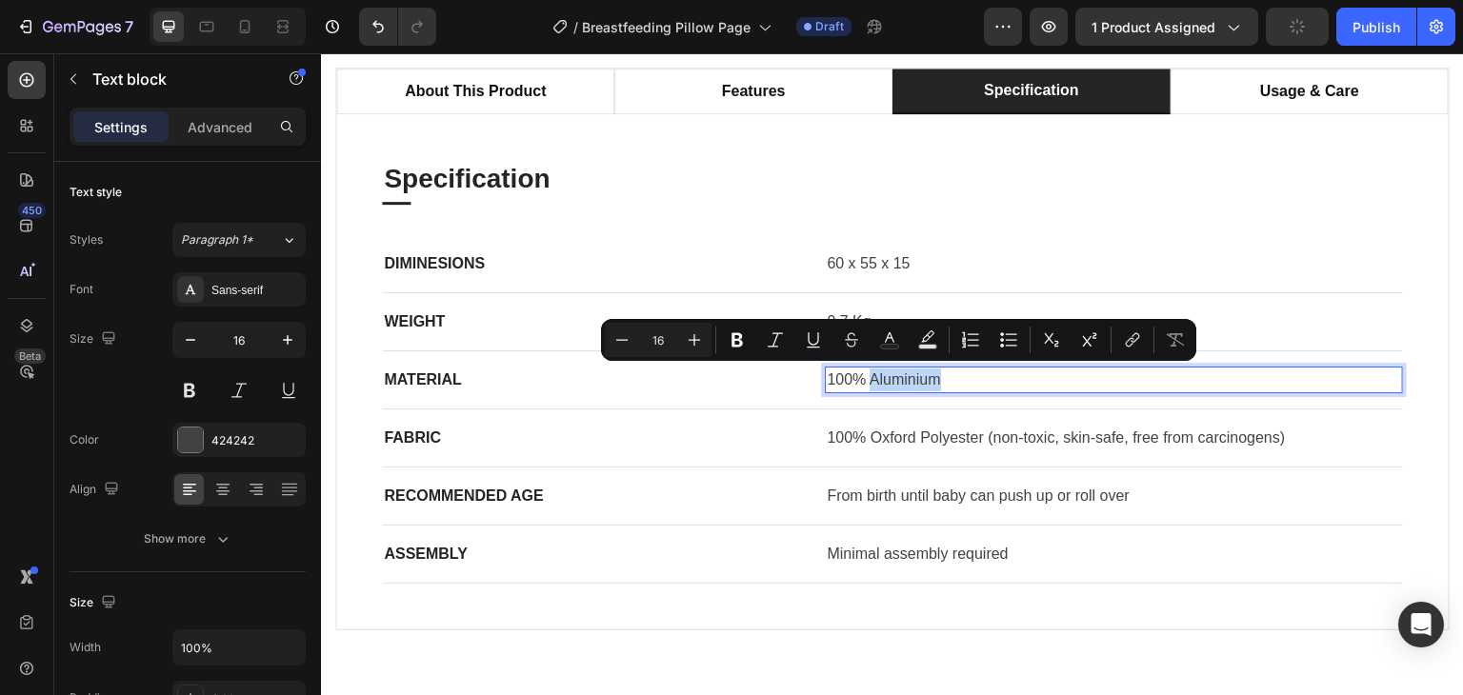
click at [869, 375] on p "100% Aluminium" at bounding box center [1114, 380] width 574 height 23
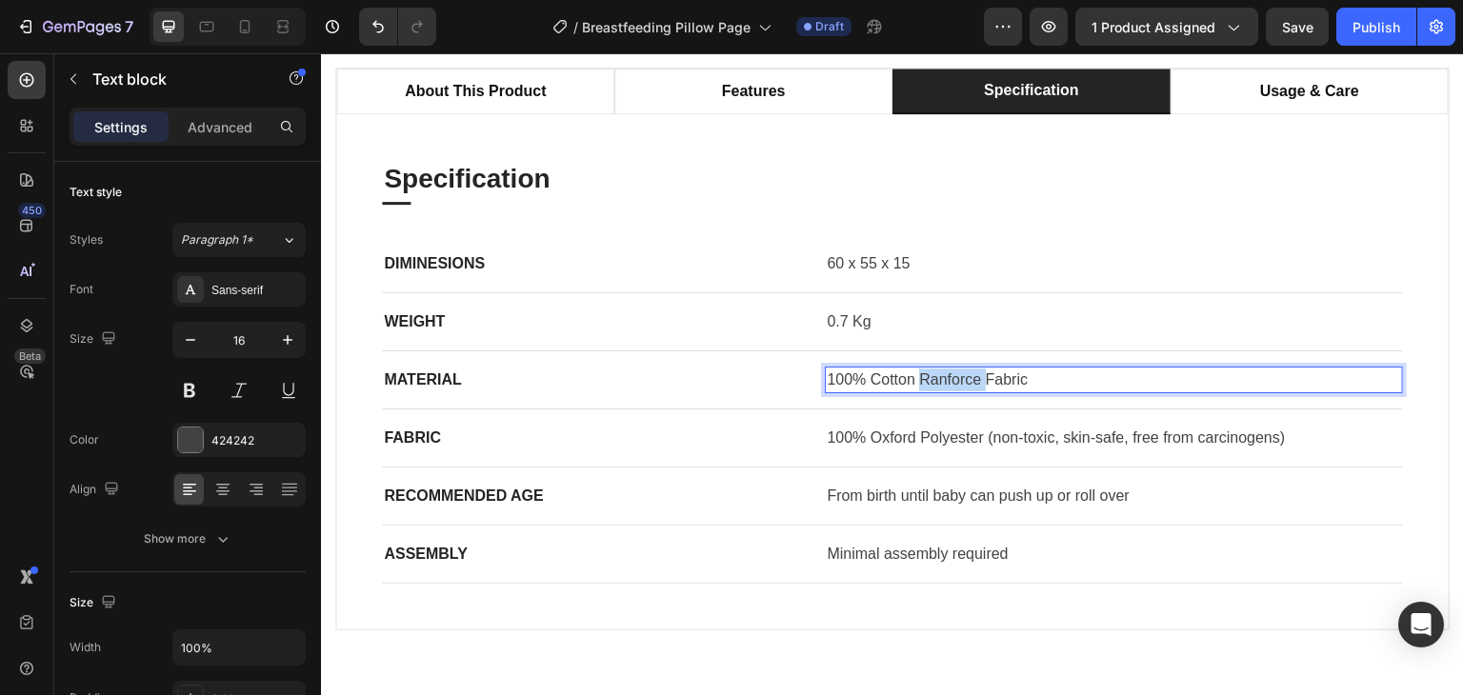
click at [939, 381] on p "100% Cotton Ranforce Fabric" at bounding box center [1114, 380] width 574 height 23
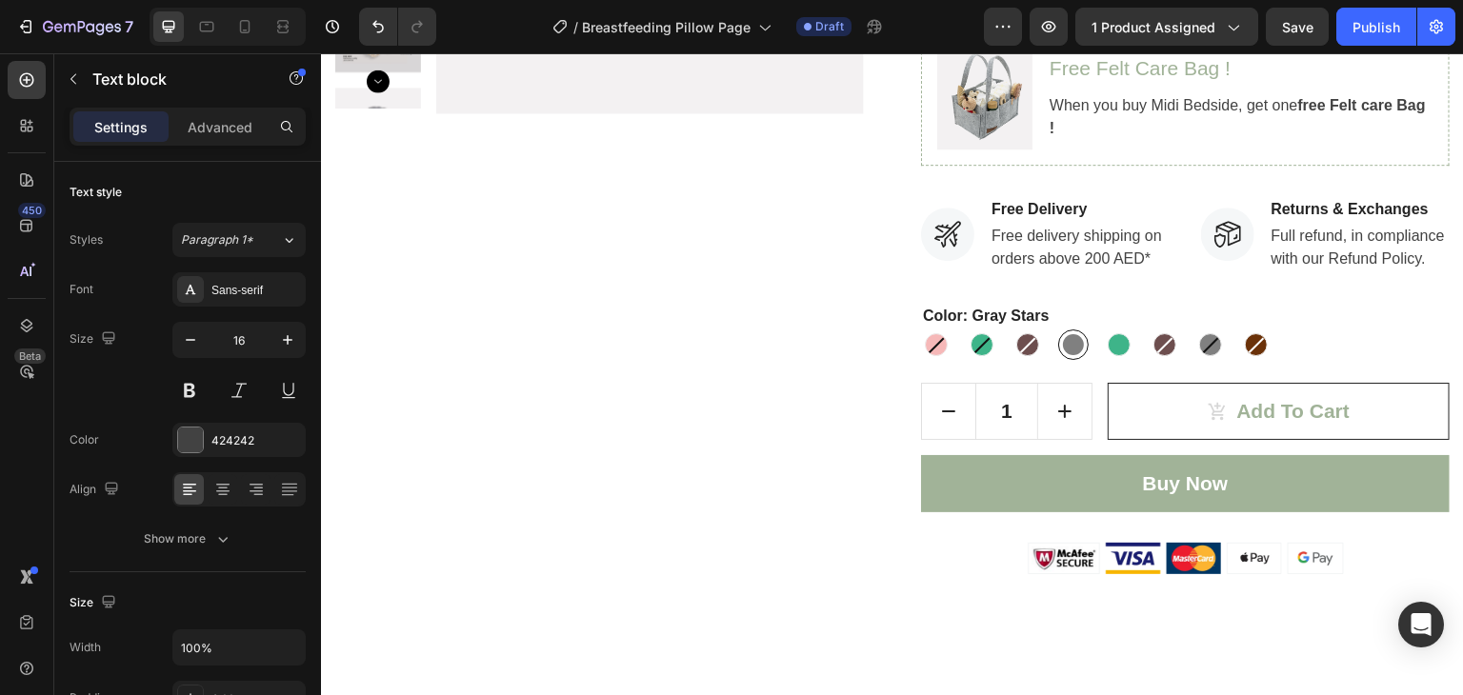
scroll to position [761, 0]
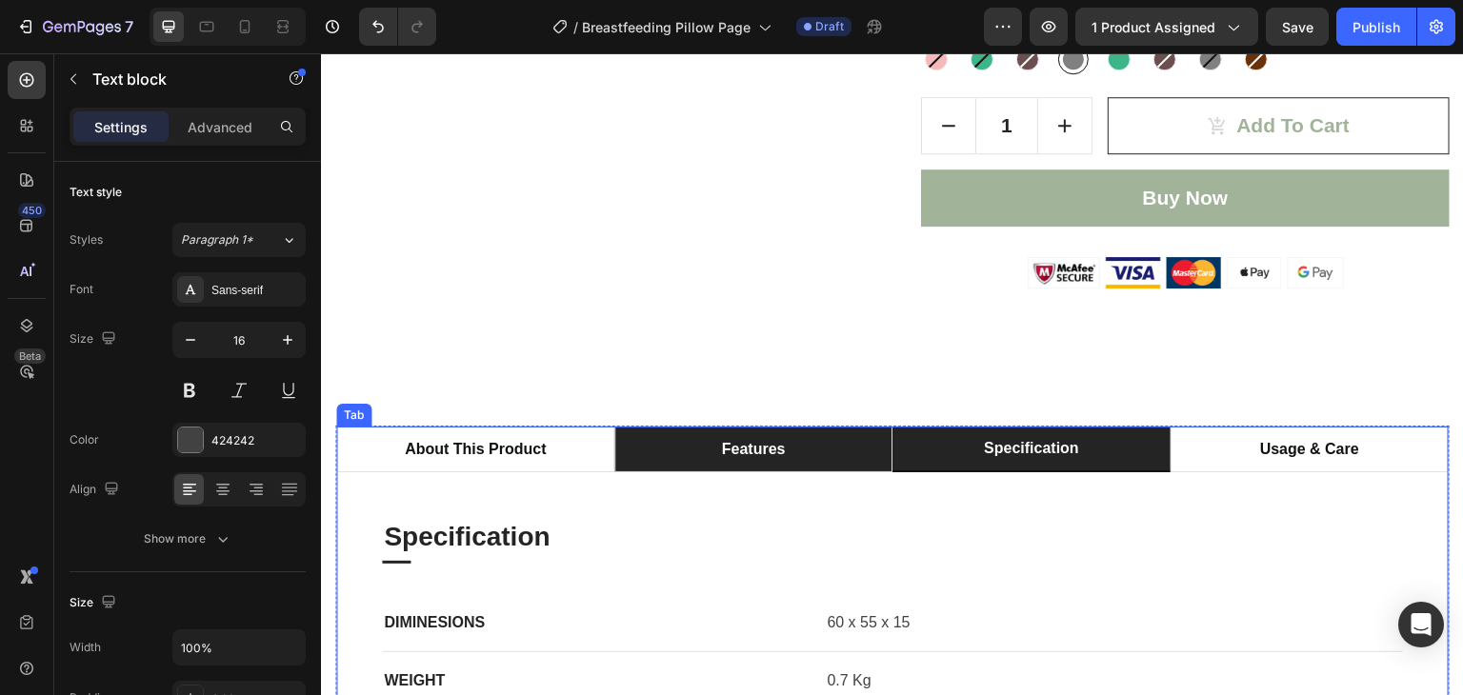
click at [787, 472] on li "features" at bounding box center [753, 450] width 278 height 46
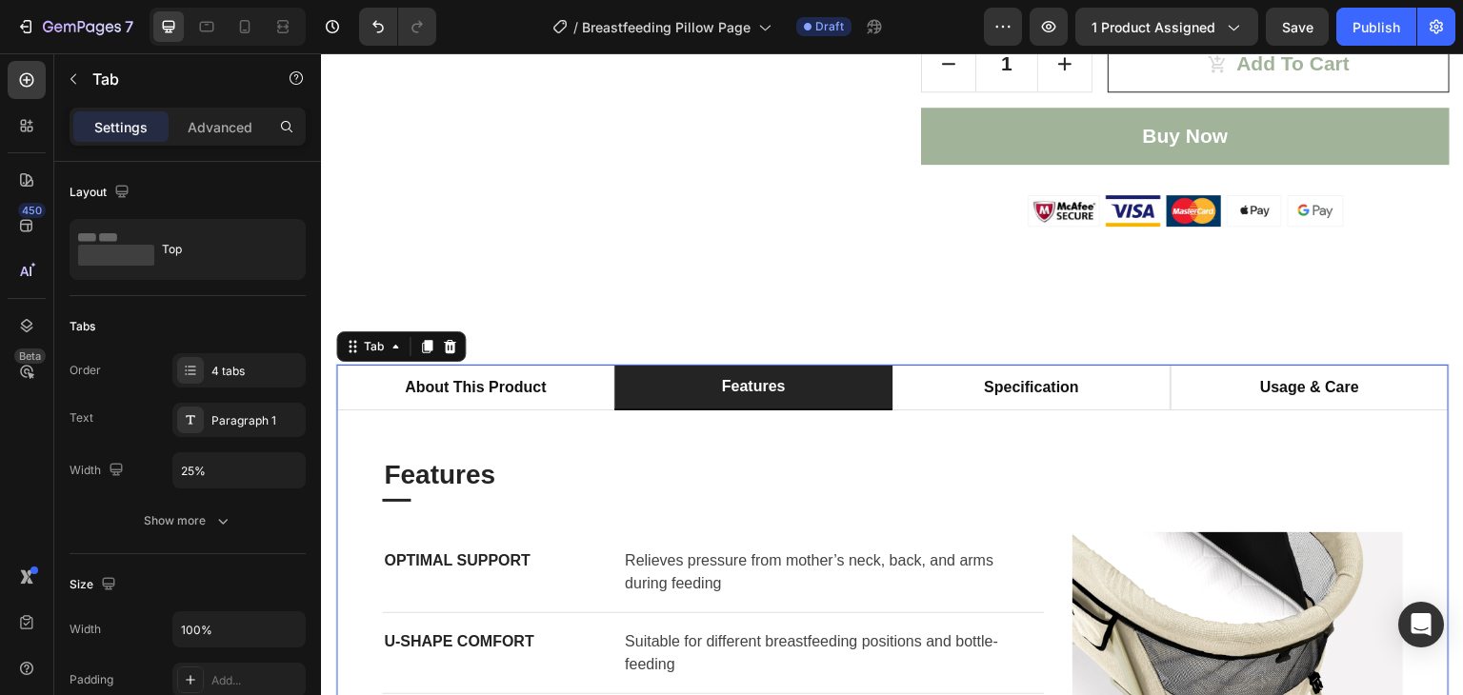
scroll to position [1047, 0]
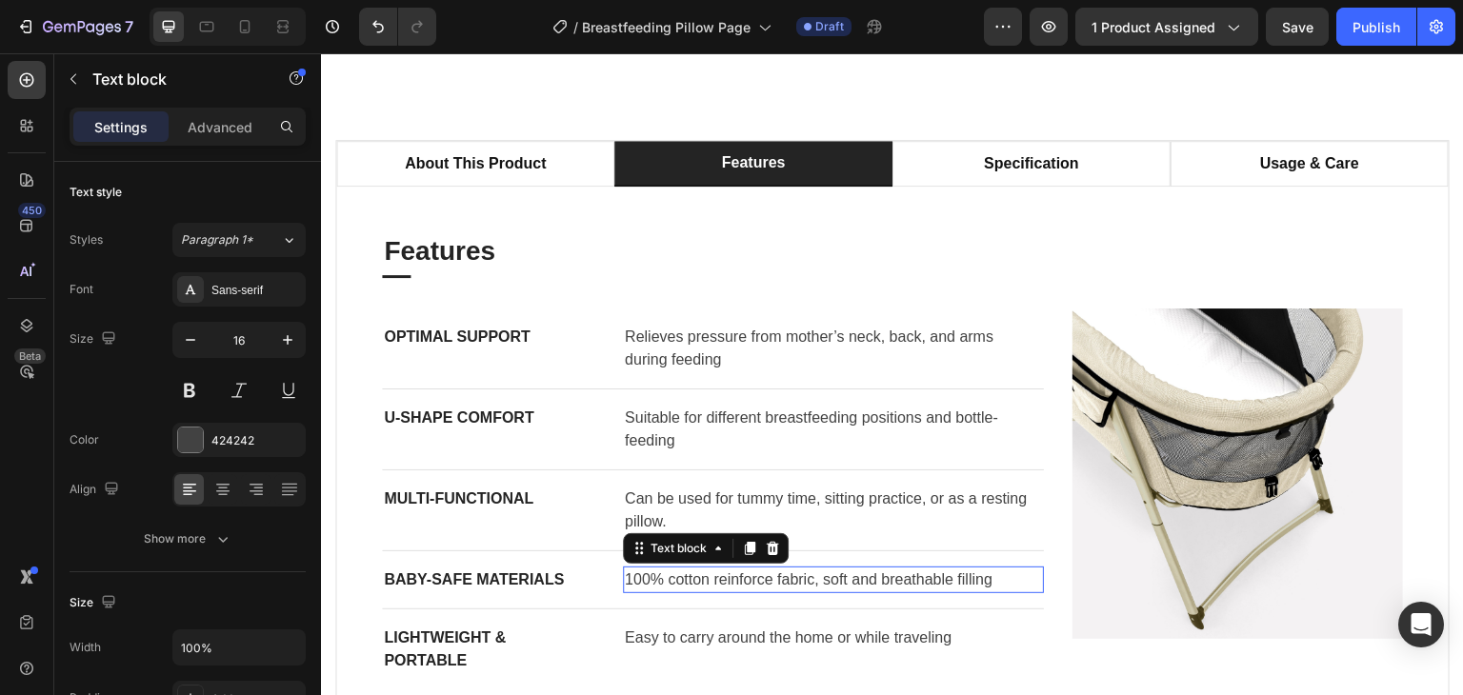
click at [750, 591] on p "100% cotton reinforce fabric, soft and breathable filling" at bounding box center [833, 580] width 417 height 23
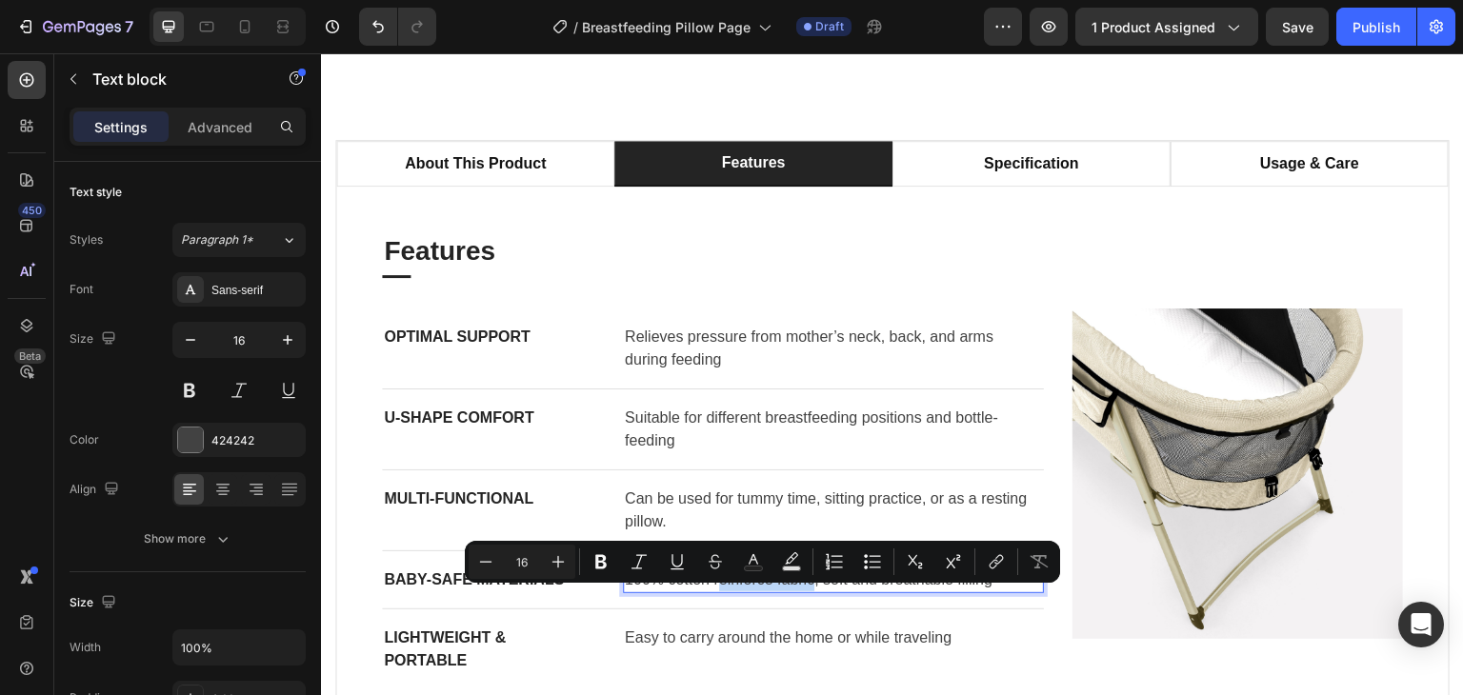
drag, startPoint x: 713, startPoint y: 600, endPoint x: 810, endPoint y: 601, distance: 96.2
click at [810, 591] on p "100% cotton reinforce fabric, soft and breathable filling" at bounding box center [833, 580] width 417 height 23
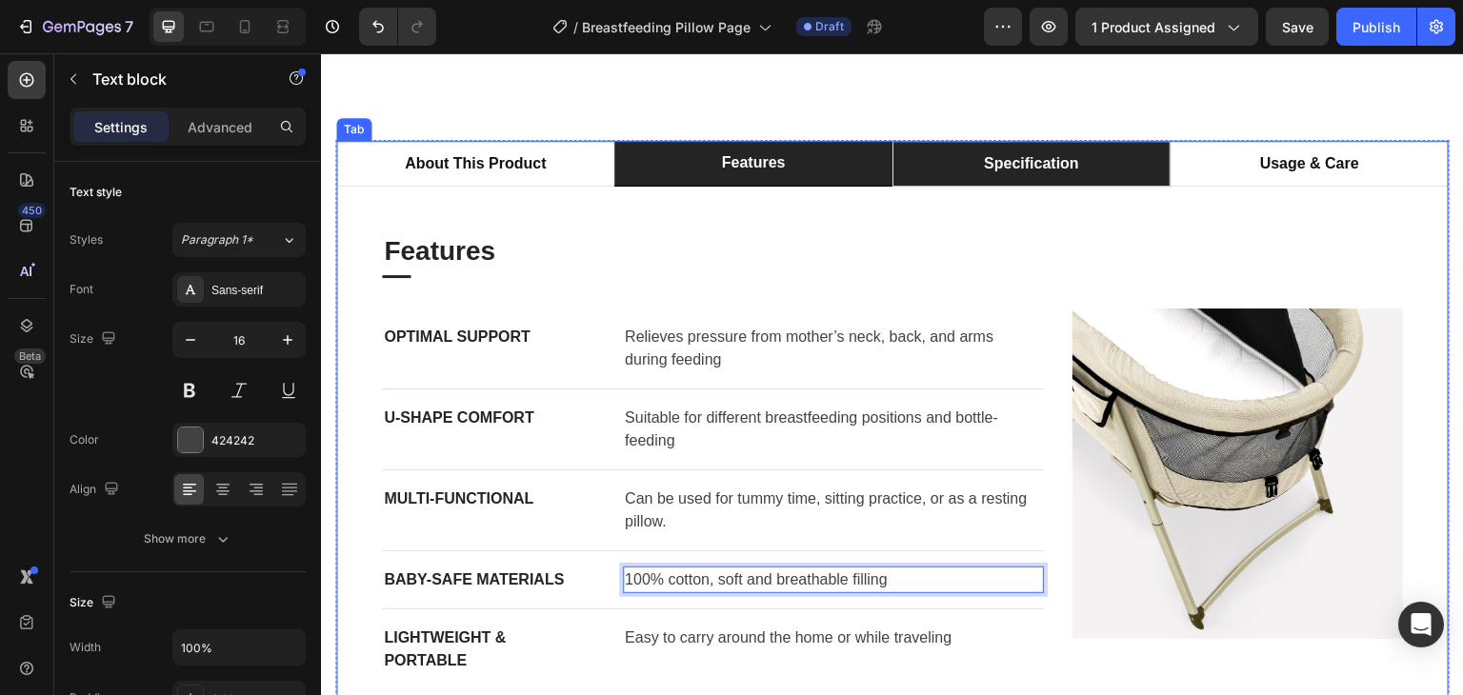
click at [1050, 175] on p "specification" at bounding box center [1031, 163] width 95 height 23
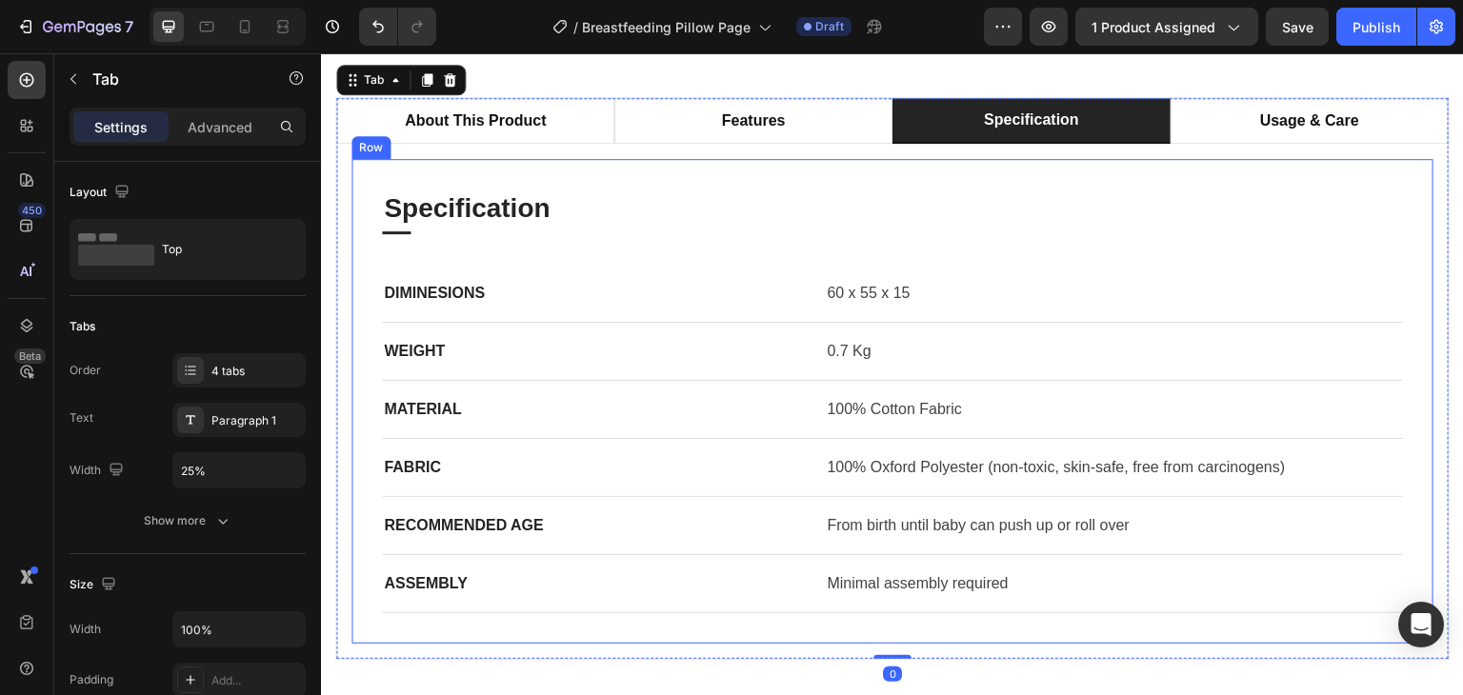
scroll to position [1142, 0]
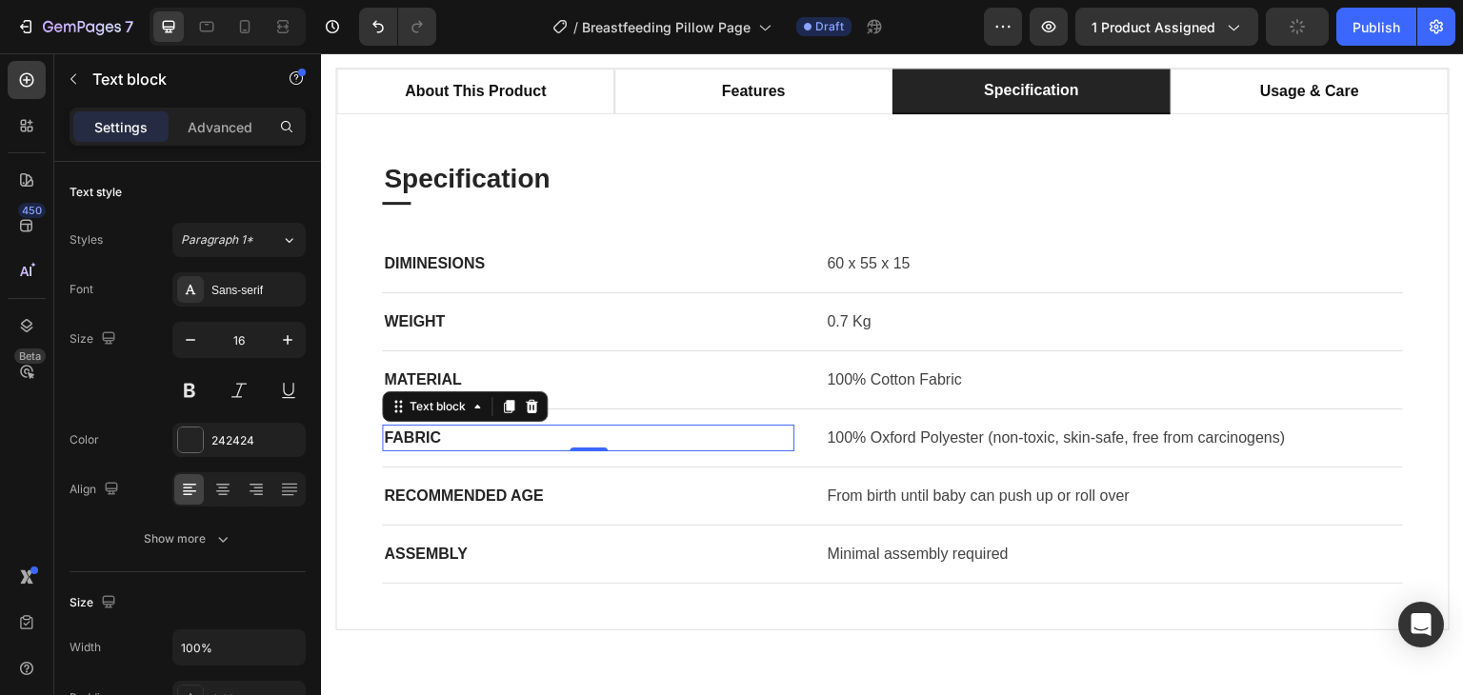
click at [410, 437] on p "FABRIC" at bounding box center [588, 438] width 409 height 23
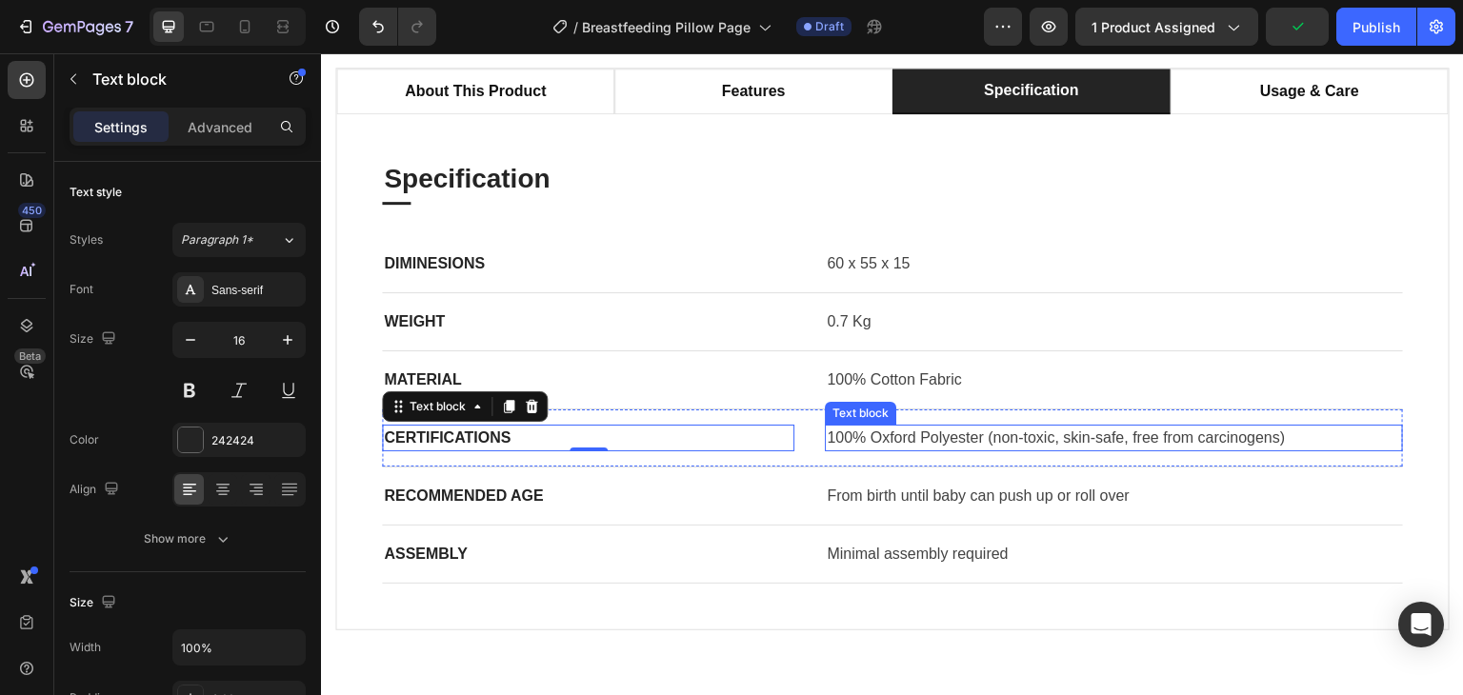
click at [951, 427] on p "100% Oxford Polyester (non-toxic, skin-safe, free from carcinogens)" at bounding box center [1114, 438] width 574 height 23
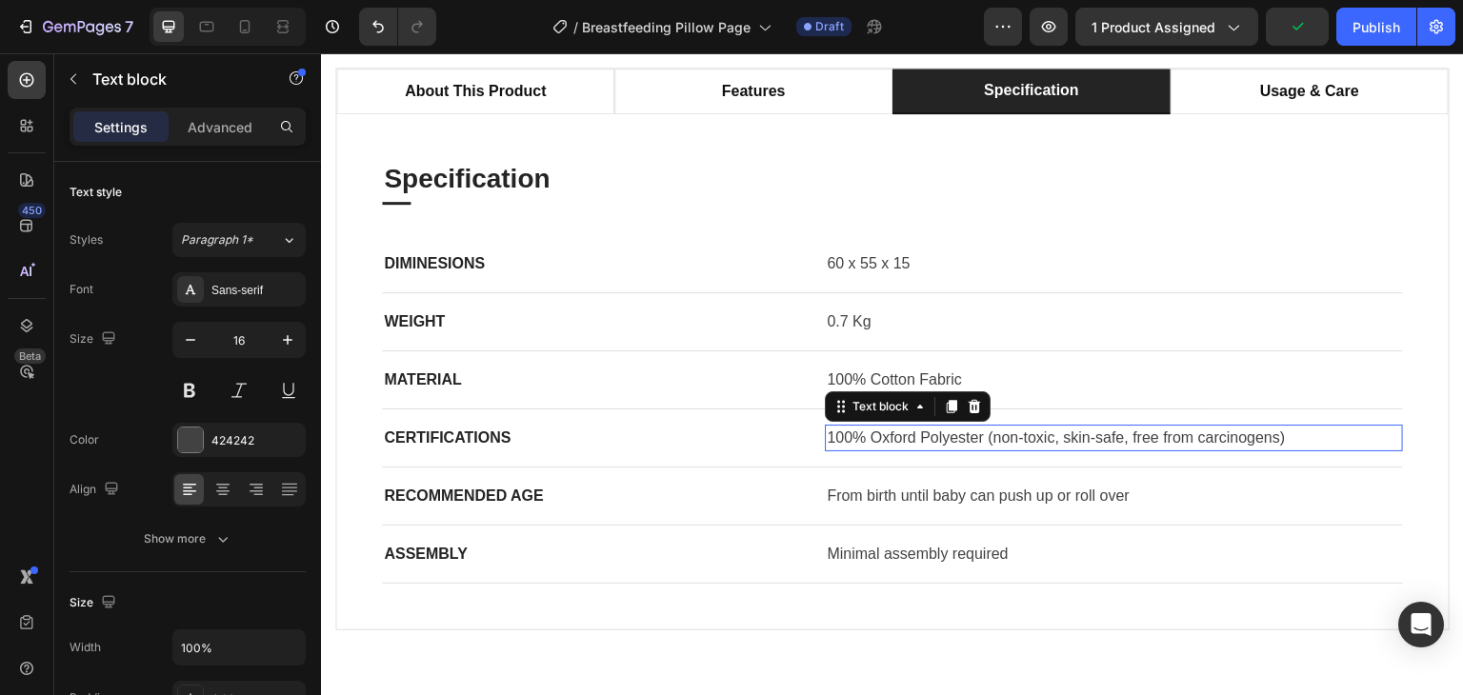
click at [951, 427] on p "100% Oxford Polyester (non-toxic, skin-safe, free from carcinogens)" at bounding box center [1114, 438] width 574 height 23
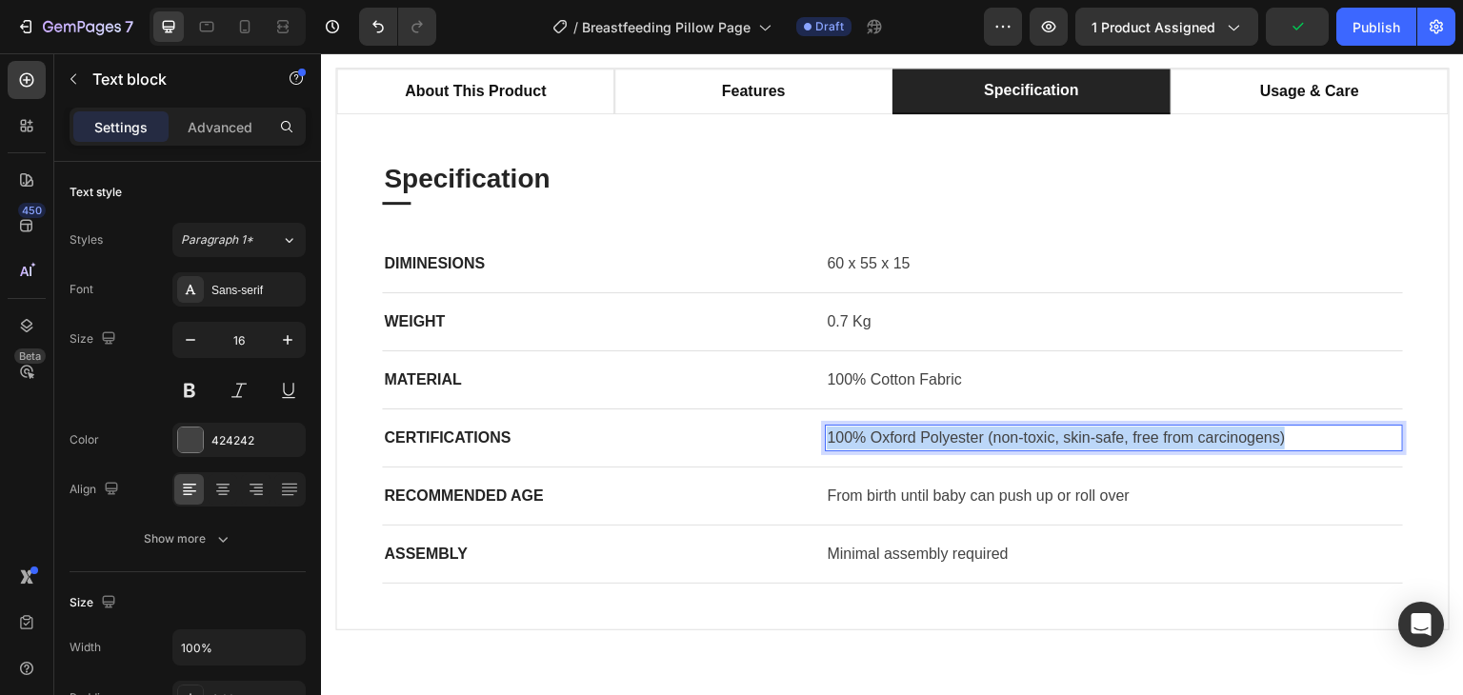
click at [951, 427] on p "100% Oxford Polyester (non-toxic, skin-safe, free from carcinogens)" at bounding box center [1114, 438] width 574 height 23
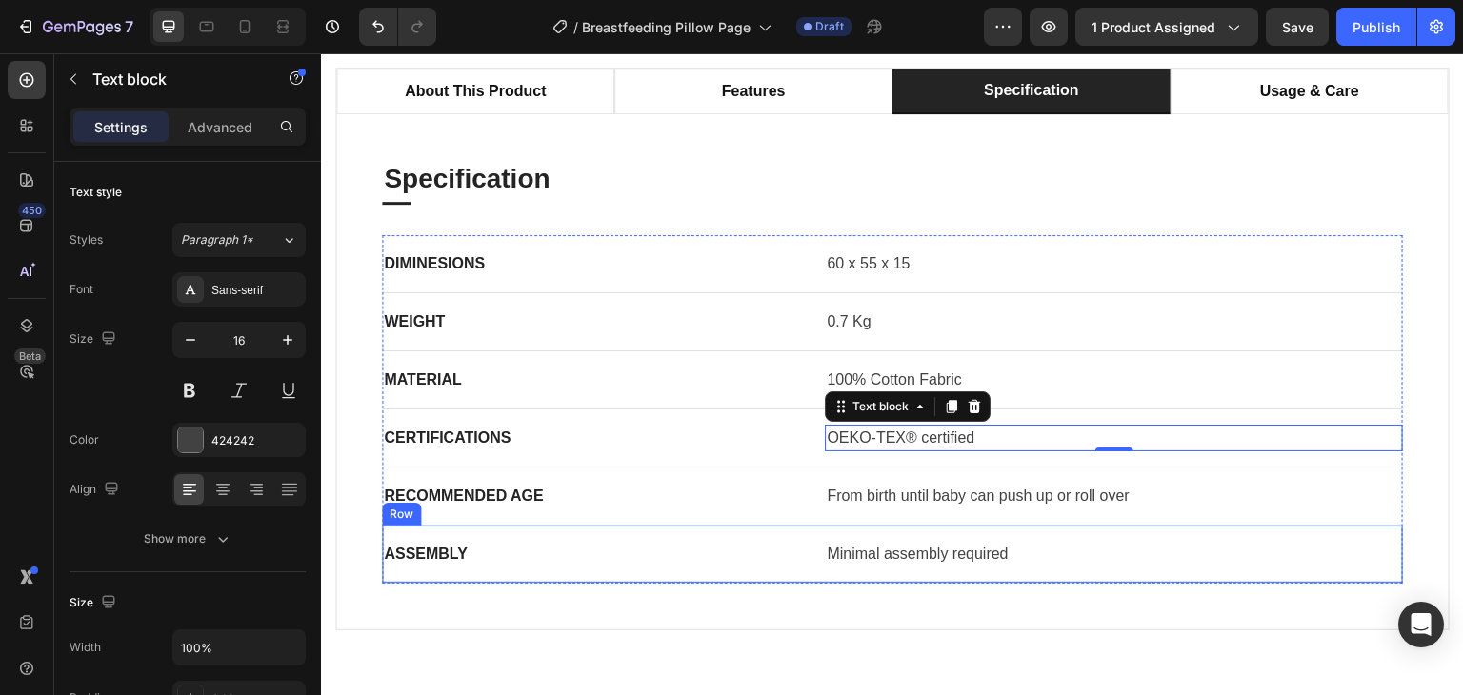
click at [805, 542] on div "ASSEMBLY Text block Minimal assembly required Text block Row" at bounding box center [892, 555] width 1021 height 58
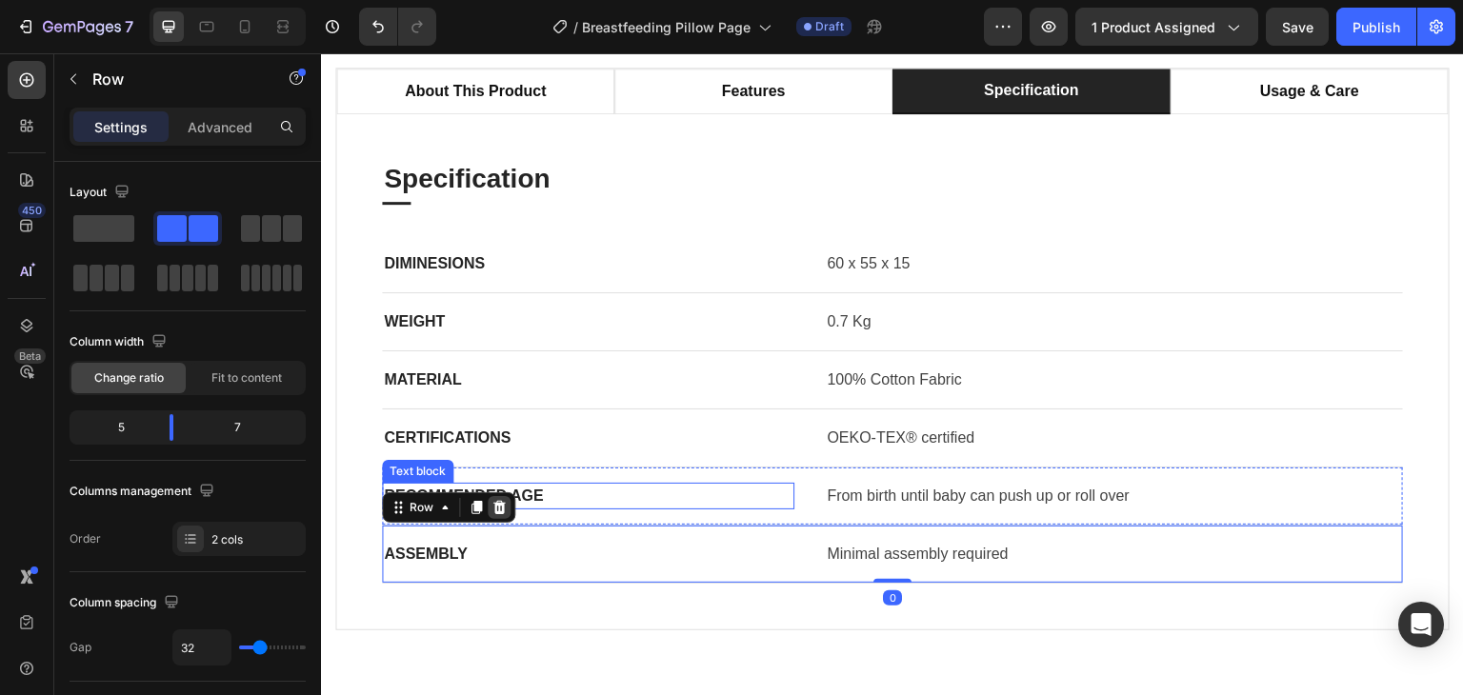
click at [501, 505] on icon at bounding box center [499, 507] width 12 height 13
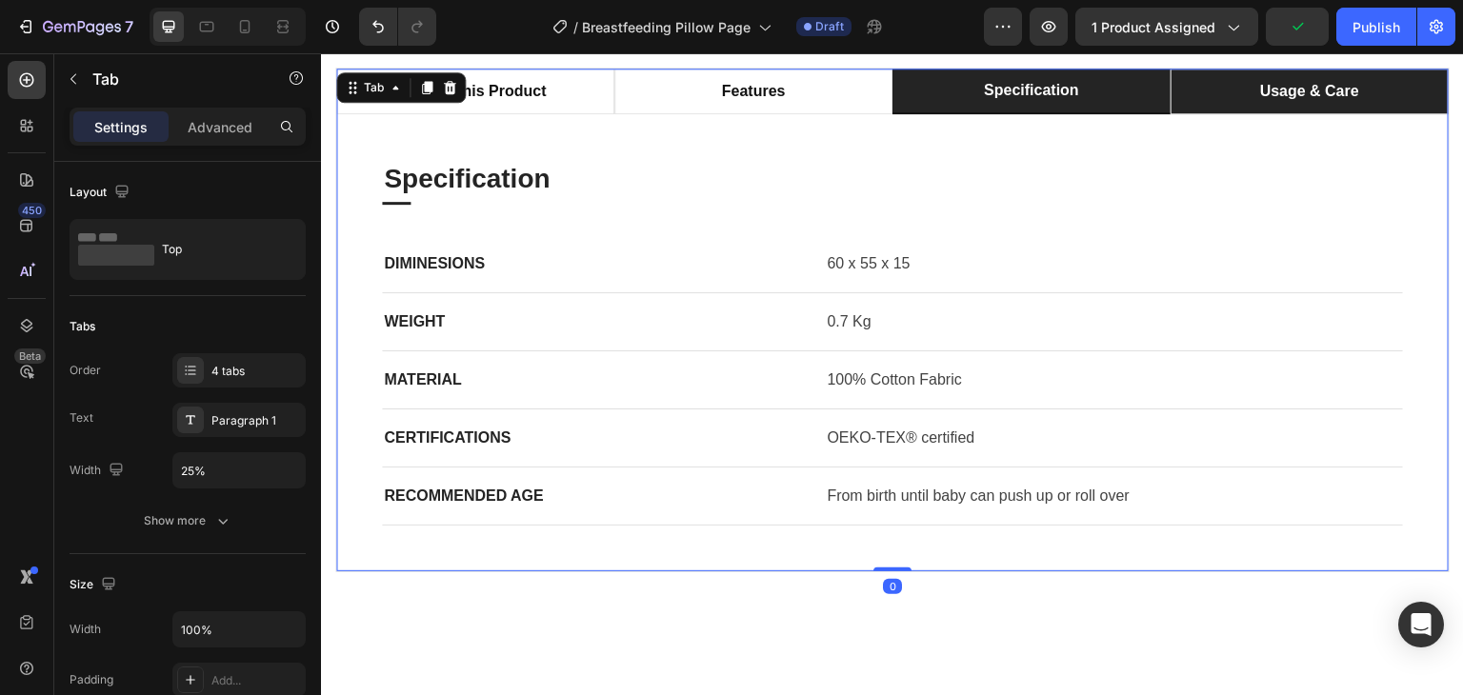
click at [1228, 104] on li "usage & care" at bounding box center [1310, 92] width 278 height 46
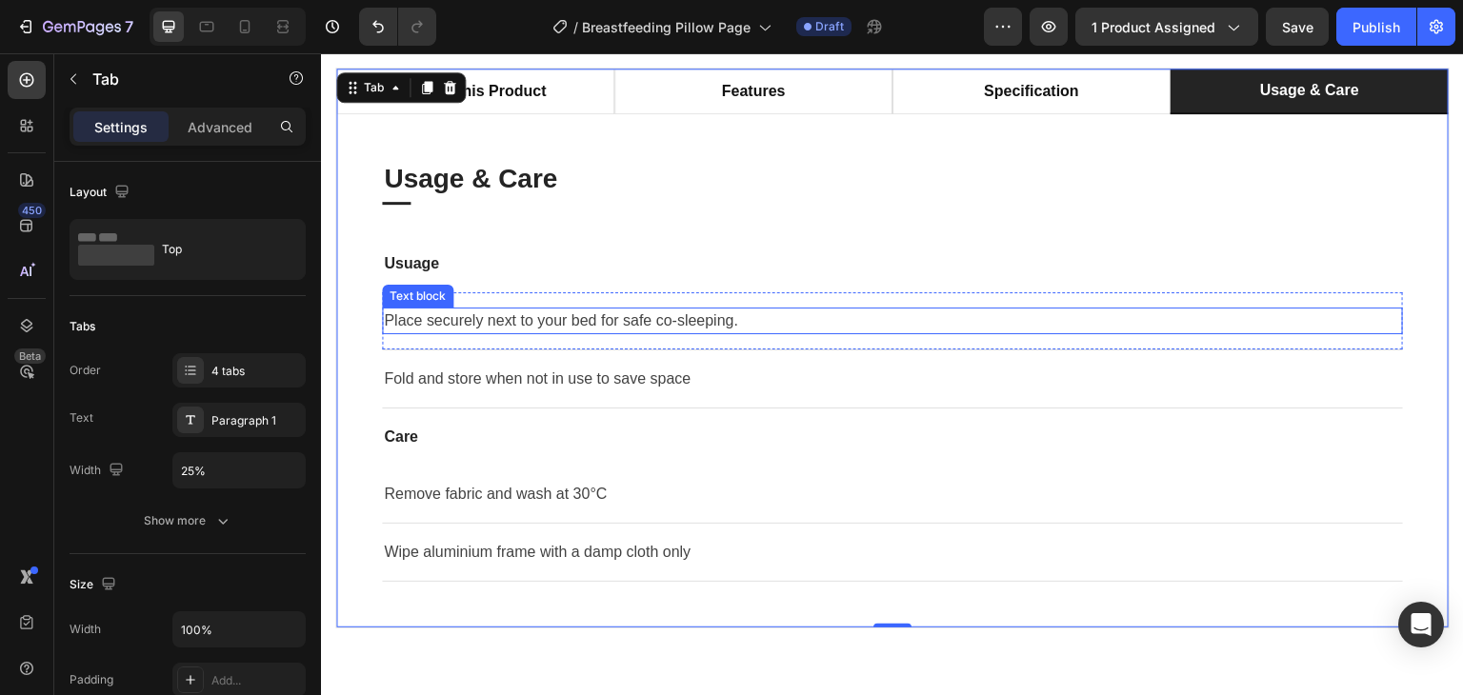
click at [603, 328] on p "Place securely next to your bed for safe co-sleeping." at bounding box center [892, 321] width 1017 height 23
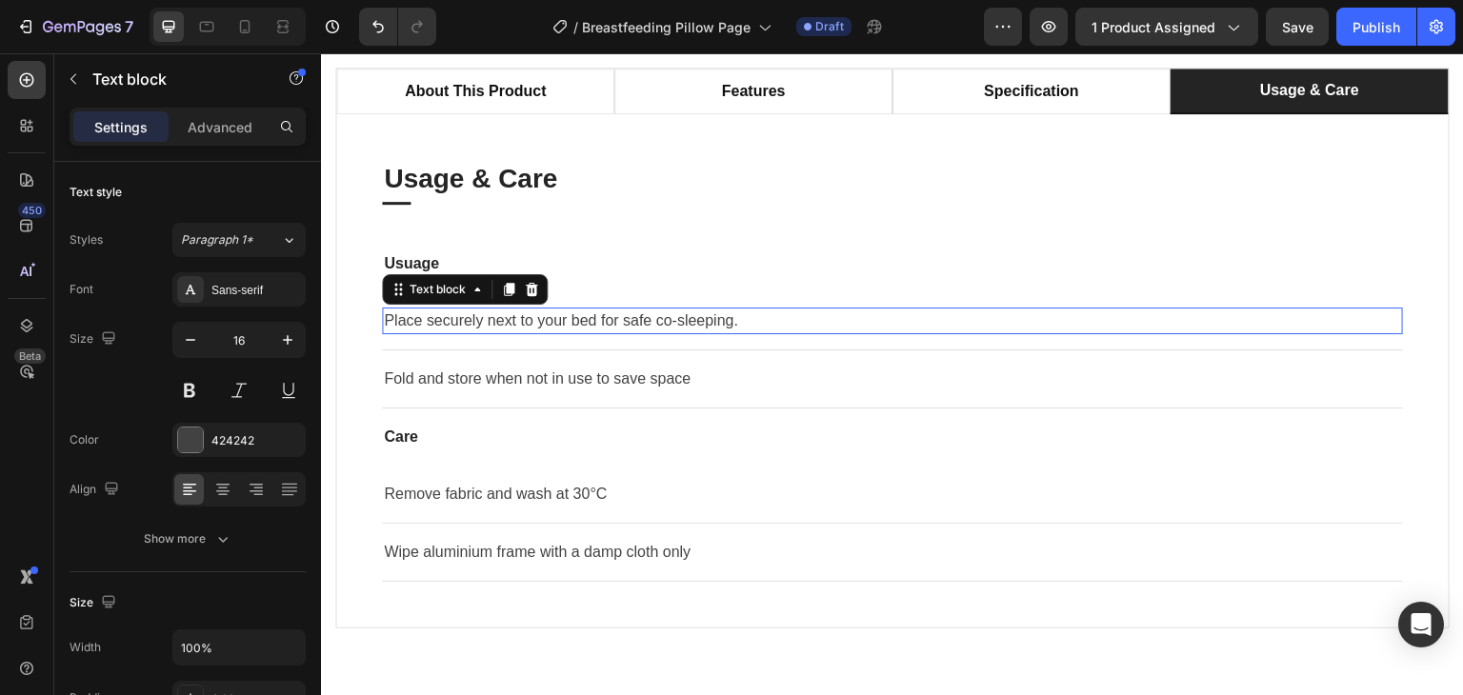
click at [603, 328] on p "Place securely next to your bed for safe co-sleeping." at bounding box center [892, 321] width 1017 height 23
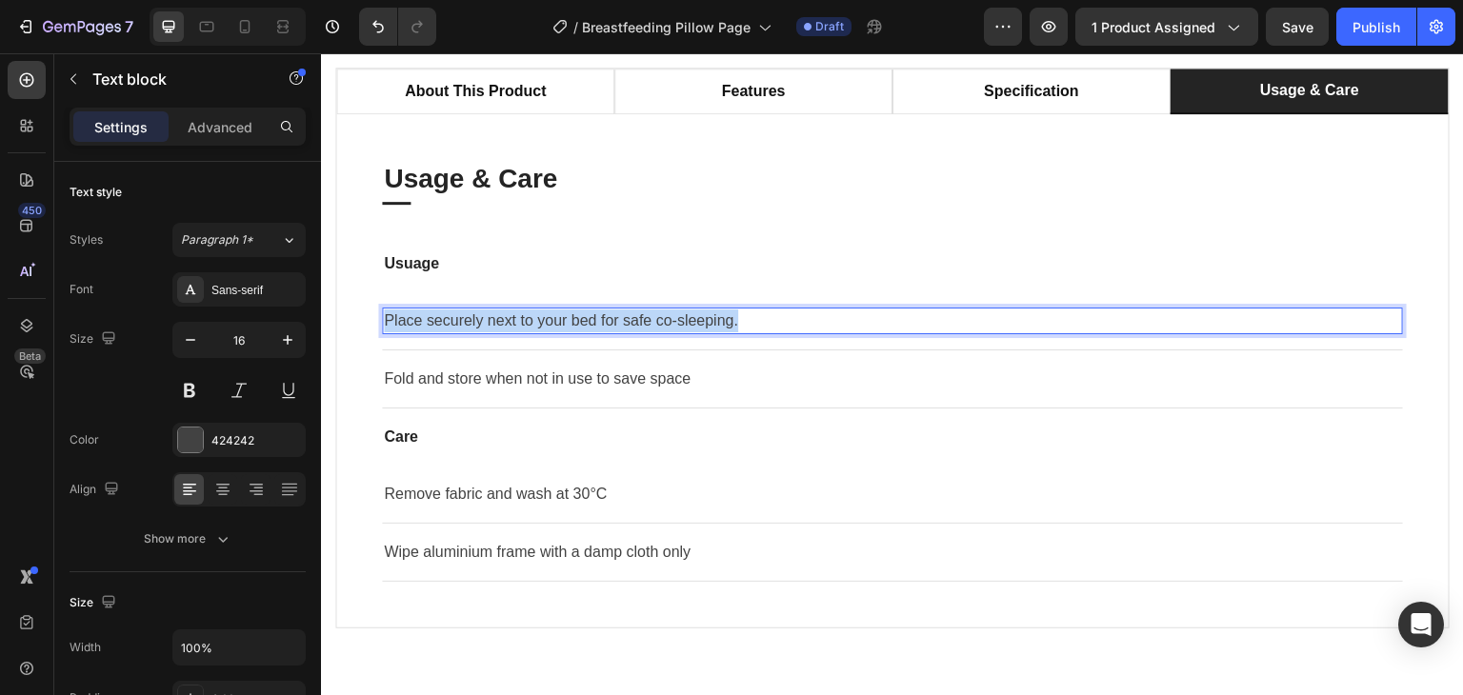
click at [603, 328] on p "Place securely next to your bed for safe co-sleeping." at bounding box center [892, 321] width 1017 height 23
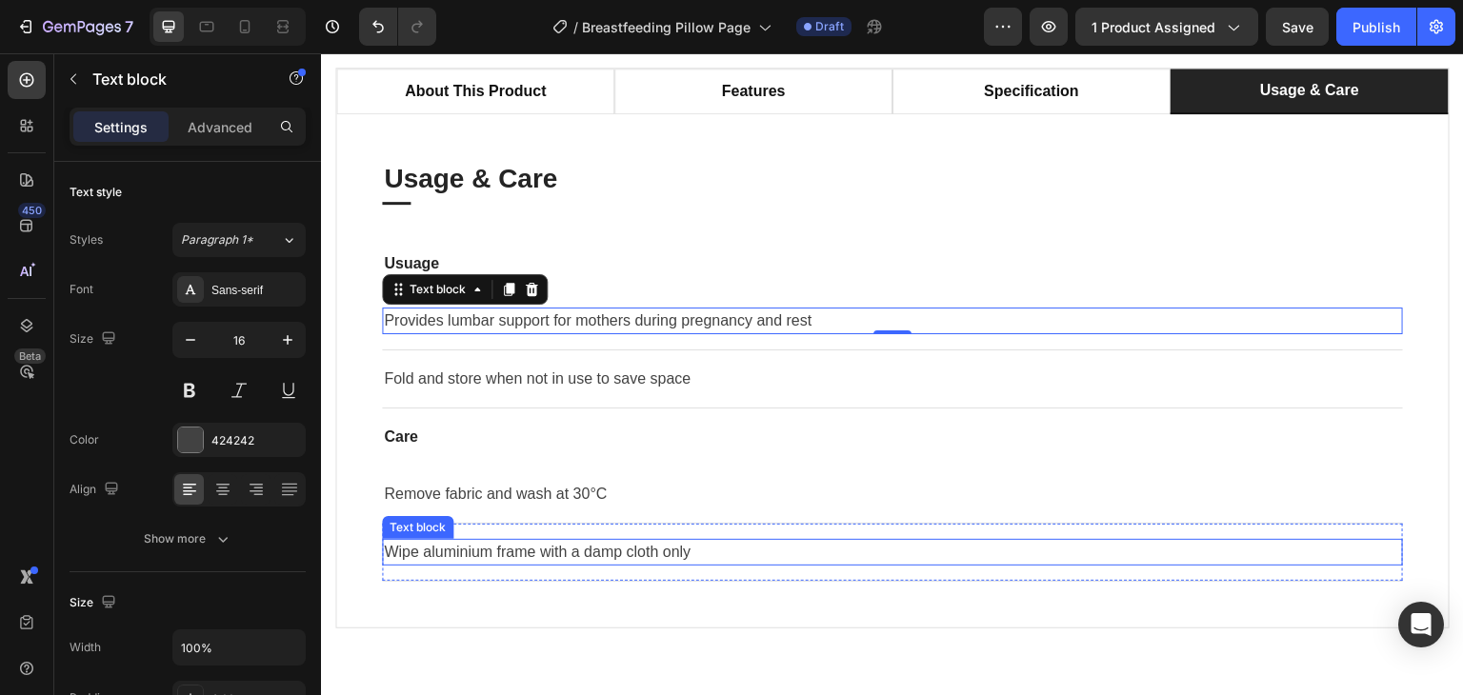
click at [490, 551] on p "Wipe aluminium frame with a damp cloth only" at bounding box center [892, 552] width 1017 height 23
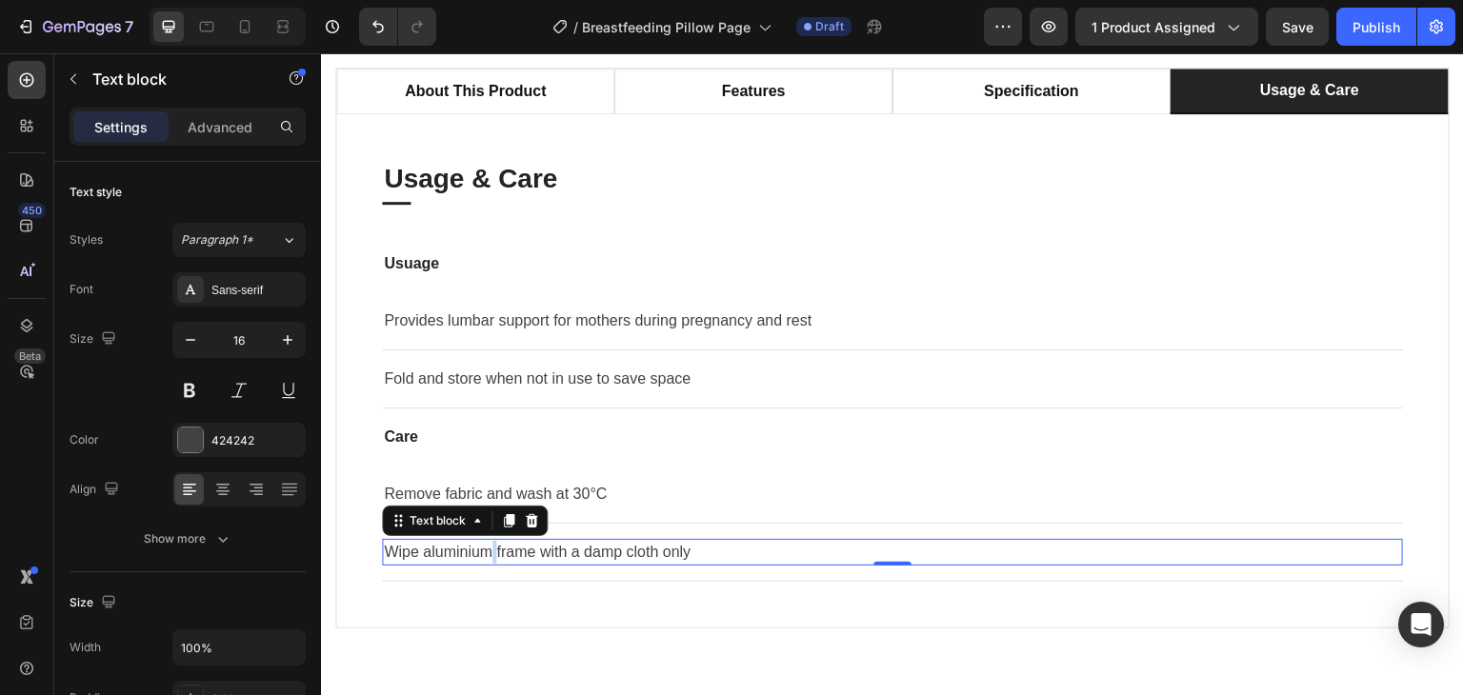
click at [490, 551] on p "Wipe aluminium frame with a damp cloth only" at bounding box center [892, 552] width 1017 height 23
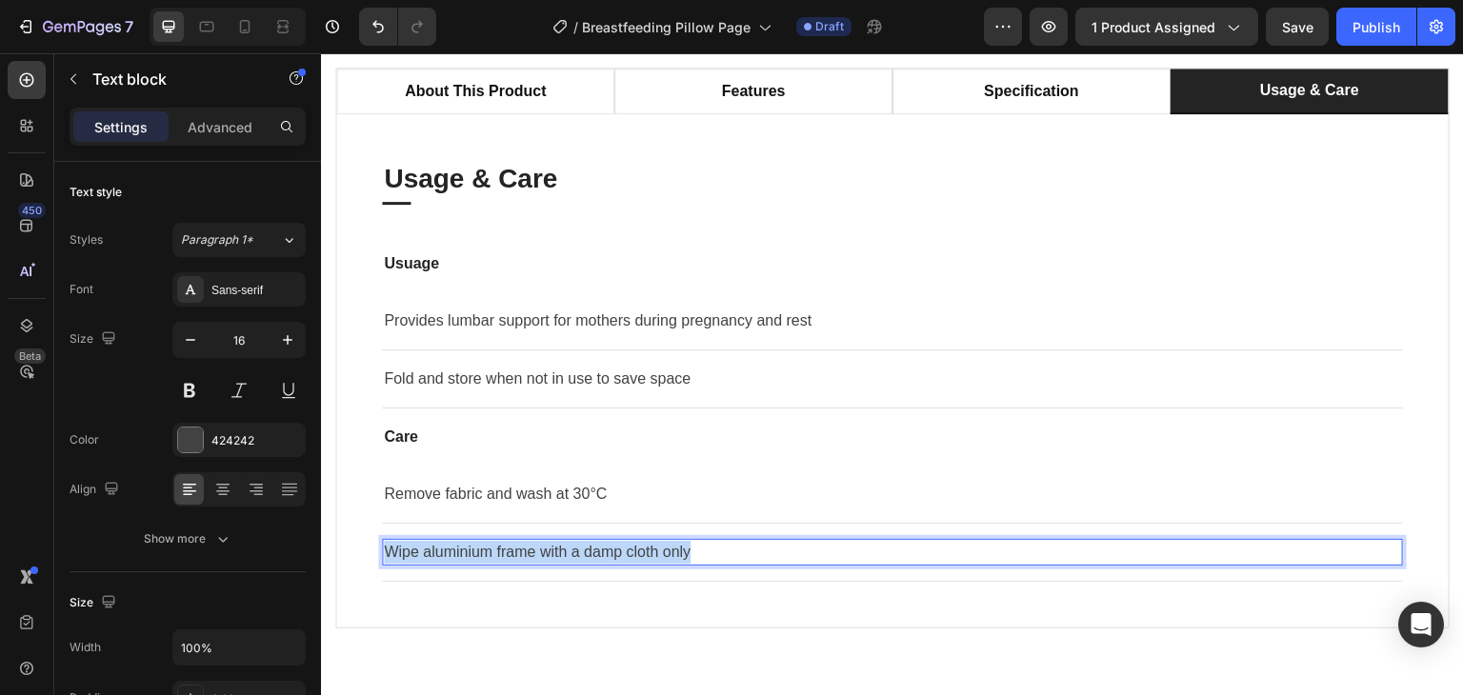
click at [490, 551] on p "Wipe aluminium frame with a damp cloth only" at bounding box center [892, 552] width 1017 height 23
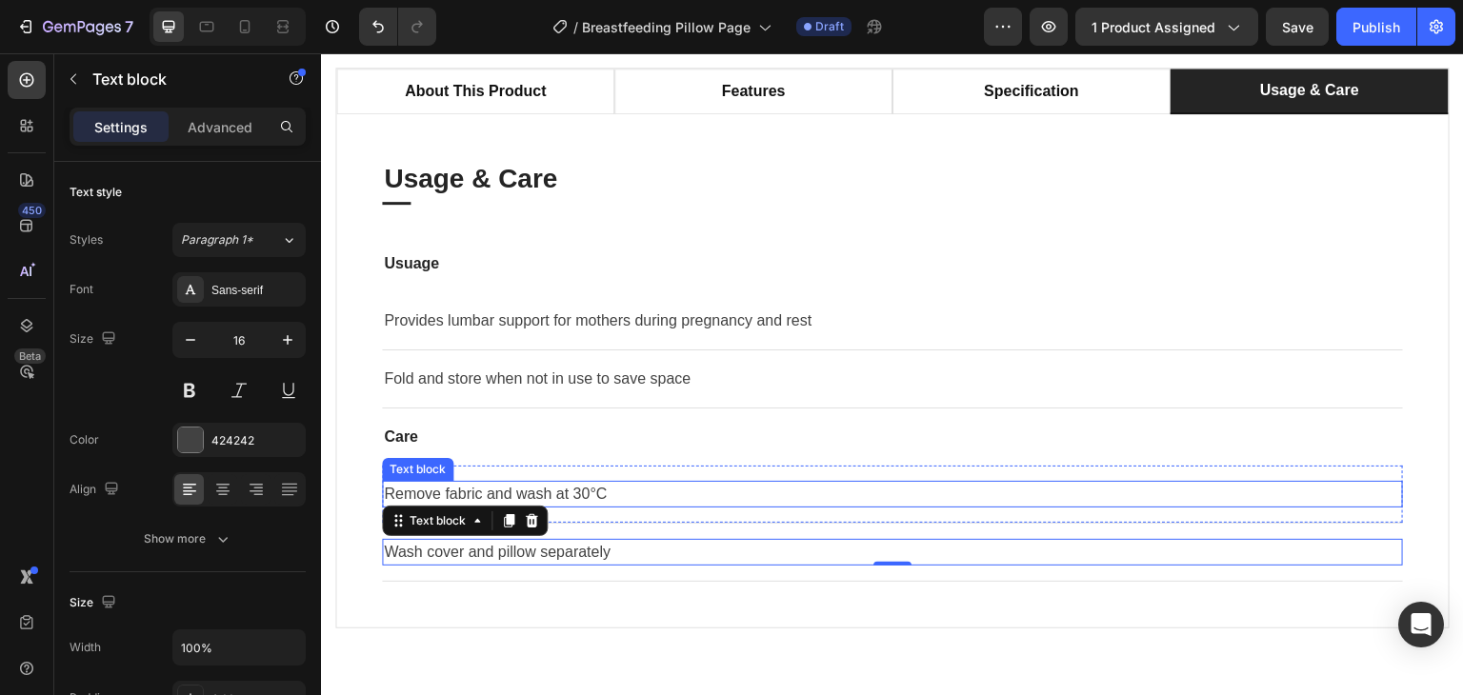
click at [581, 500] on p "Remove fabric and wash at 30°C" at bounding box center [892, 494] width 1017 height 23
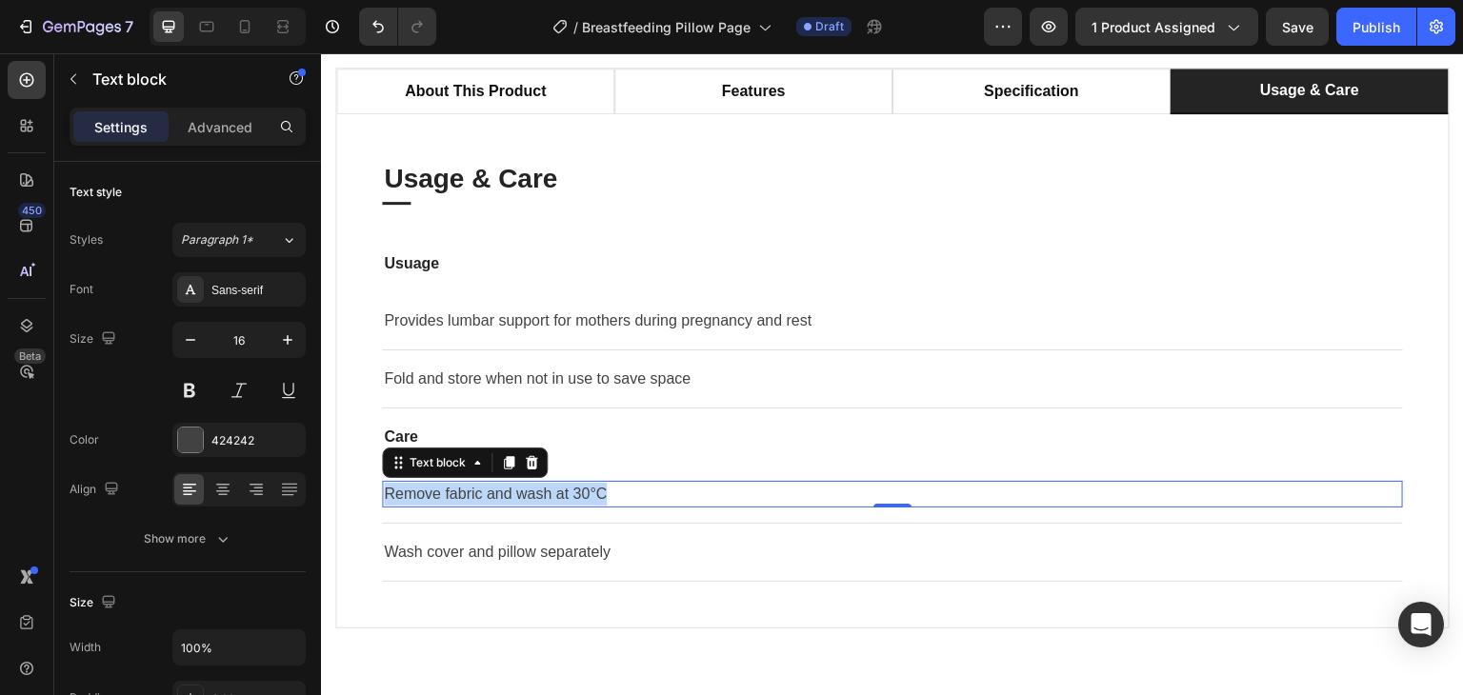
click at [581, 500] on p "Remove fabric and wash at 30°C" at bounding box center [892, 494] width 1017 height 23
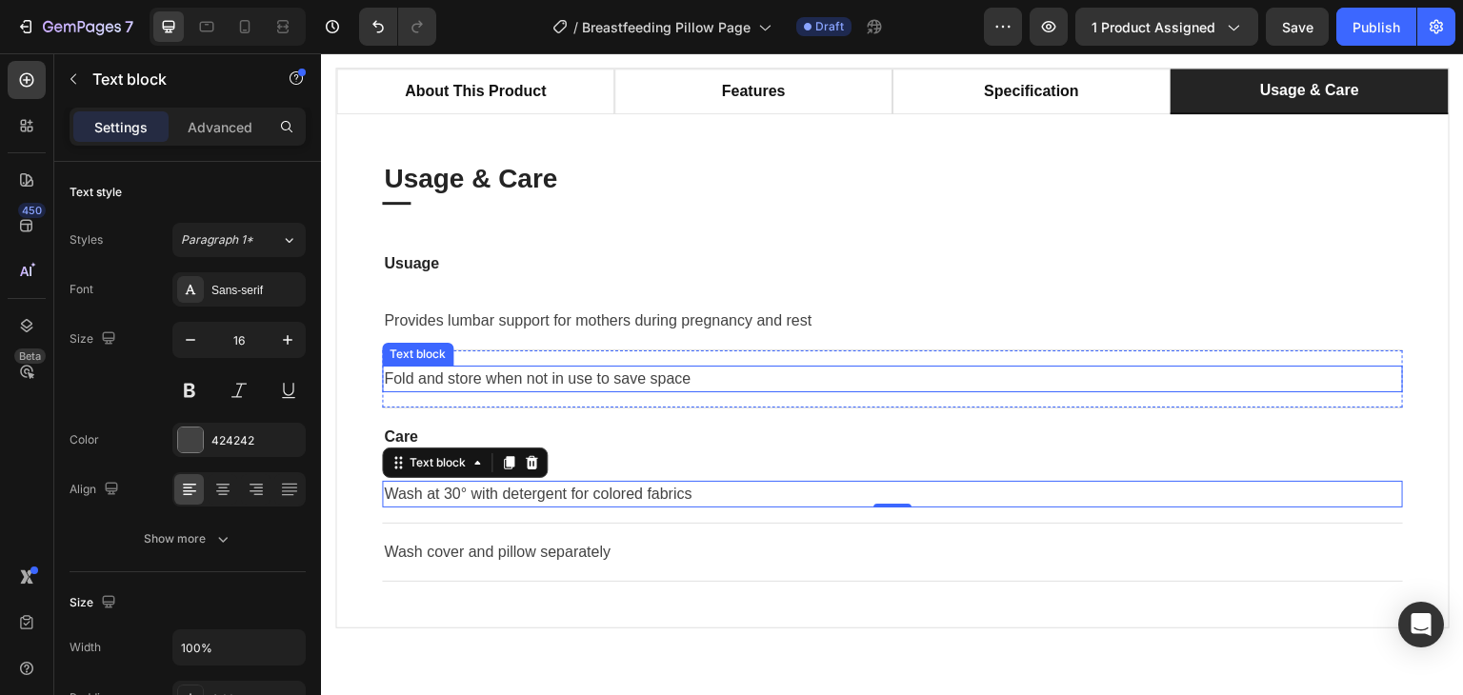
click at [531, 371] on p "Fold and store when not in use to save space" at bounding box center [892, 379] width 1017 height 23
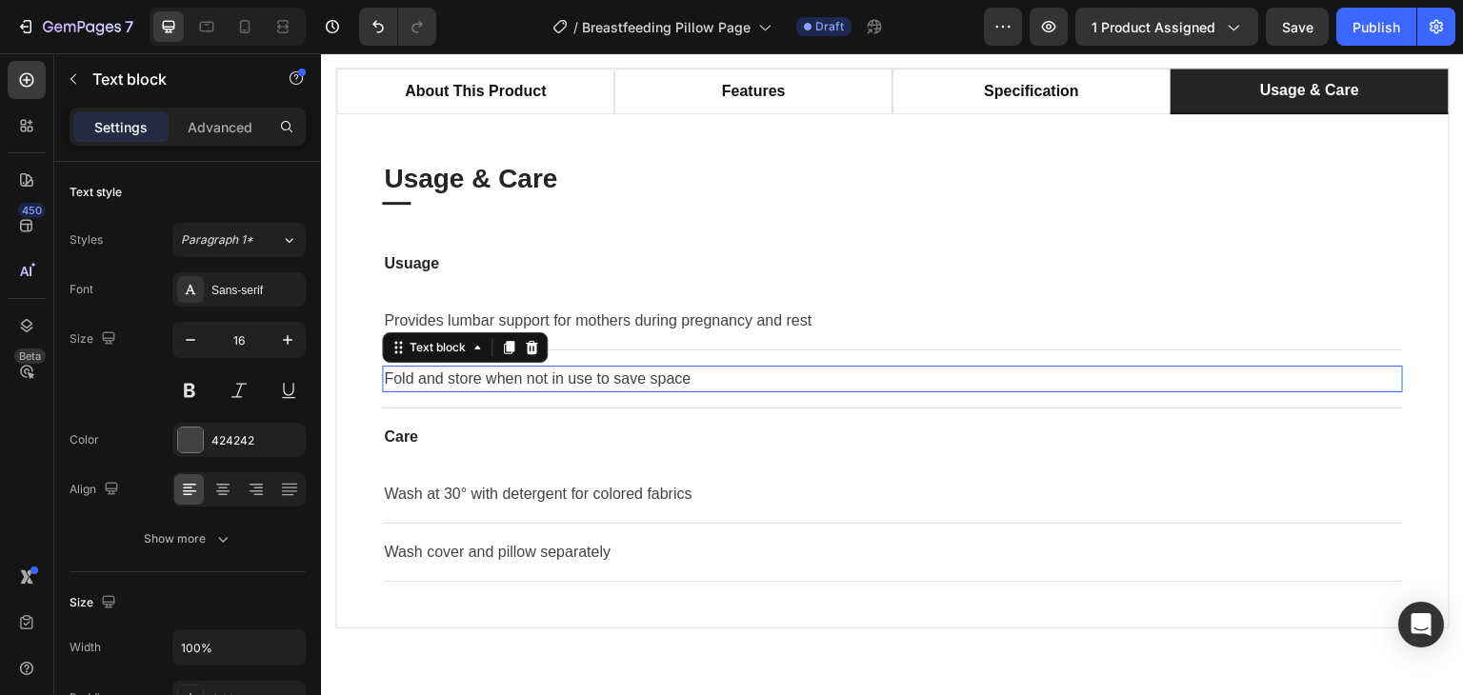
click at [531, 371] on p "Fold and store when not in use to save space" at bounding box center [892, 379] width 1017 height 23
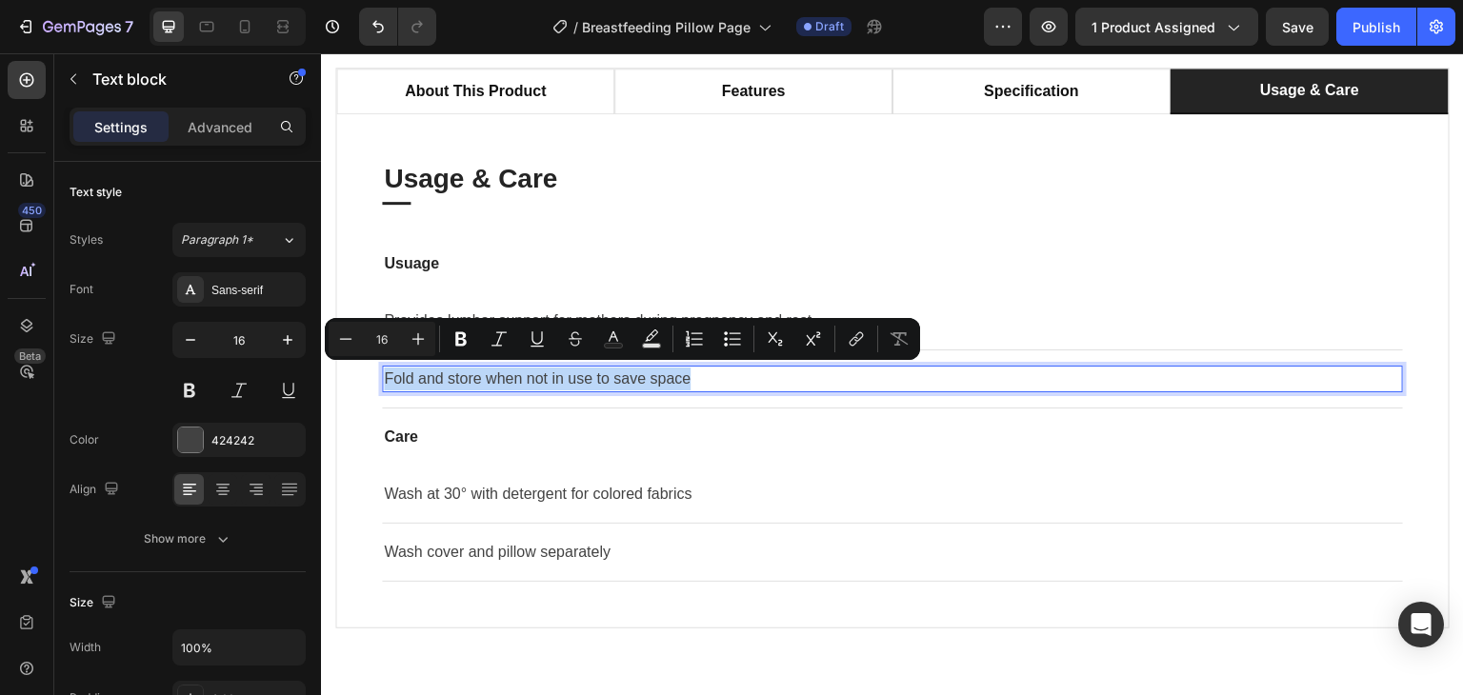
click at [531, 371] on p "Fold and store when not in use to save space" at bounding box center [892, 379] width 1017 height 23
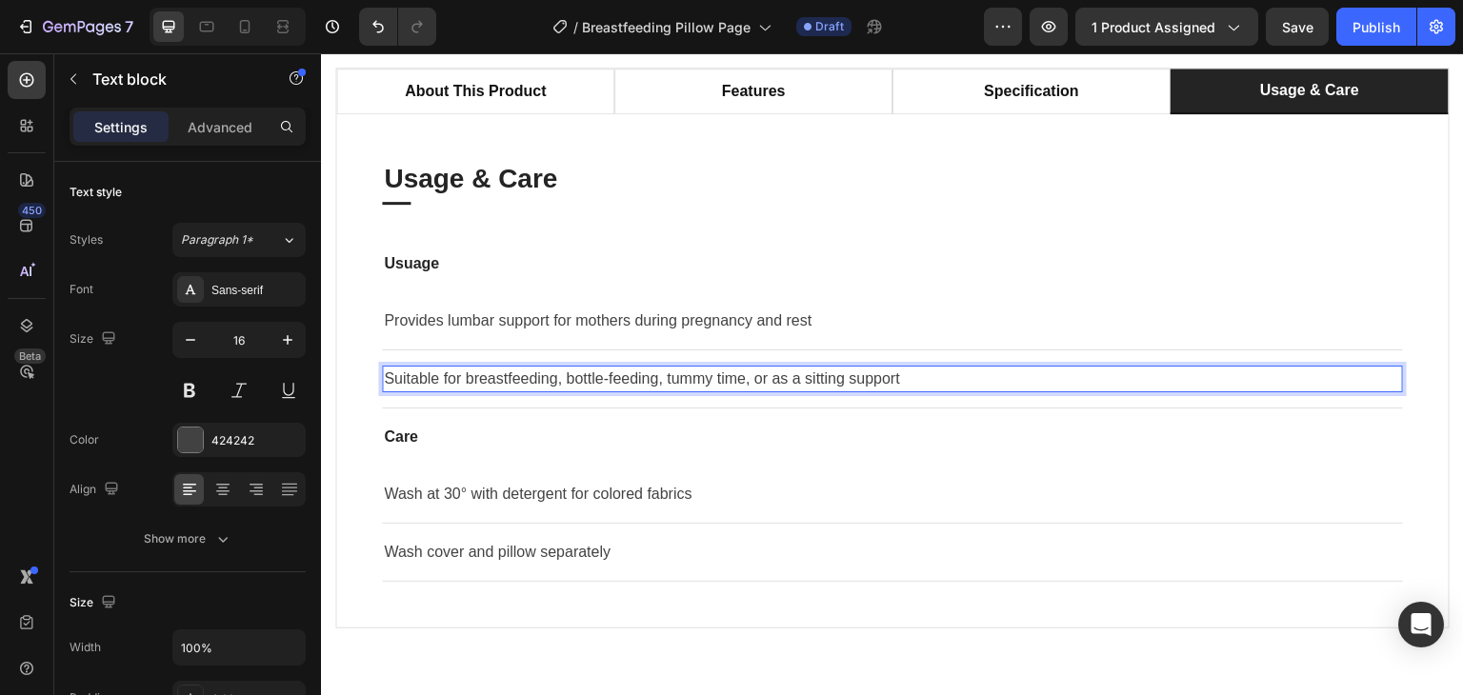
scroll to position [1523, 0]
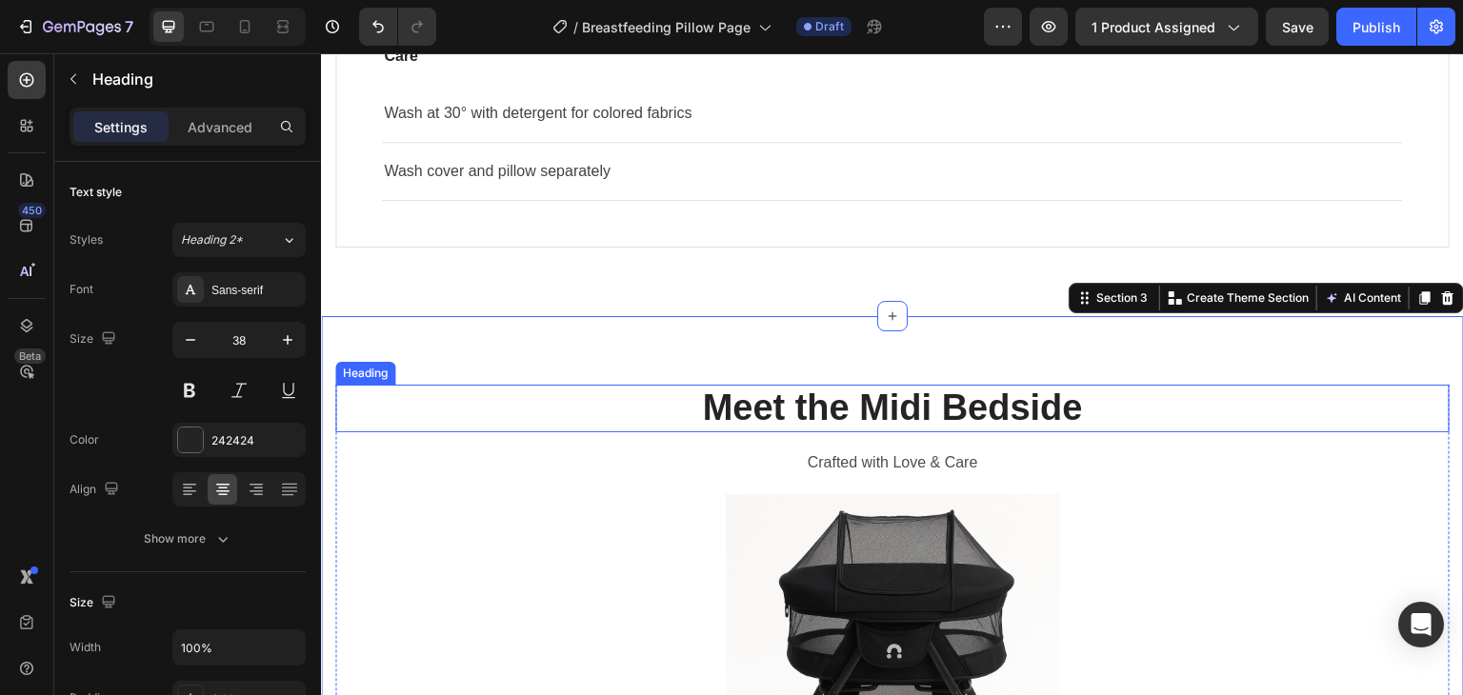
click at [901, 417] on h2 "Meet the Midi Bedside" at bounding box center [892, 409] width 1114 height 48
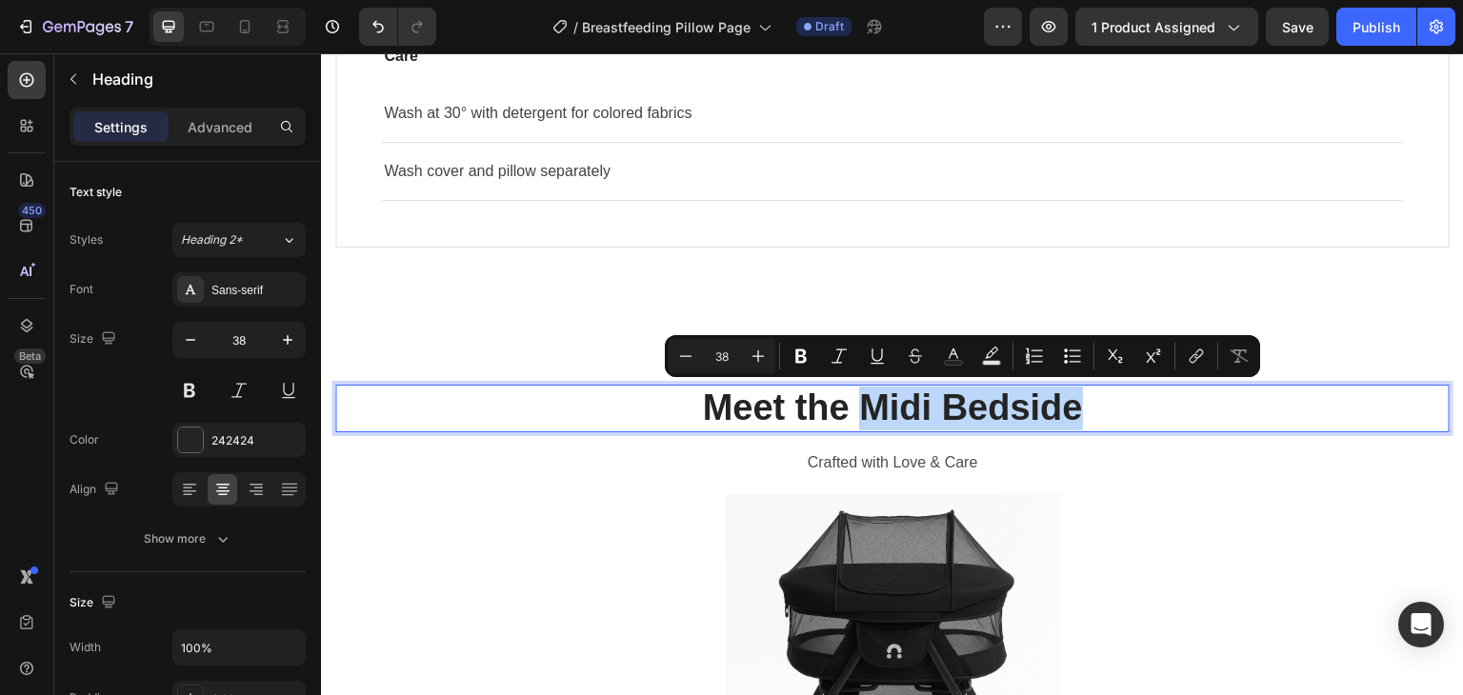
drag, startPoint x: 1101, startPoint y: 423, endPoint x: 863, endPoint y: 427, distance: 238.1
click at [863, 427] on p "Meet the Midi Bedside" at bounding box center [892, 409] width 1111 height 44
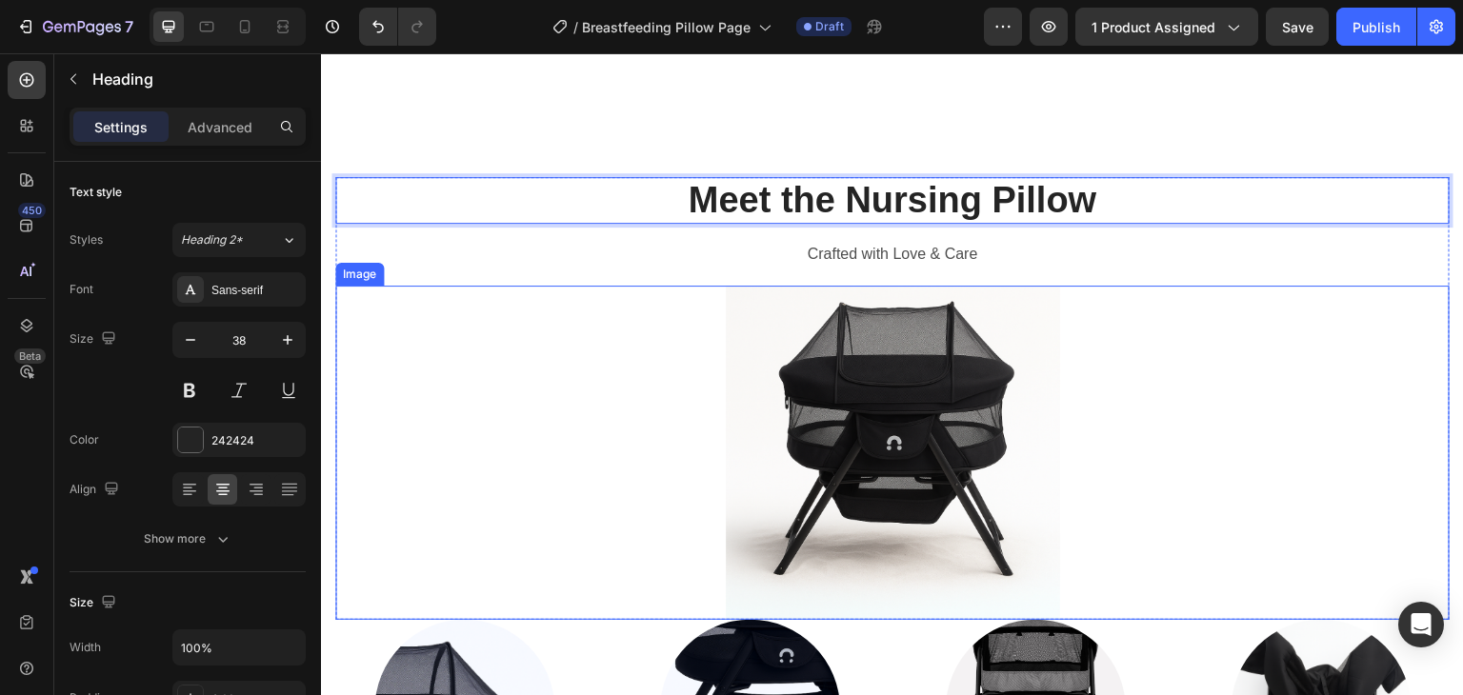
scroll to position [1809, 0]
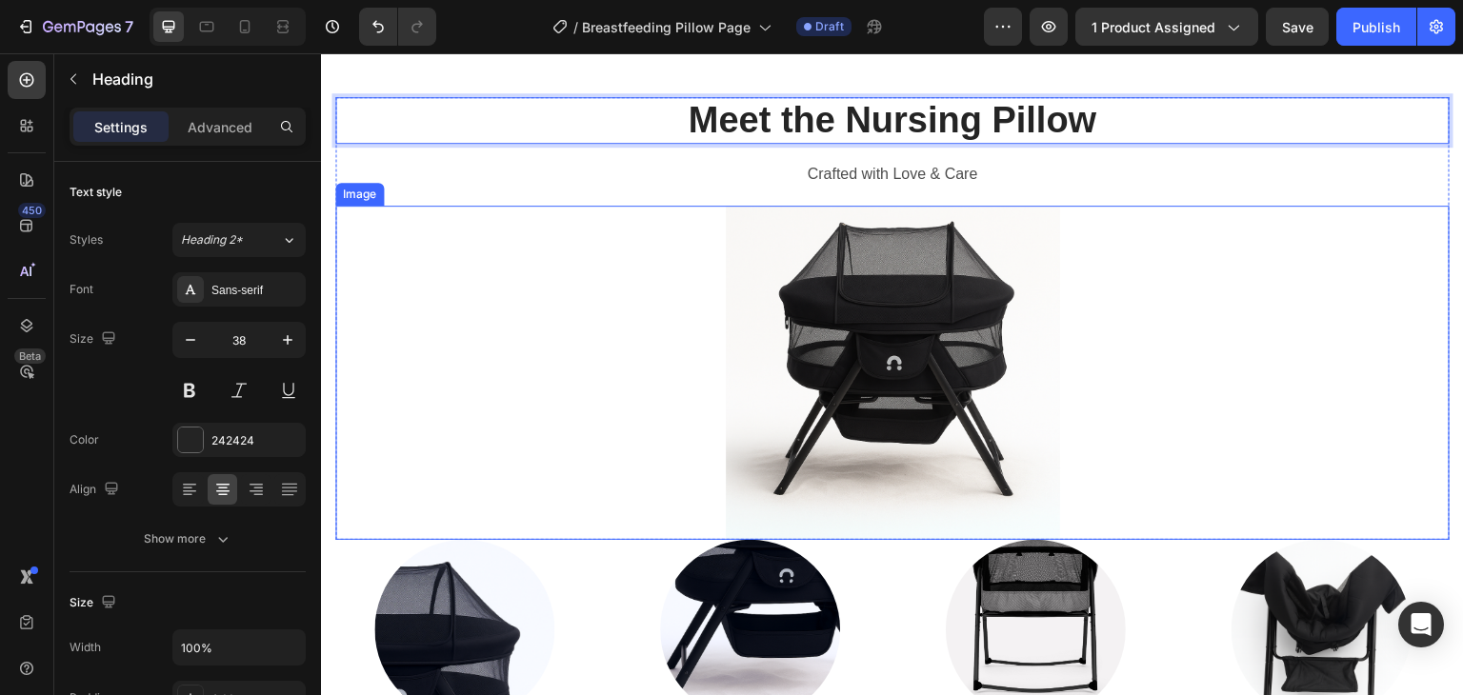
click at [864, 381] on img at bounding box center [893, 373] width 334 height 334
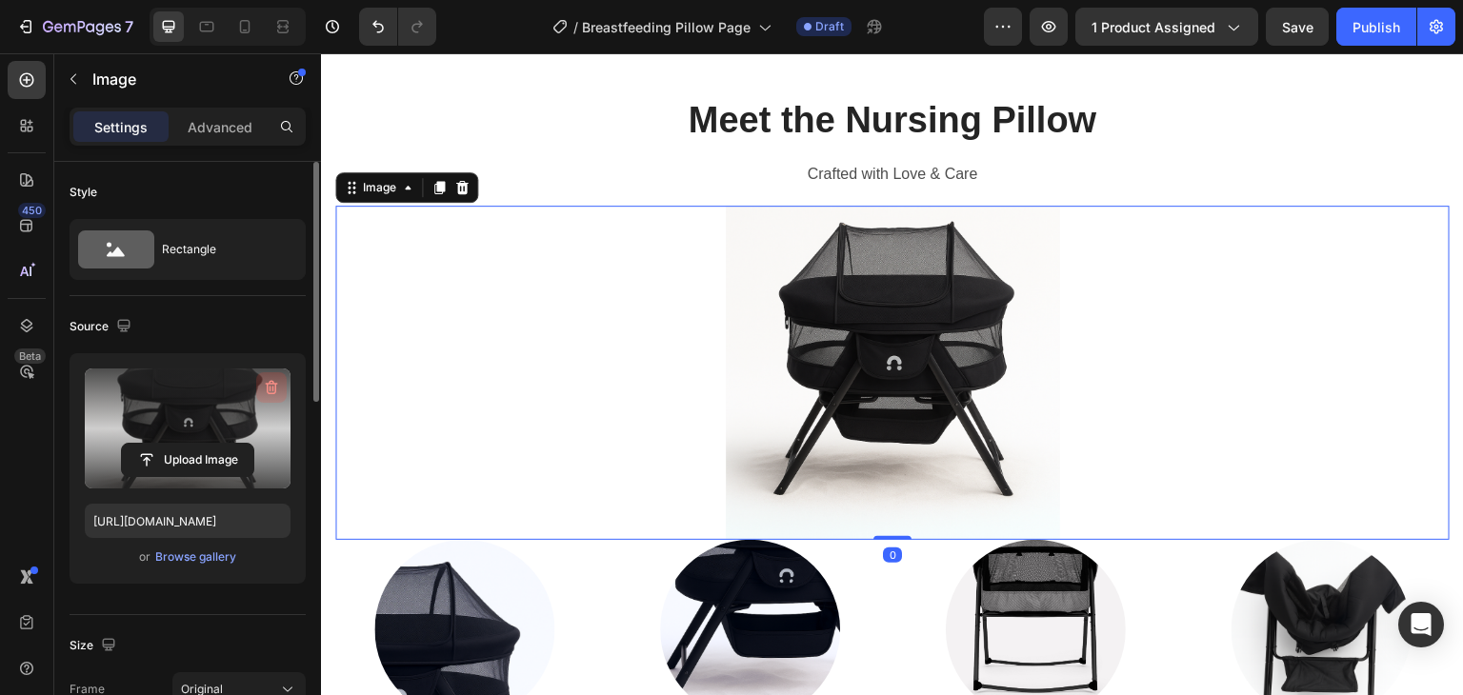
click at [270, 386] on icon "button" at bounding box center [271, 387] width 19 height 19
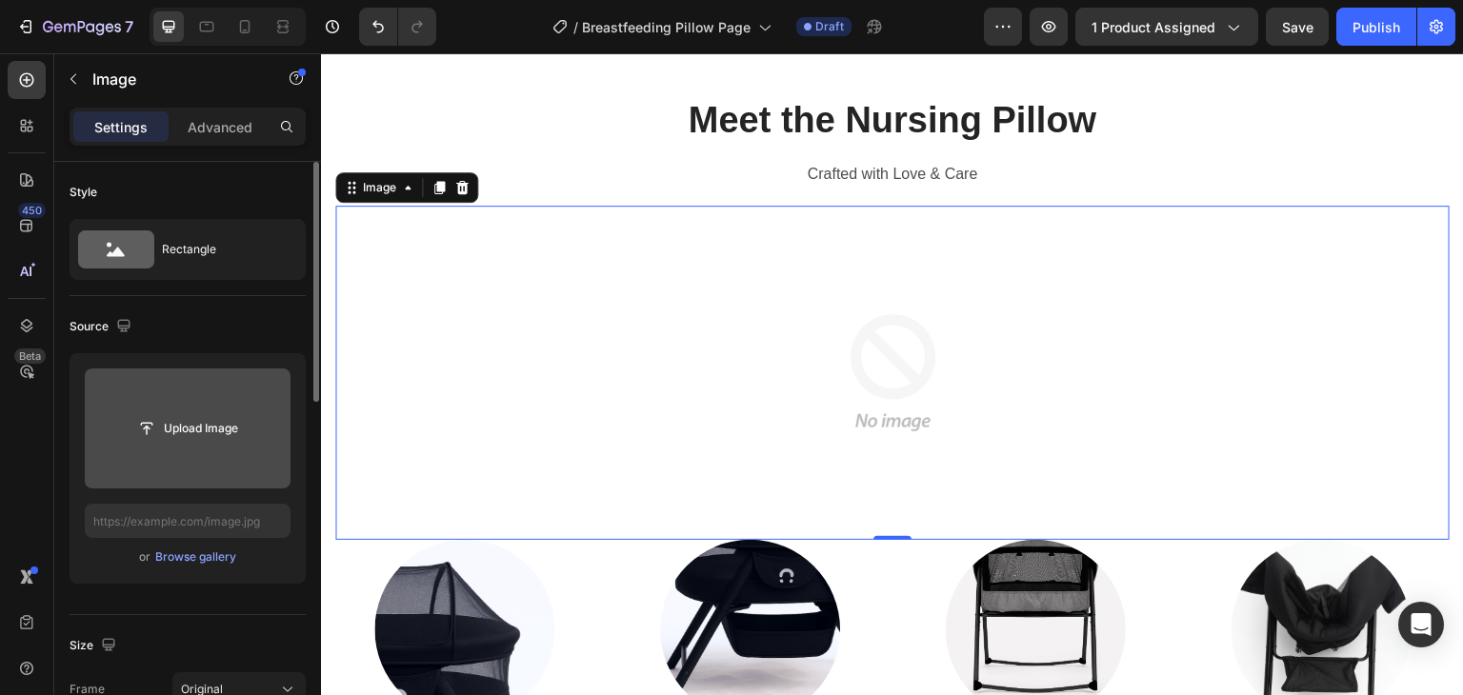
click at [164, 416] on input "file" at bounding box center [187, 428] width 131 height 32
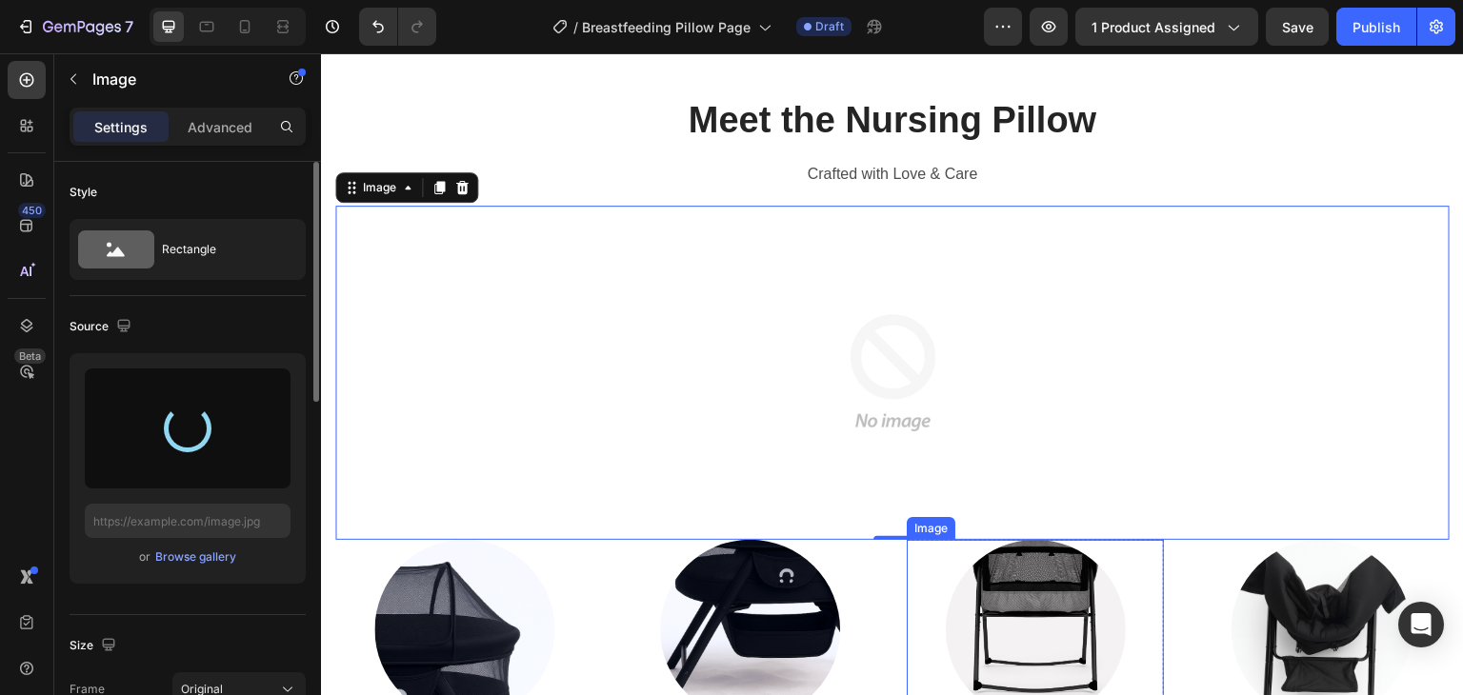
type input "[URL][DOMAIN_NAME]"
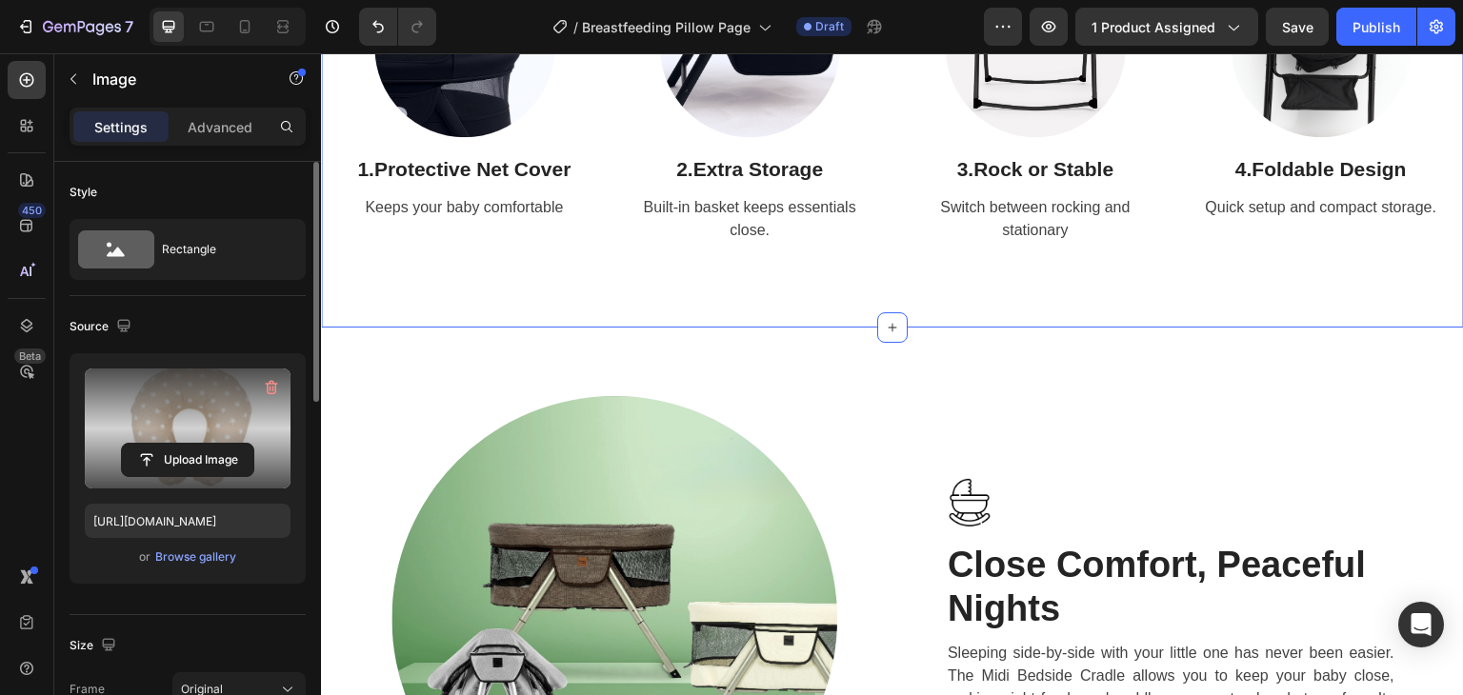
scroll to position [2095, 0]
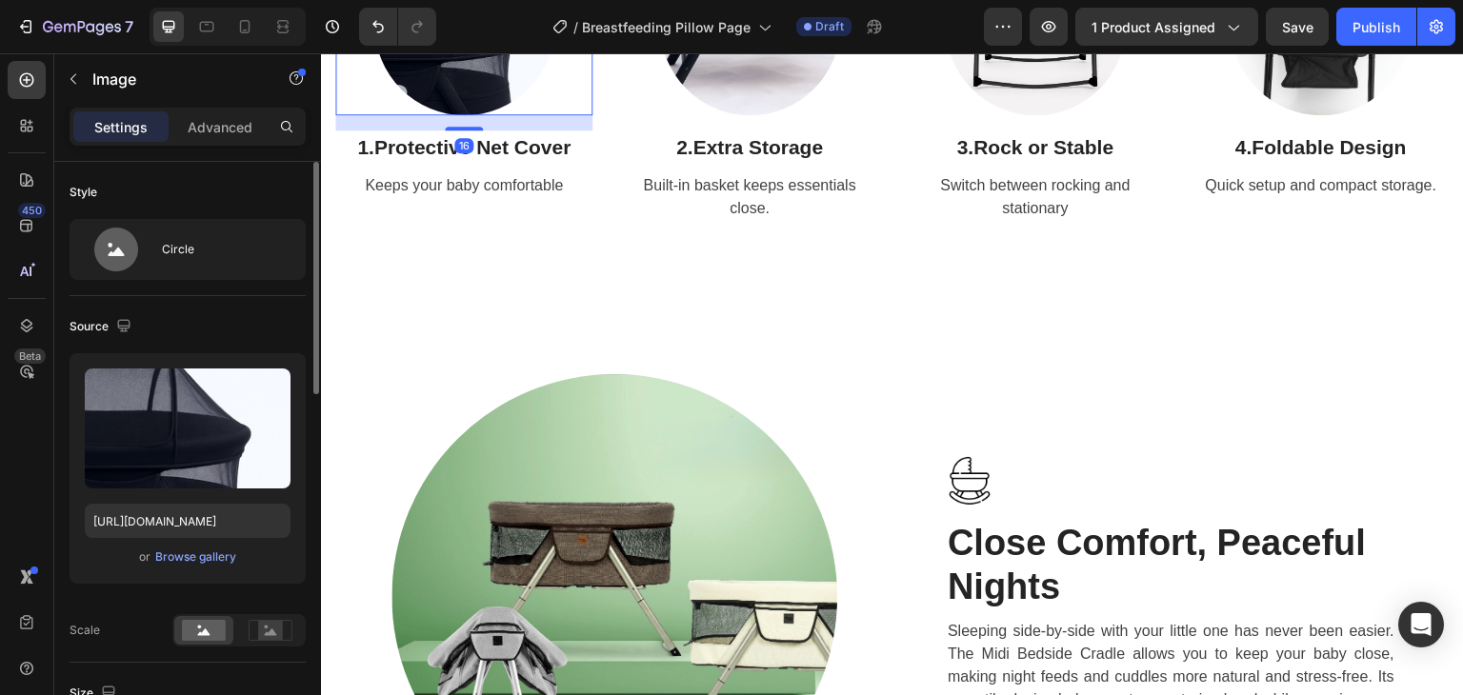
click at [432, 115] on img at bounding box center [464, 25] width 180 height 180
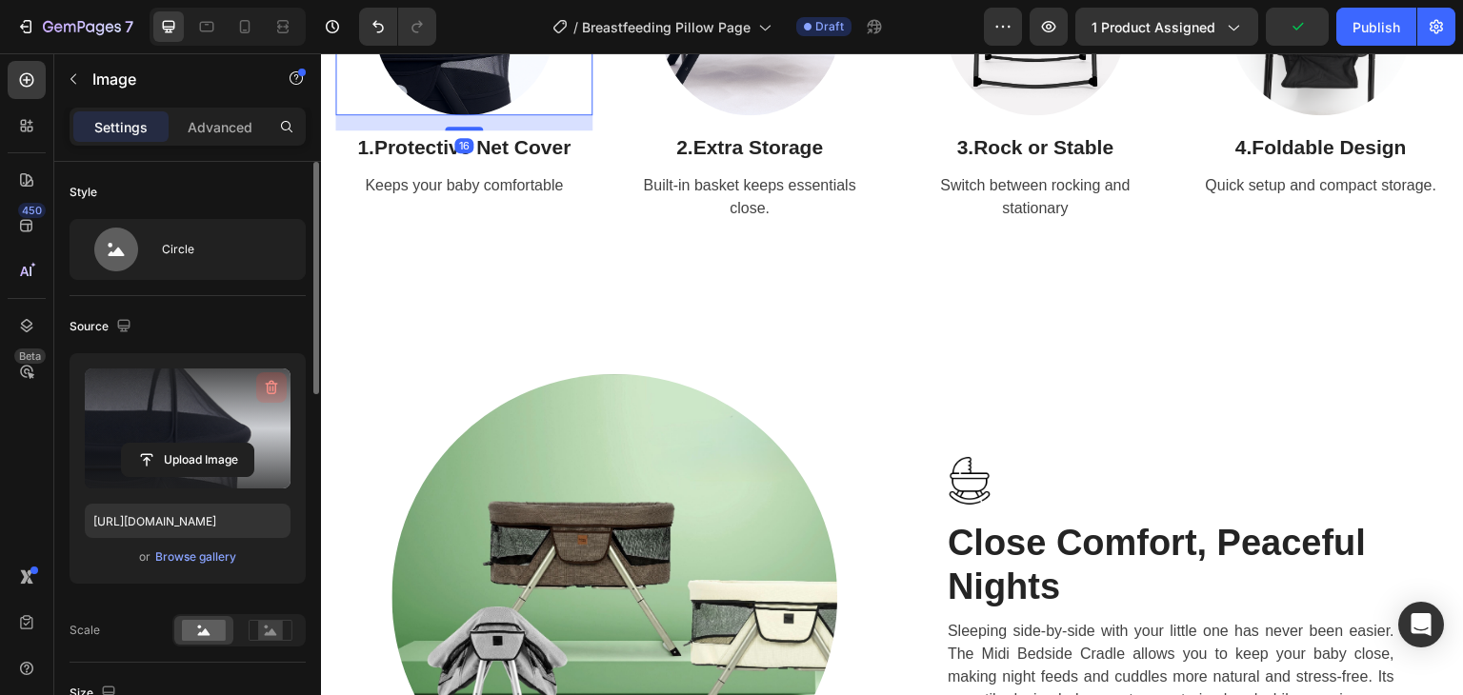
click at [258, 382] on button "button" at bounding box center [271, 387] width 30 height 30
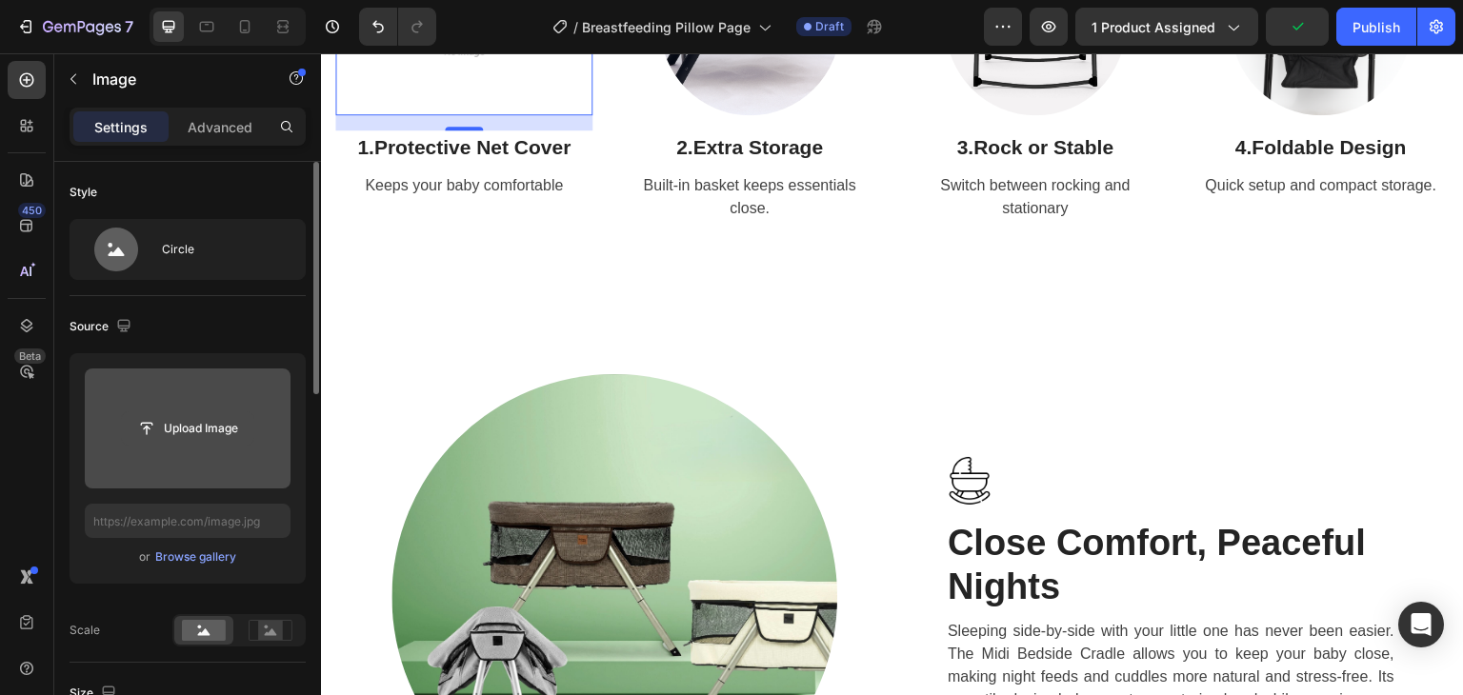
click at [179, 424] on input "file" at bounding box center [187, 428] width 131 height 32
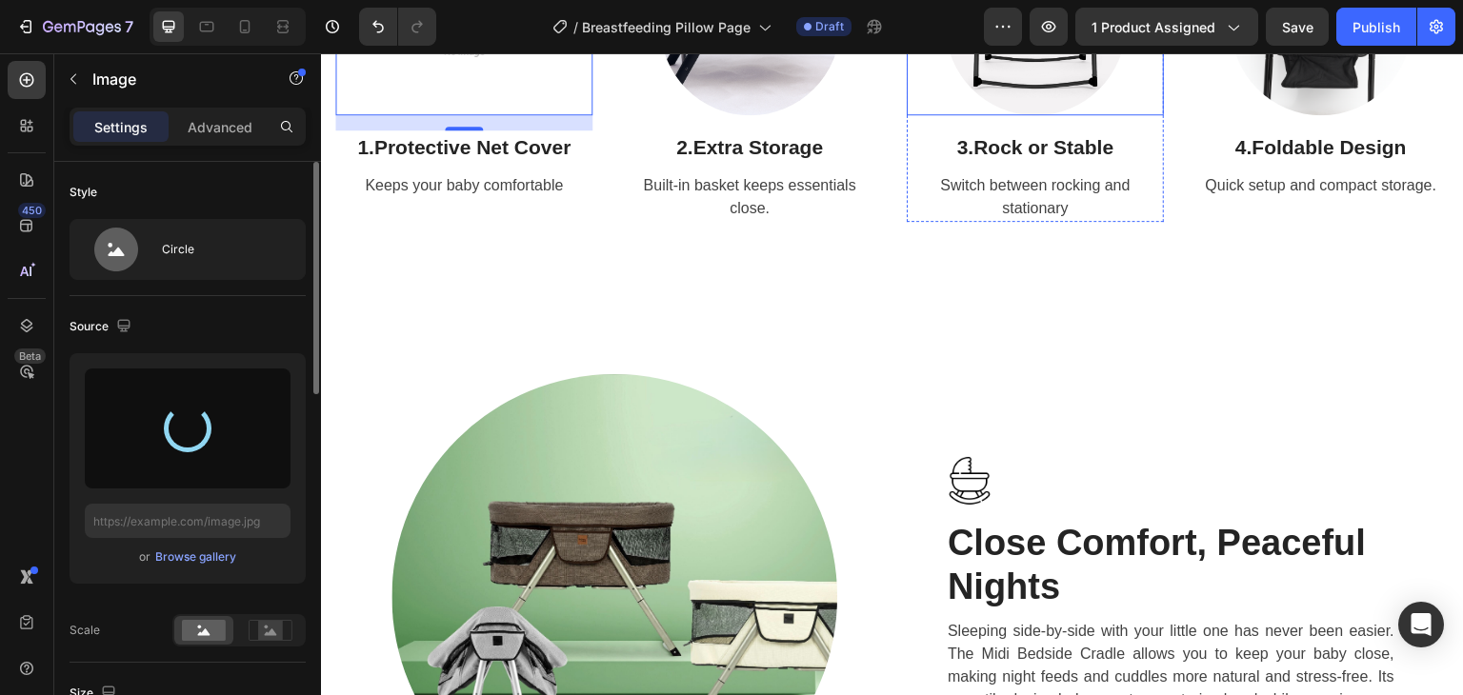
type input "[URL][DOMAIN_NAME]"
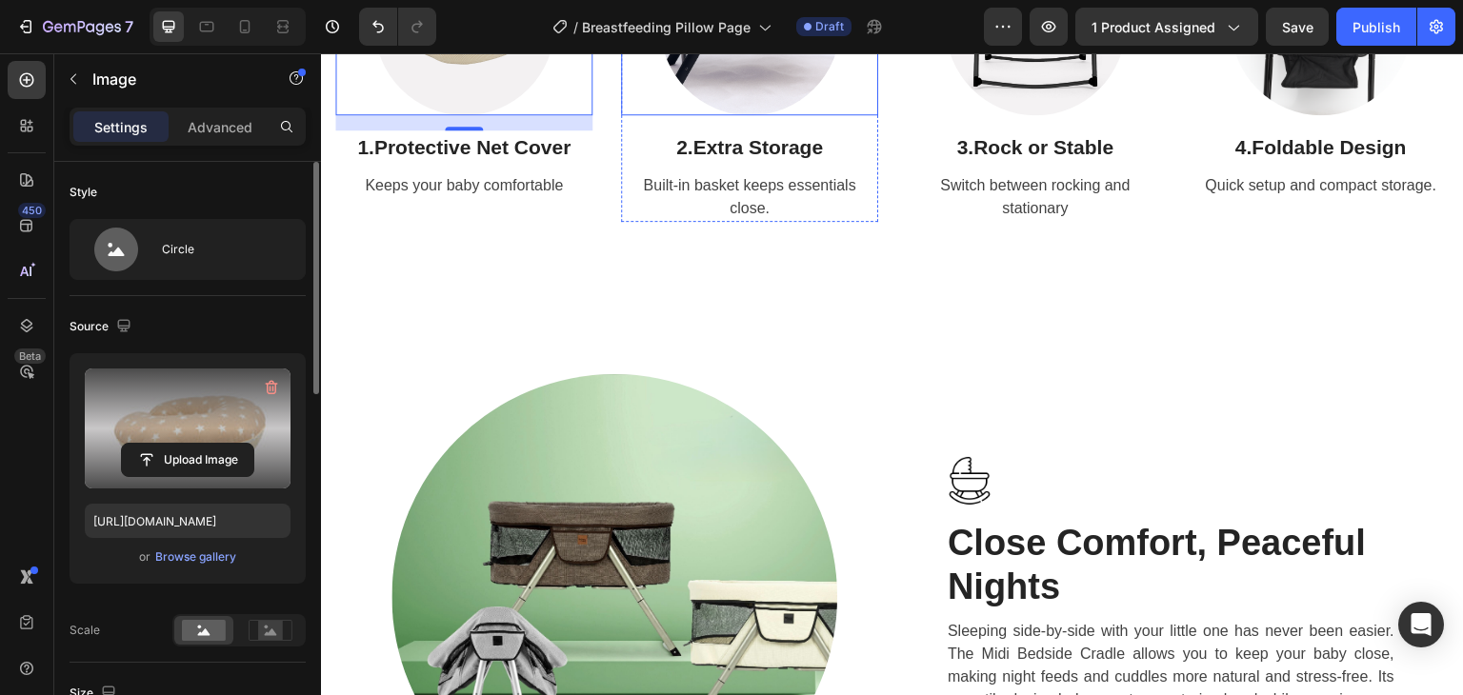
click at [717, 115] on img at bounding box center [750, 25] width 180 height 180
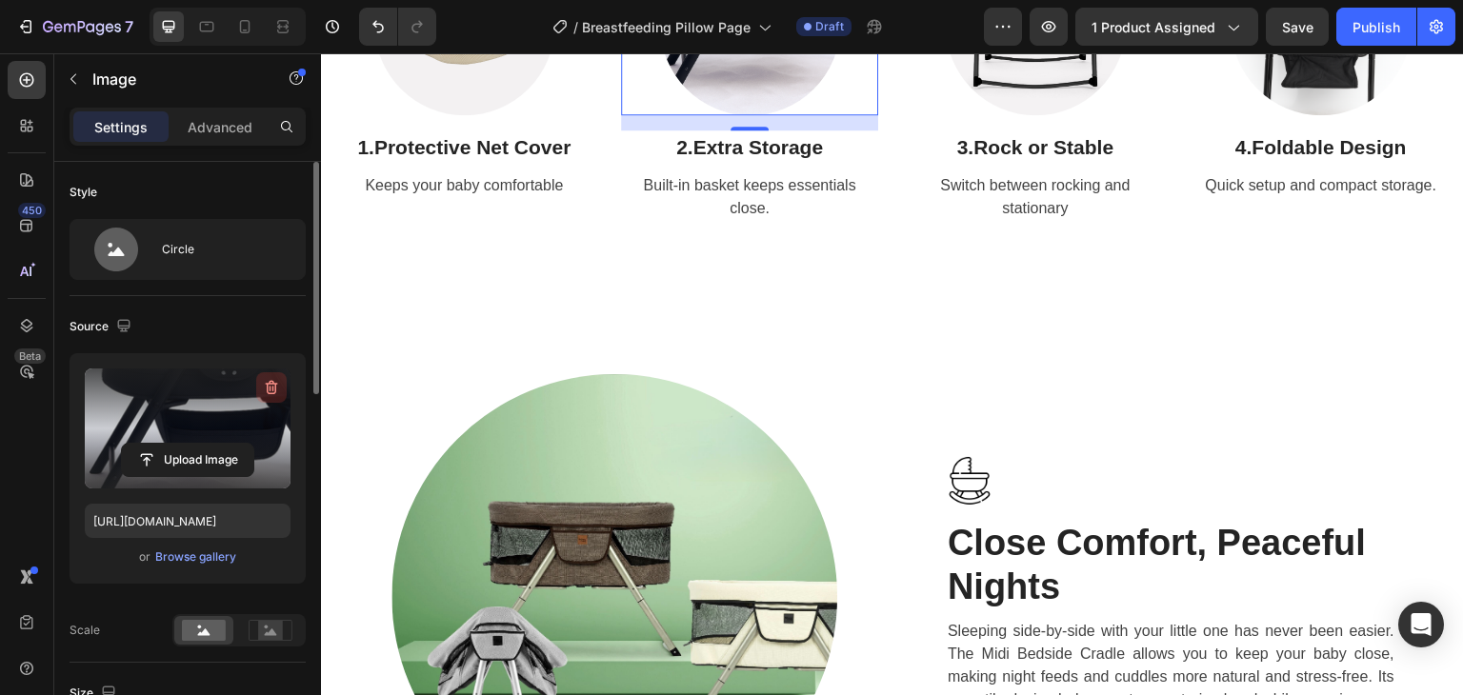
click at [270, 376] on button "button" at bounding box center [271, 387] width 30 height 30
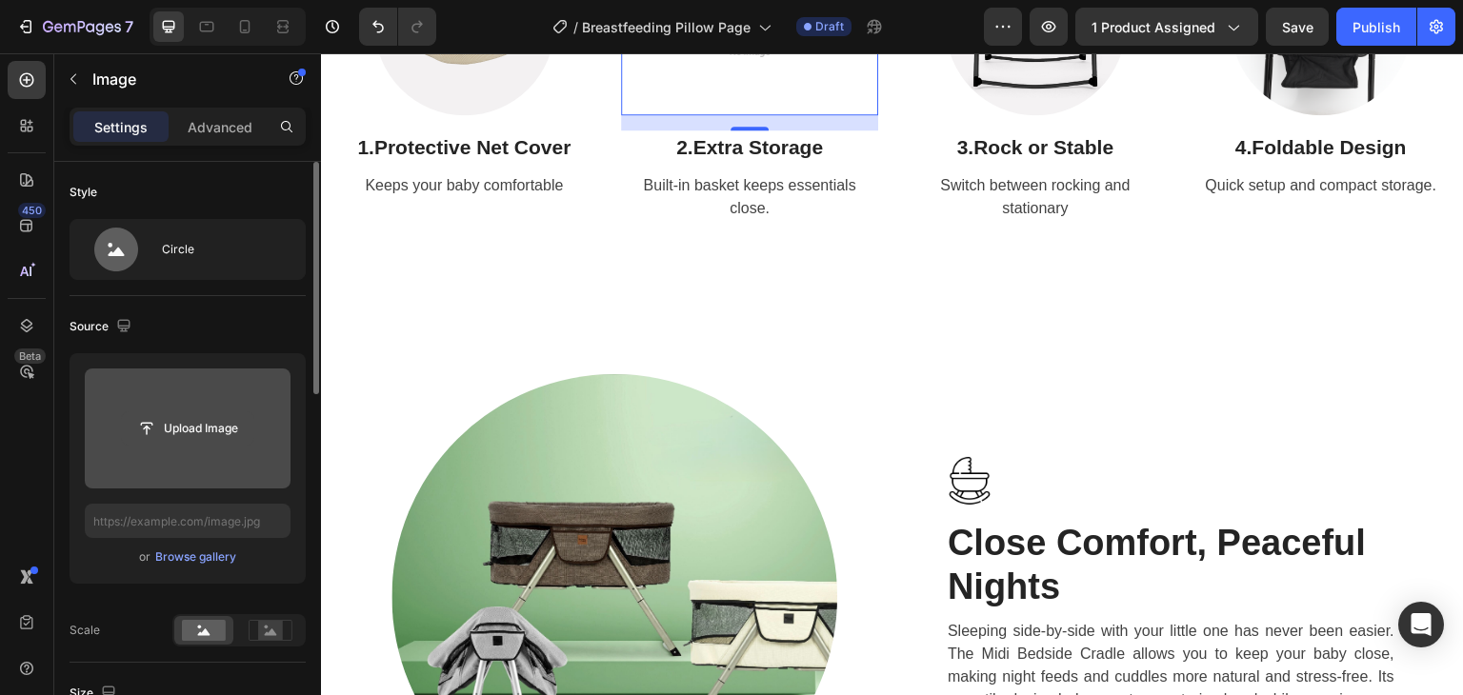
click at [206, 426] on input "file" at bounding box center [187, 428] width 131 height 32
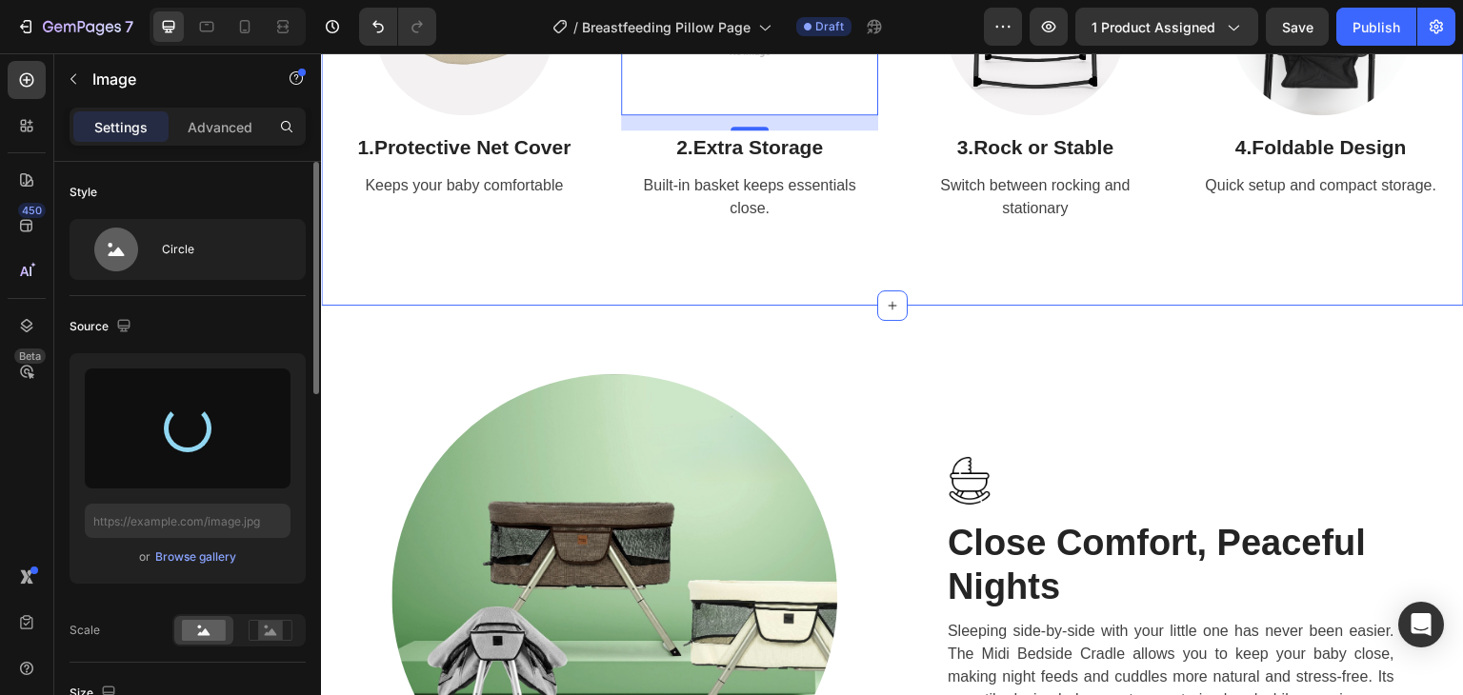
type input "[URL][DOMAIN_NAME]"
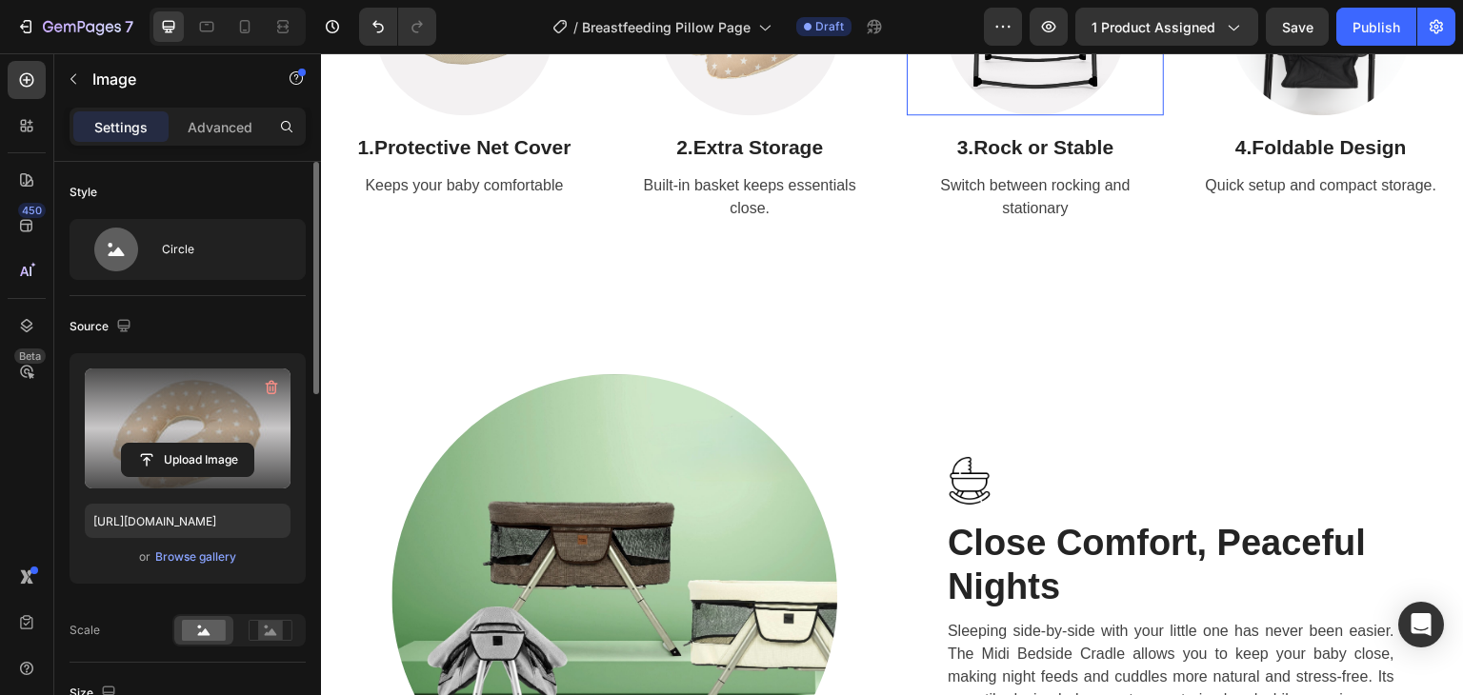
click at [1000, 115] on img at bounding box center [1036, 25] width 180 height 180
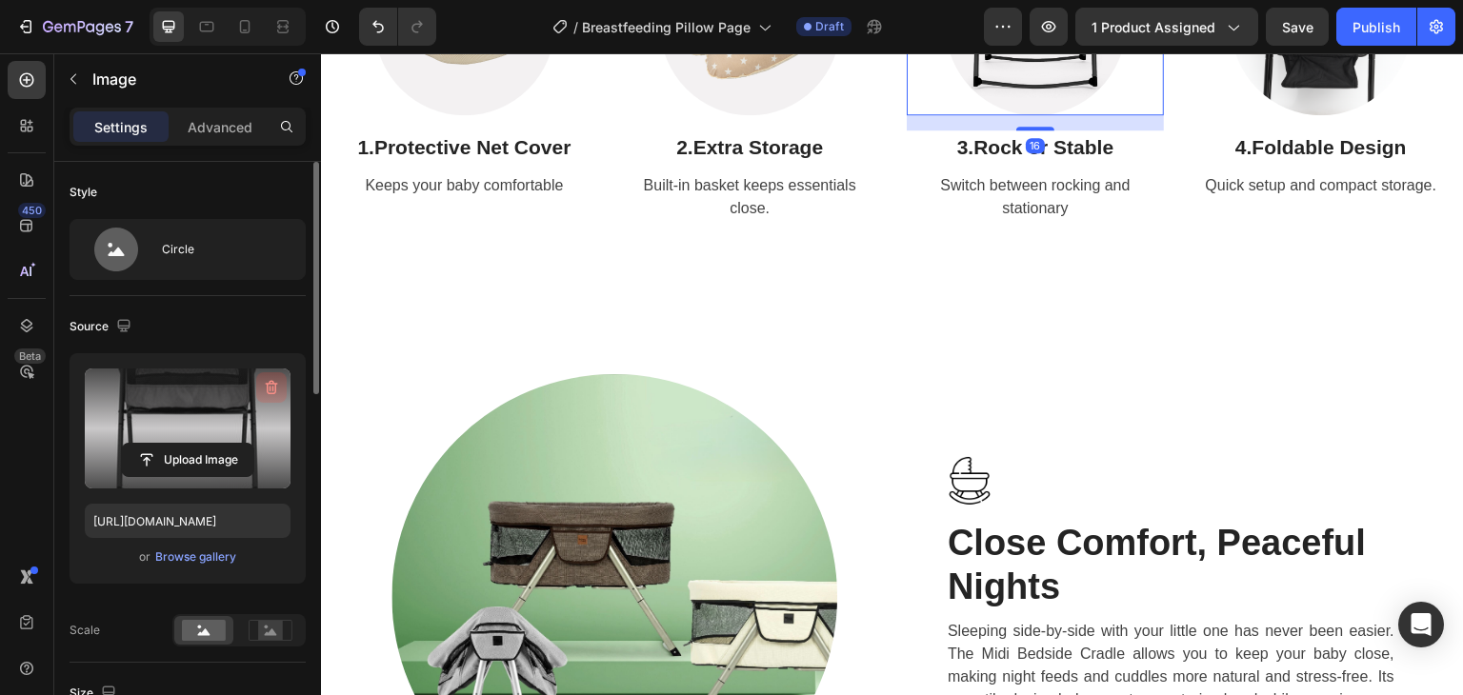
click at [262, 384] on icon "button" at bounding box center [271, 387] width 19 height 19
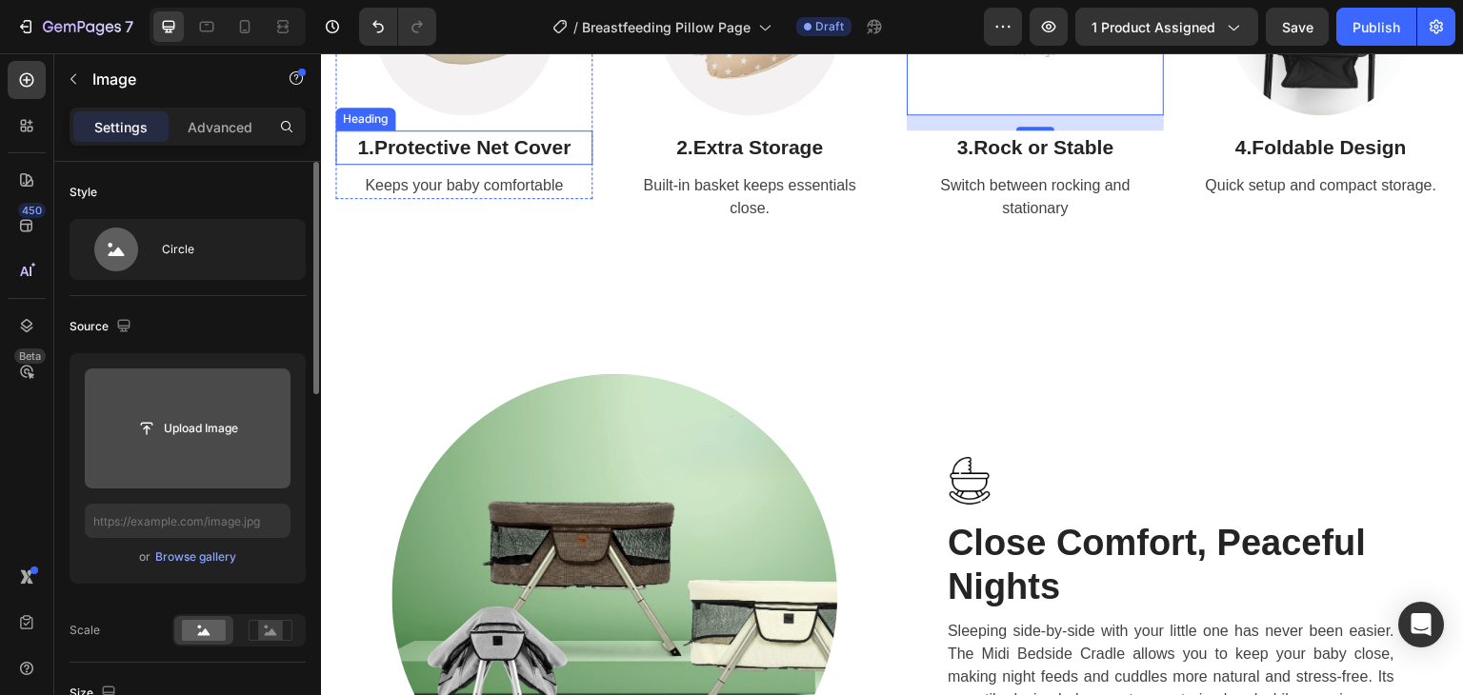
click at [472, 158] on strong "Protective Net Cover" at bounding box center [471, 147] width 197 height 22
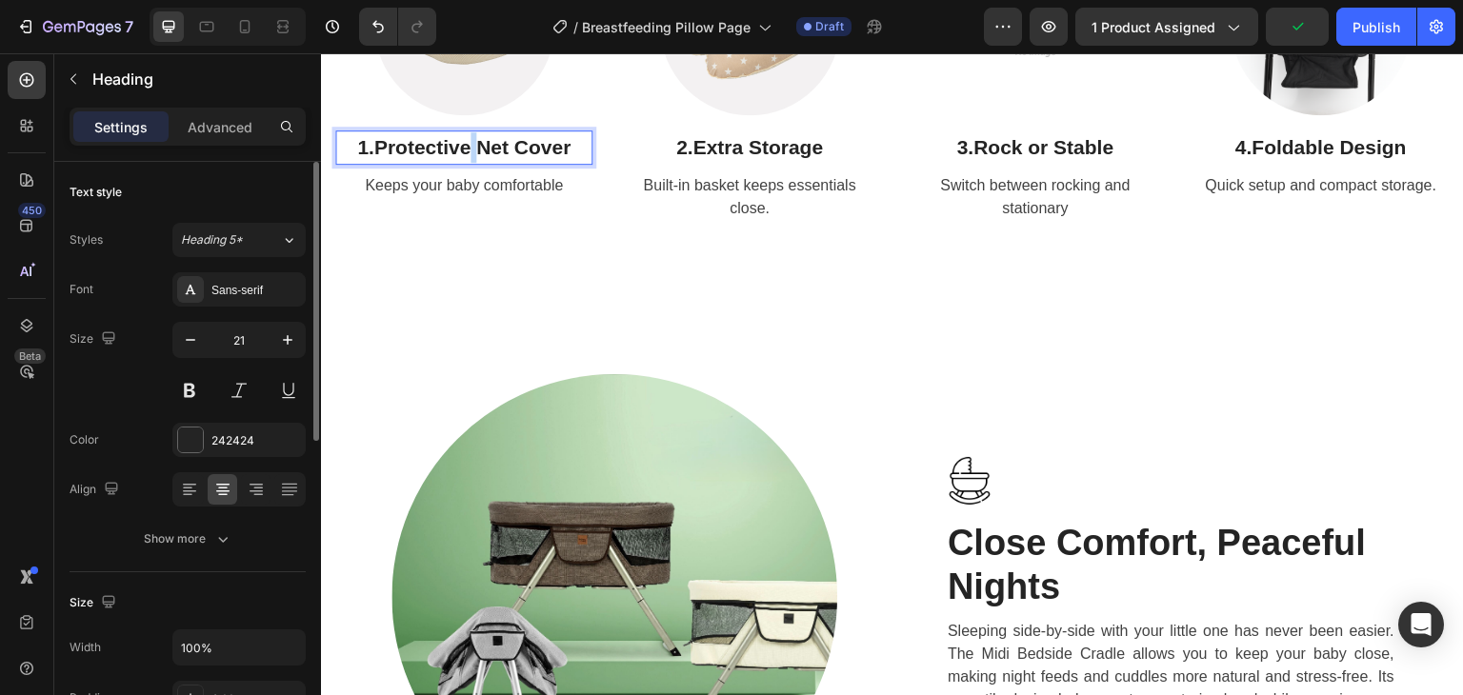
click at [472, 158] on strong "Protective Net Cover" at bounding box center [471, 147] width 197 height 22
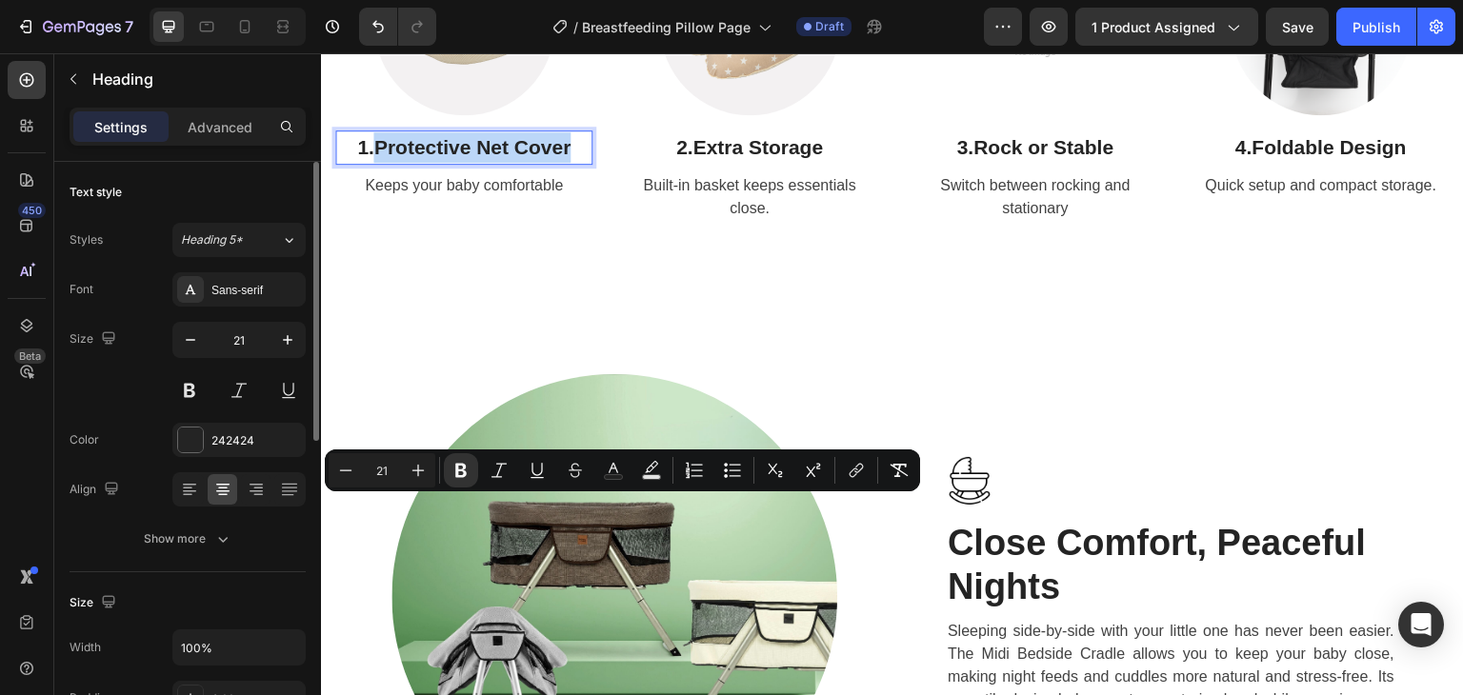
drag, startPoint x: 574, startPoint y: 518, endPoint x: 380, endPoint y: 519, distance: 194.3
click at [380, 163] on p "1. Protective Net Cover" at bounding box center [463, 147] width 253 height 30
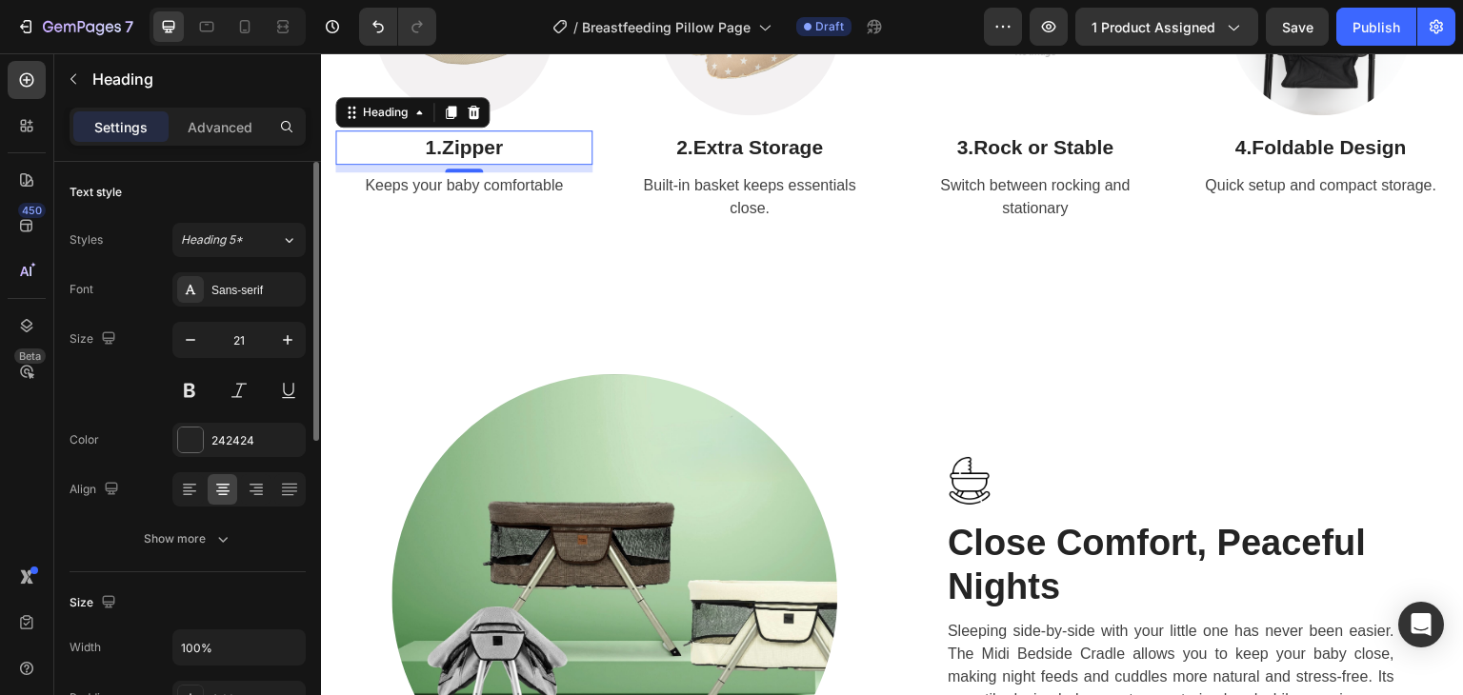
click at [446, 158] on strong "Zipper" at bounding box center [472, 147] width 61 height 22
click at [472, 158] on strong "Zipper" at bounding box center [472, 147] width 61 height 22
click at [503, 197] on p "Keeps your baby comfortable" at bounding box center [463, 185] width 253 height 23
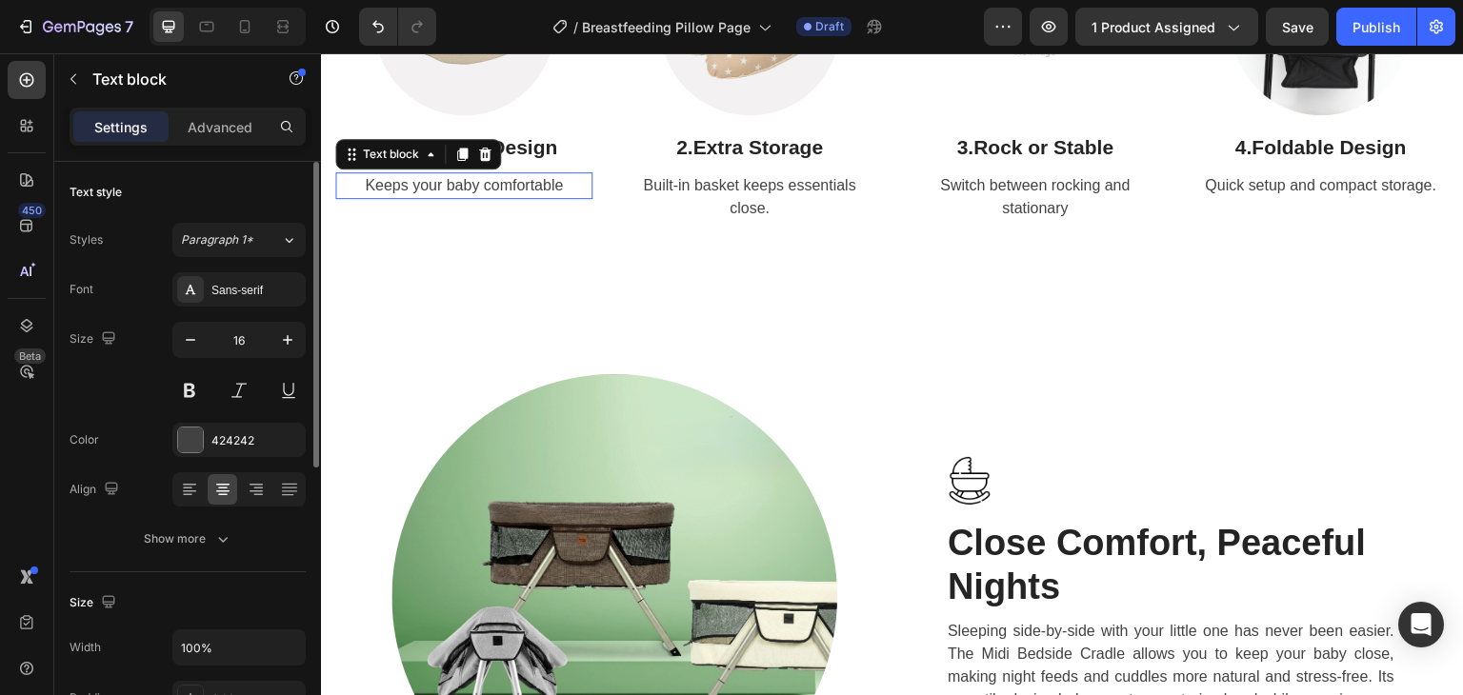
click at [503, 197] on p "Keeps your baby comfortable" at bounding box center [463, 185] width 253 height 23
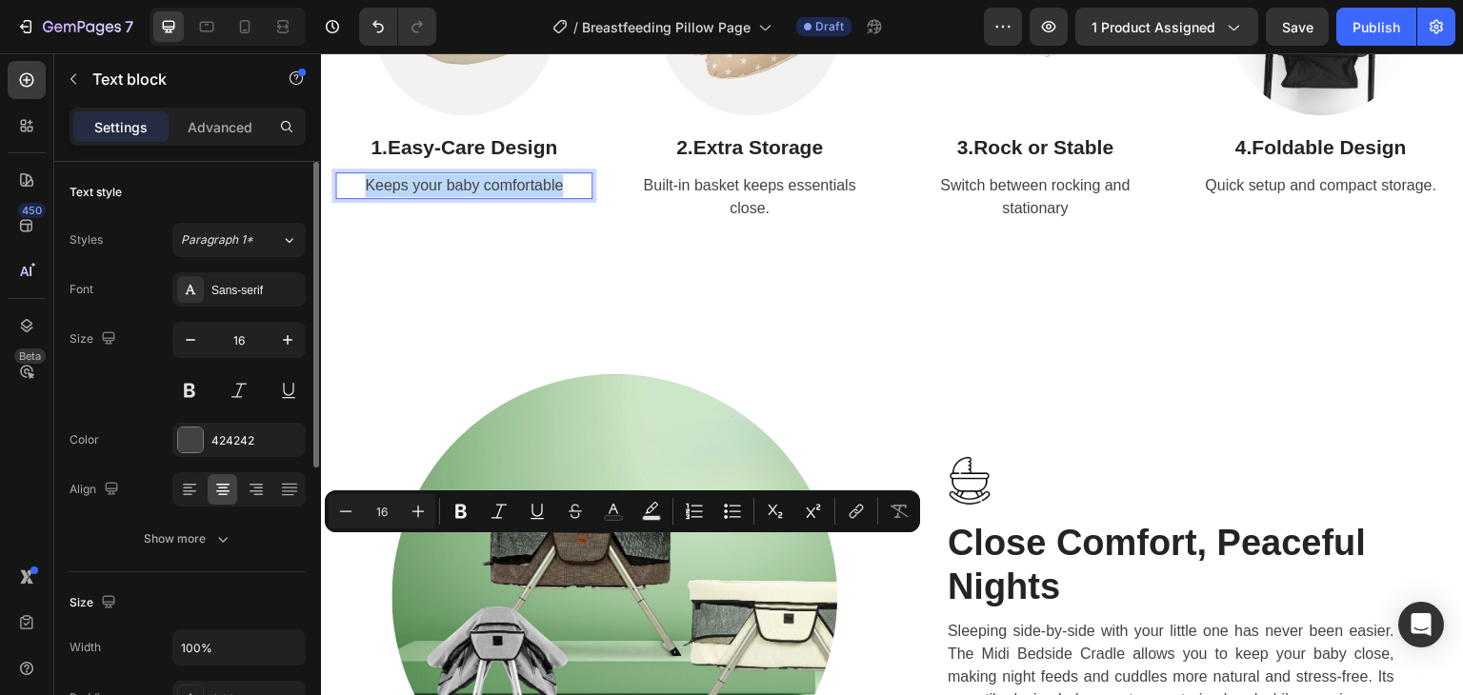
click at [503, 197] on p "Keeps your baby comfortable" at bounding box center [463, 185] width 253 height 23
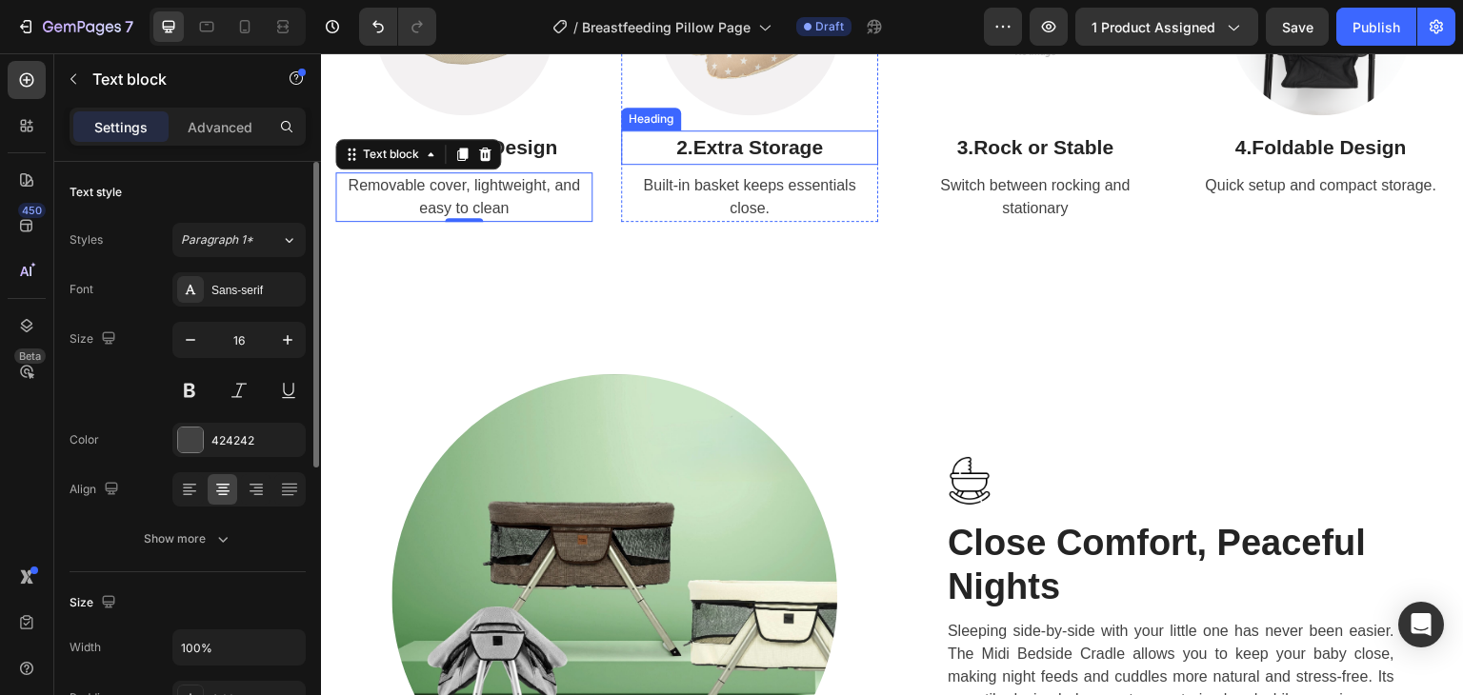
click at [721, 165] on h2 "2. Extra Storage" at bounding box center [749, 147] width 257 height 34
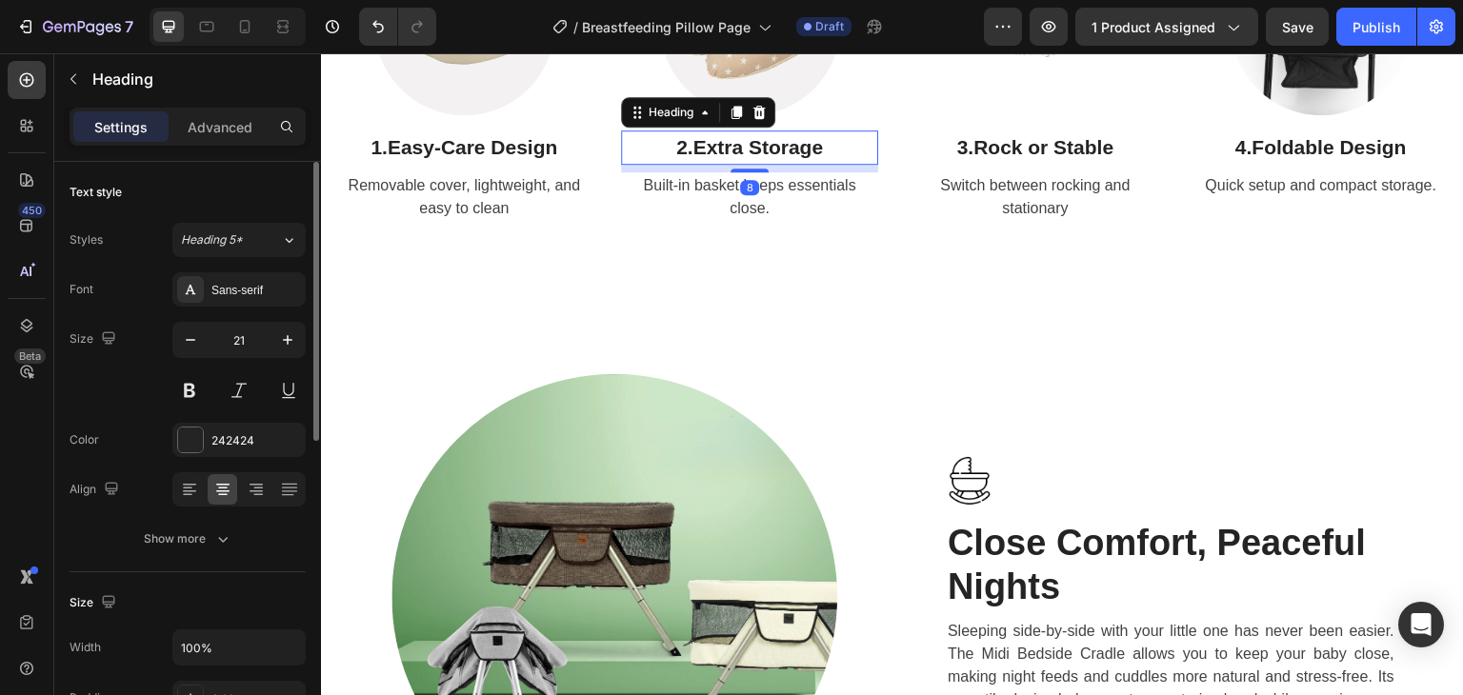
click at [721, 165] on h2 "2. Extra Storage" at bounding box center [749, 147] width 257 height 34
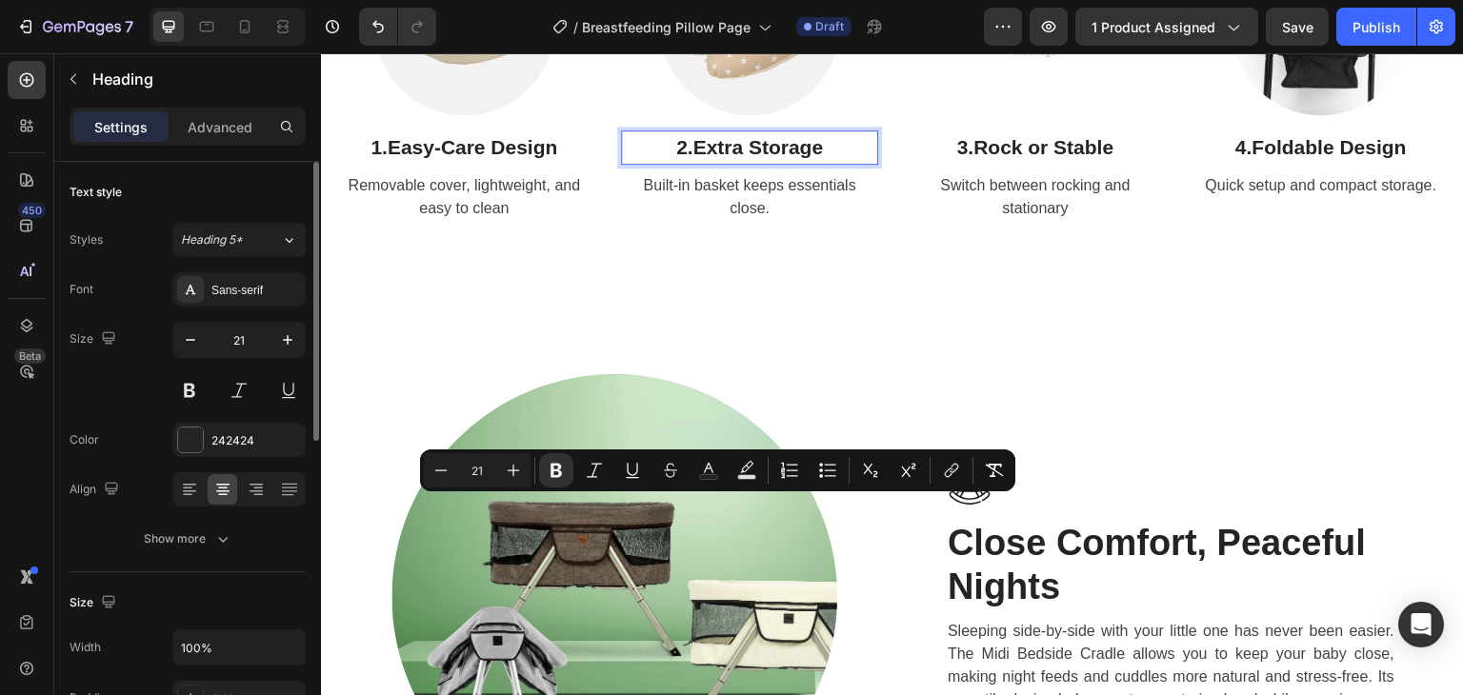
click at [700, 158] on strong "Extra Storage" at bounding box center [757, 147] width 130 height 22
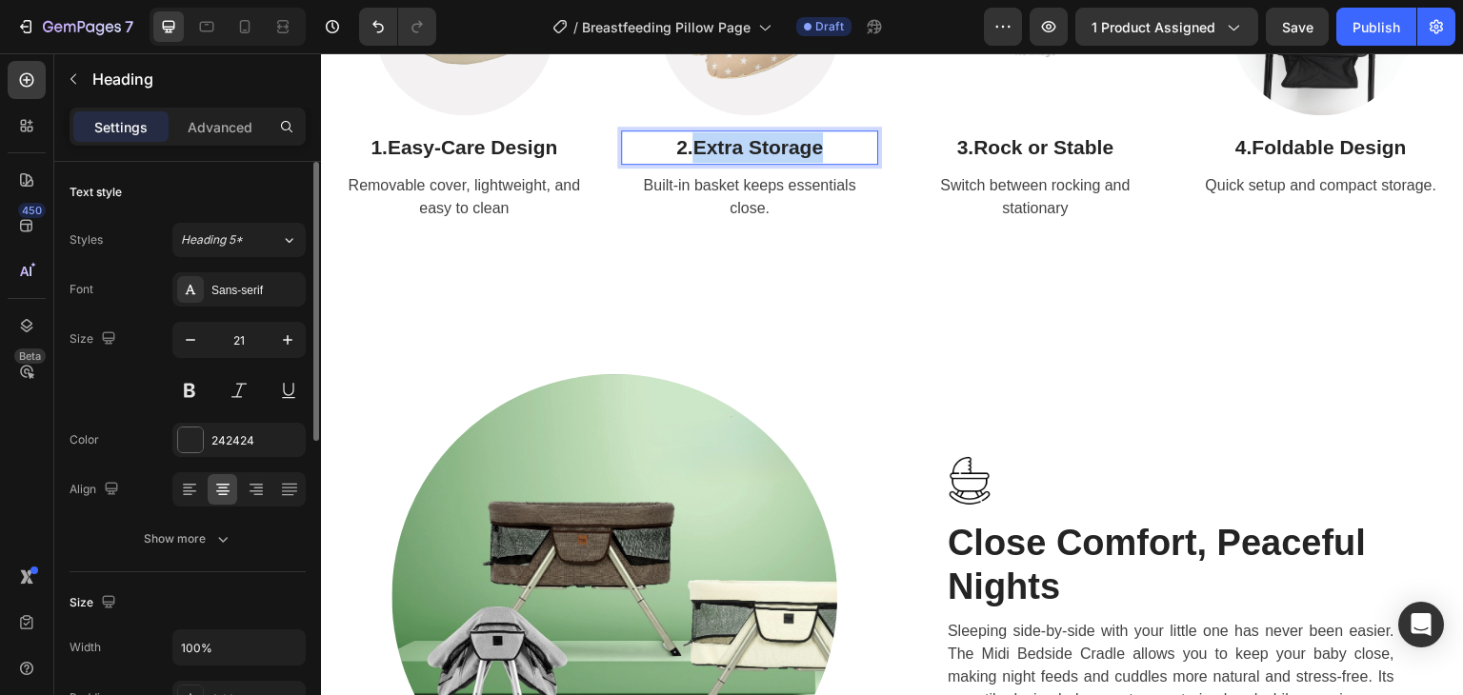
drag, startPoint x: 694, startPoint y: 510, endPoint x: 814, endPoint y: 514, distance: 120.1
click at [814, 158] on strong "Extra Storage" at bounding box center [757, 147] width 130 height 22
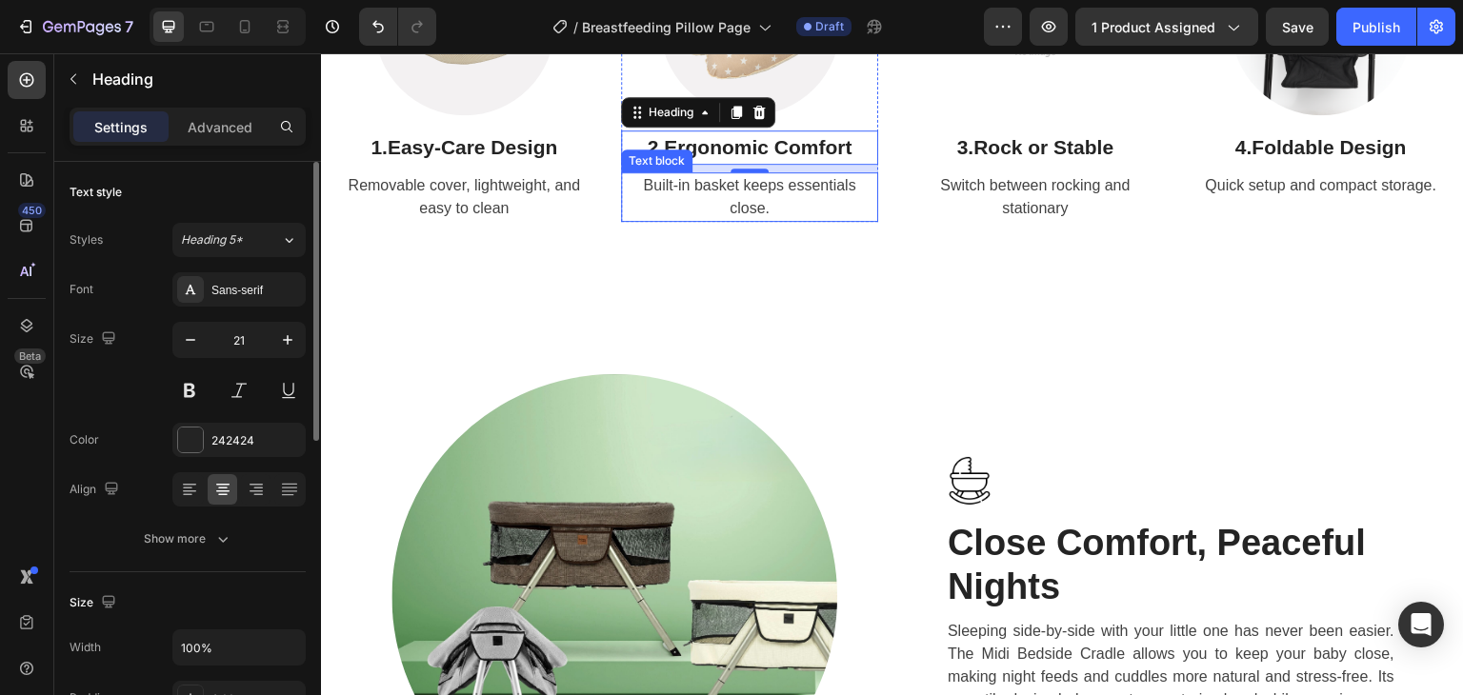
click at [757, 220] on p "Built-in basket keeps essentials close." at bounding box center [749, 197] width 253 height 46
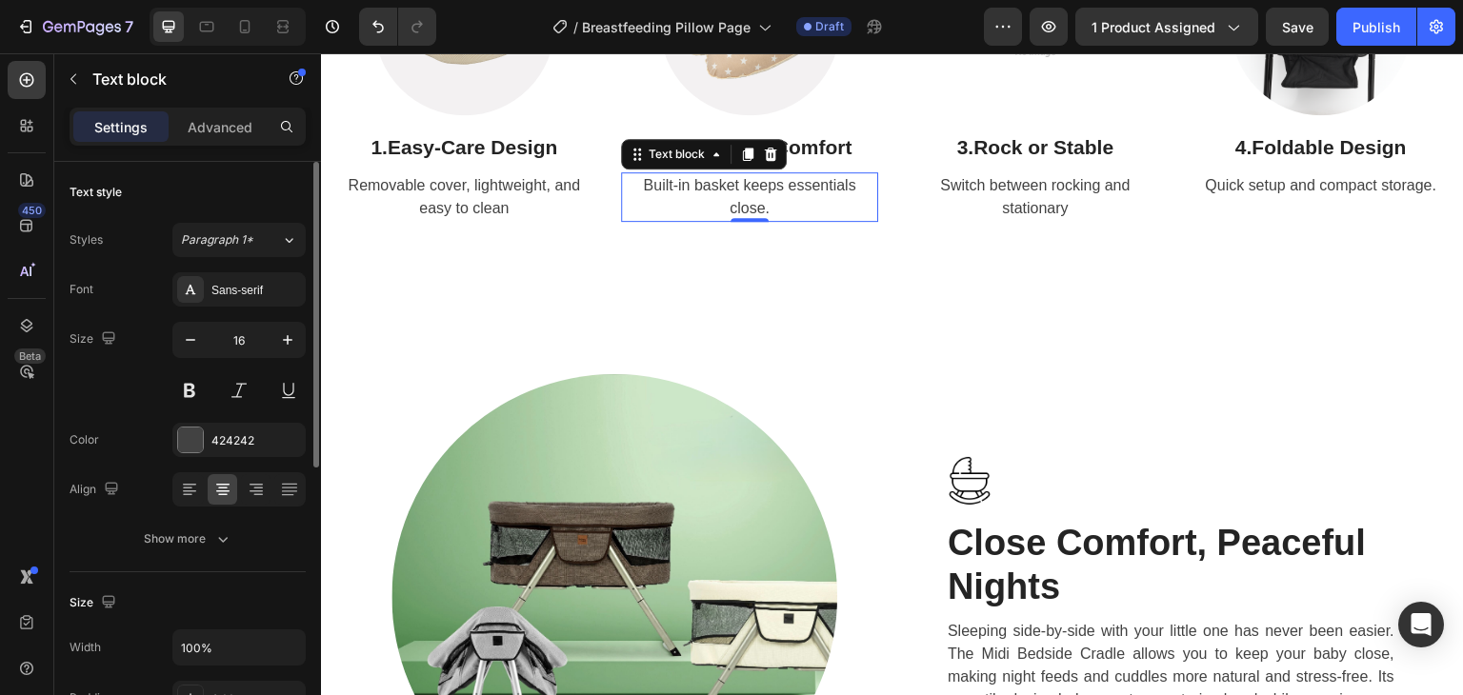
click at [757, 220] on p "Built-in basket keeps essentials close." at bounding box center [749, 197] width 253 height 46
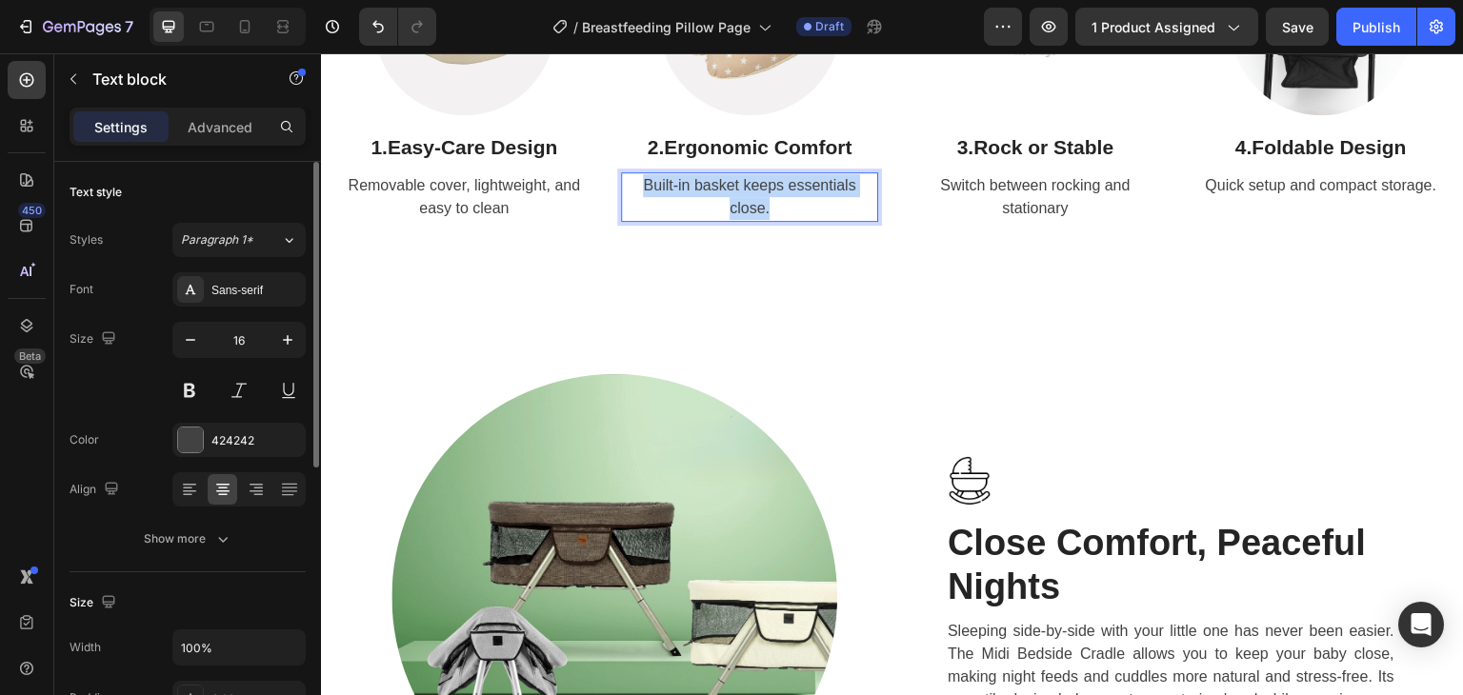
click at [757, 220] on p "Built-in basket keeps essentials close." at bounding box center [749, 197] width 253 height 46
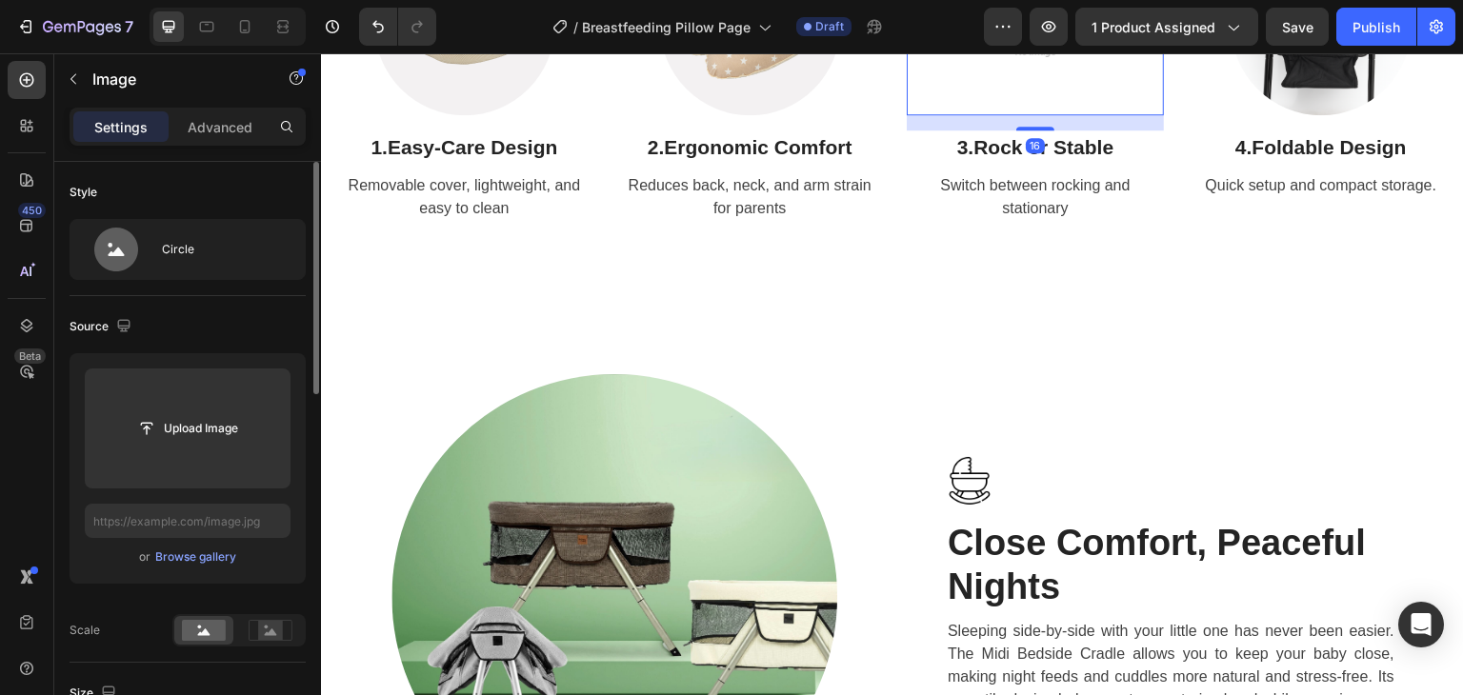
click at [1051, 115] on img at bounding box center [1036, 25] width 180 height 180
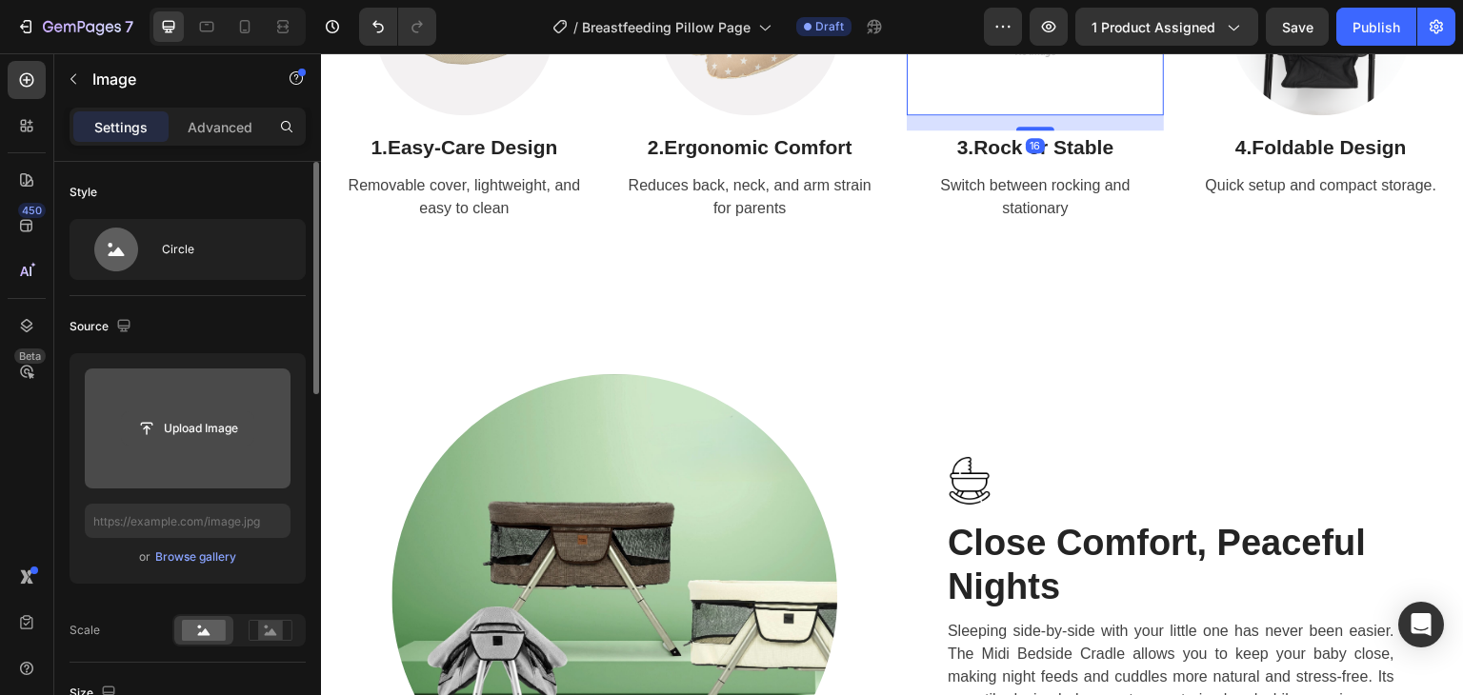
click at [203, 420] on input "file" at bounding box center [187, 428] width 131 height 32
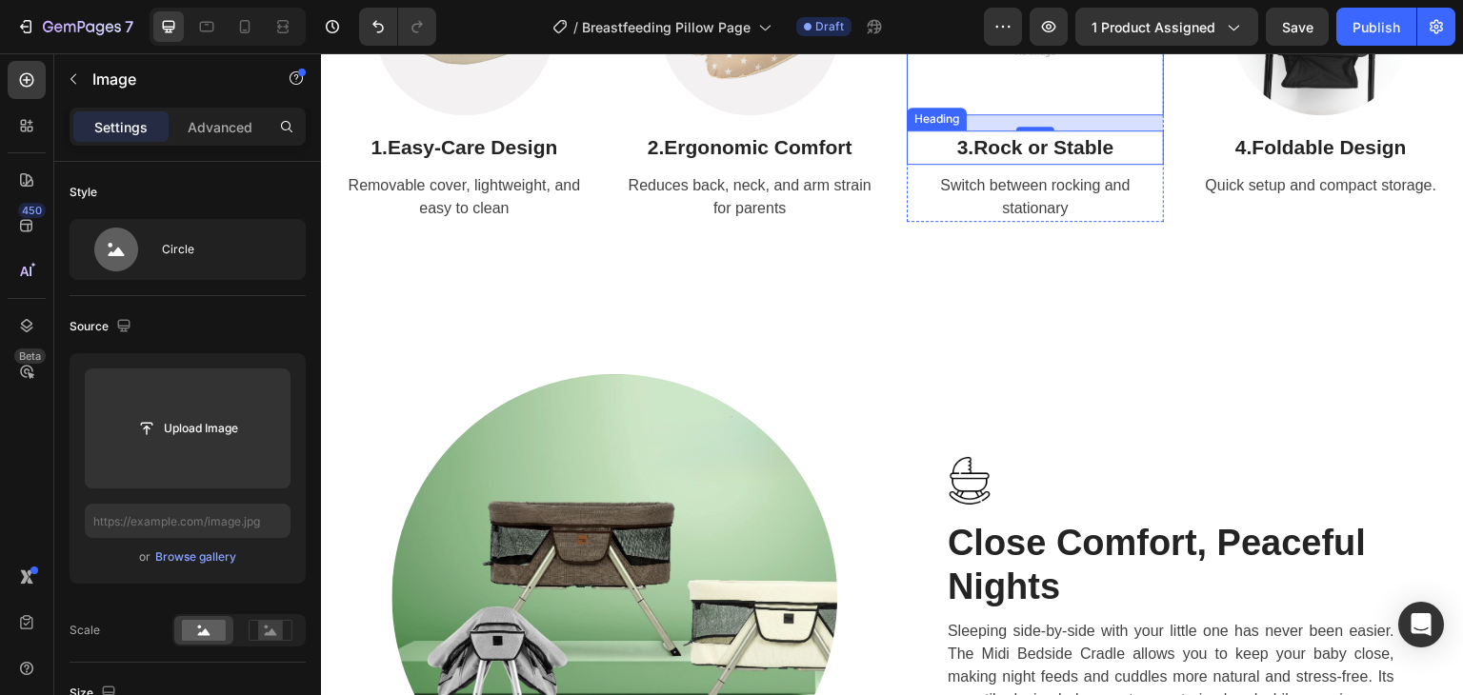
click at [1087, 158] on strong "Rock or Stable" at bounding box center [1043, 147] width 140 height 22
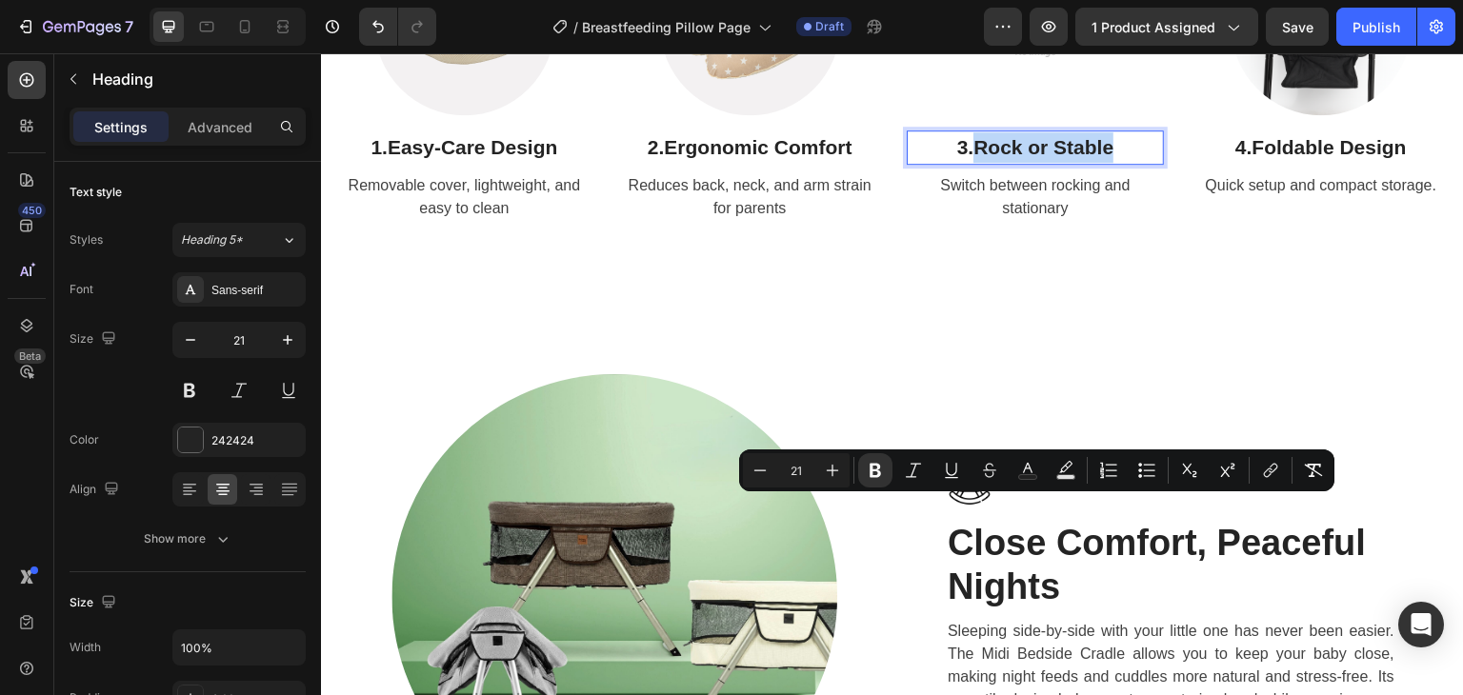
drag, startPoint x: 1109, startPoint y: 516, endPoint x: 971, endPoint y: 516, distance: 138.1
click at [971, 163] on p "3. Rock or Stable" at bounding box center [1035, 147] width 253 height 30
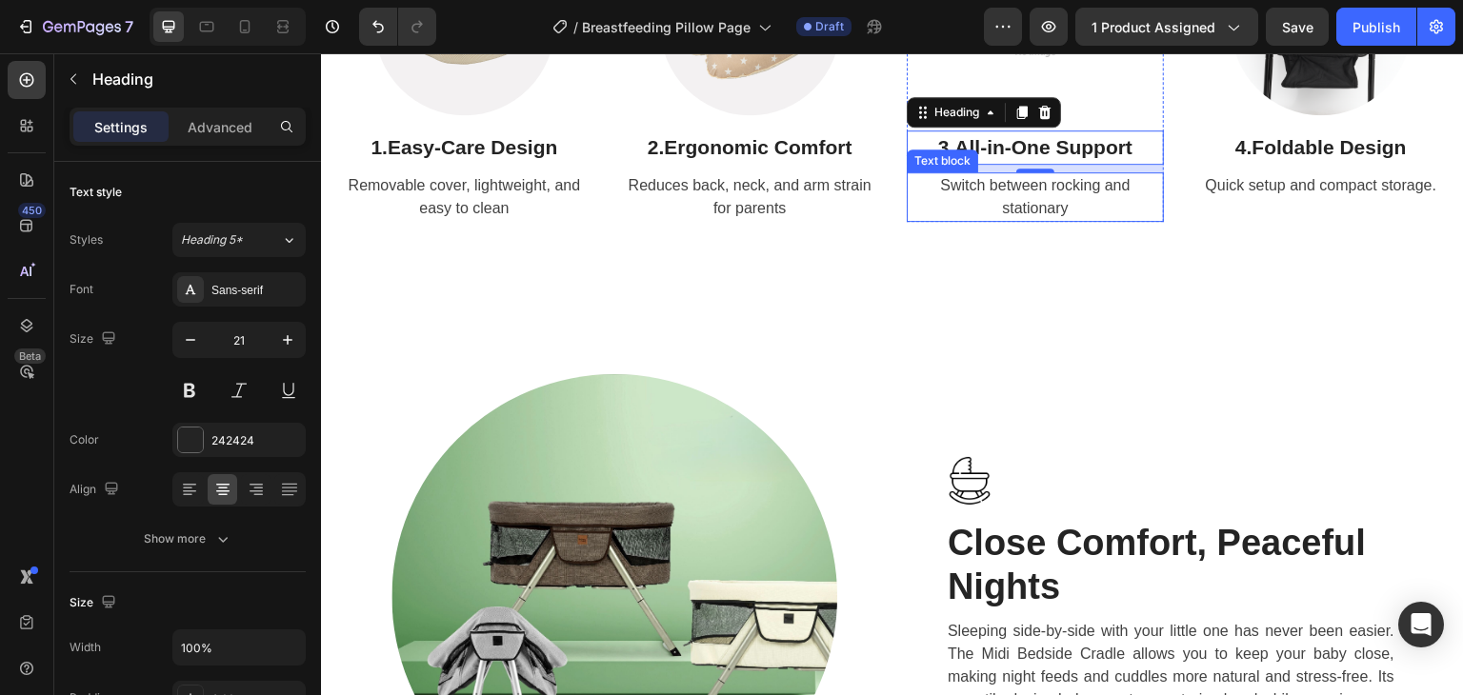
click at [992, 220] on p "Switch between rocking and stationary" at bounding box center [1035, 197] width 253 height 46
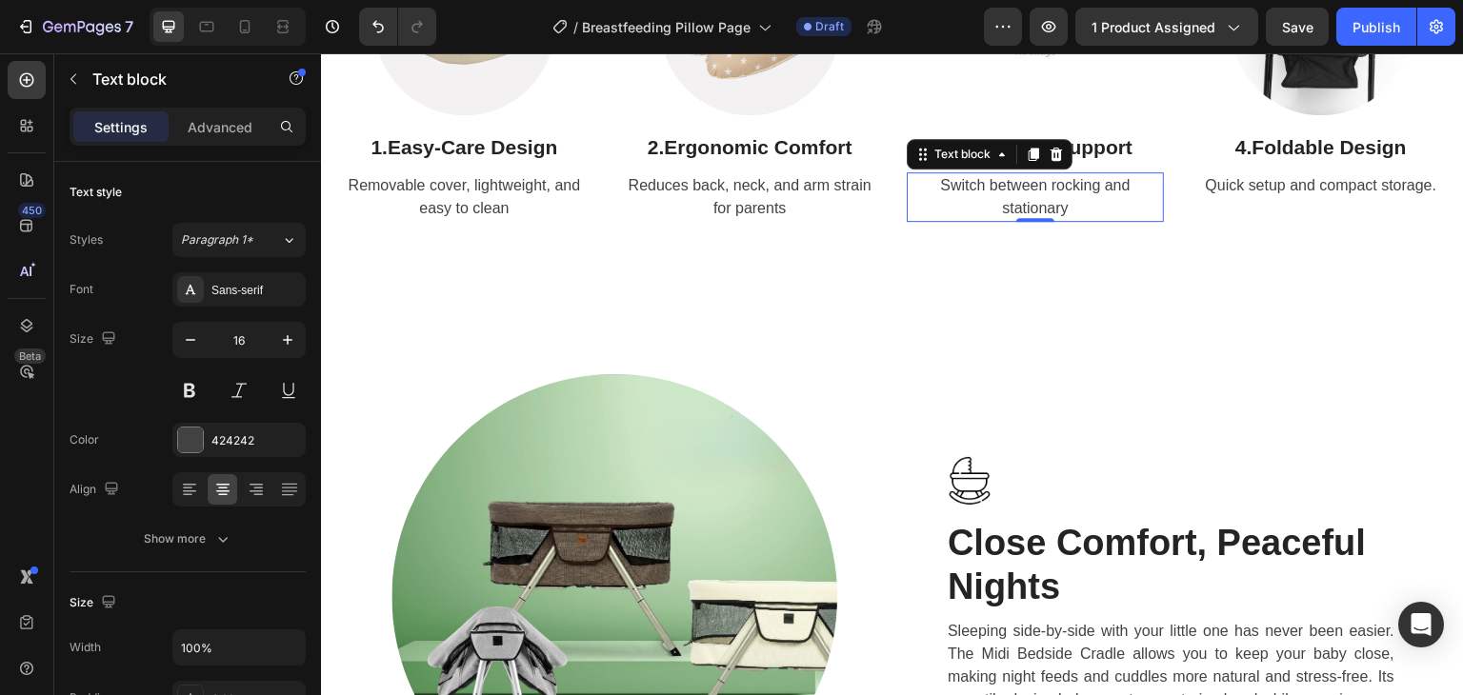
click at [996, 220] on p "Switch between rocking and stationary" at bounding box center [1035, 197] width 253 height 46
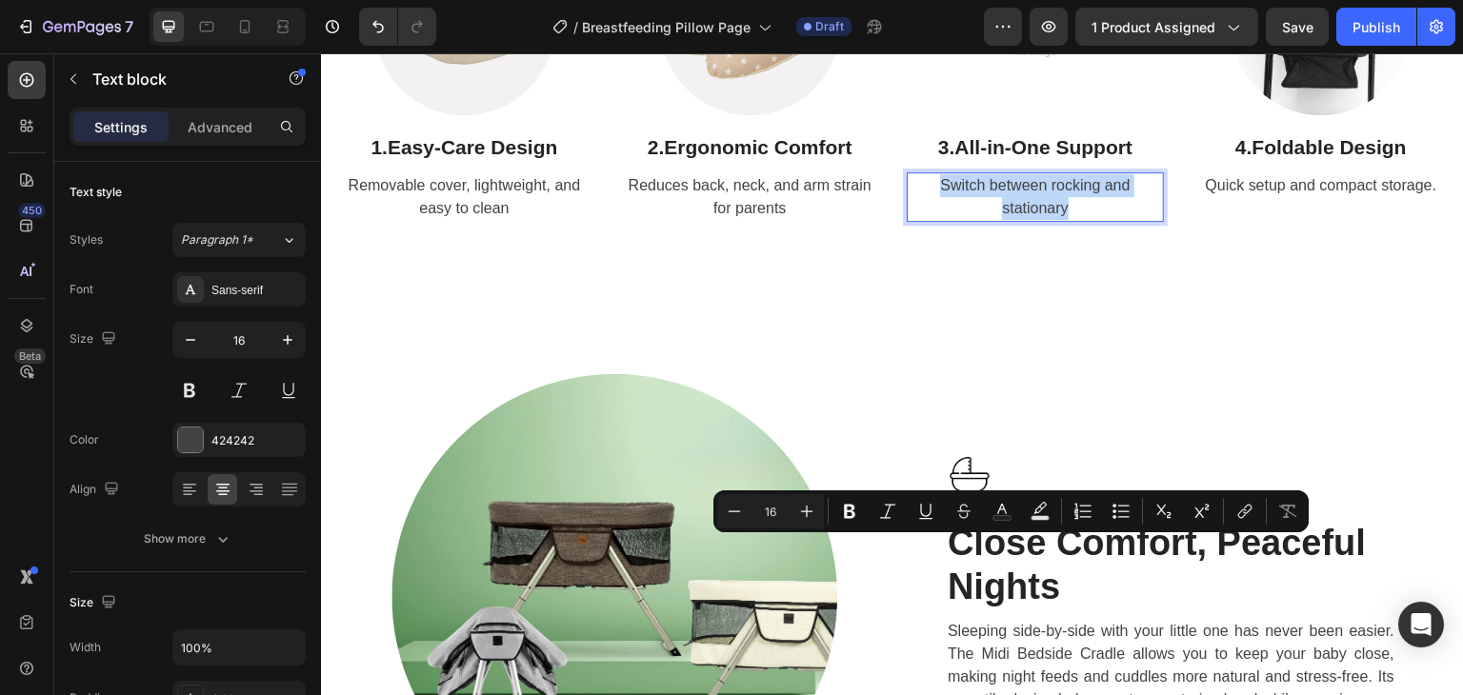
click at [996, 220] on p "Switch between rocking and stationary" at bounding box center [1035, 197] width 253 height 46
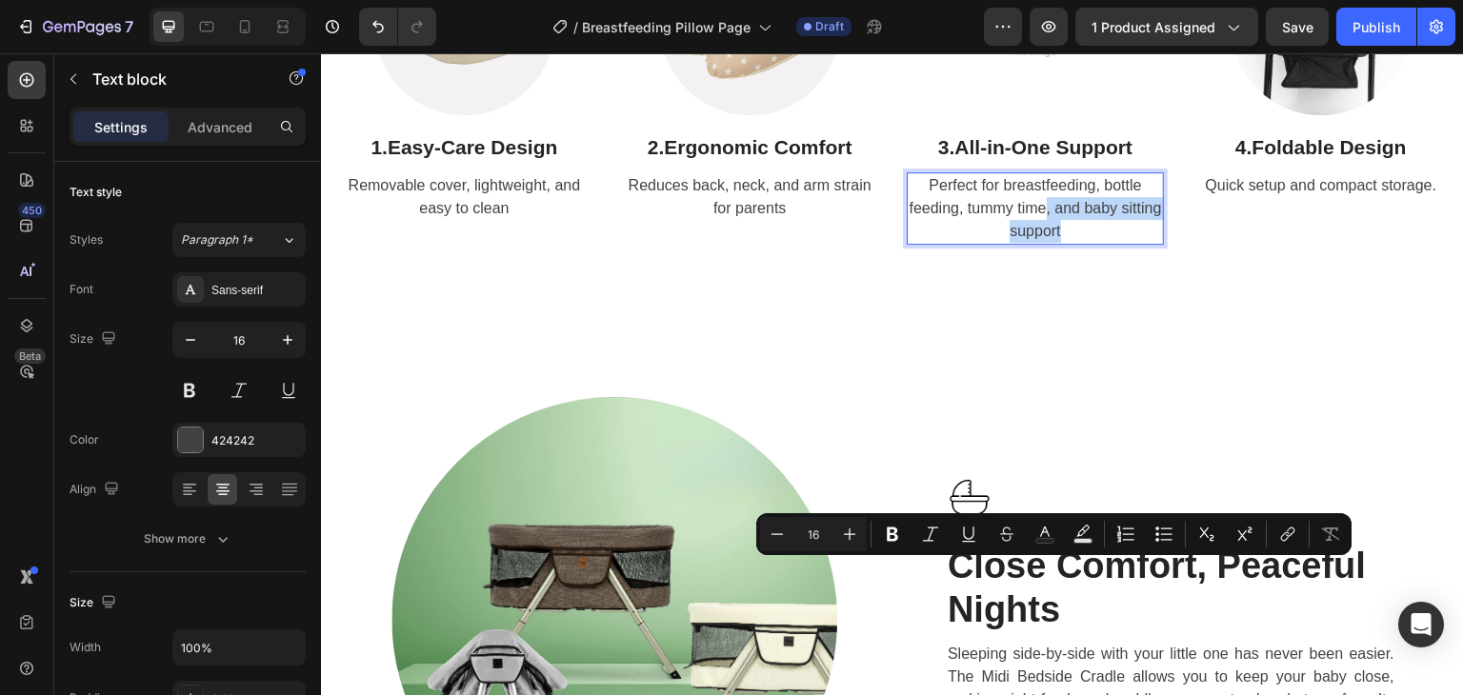
drag, startPoint x: 1088, startPoint y: 596, endPoint x: 1060, endPoint y: 577, distance: 33.6
click at [1060, 243] on p "Perfect for breastfeeding, bottle feeding, tummy time, and baby sitting support" at bounding box center [1035, 208] width 253 height 69
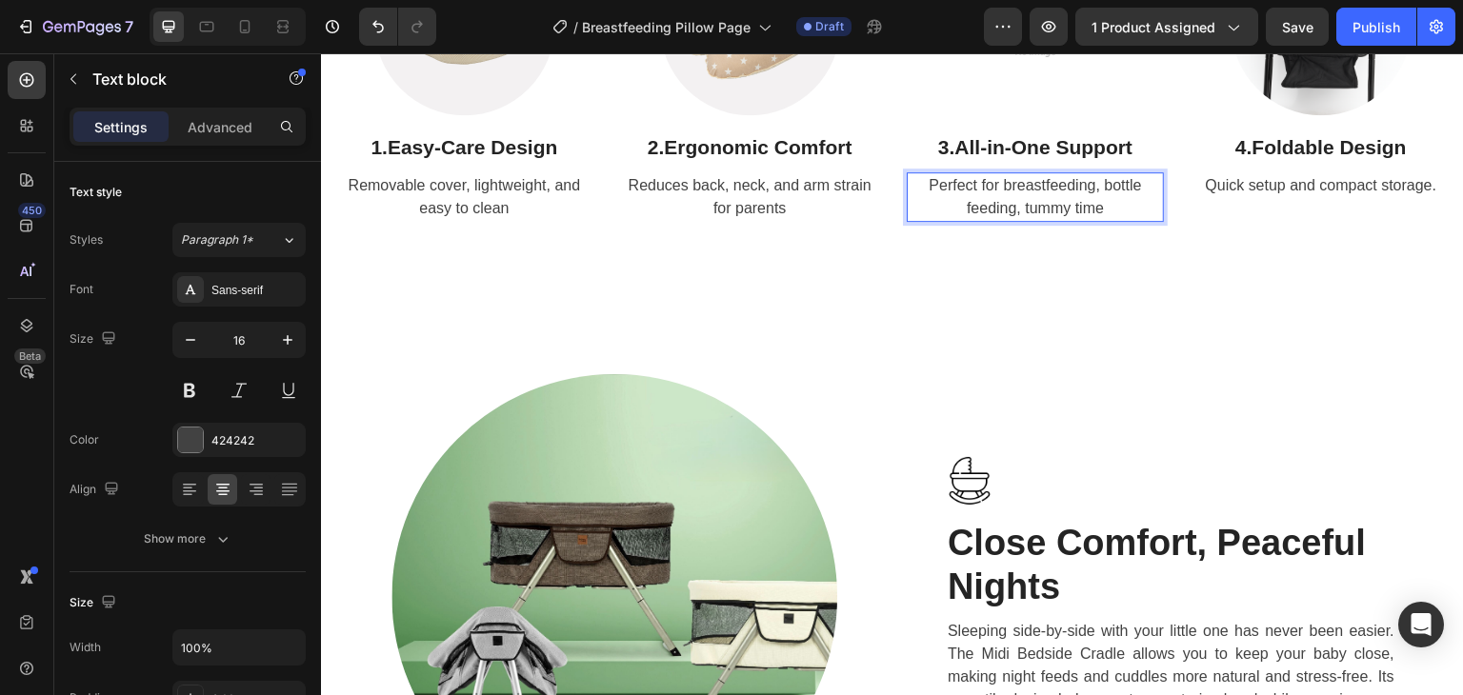
click at [1012, 220] on p "Perfect for breastfeeding, bottle feeding, tummy time" at bounding box center [1035, 197] width 253 height 46
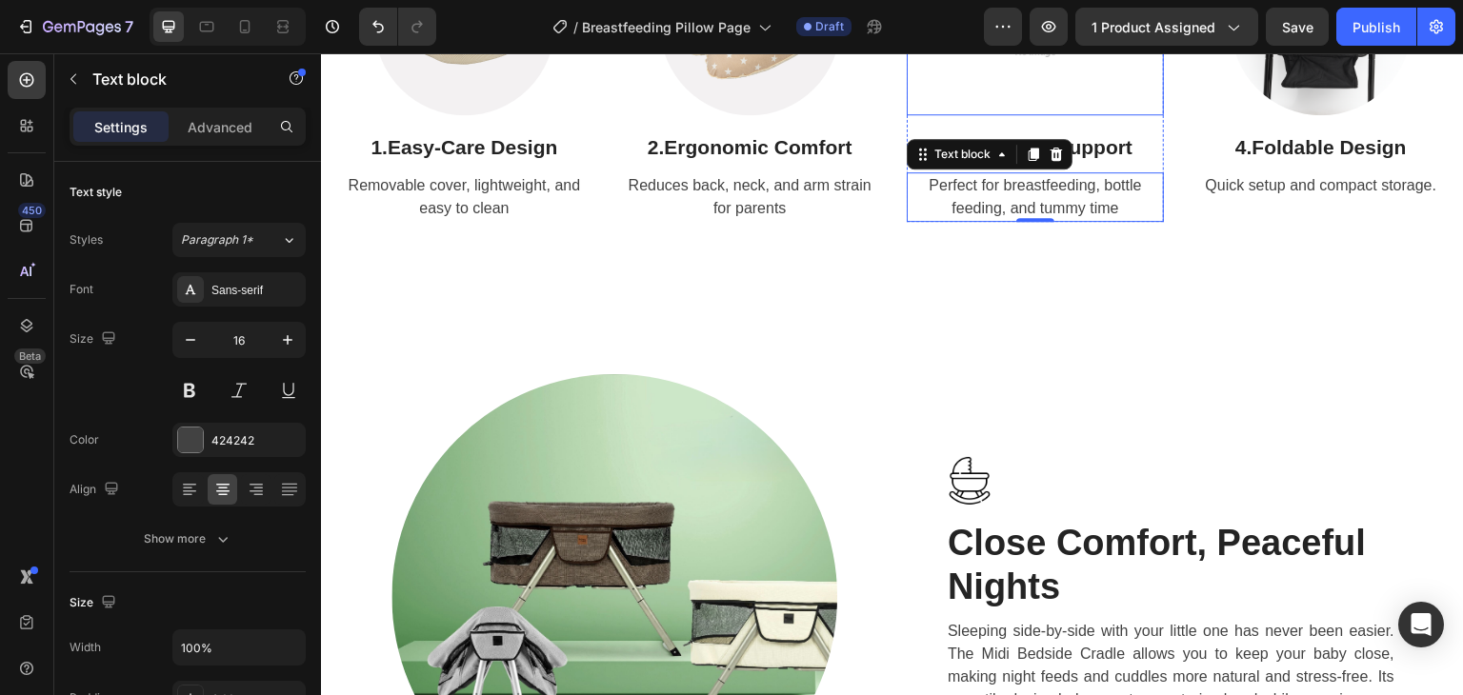
click at [1041, 115] on img at bounding box center [1036, 25] width 180 height 180
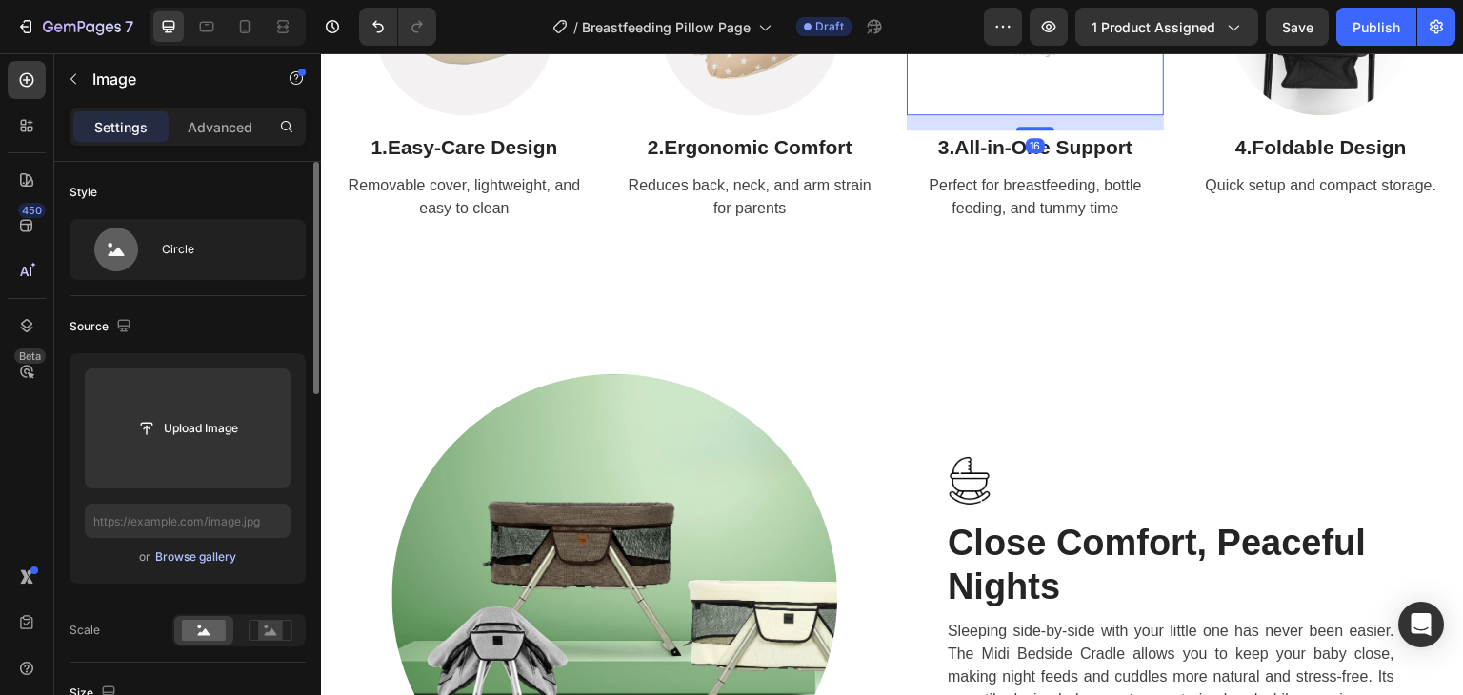
click at [206, 553] on div "Browse gallery" at bounding box center [195, 557] width 81 height 17
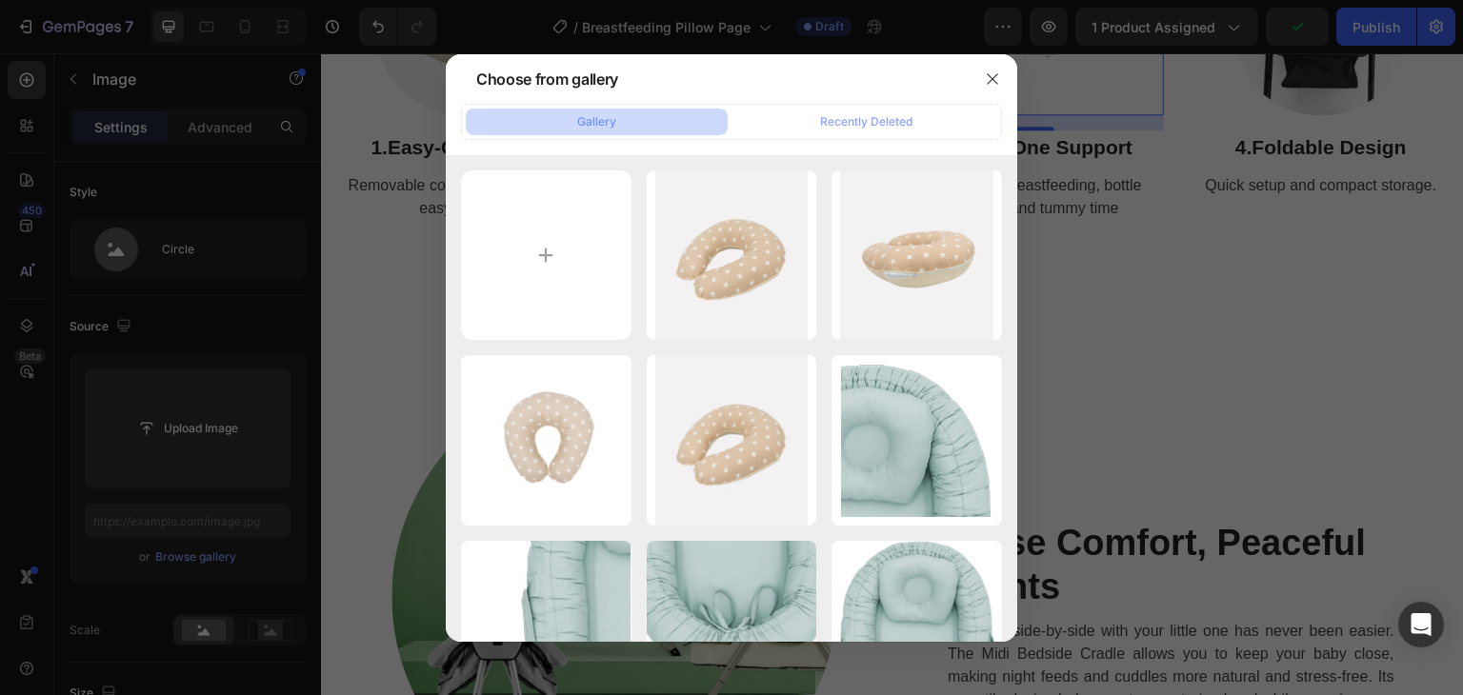
click at [1114, 230] on div at bounding box center [731, 347] width 1463 height 695
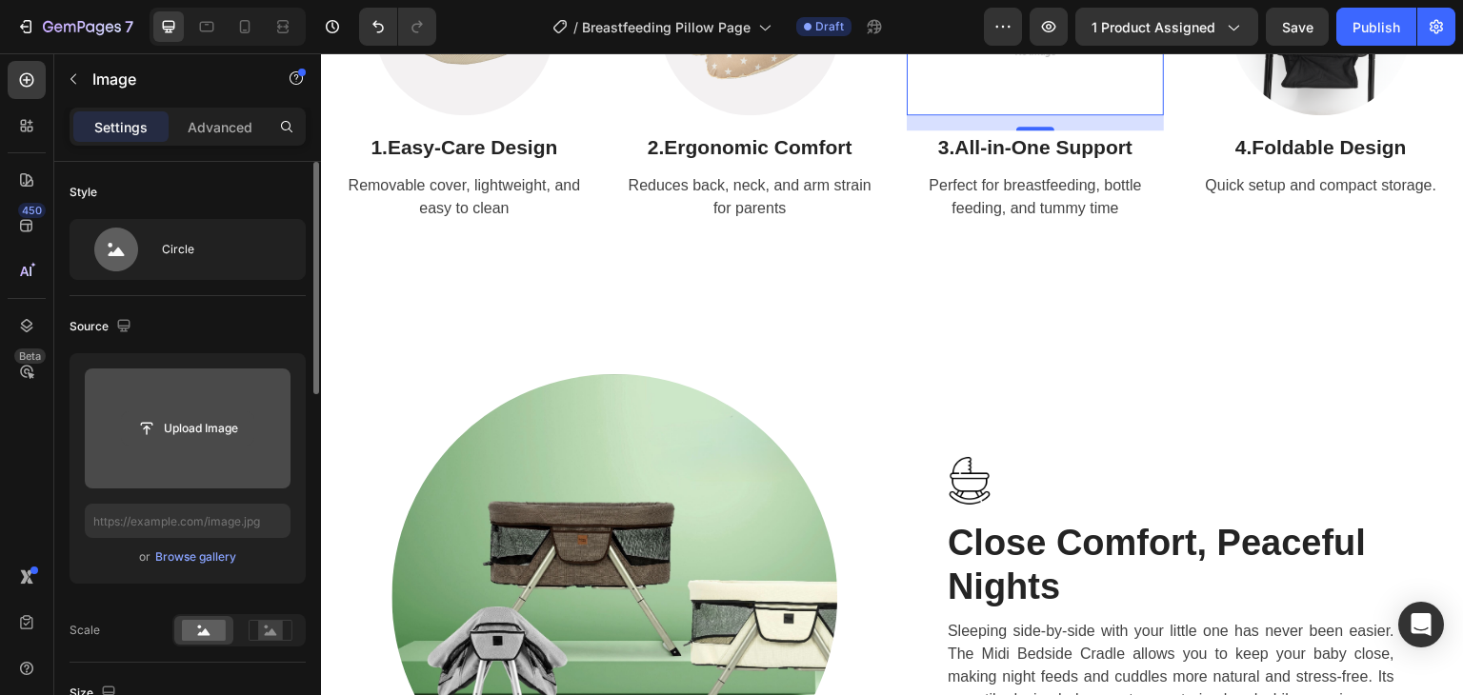
click at [128, 428] on input "file" at bounding box center [187, 428] width 131 height 32
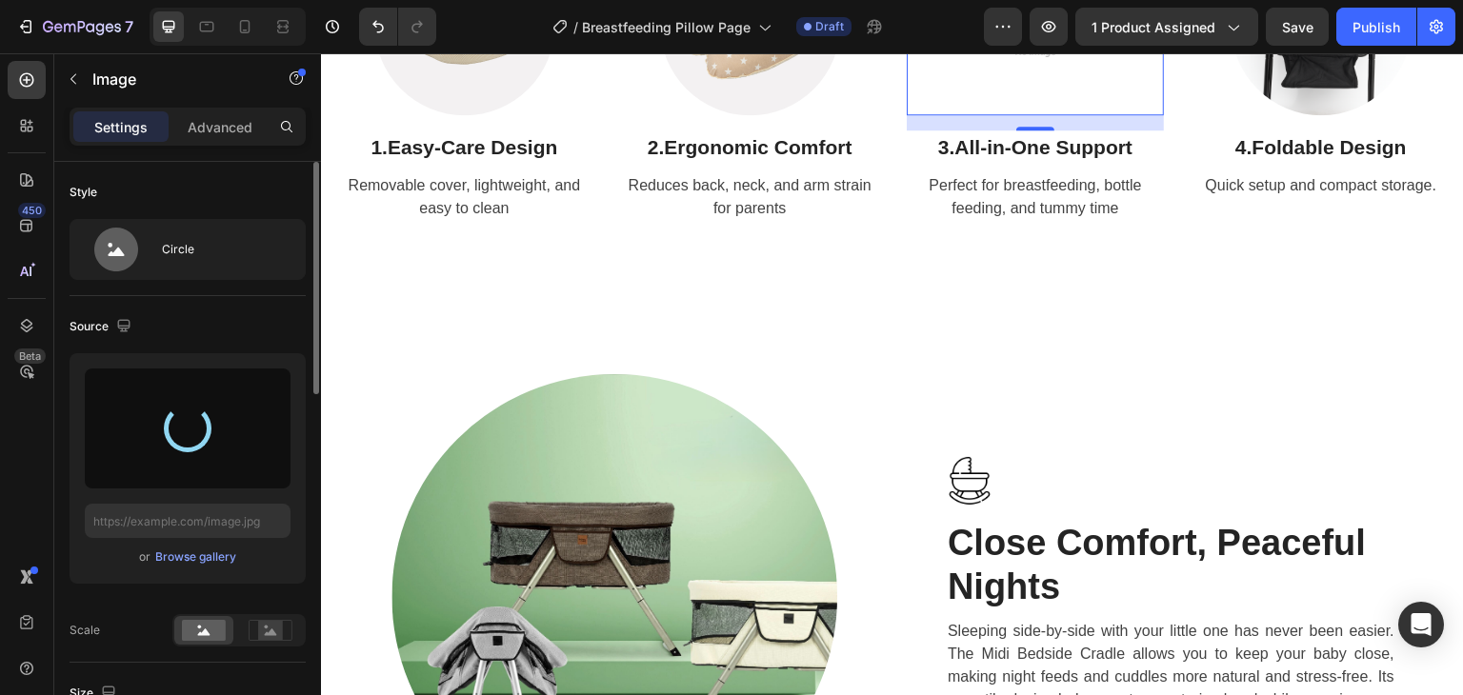
type input "[URL][DOMAIN_NAME]"
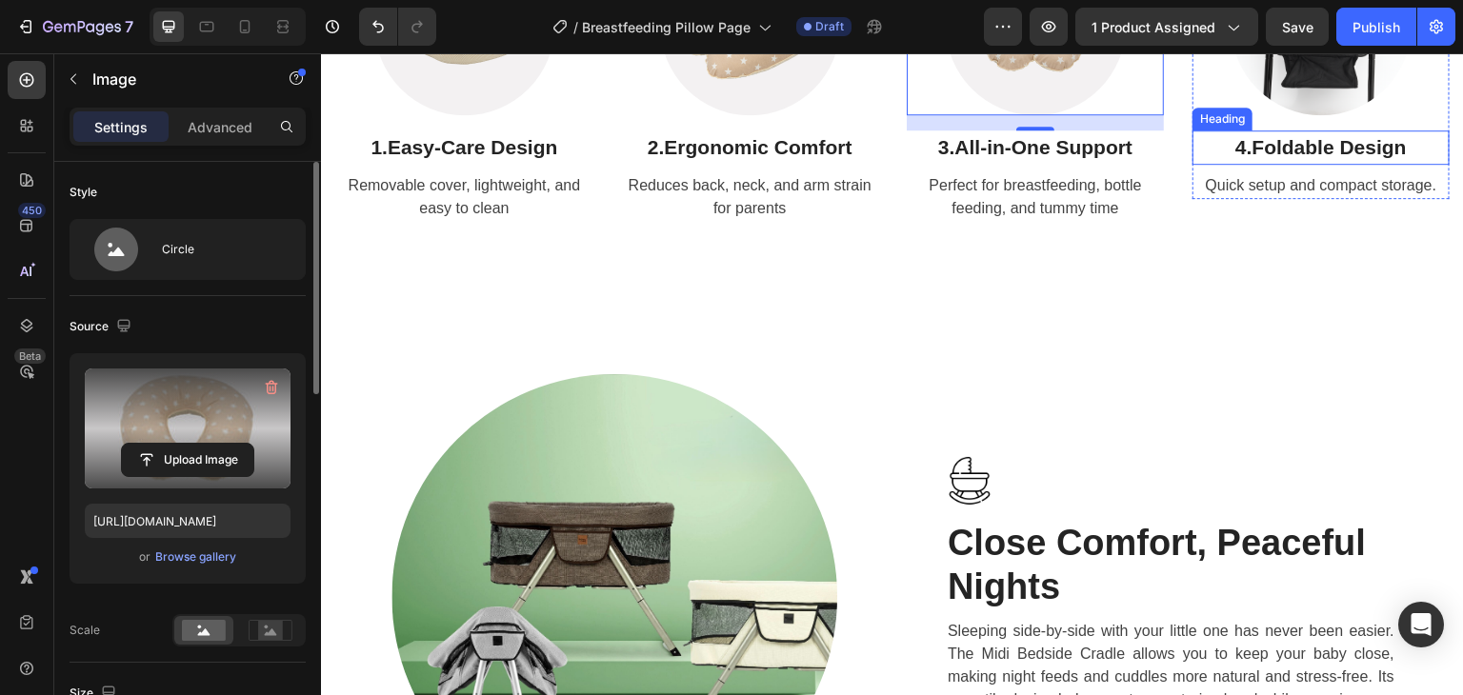
click at [1277, 158] on strong "Foldable Design" at bounding box center [1329, 147] width 154 height 22
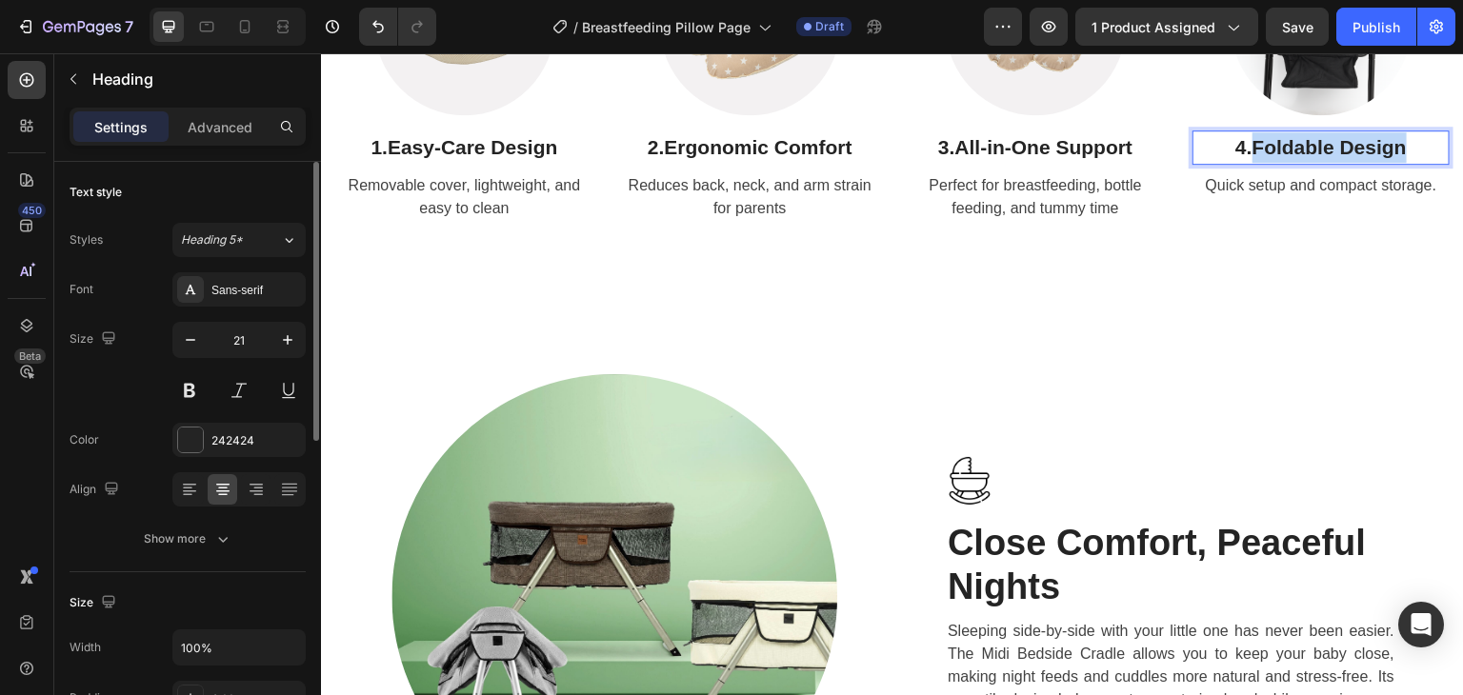
drag, startPoint x: 1245, startPoint y: 510, endPoint x: 1426, endPoint y: 509, distance: 181.0
click at [1426, 163] on p "4. Foldable Design" at bounding box center [1320, 147] width 253 height 30
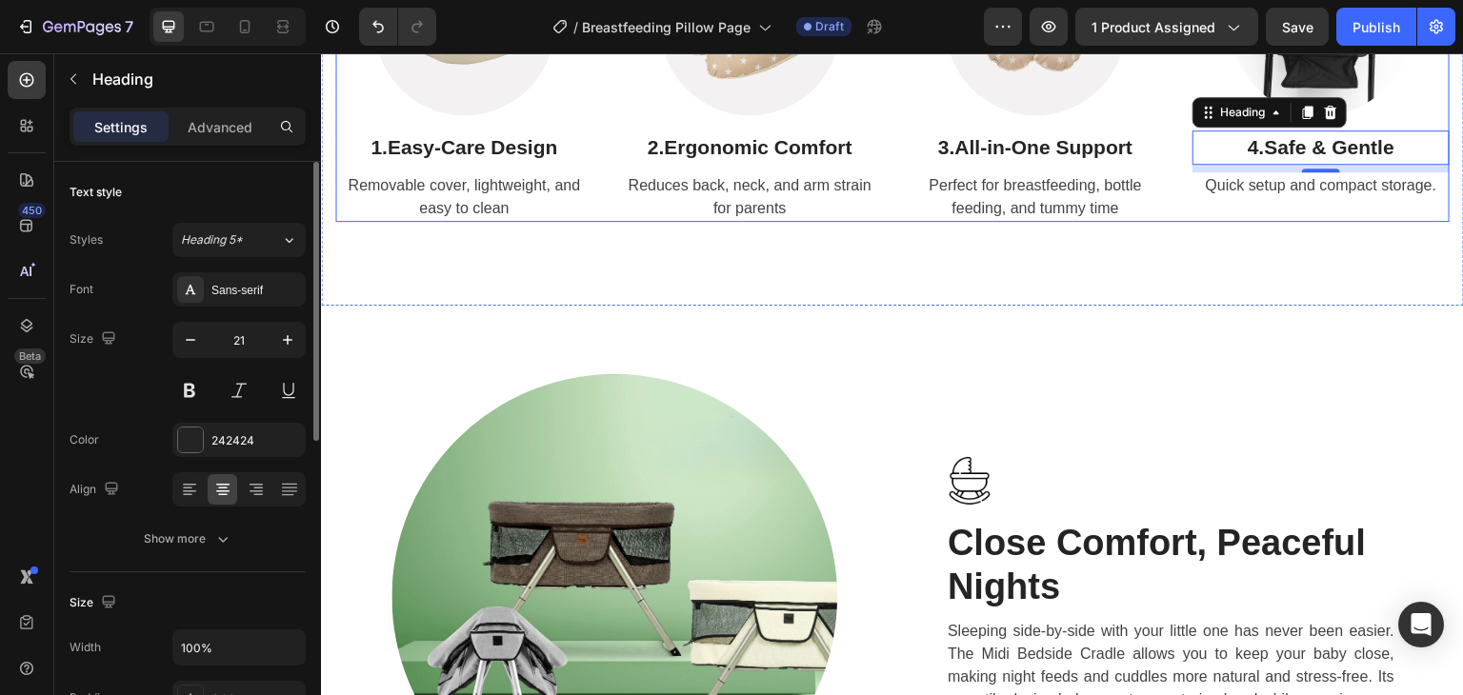
click at [1255, 197] on p "Quick setup and compact storage." at bounding box center [1320, 185] width 253 height 23
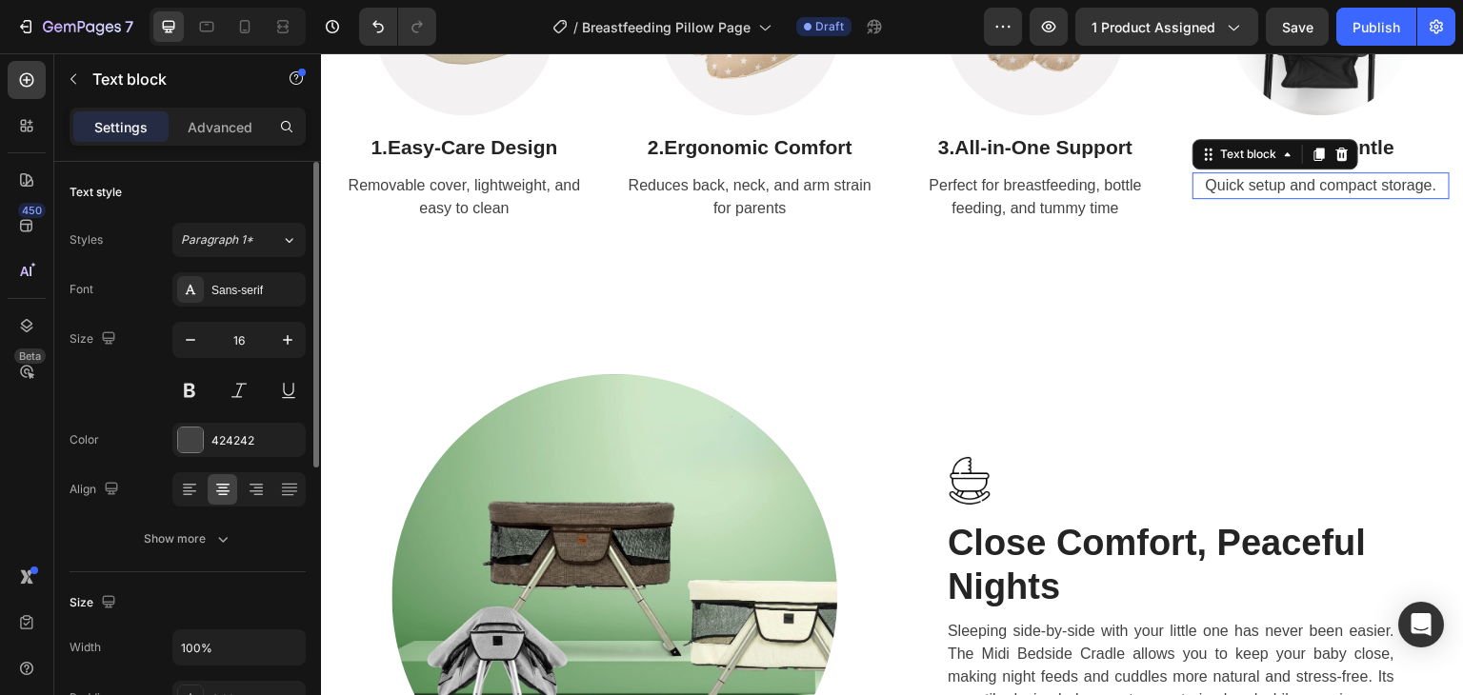
click at [1255, 197] on p "Quick setup and compact storage." at bounding box center [1320, 185] width 253 height 23
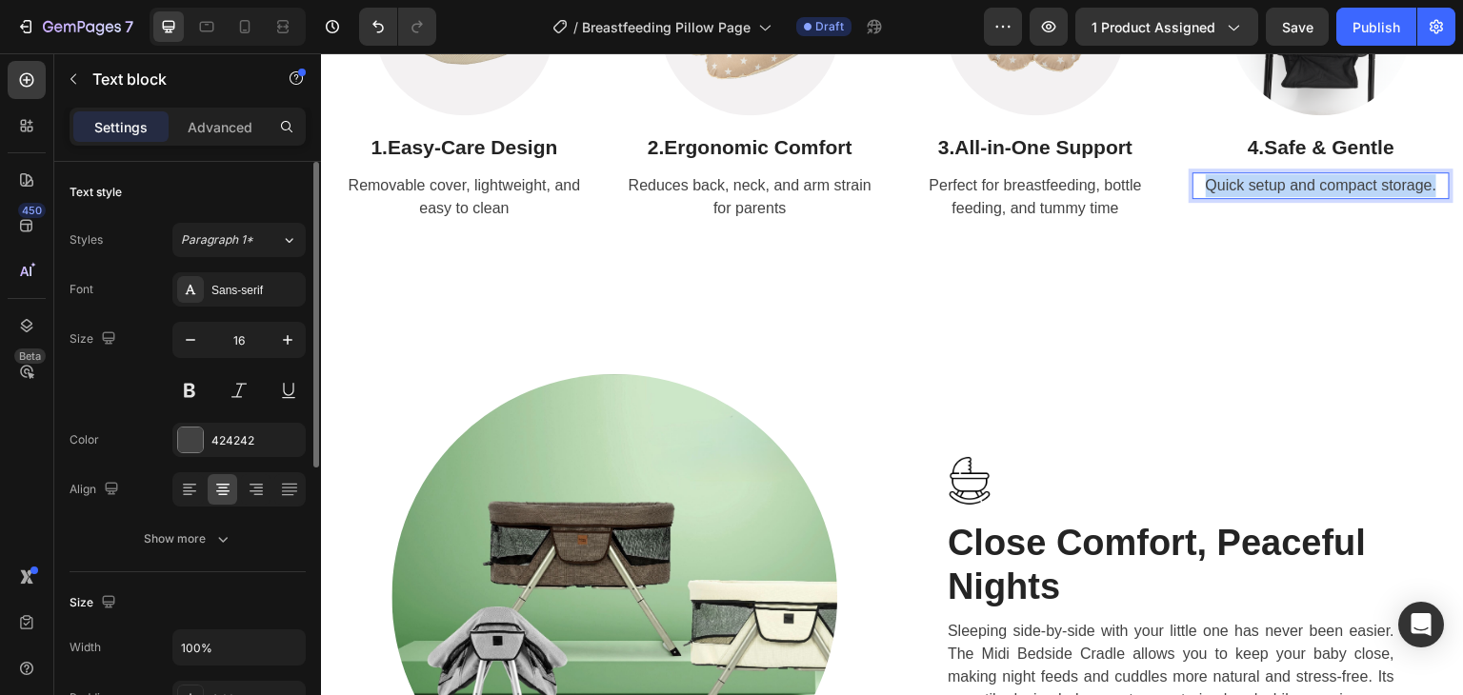
click at [1255, 197] on p "Quick setup and compact storage." at bounding box center [1320, 185] width 253 height 23
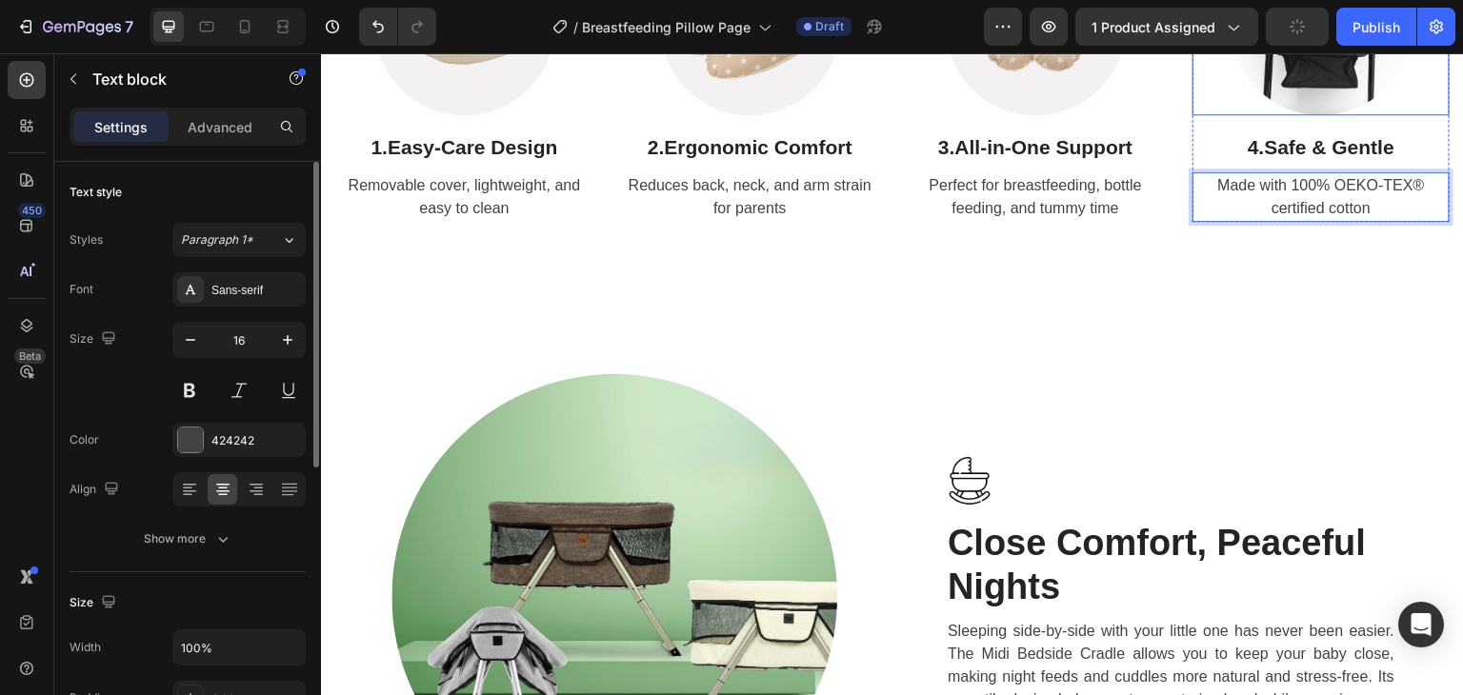
click at [1319, 115] on img at bounding box center [1322, 25] width 180 height 180
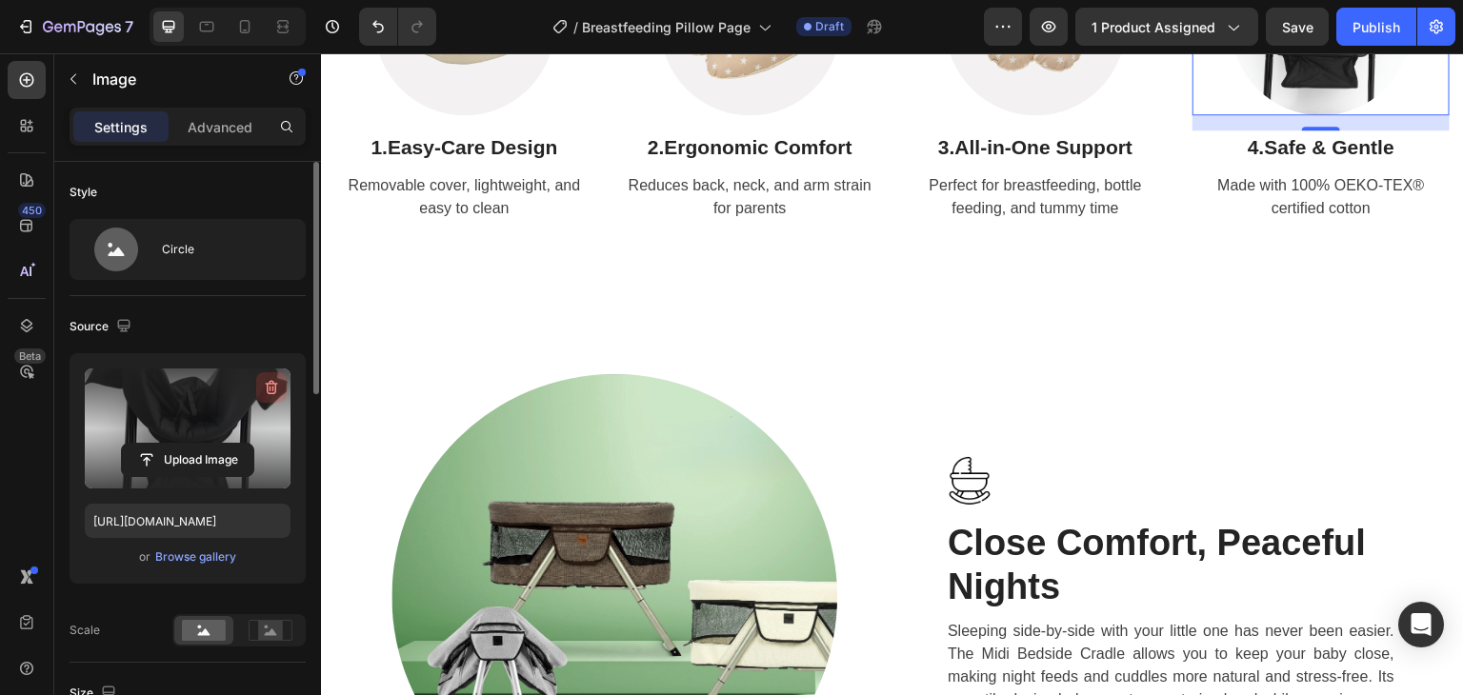
click at [276, 384] on icon "button" at bounding box center [271, 387] width 19 height 19
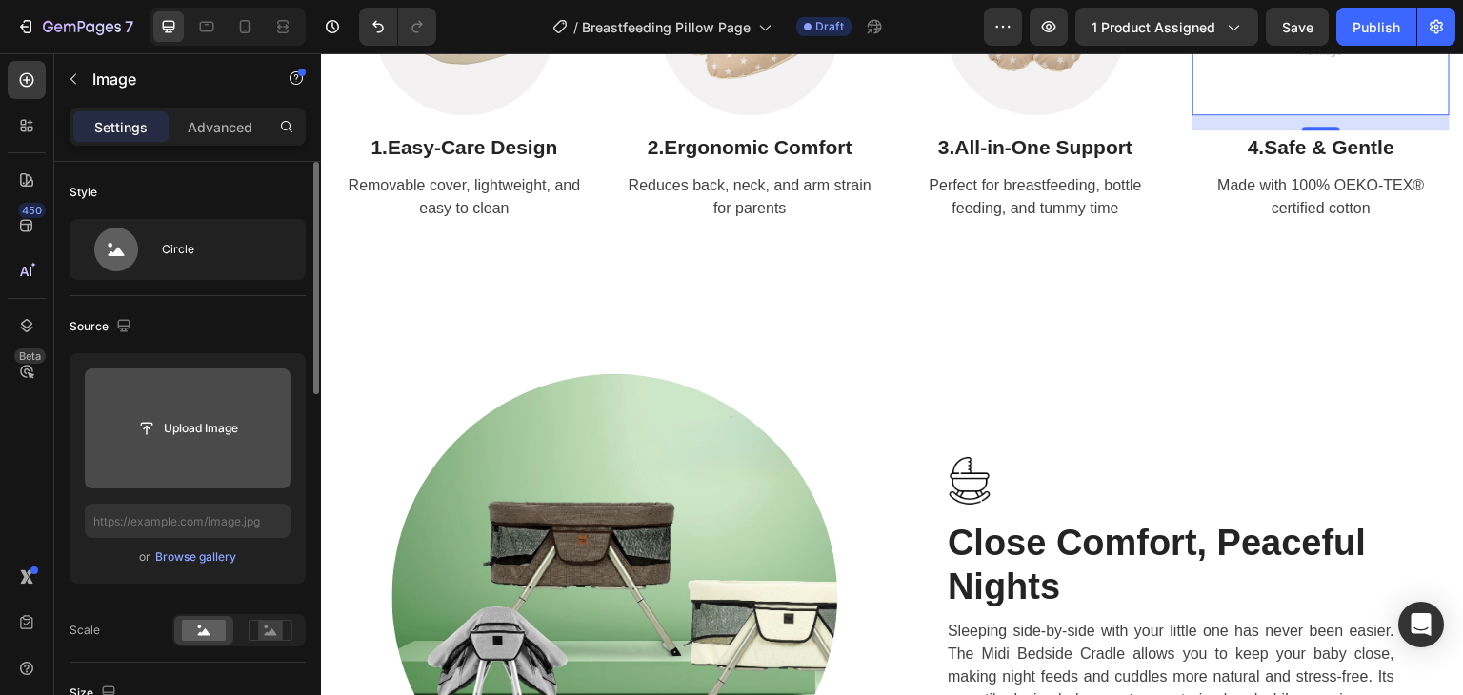
click at [170, 435] on input "file" at bounding box center [187, 428] width 131 height 32
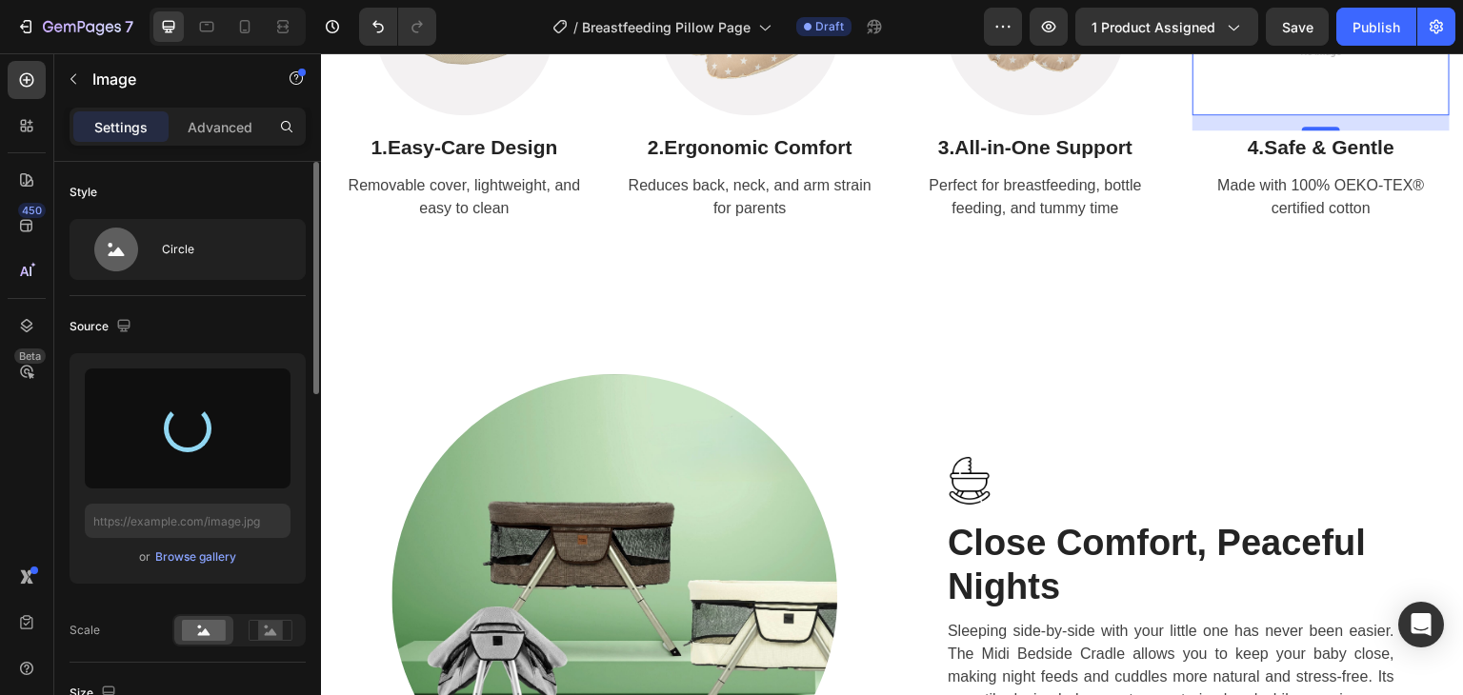
type input "[URL][DOMAIN_NAME]"
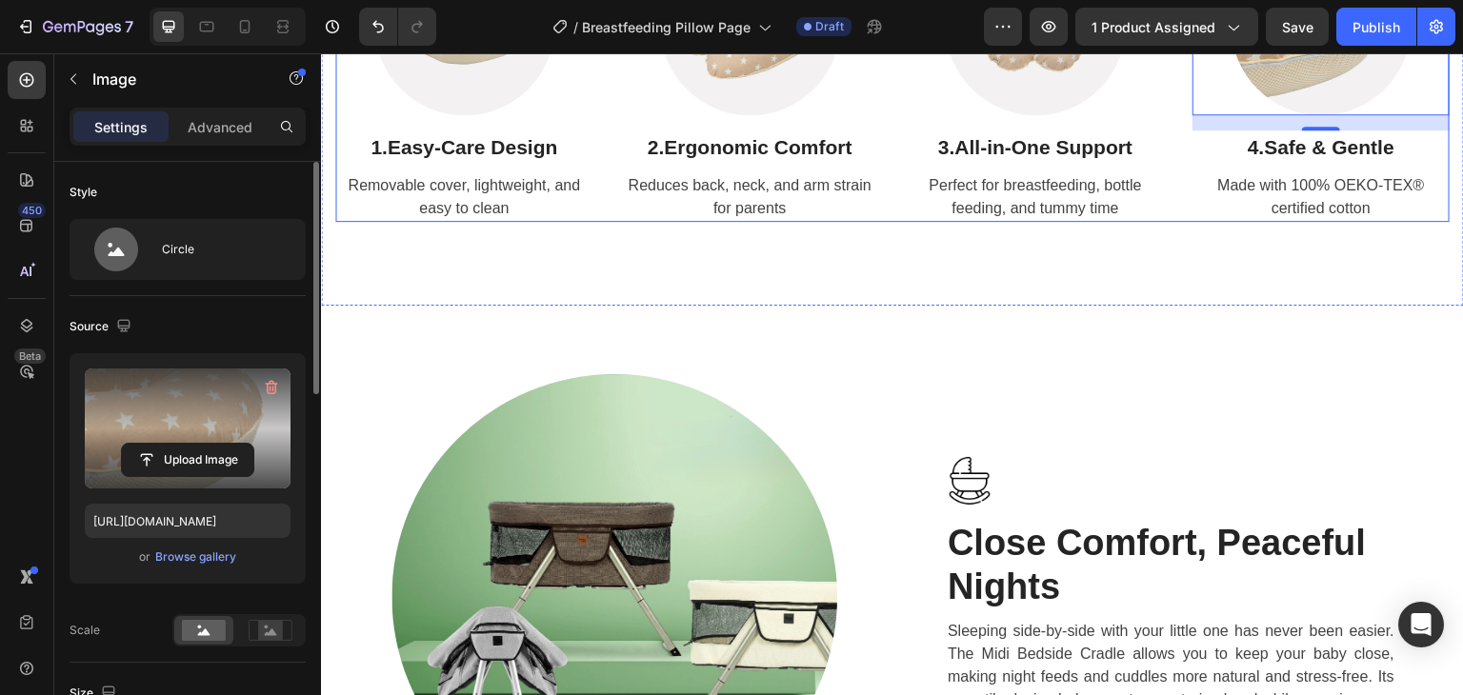
click at [602, 222] on div "Image 1. Easy-Care Design Heading Removable cover, lightweight, and easy to cle…" at bounding box center [892, 78] width 1114 height 287
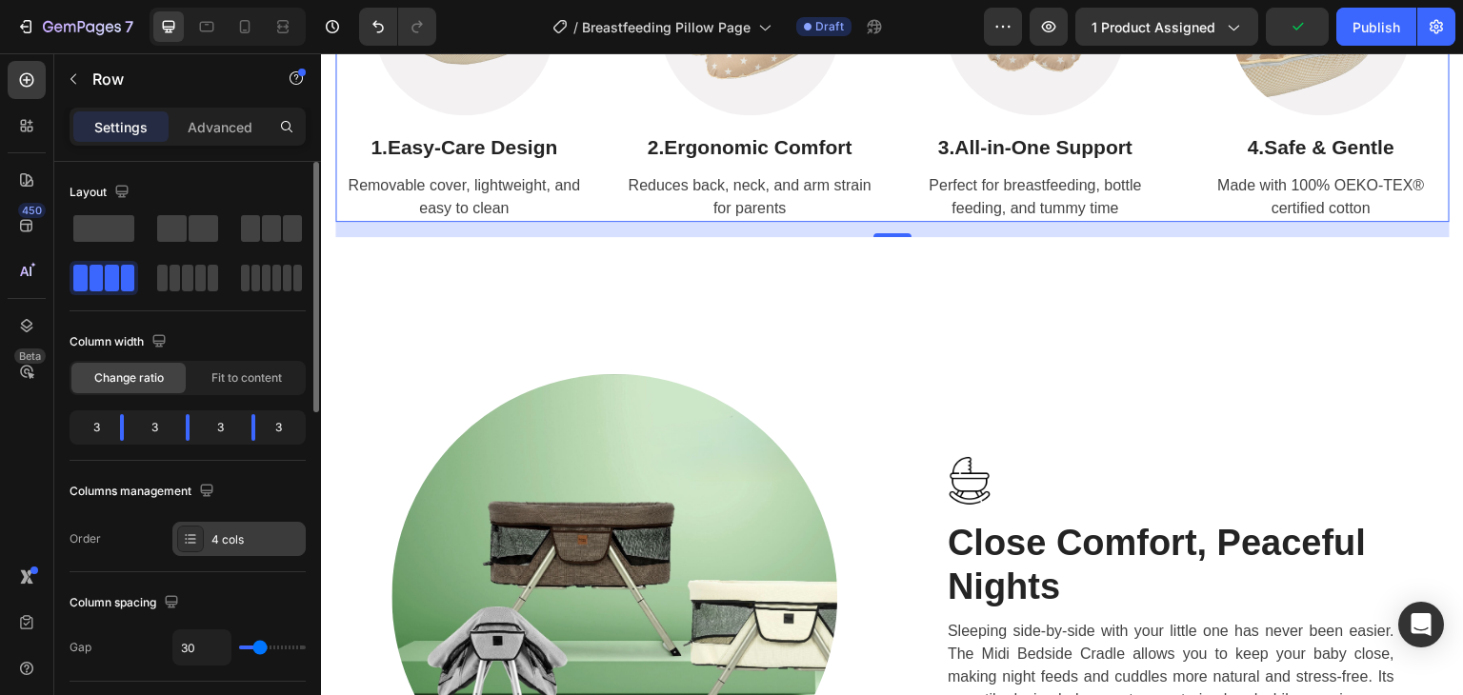
click at [217, 529] on div "4 cols" at bounding box center [238, 539] width 133 height 34
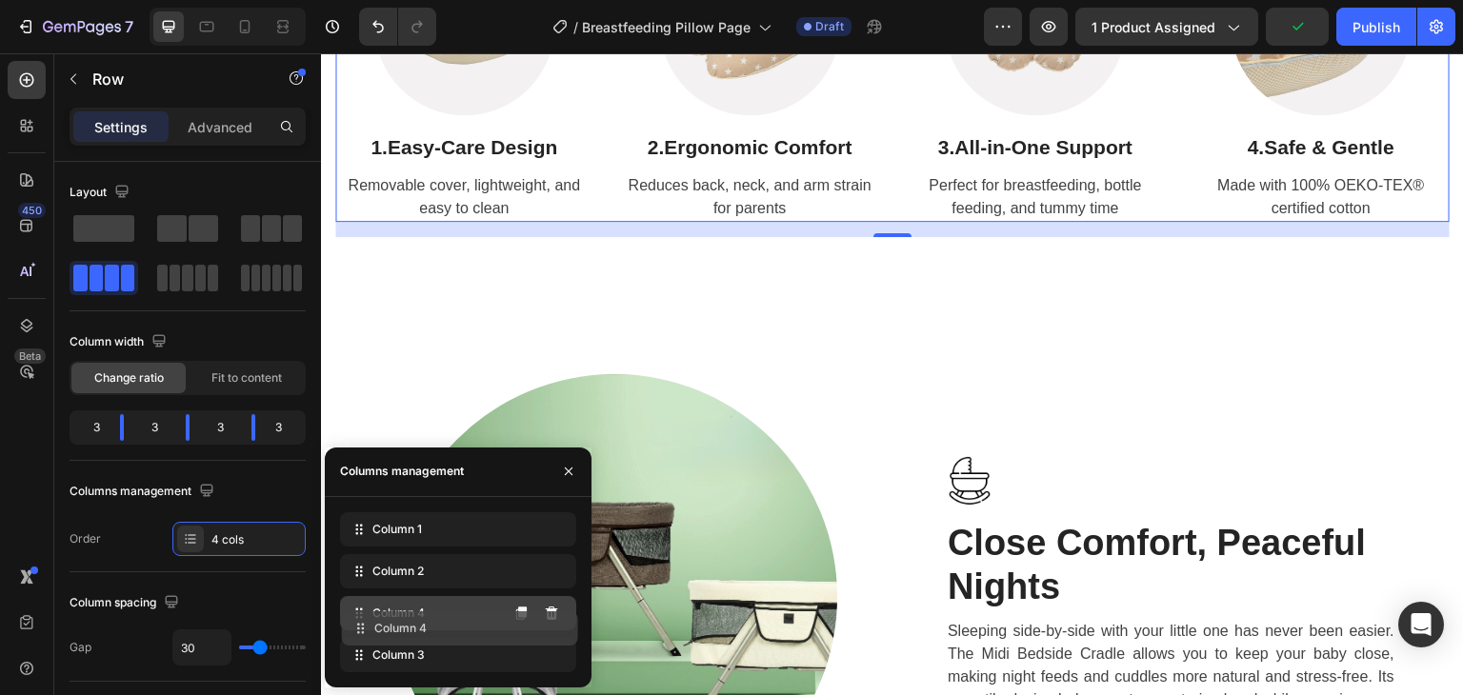
drag, startPoint x: 347, startPoint y: 649, endPoint x: 347, endPoint y: 619, distance: 29.5
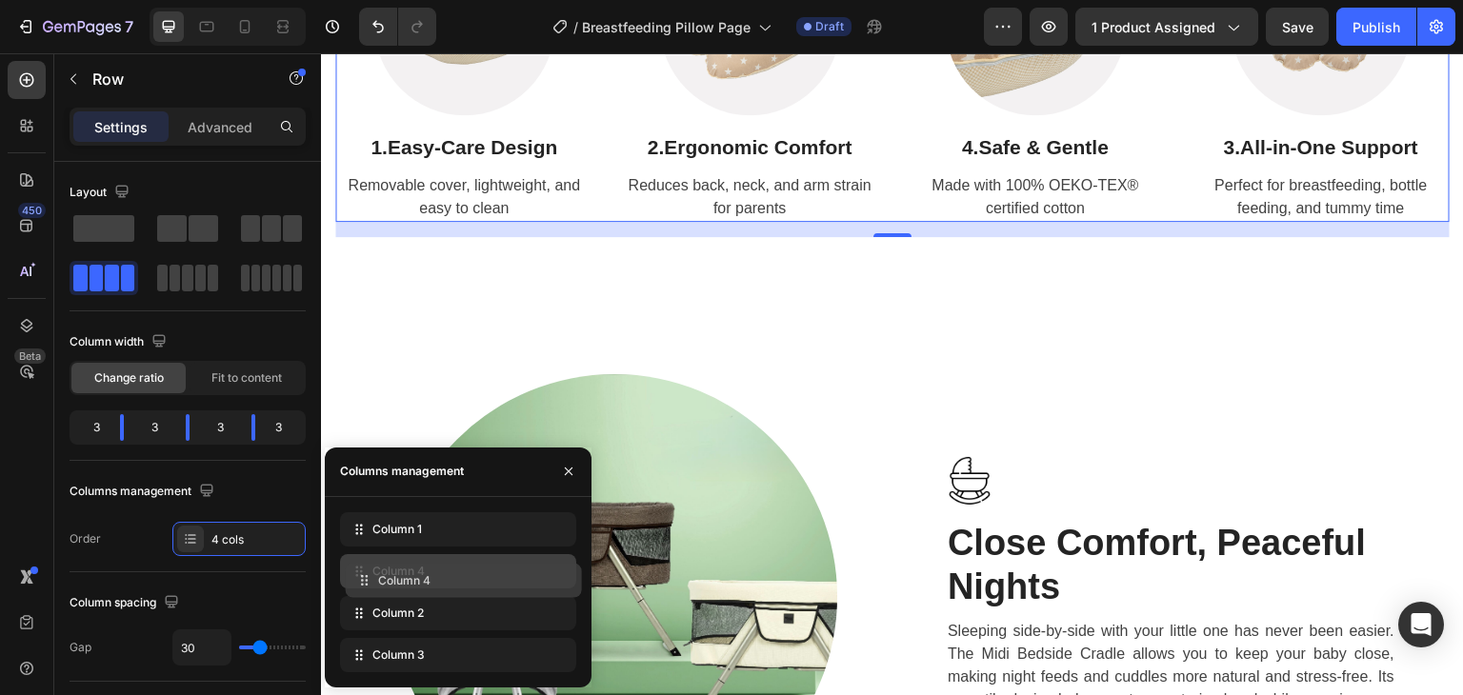
drag, startPoint x: 352, startPoint y: 606, endPoint x: 358, endPoint y: 572, distance: 33.8
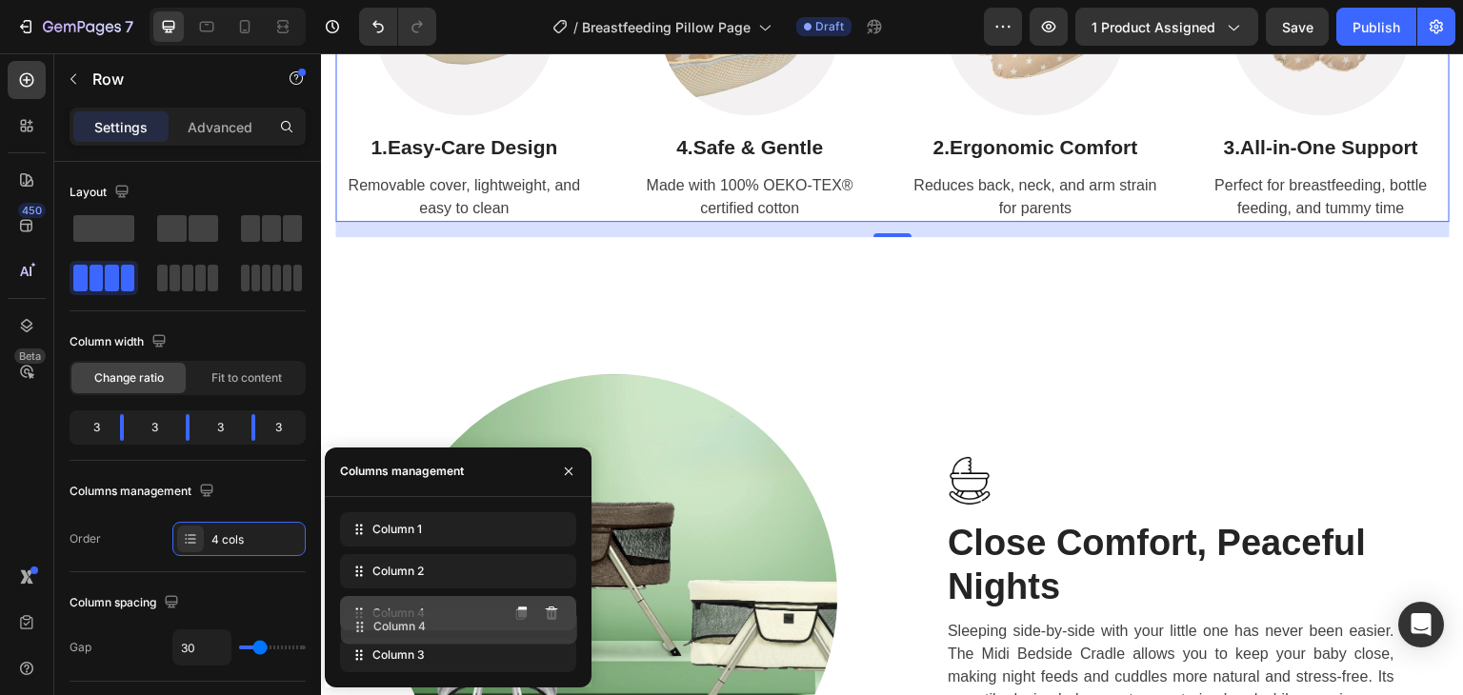
drag, startPoint x: 358, startPoint y: 572, endPoint x: 358, endPoint y: 629, distance: 56.2
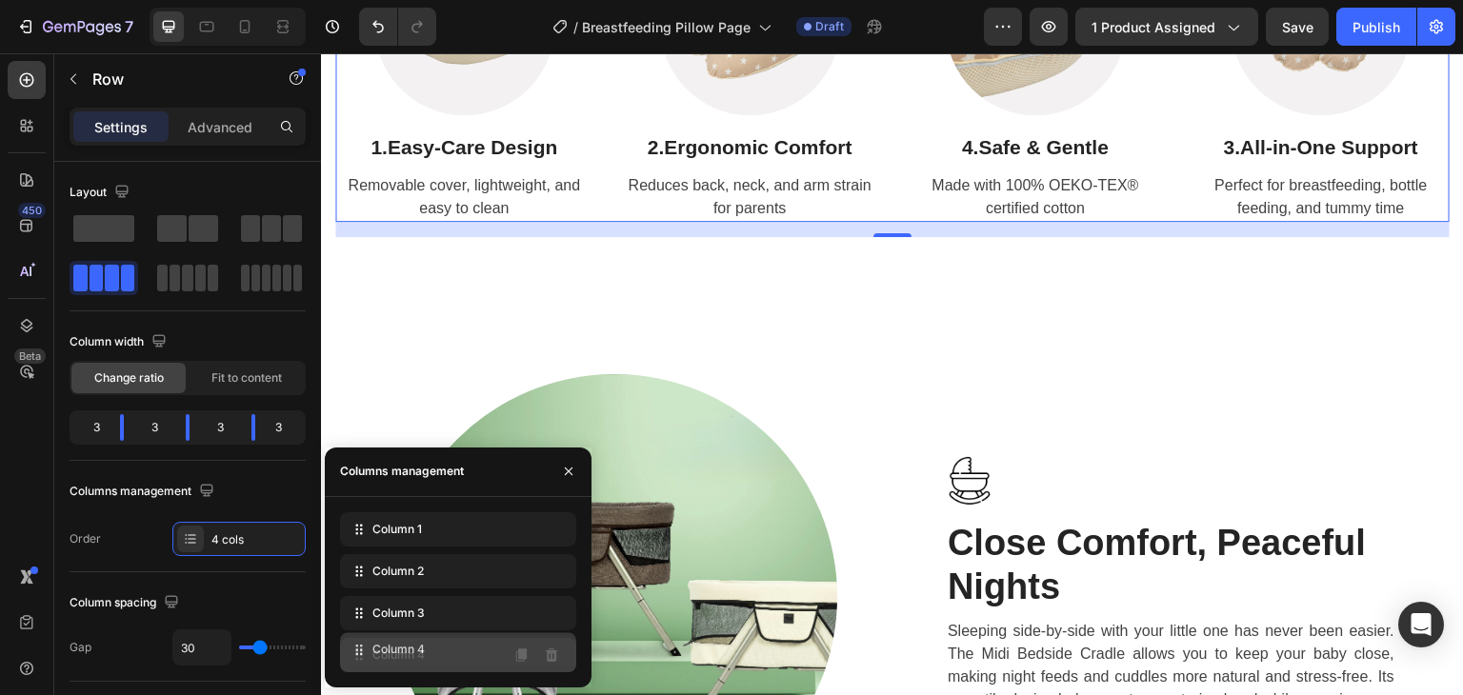
drag, startPoint x: 358, startPoint y: 629, endPoint x: 358, endPoint y: 665, distance: 36.2
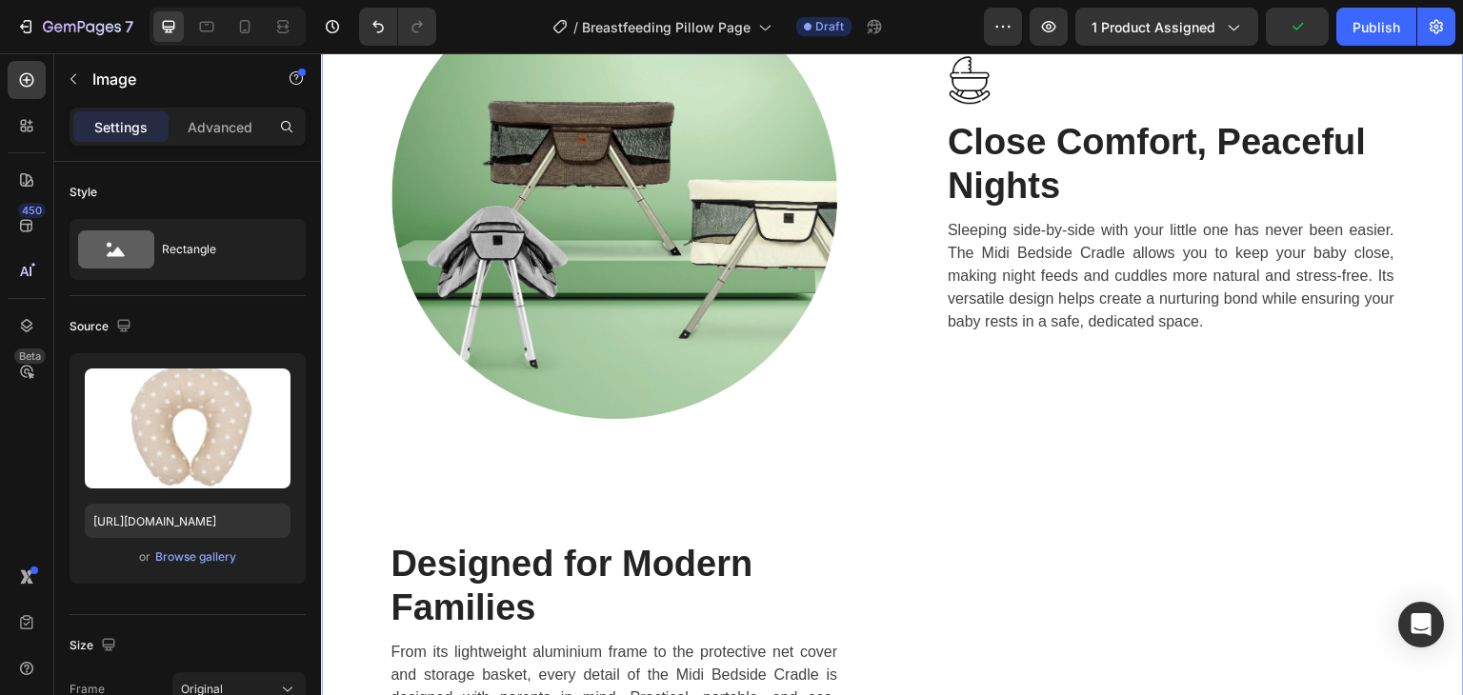
scroll to position [2572, 0]
